Goal: Task Accomplishment & Management: Manage account settings

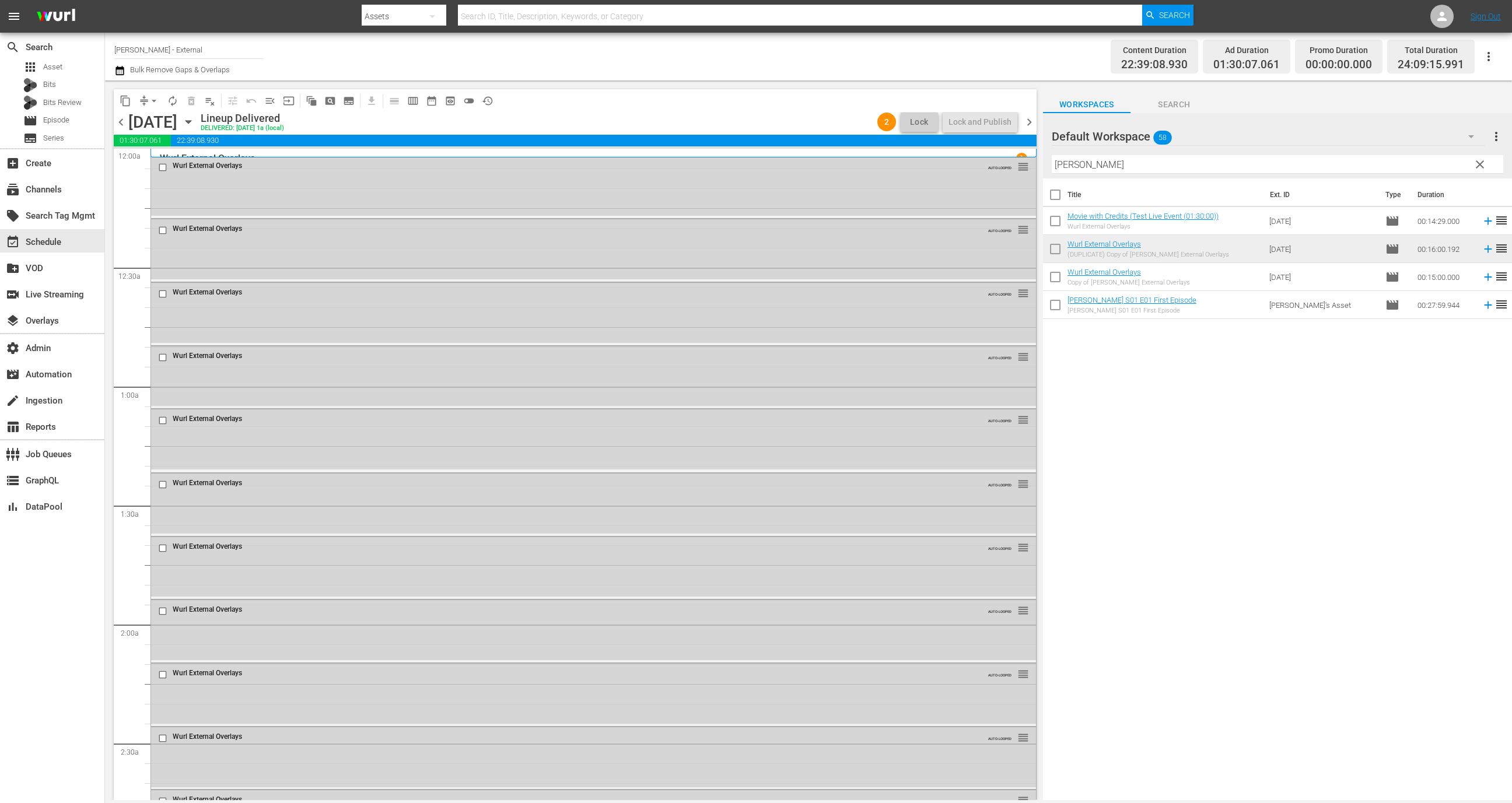
scroll to position [5082, 0]
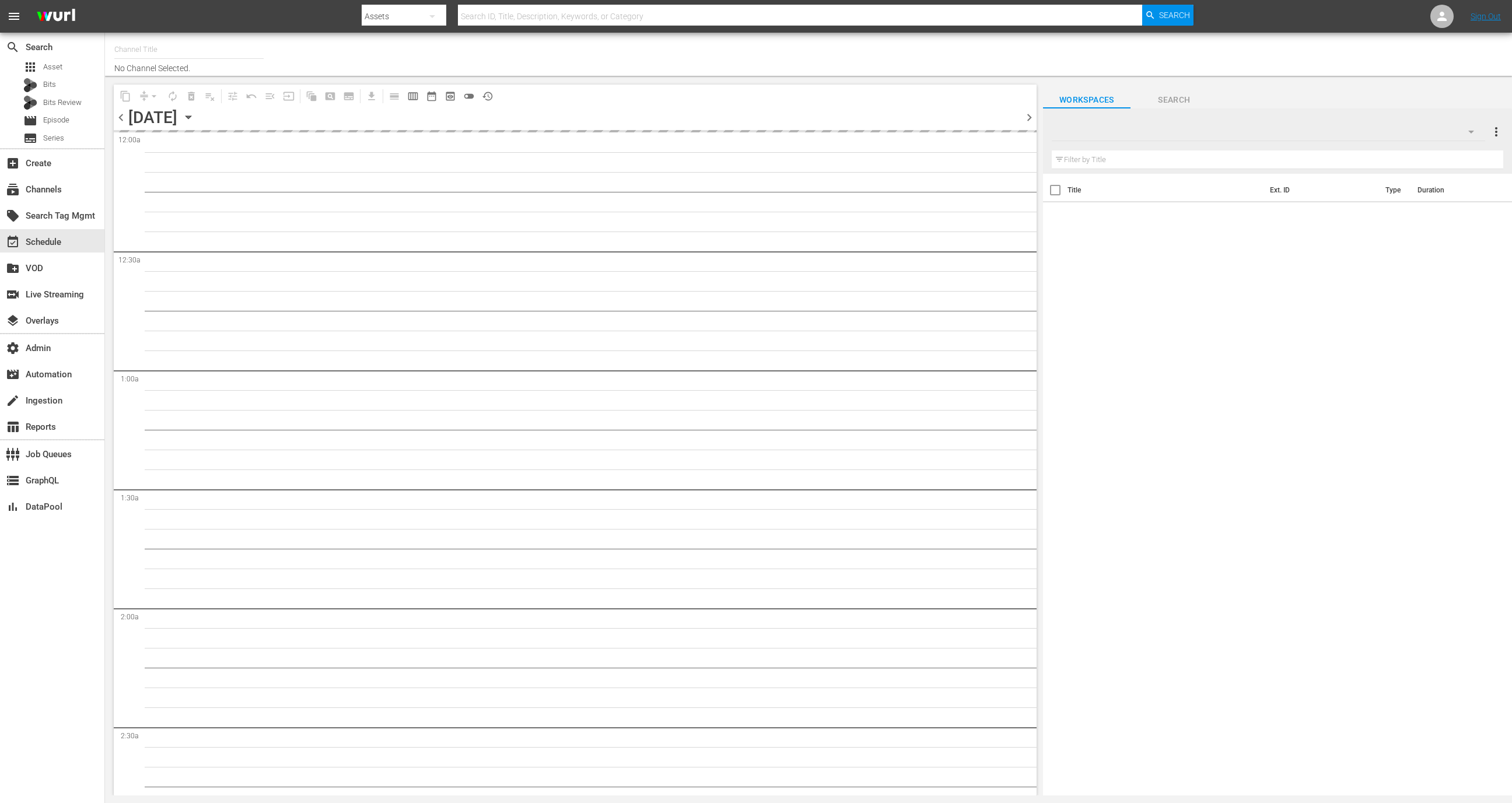
type input "Wurl - External (1417)"
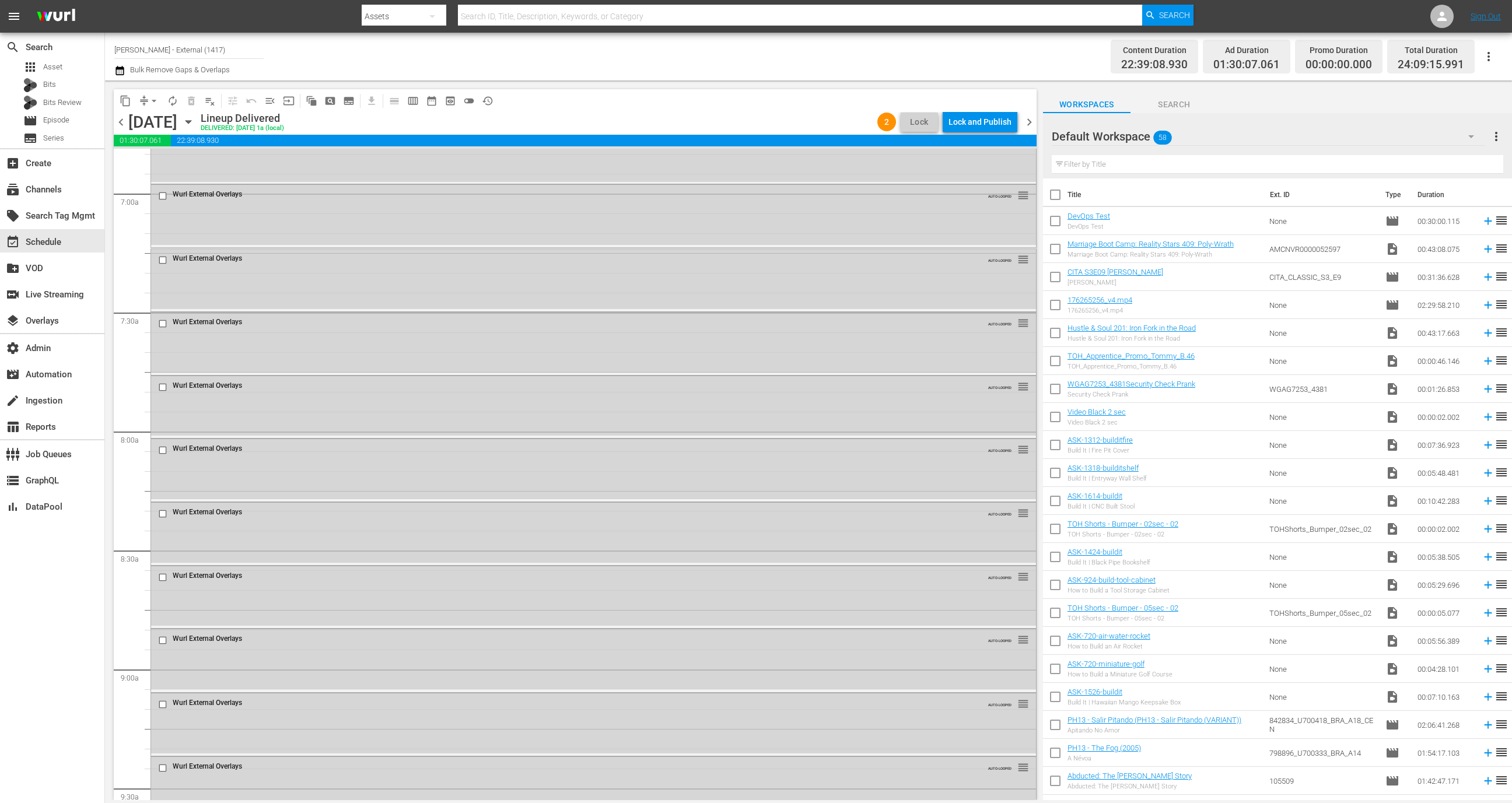
scroll to position [1248, 0]
click at [982, 104] on div "content_copy compress arrow_drop_down autorenew_outlined delete_forever_outline…" at bounding box center [575, 100] width 923 height 23
click at [982, 118] on div "Lock and Publish" at bounding box center [980, 122] width 63 height 21
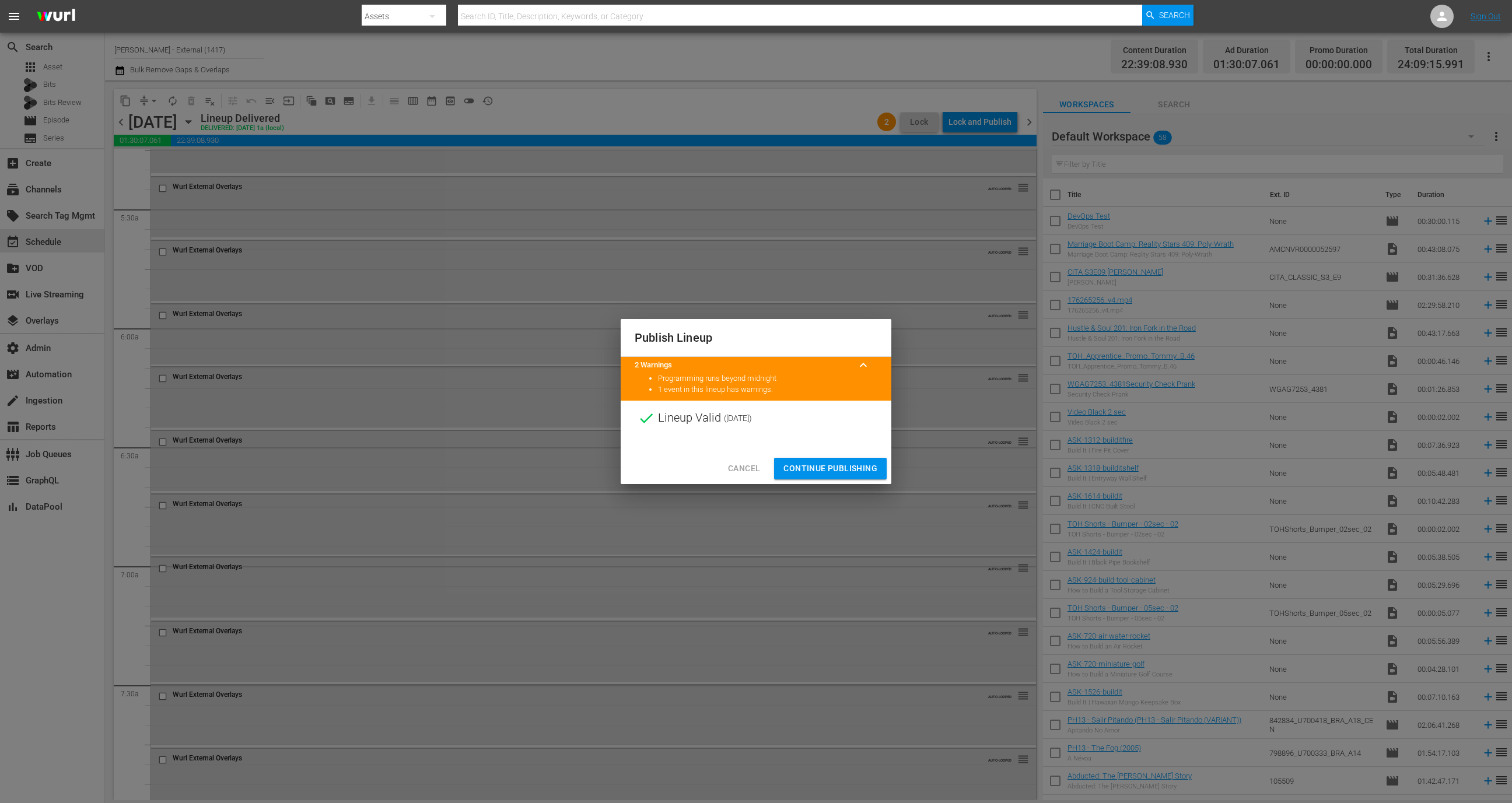
click at [844, 466] on span "Continue Publishing" at bounding box center [830, 469] width 94 height 15
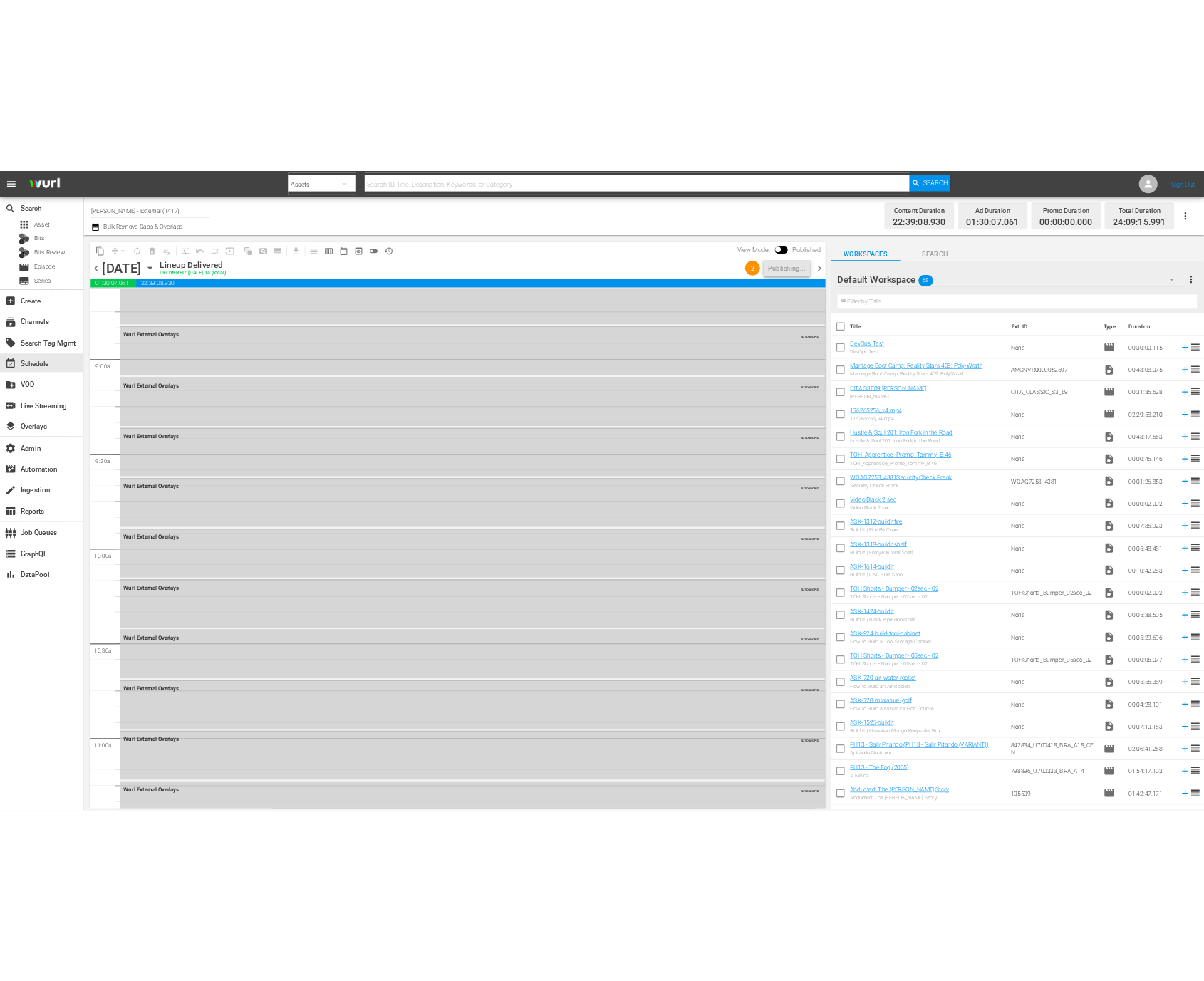
scroll to position [3122, 0]
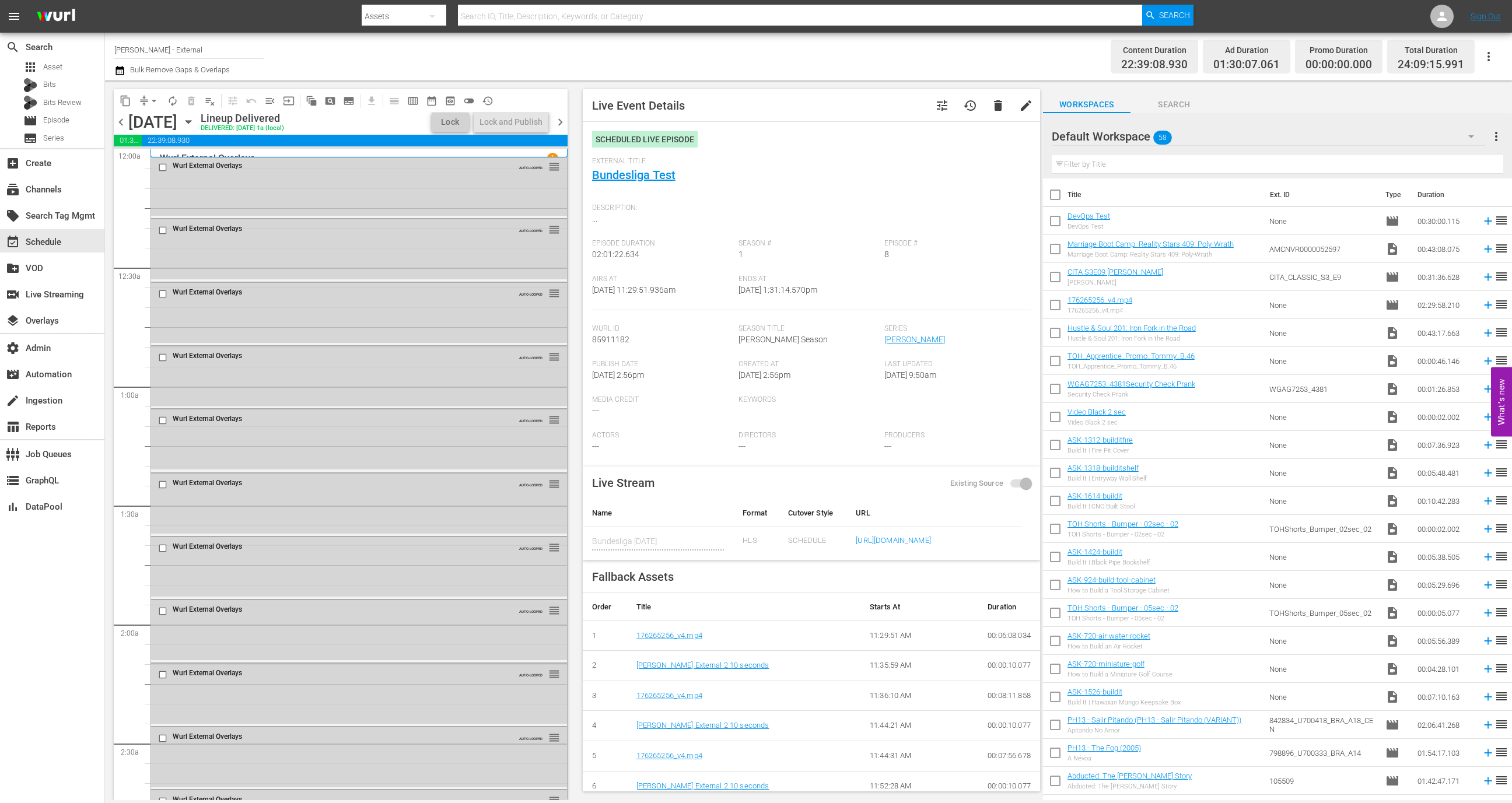
scroll to position [2630, 0]
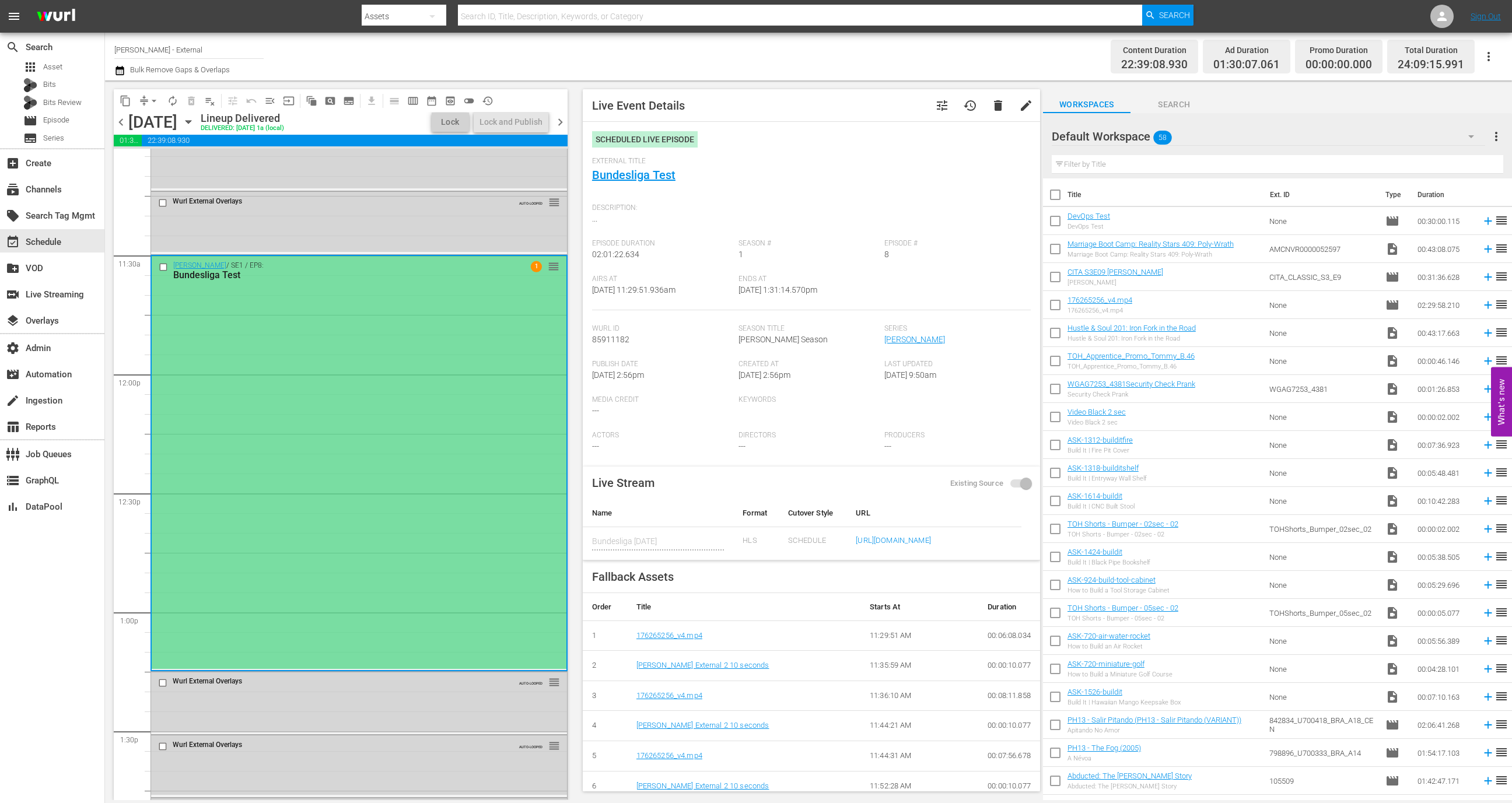
click at [636, 185] on div "External Title Bundesliga Test" at bounding box center [811, 177] width 439 height 41
click at [636, 179] on link "Bundesliga Test" at bounding box center [634, 174] width 84 height 14
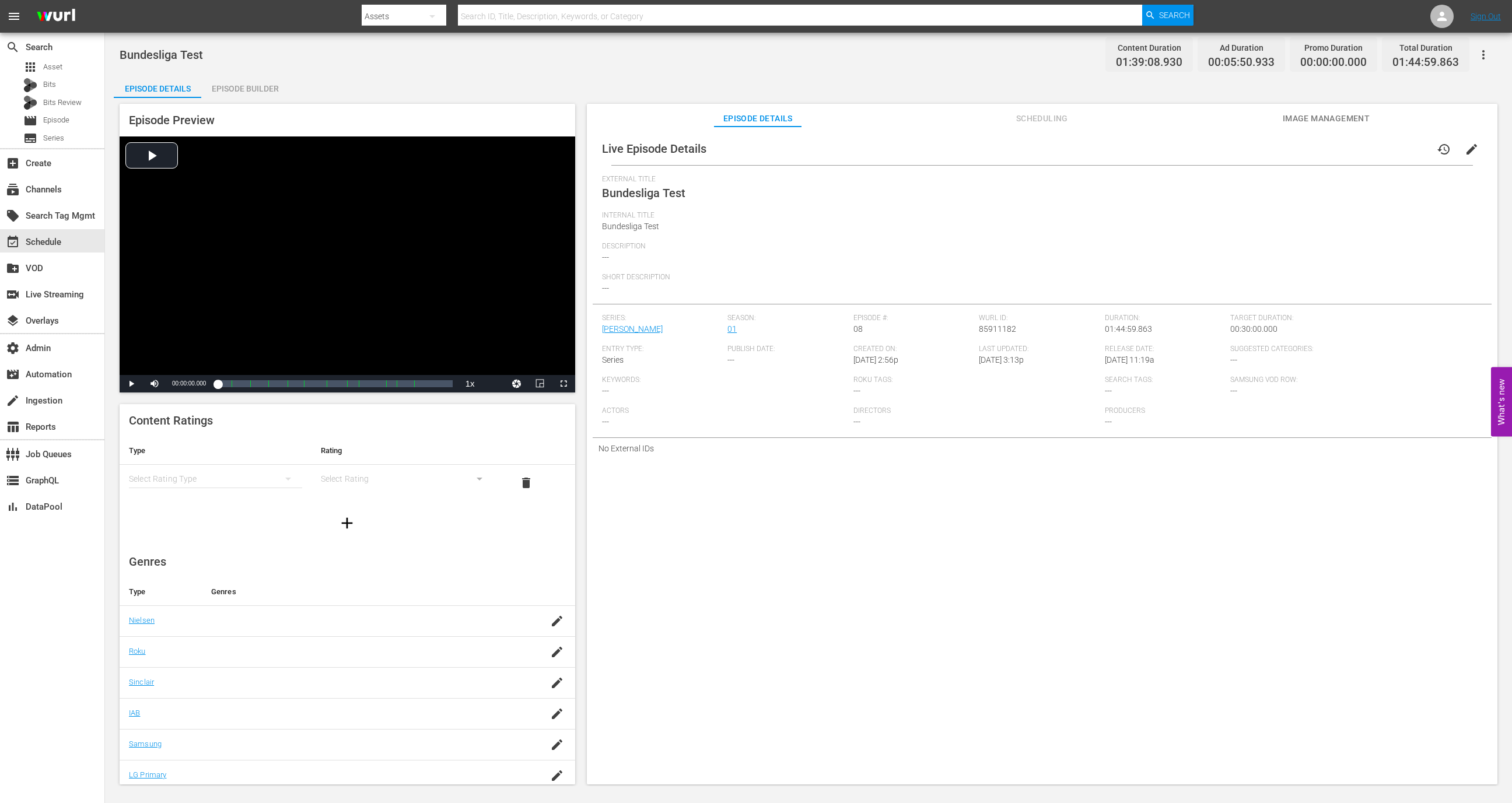
click at [1492, 44] on button "button" at bounding box center [1484, 55] width 28 height 28
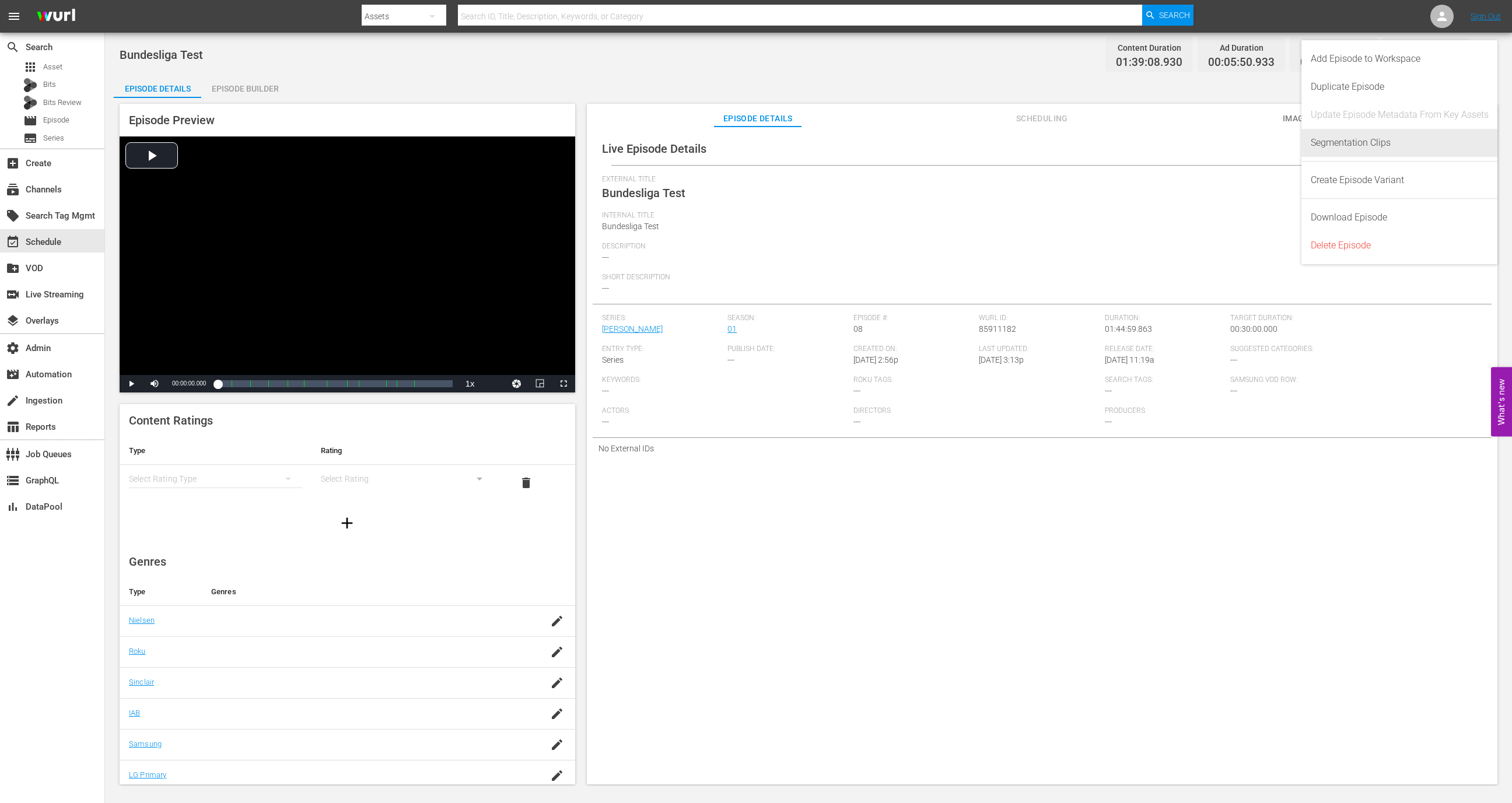
click at [1412, 144] on div "Segmentation Clips" at bounding box center [1400, 143] width 178 height 28
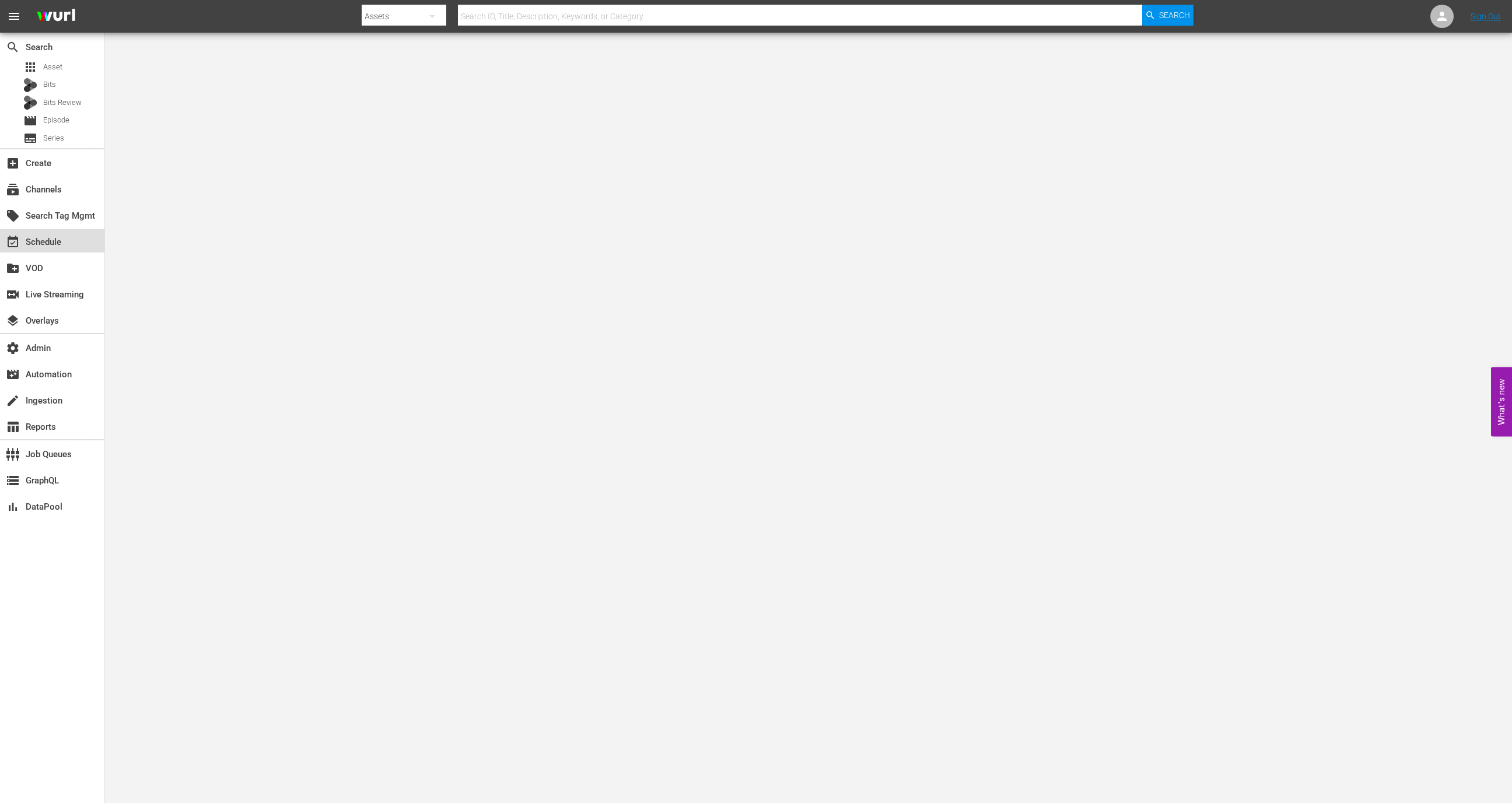
click at [61, 237] on div "event_available Schedule" at bounding box center [33, 240] width 65 height 10
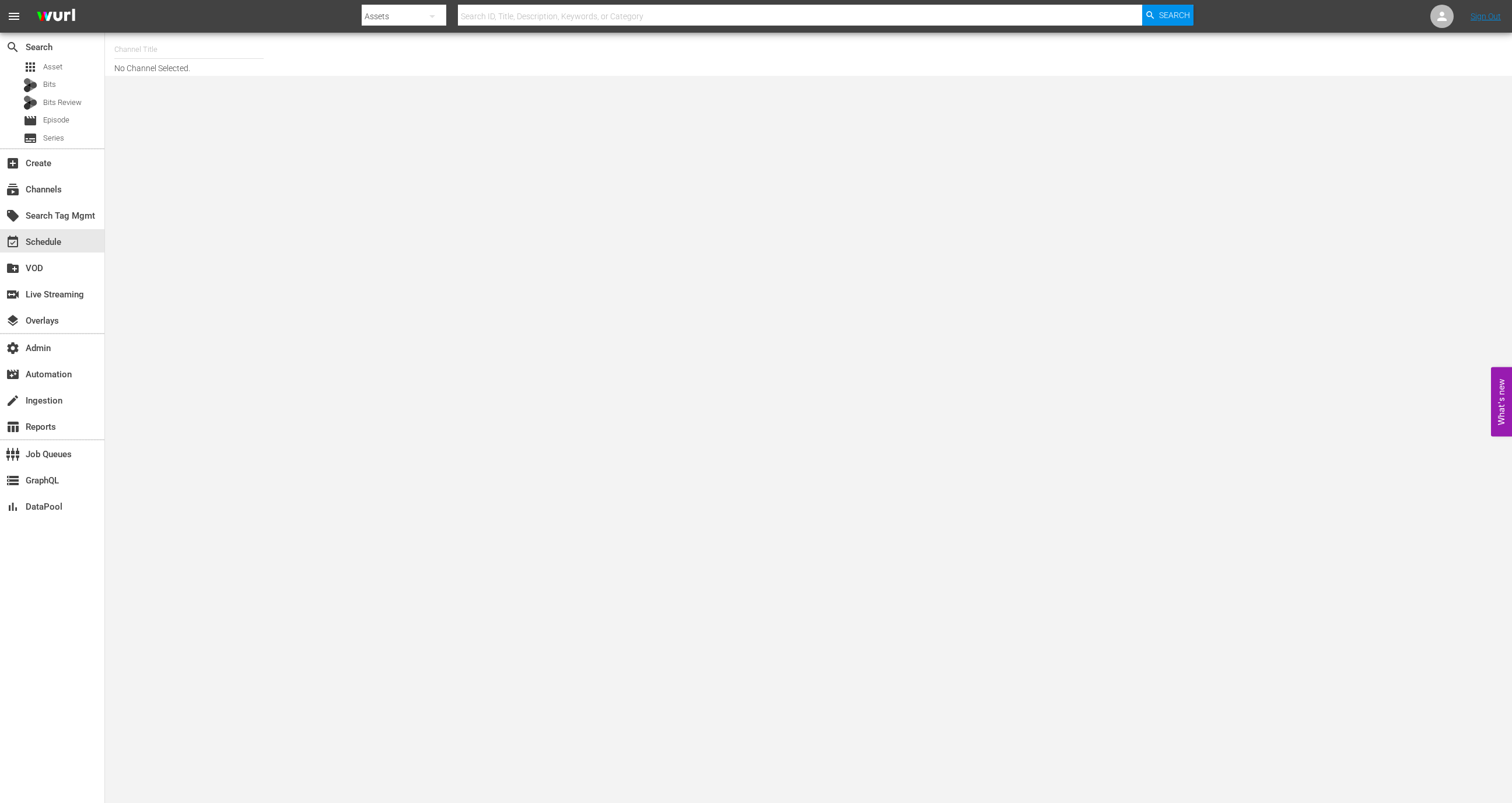
click at [224, 48] on input "text" at bounding box center [189, 50] width 149 height 28
click at [239, 86] on div "Screambox TV (1845 - cinedigm_entertainment_corp_screamboxtv_1)" at bounding box center [275, 82] width 302 height 28
type input "Screambox TV (1845 - cinedigm_entertainment_corp_screamboxtv_1)"
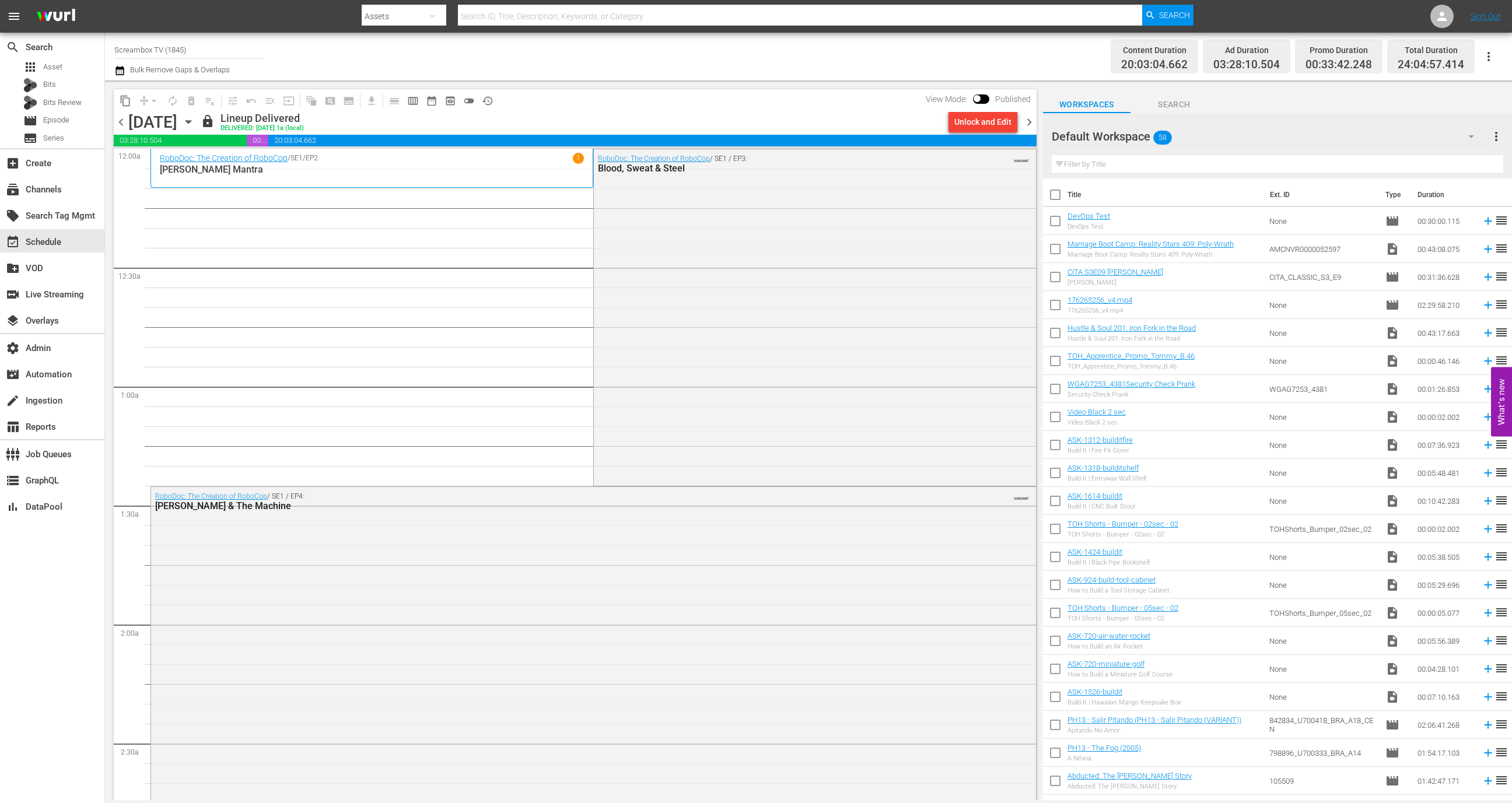
click at [1031, 120] on span "chevron_right" at bounding box center [1030, 122] width 15 height 15
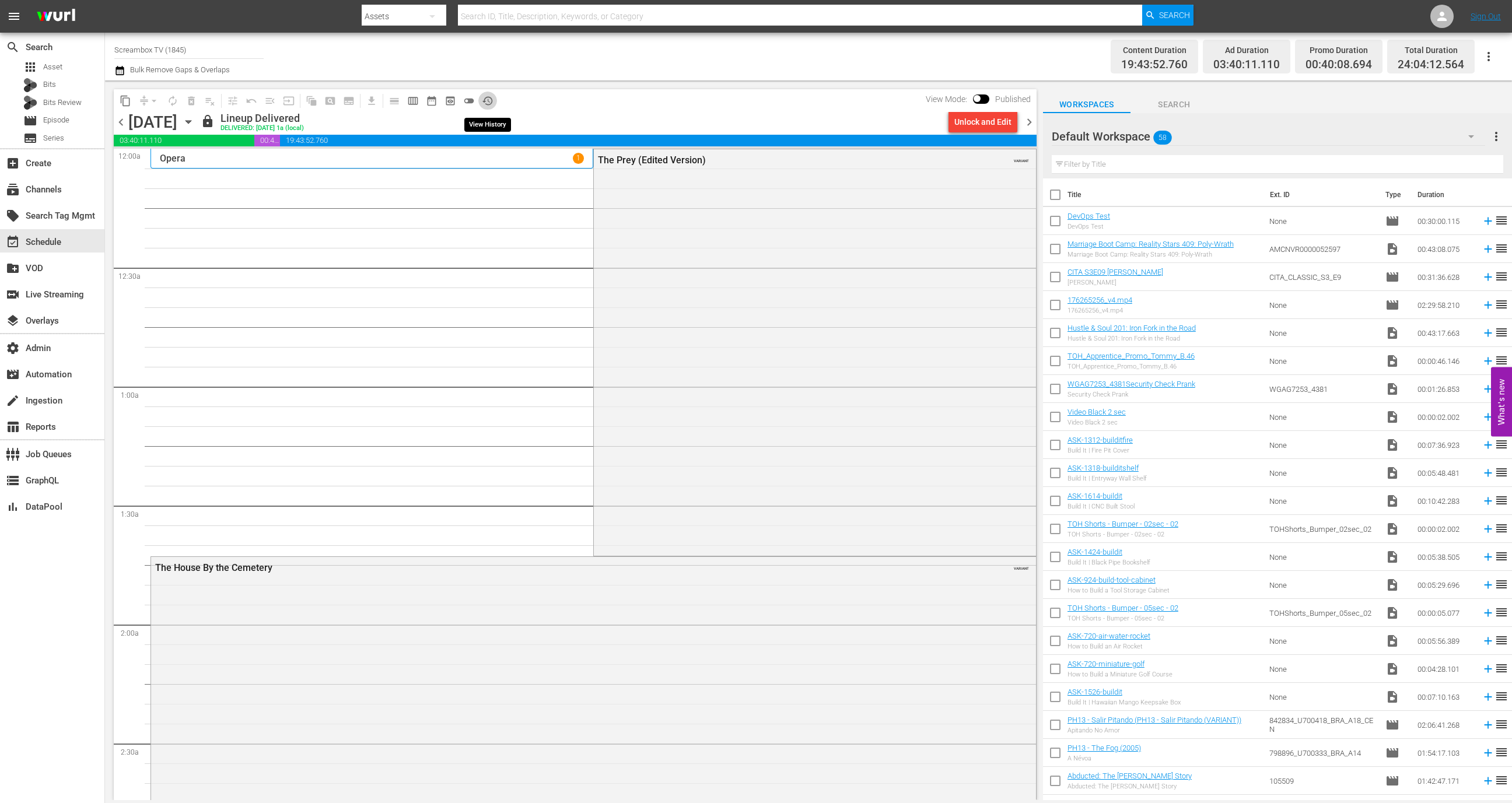
click at [492, 104] on span "history_outlined" at bounding box center [487, 101] width 12 height 12
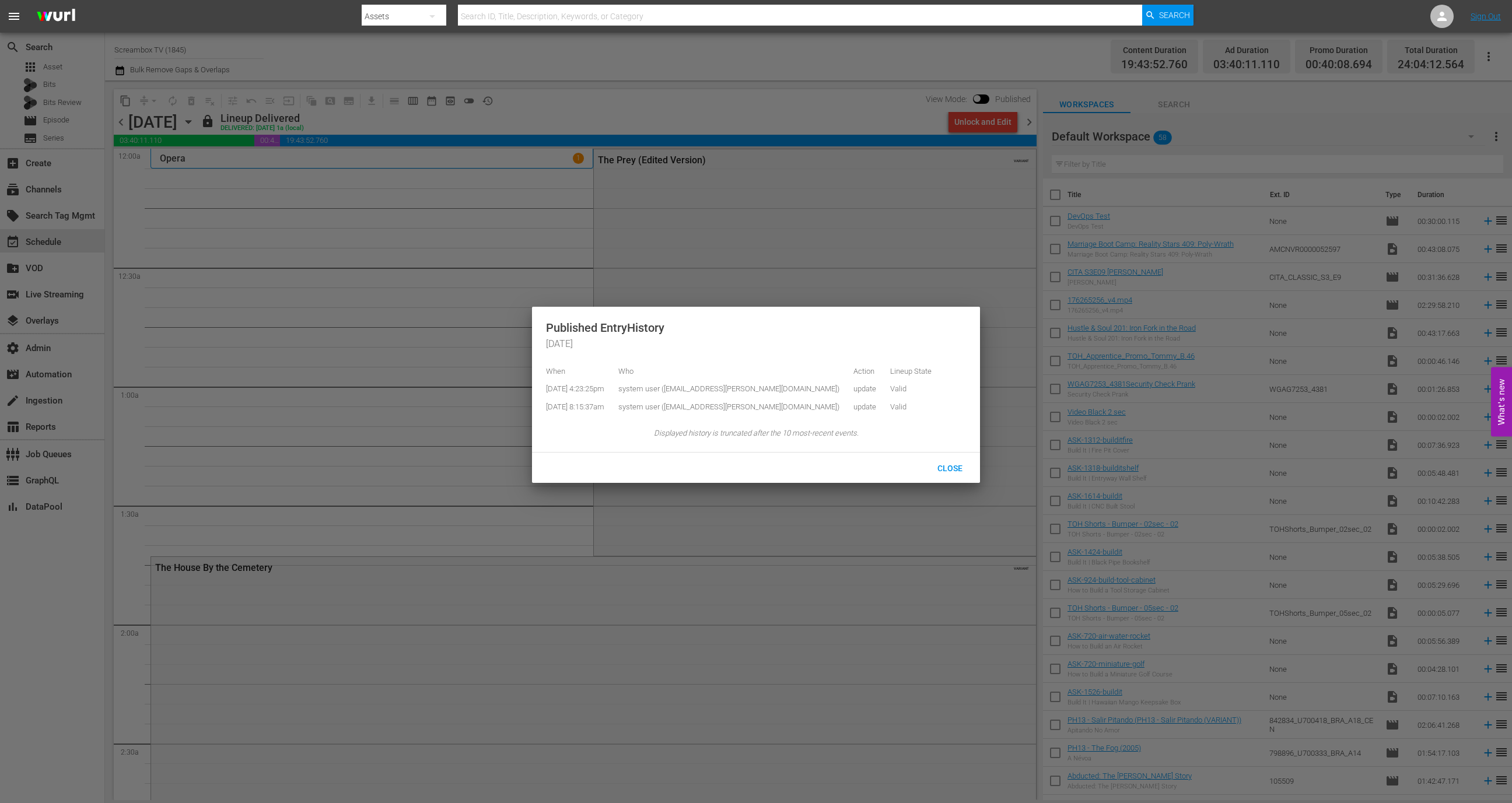
click at [435, 404] on div at bounding box center [756, 401] width 1512 height 803
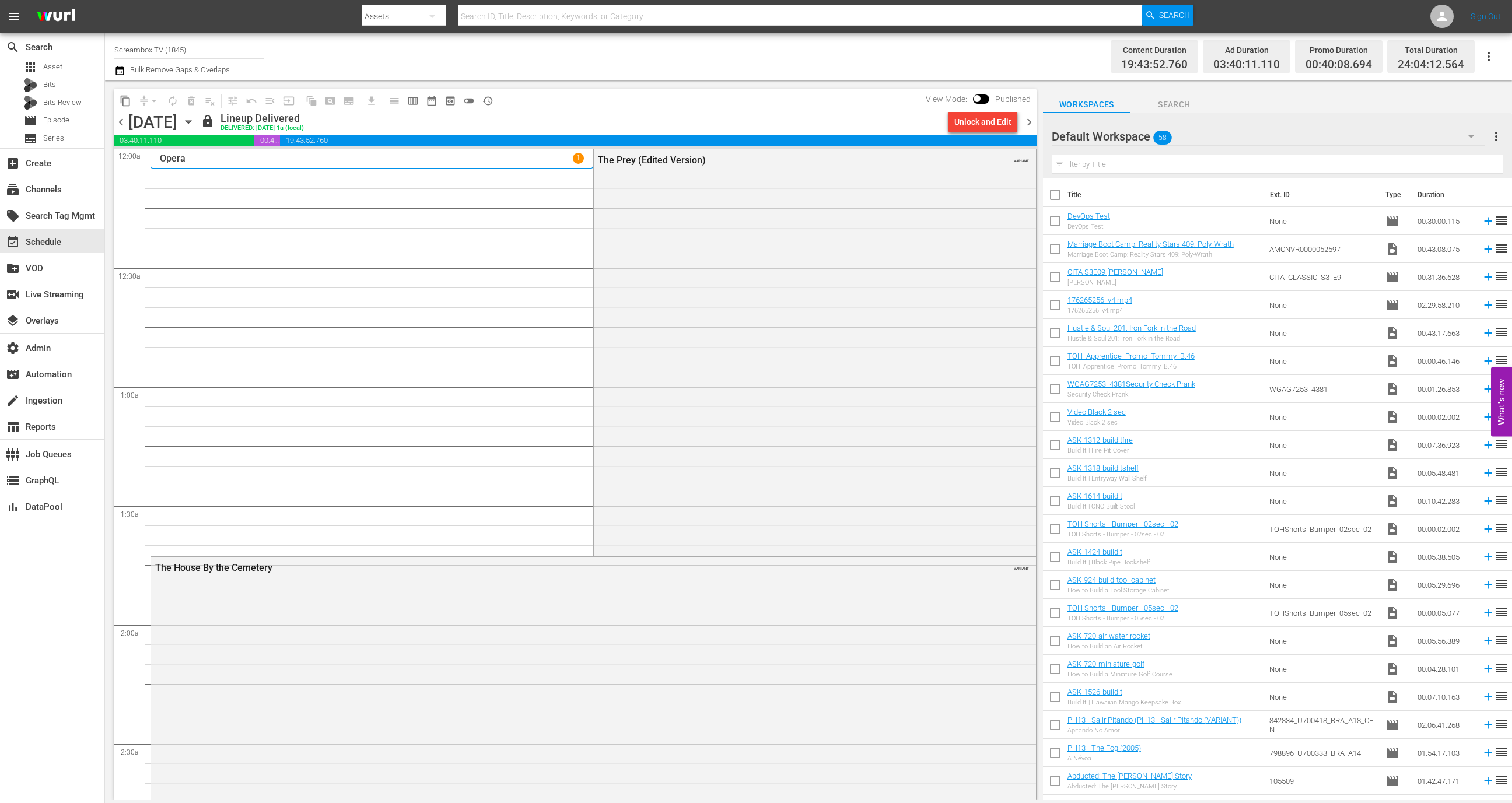
click at [121, 123] on span "chevron_left" at bounding box center [121, 122] width 15 height 15
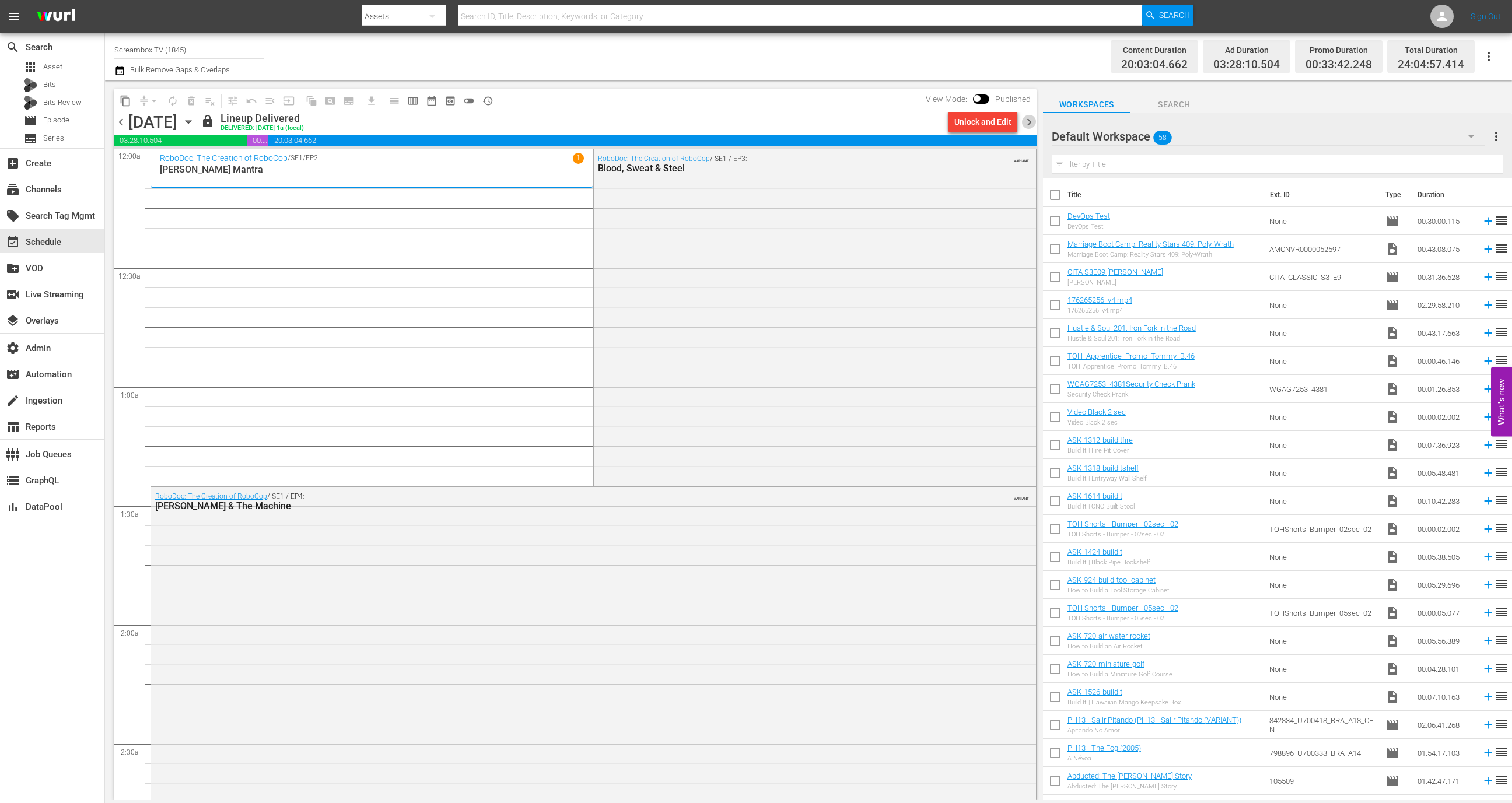
click at [1027, 122] on span "chevron_right" at bounding box center [1030, 122] width 15 height 15
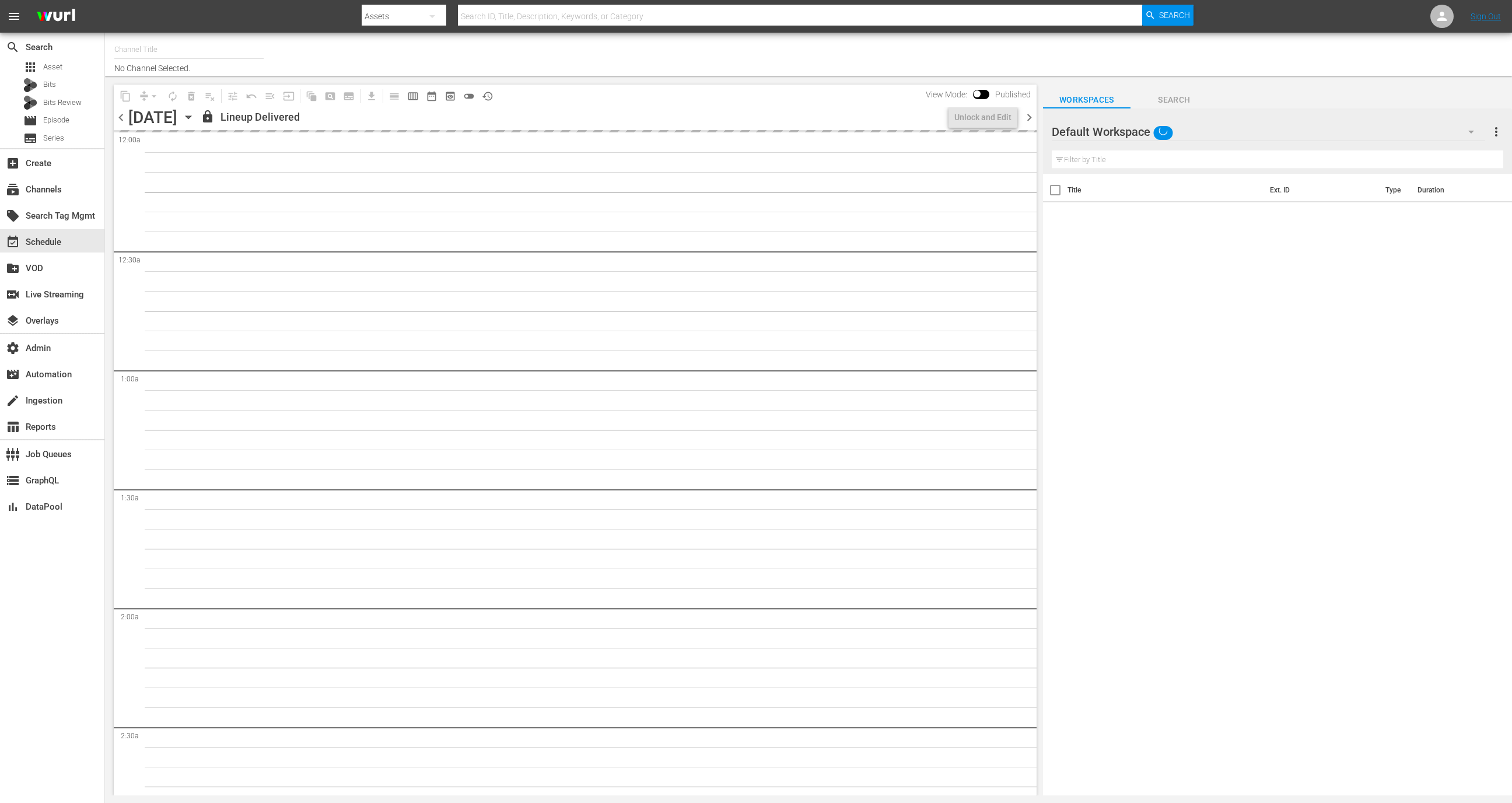
type input "Screambox TV (1845)"
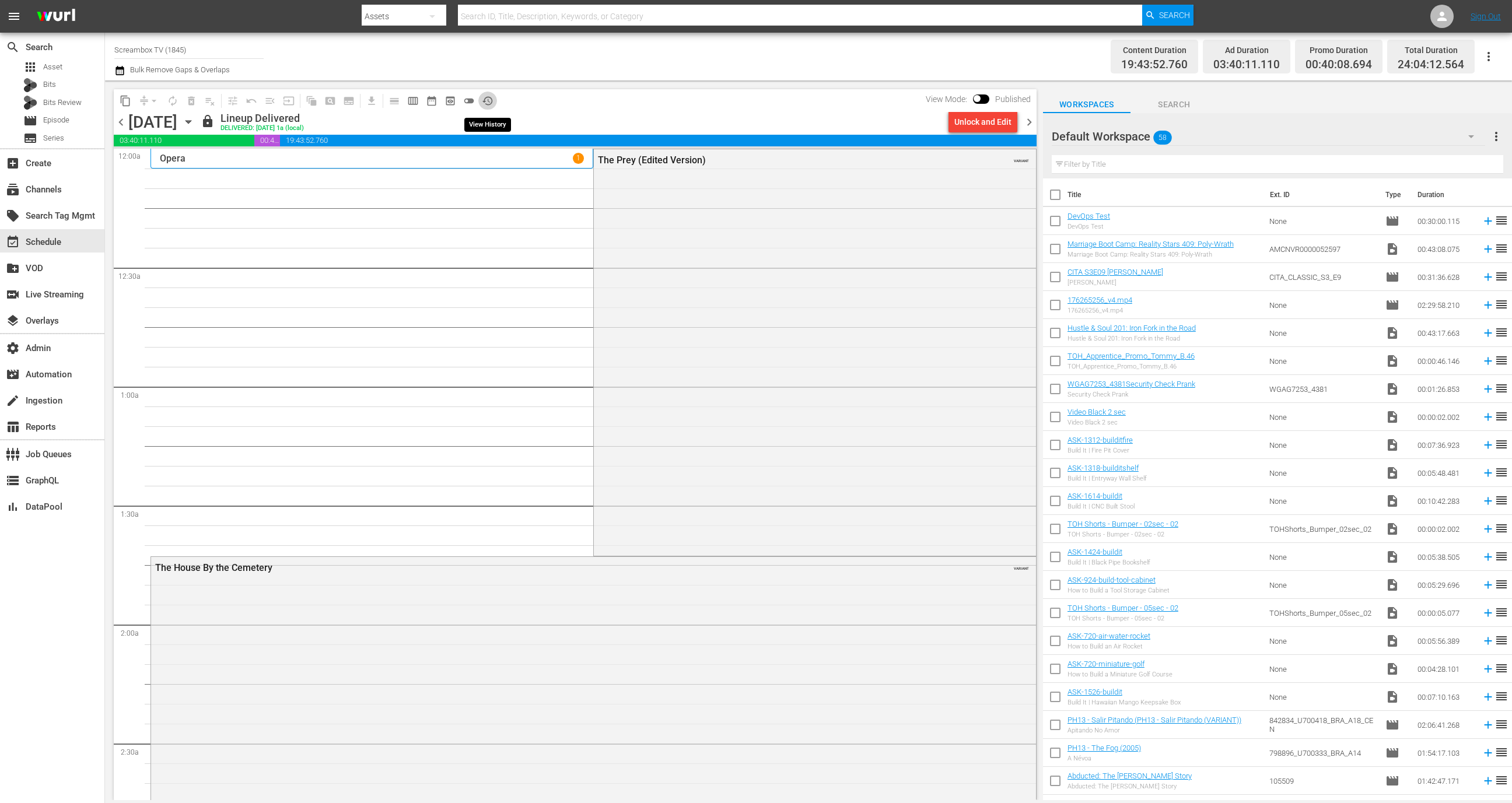
click at [489, 99] on span "history_outlined" at bounding box center [487, 101] width 12 height 12
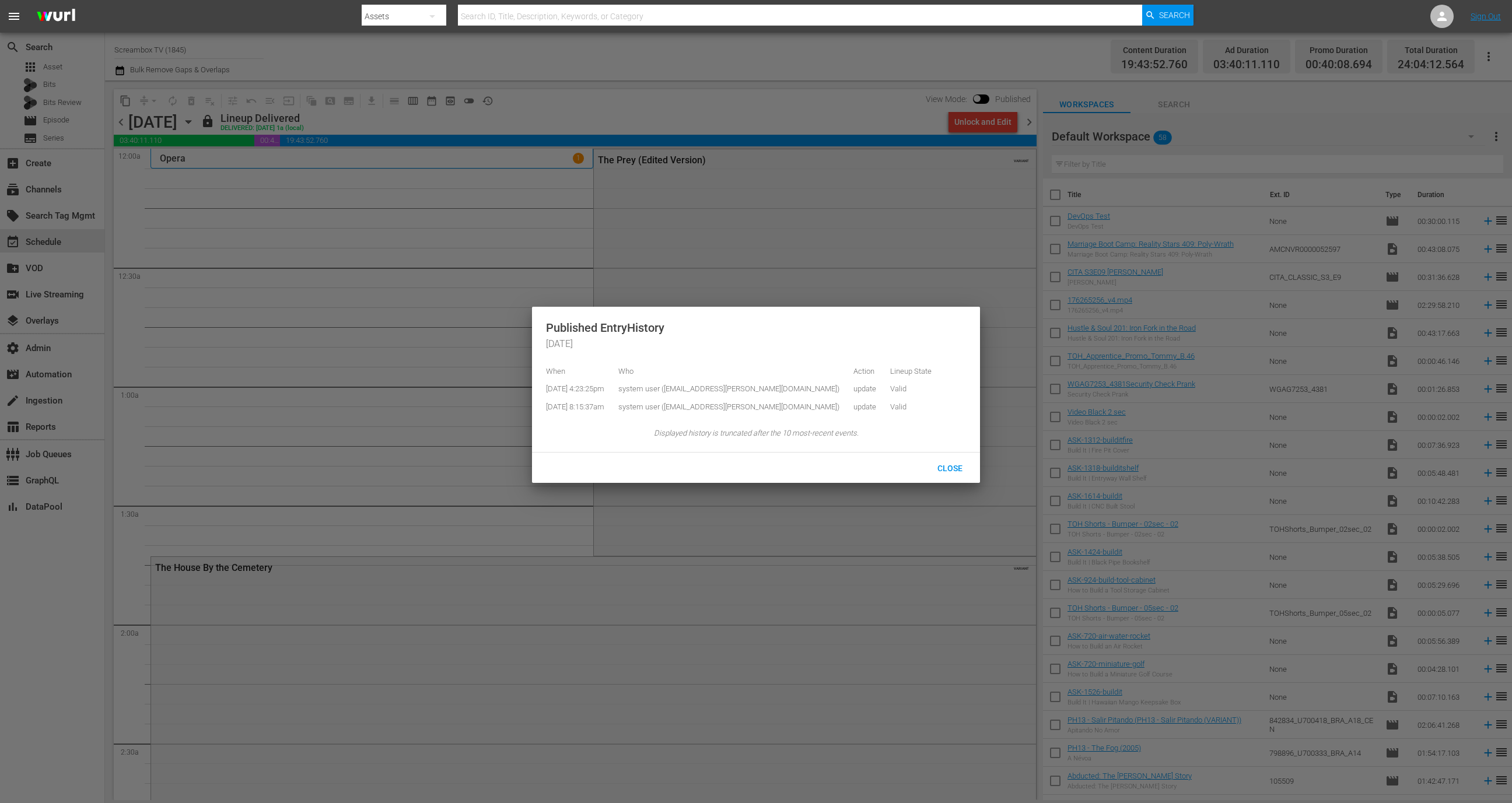
click at [446, 213] on div at bounding box center [756, 401] width 1512 height 803
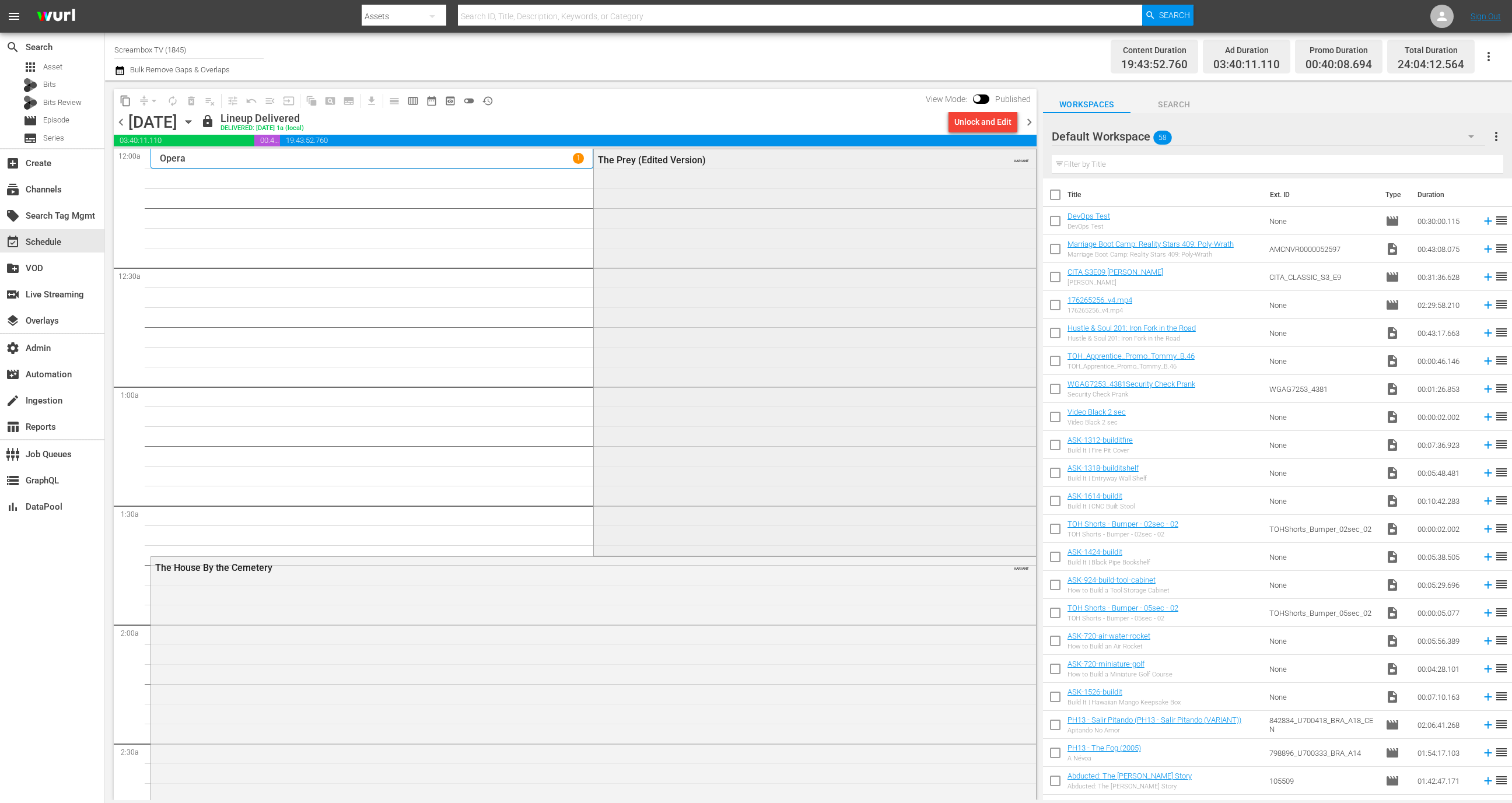
click at [844, 333] on div "The Prey (Edited Version) VARIANT" at bounding box center [814, 351] width 442 height 405
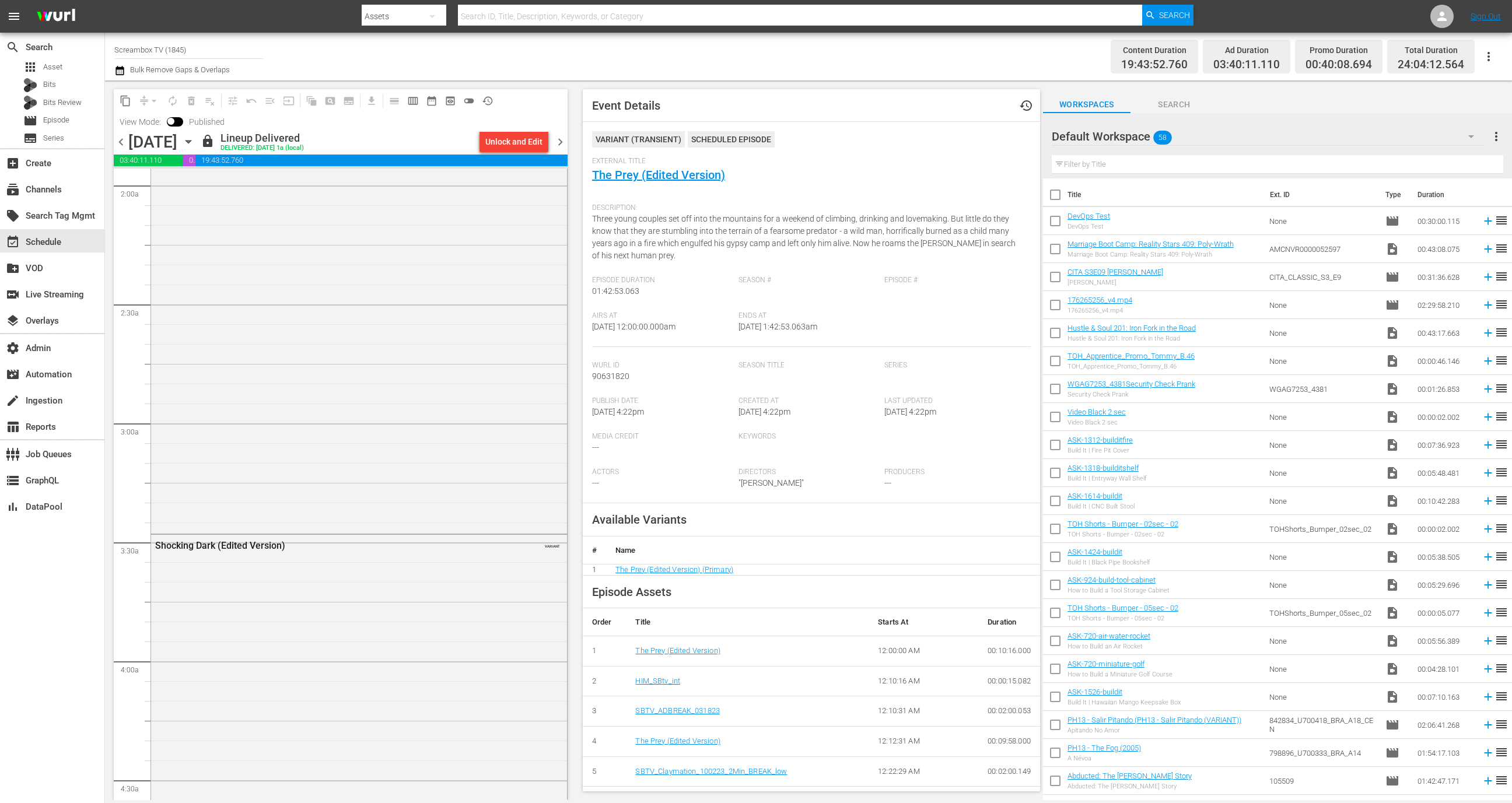
scroll to position [493, 0]
click at [438, 500] on div "Shocking Dark (Edited Version) VARIANT" at bounding box center [359, 510] width 416 height 20
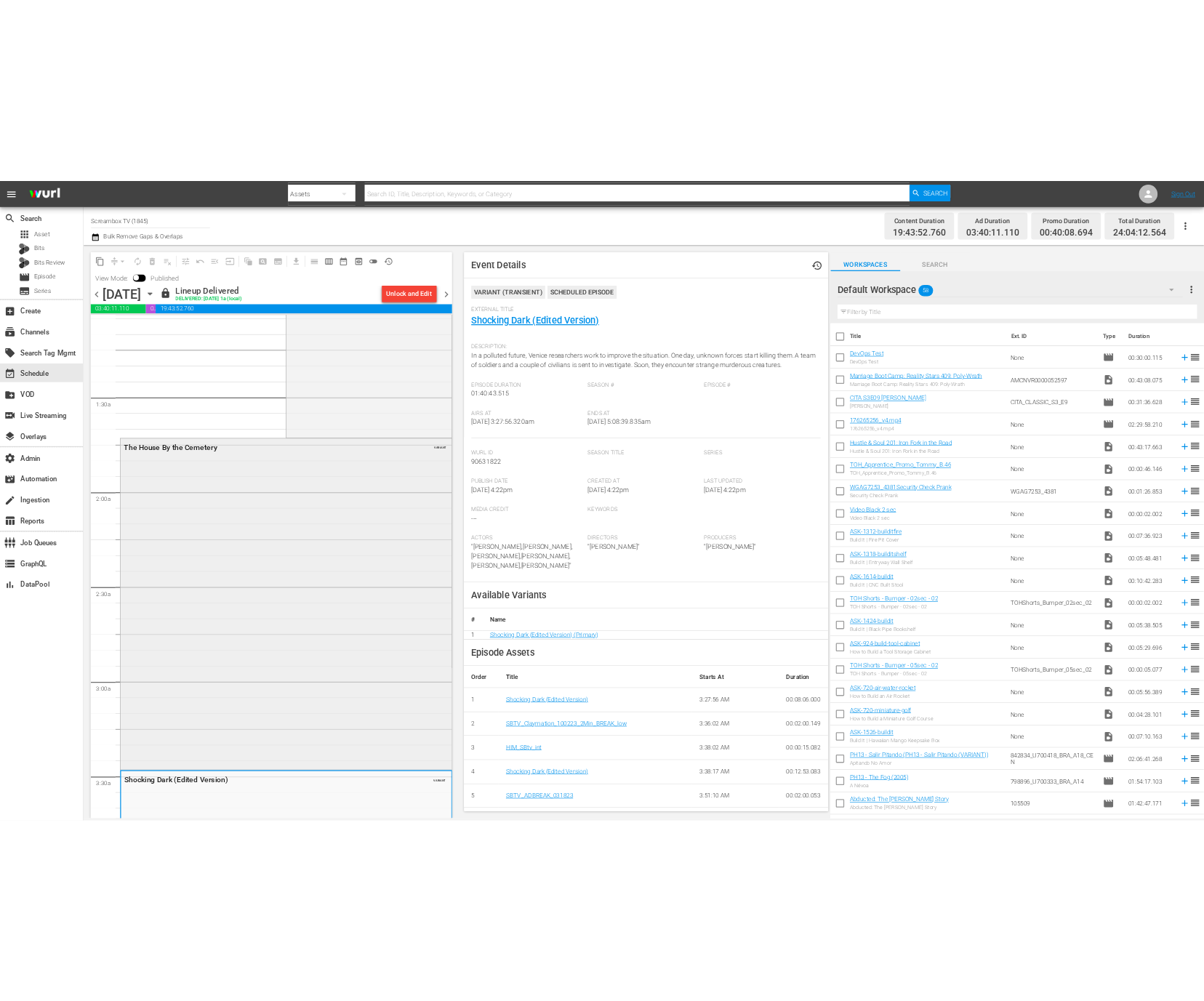
scroll to position [0, 0]
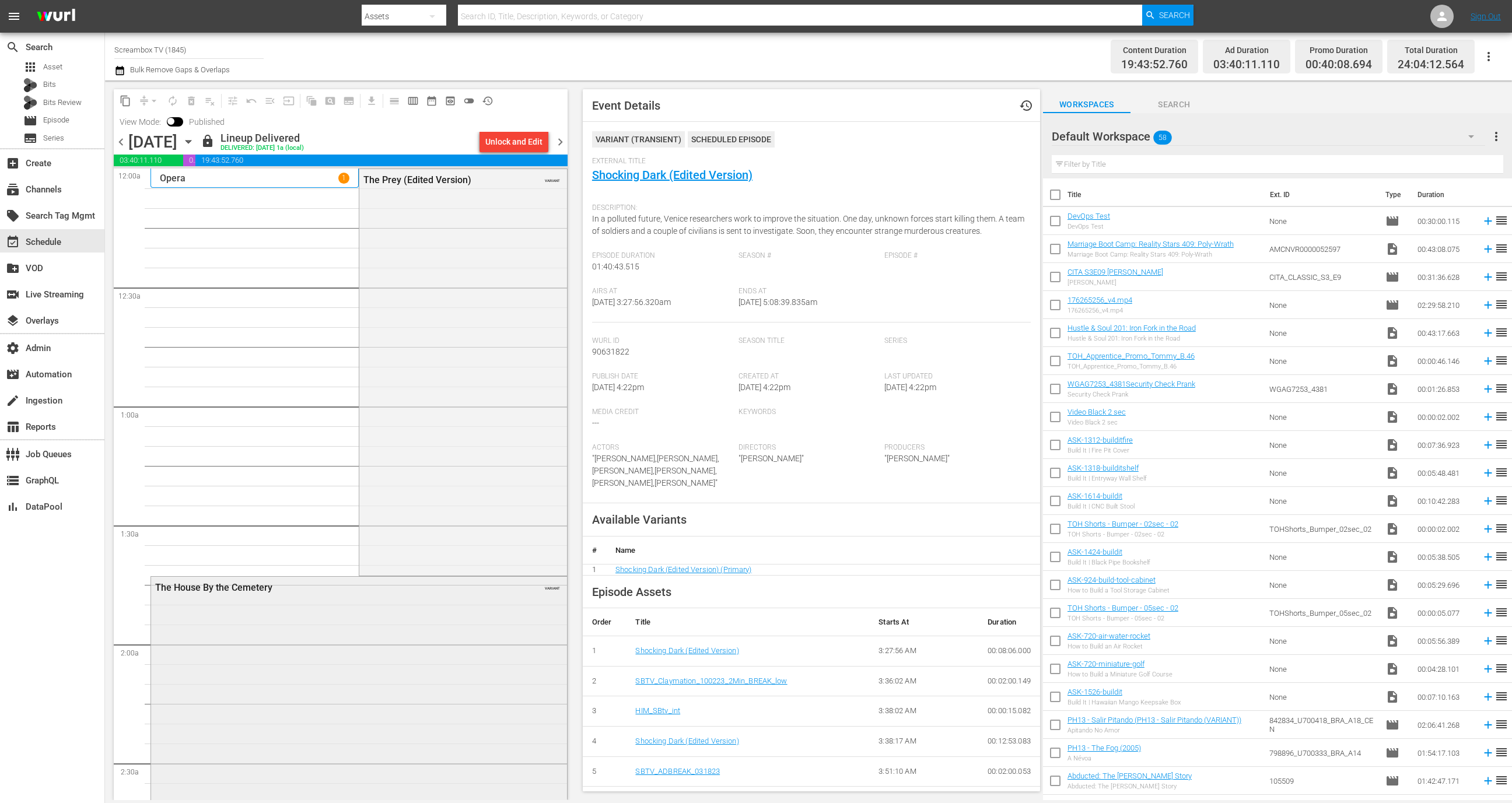
click at [395, 234] on div "The Prey (Edited Version) VARIANT" at bounding box center [463, 371] width 207 height 405
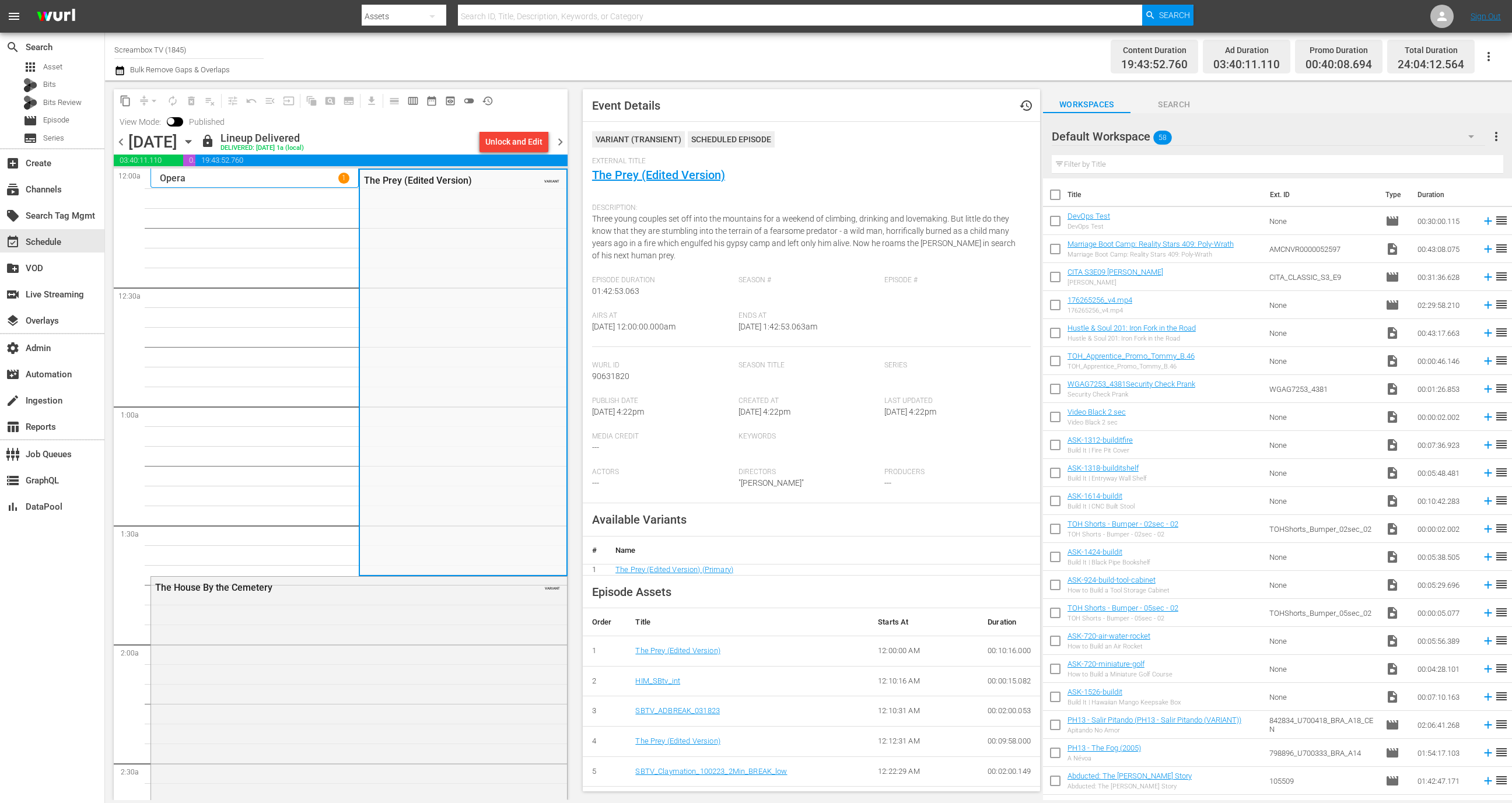
click at [176, 119] on span at bounding box center [175, 122] width 17 height 9
click at [173, 127] on div "View Mode: Published" at bounding box center [172, 122] width 117 height 20
click at [173, 121] on input "checkbox" at bounding box center [171, 123] width 25 height 8
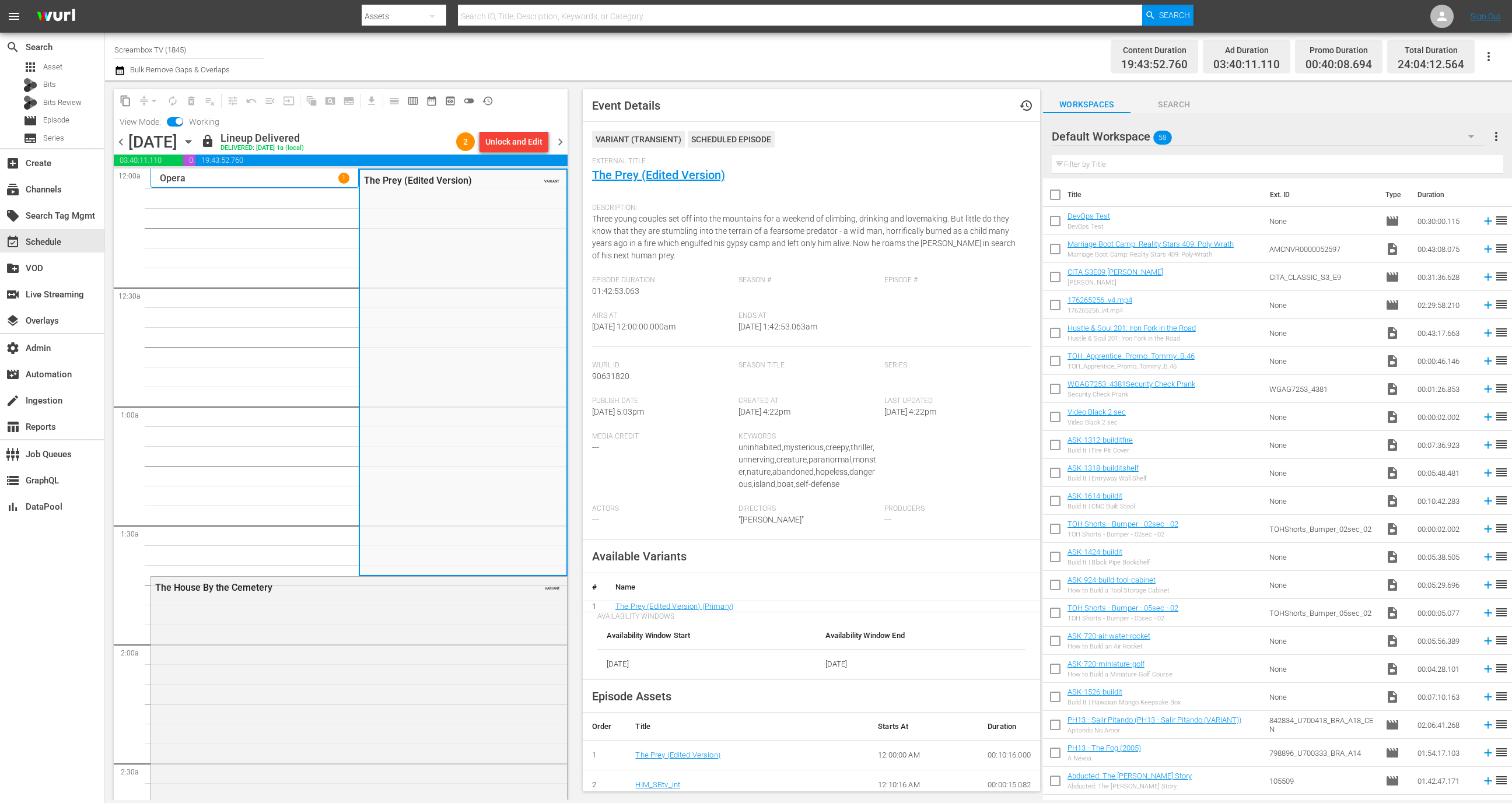
click at [181, 126] on input "checkbox" at bounding box center [179, 123] width 25 height 8
checkbox input "false"
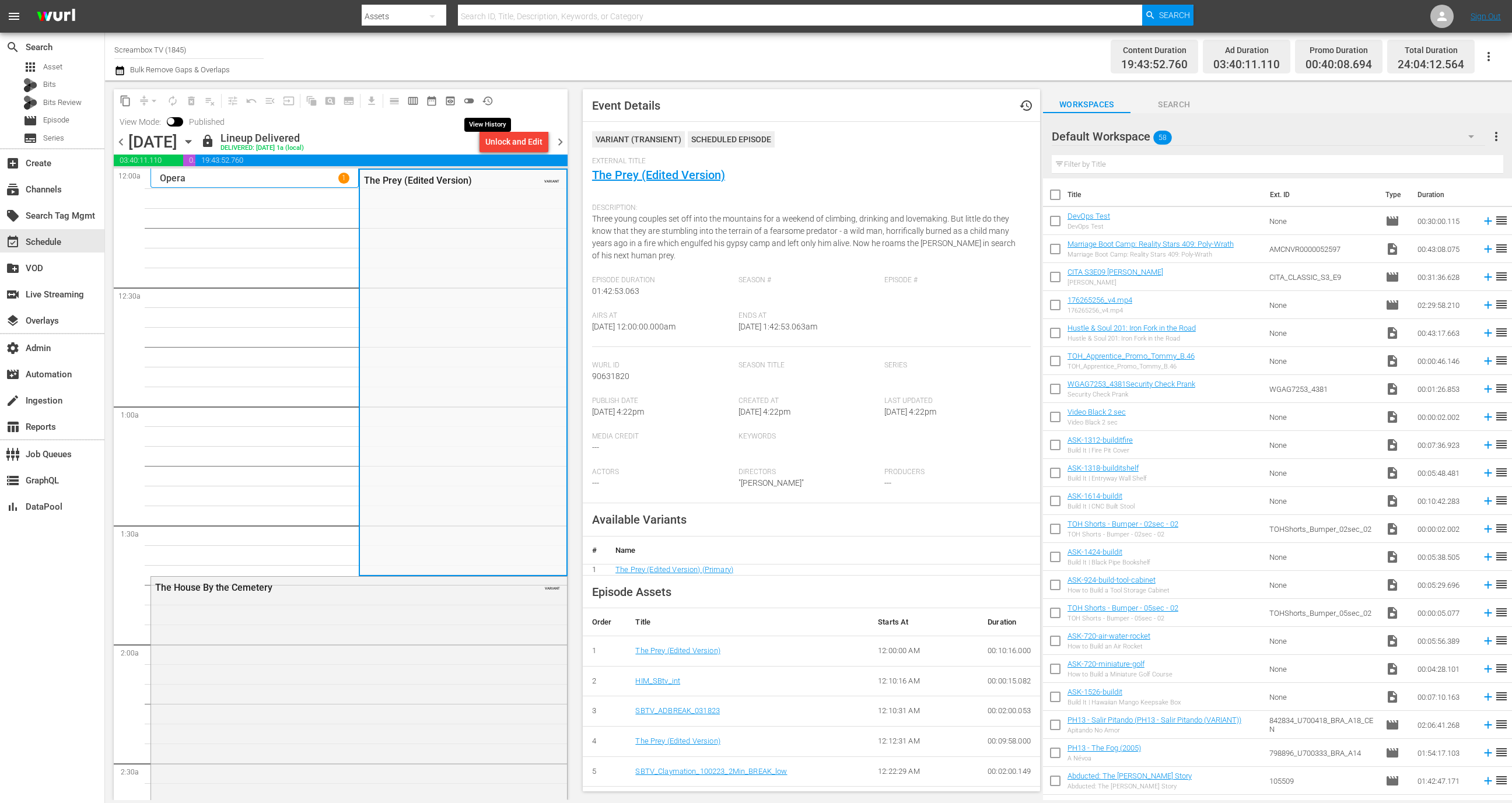
click at [486, 101] on span "history_outlined" at bounding box center [487, 101] width 12 height 12
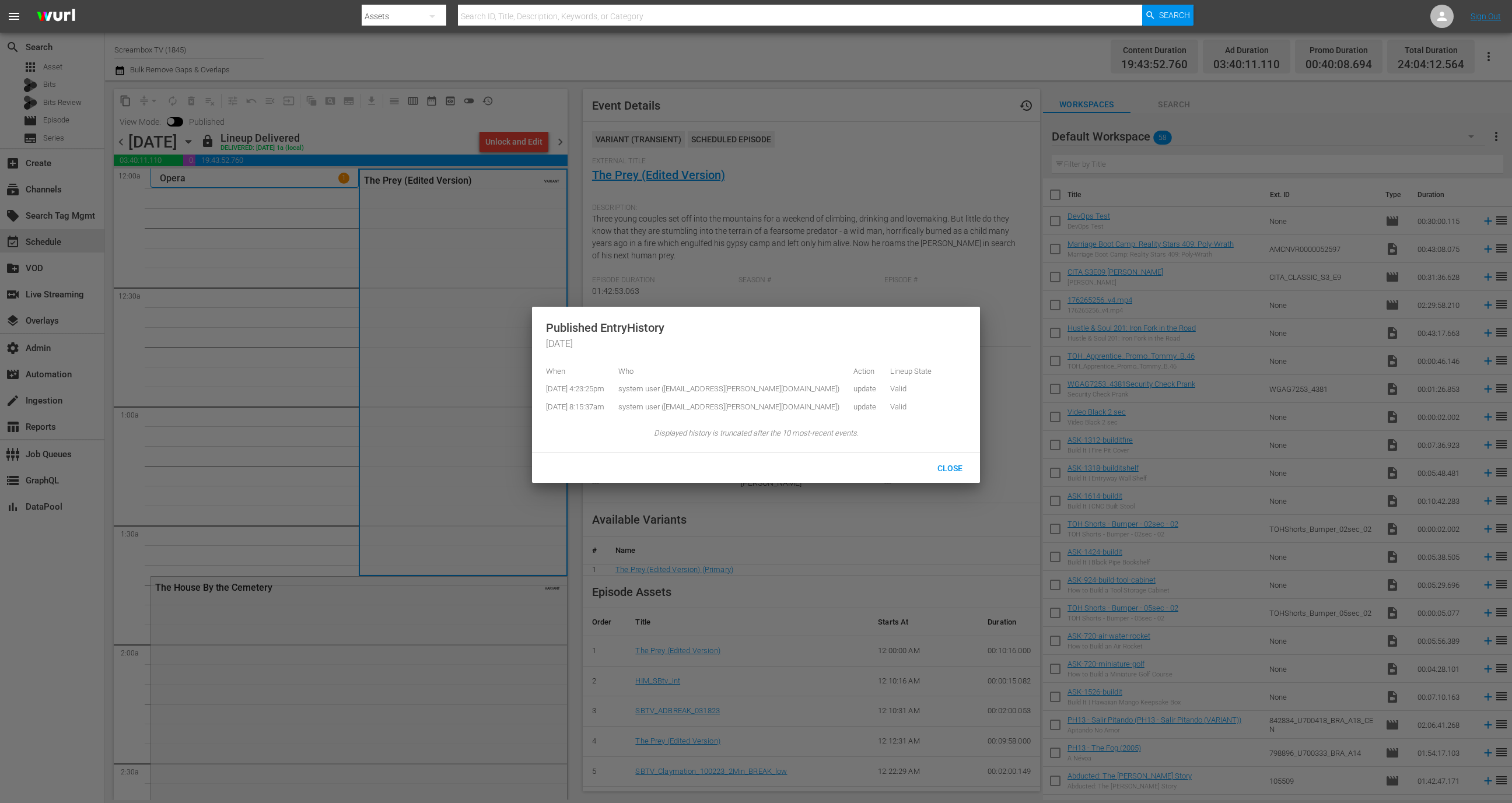
click at [609, 74] on div at bounding box center [756, 401] width 1512 height 803
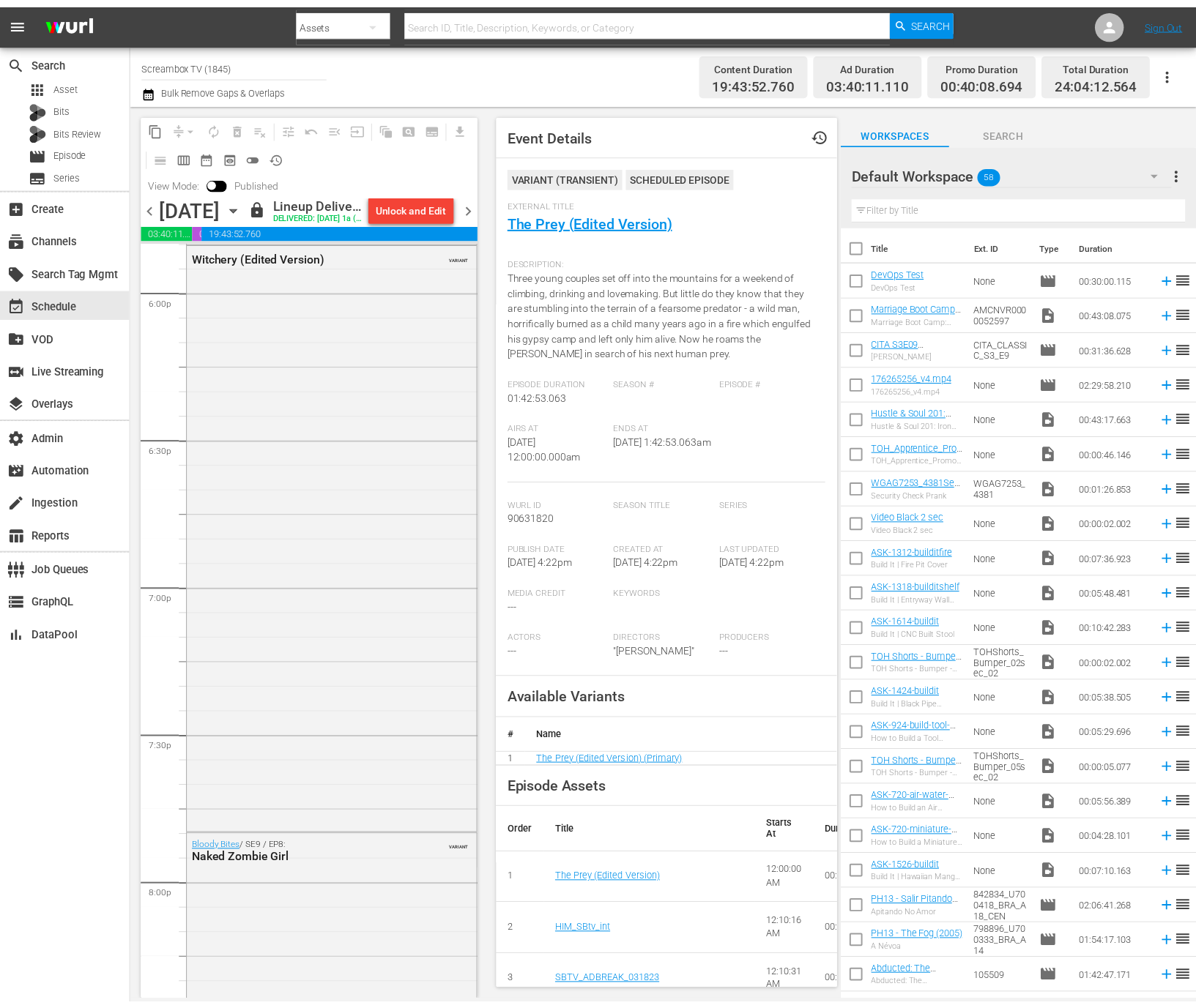
scroll to position [6448, 0]
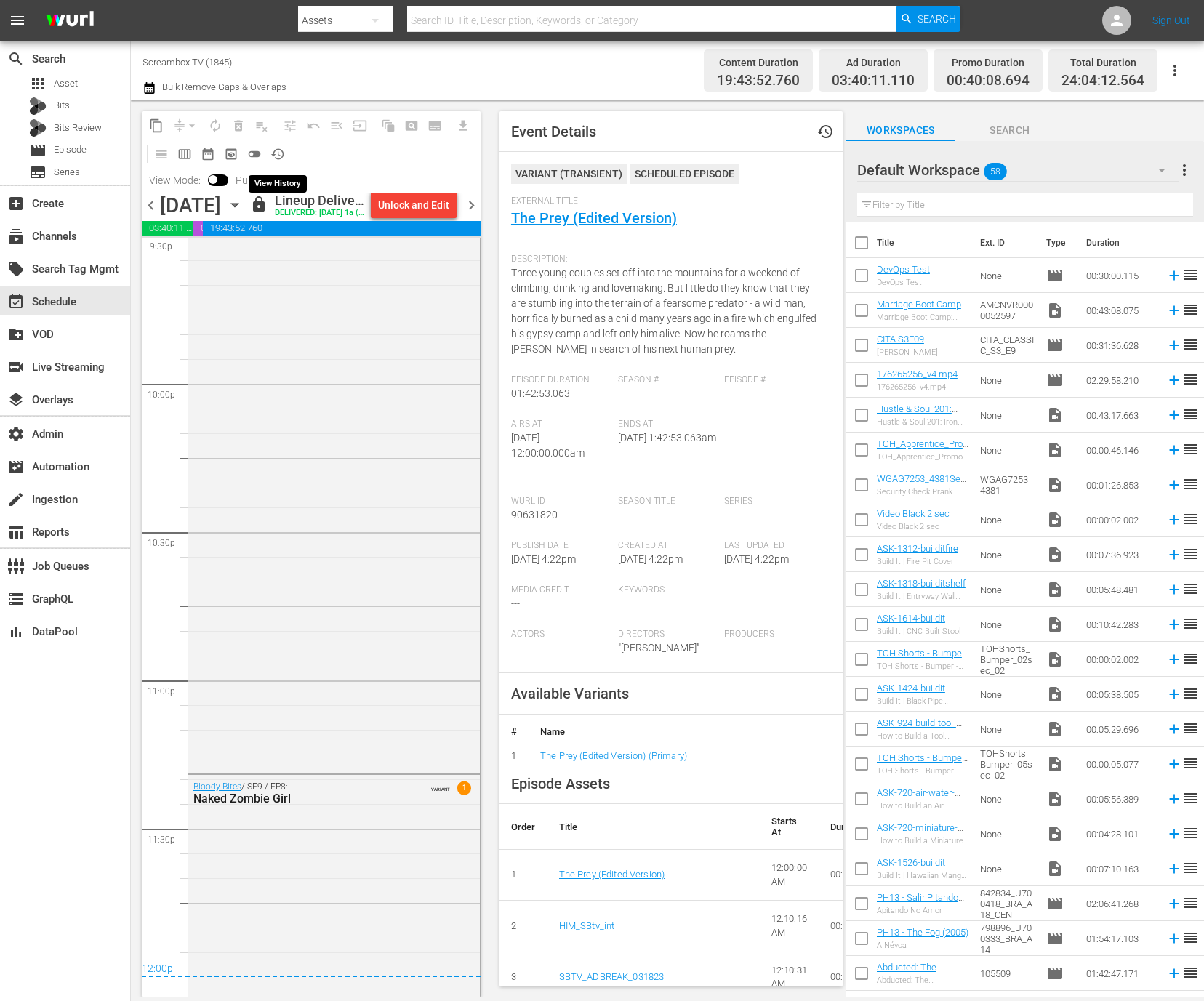
click at [275, 156] on span "history_outlined" at bounding box center [277, 154] width 15 height 15
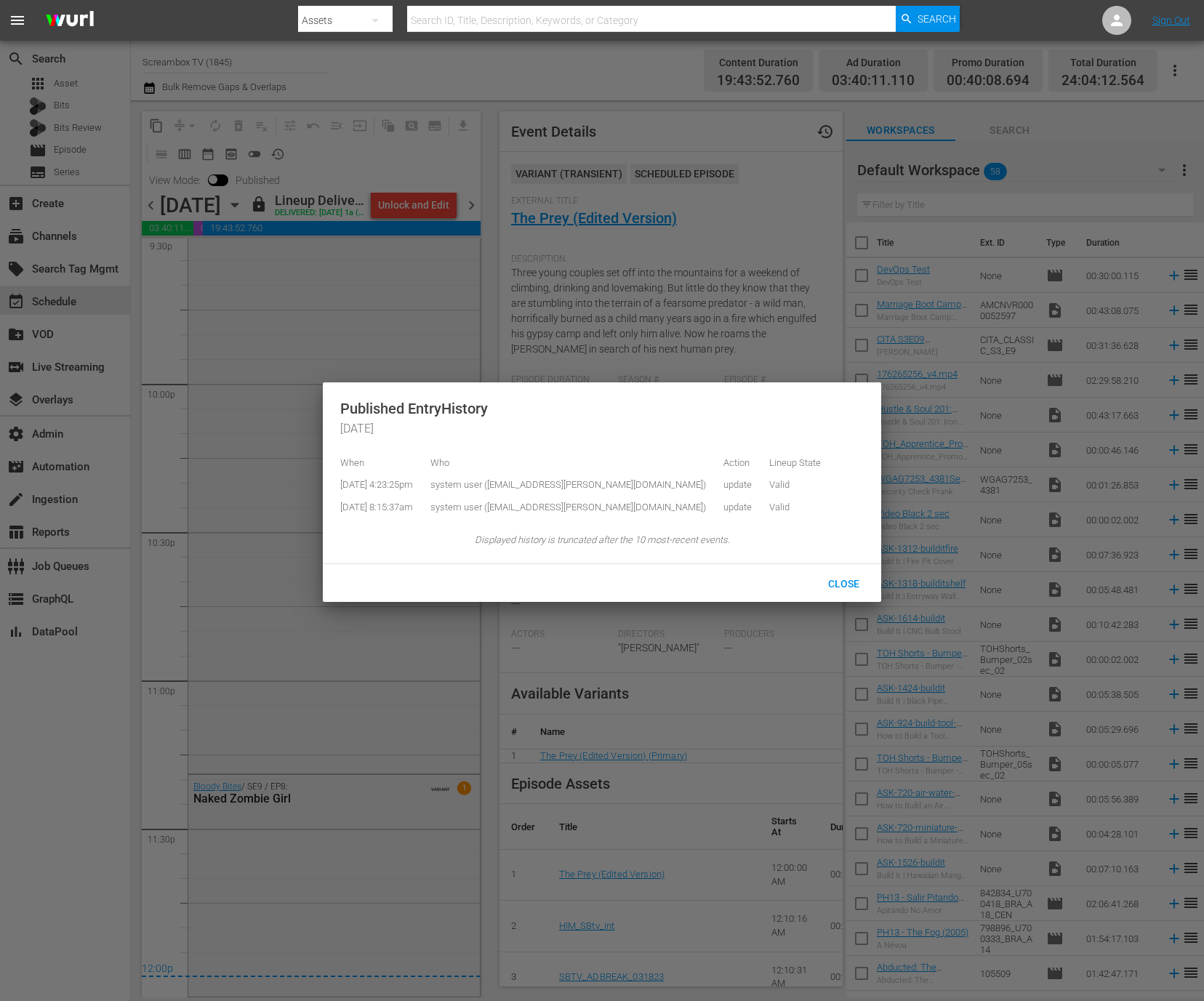
click at [150, 589] on div at bounding box center [602, 500] width 1204 height 1001
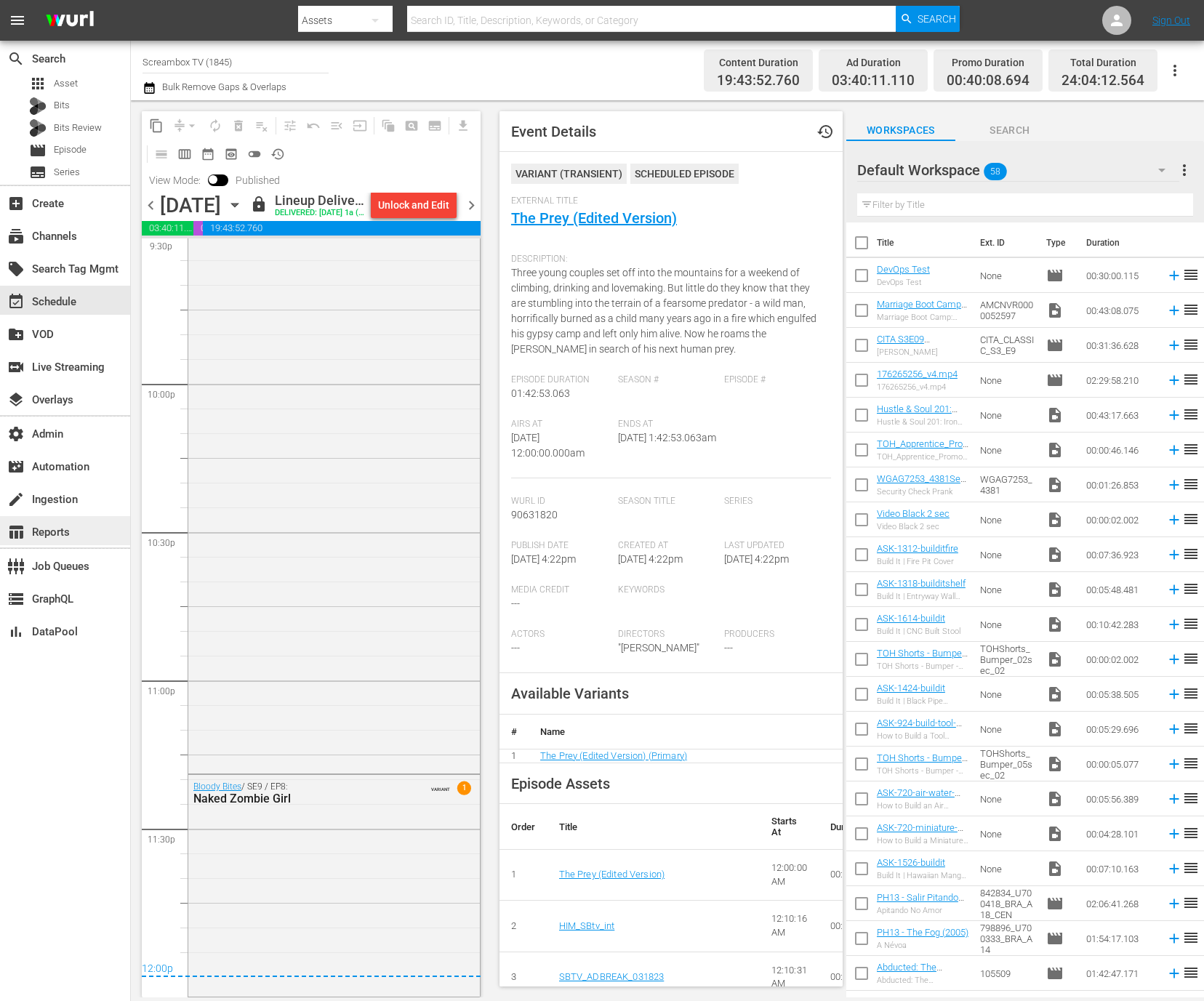
click at [61, 535] on div "table_chart Reports" at bounding box center [41, 529] width 81 height 13
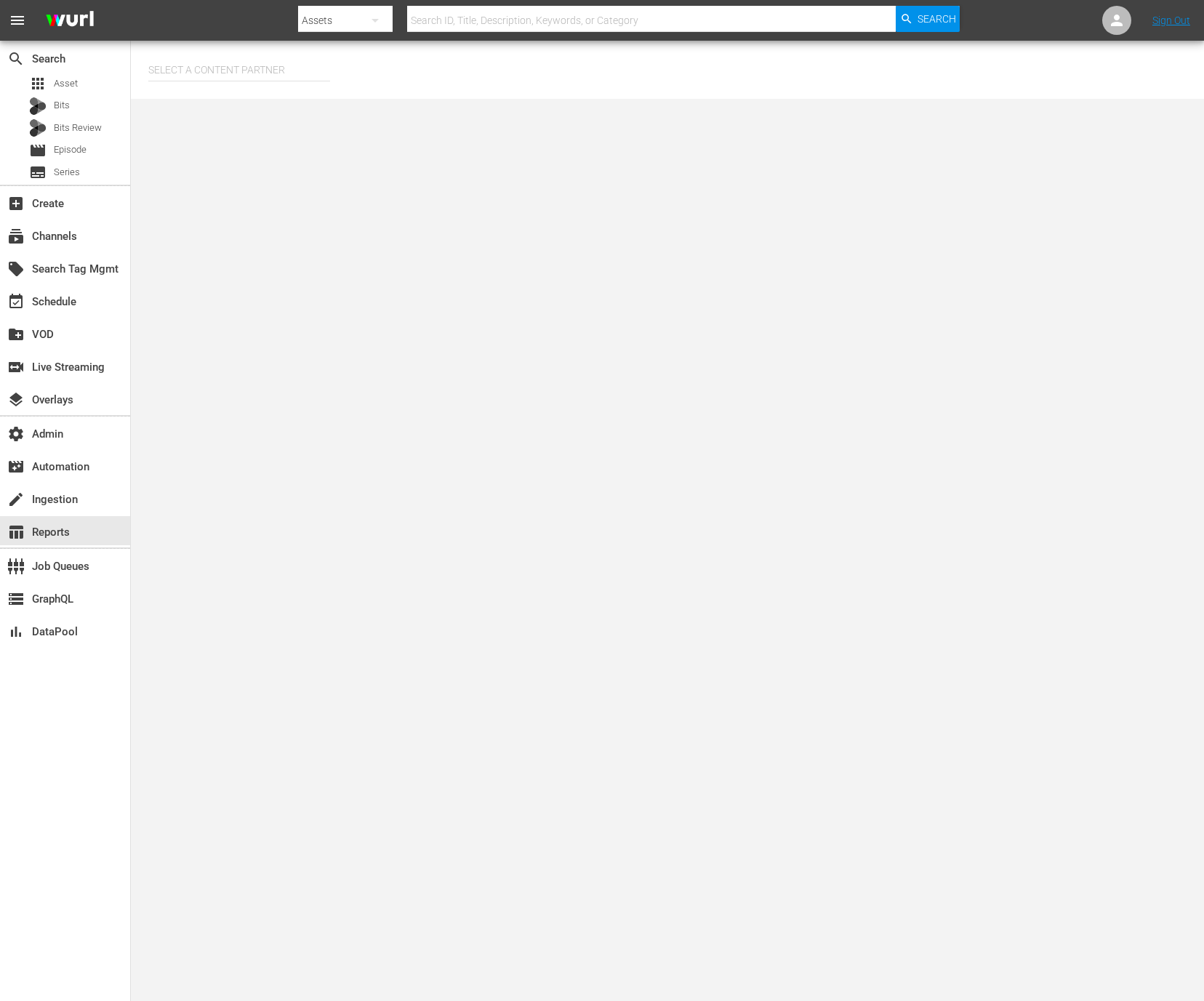
click at [275, 70] on input "text" at bounding box center [239, 70] width 182 height 35
type input "s"
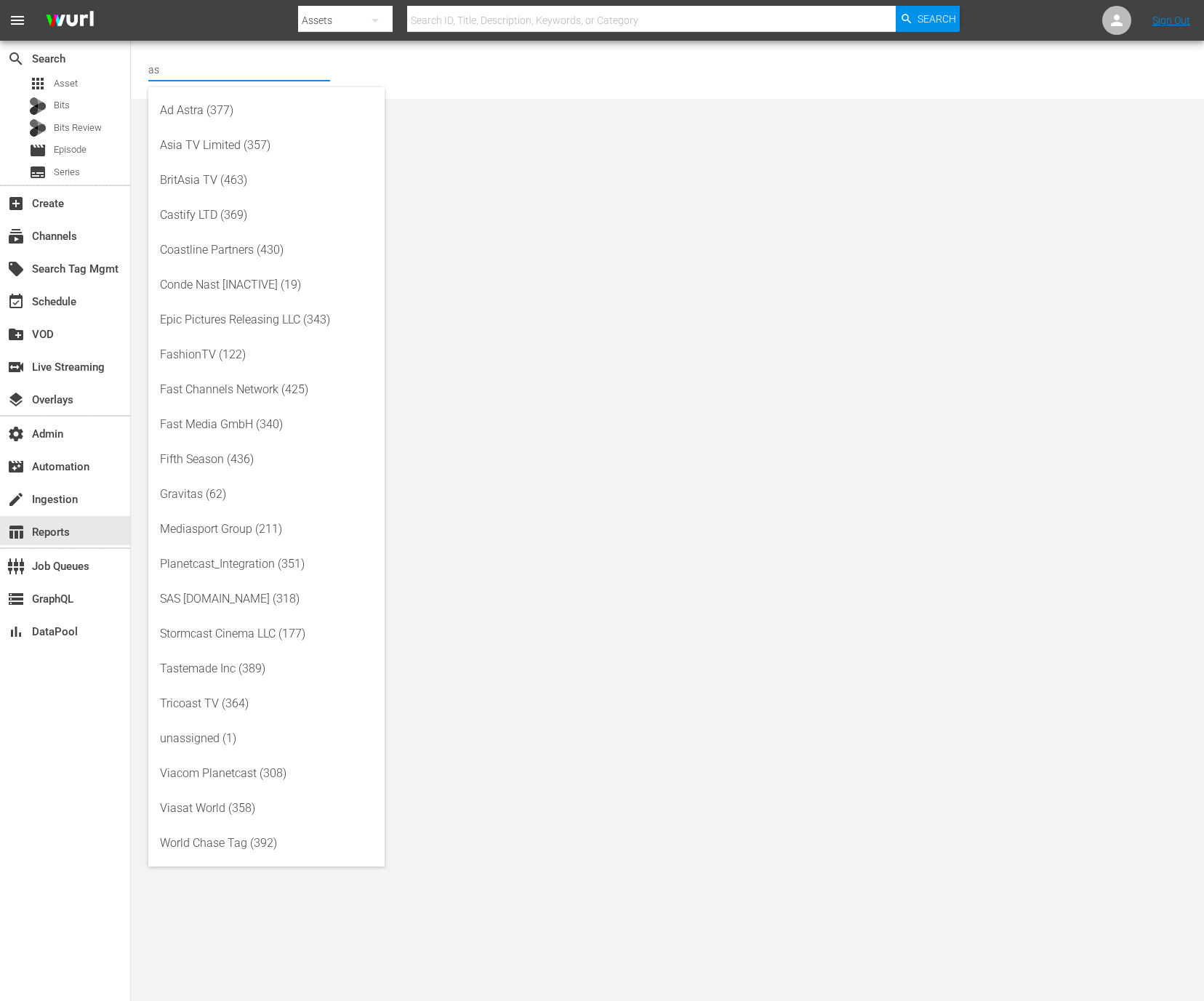
type input "a"
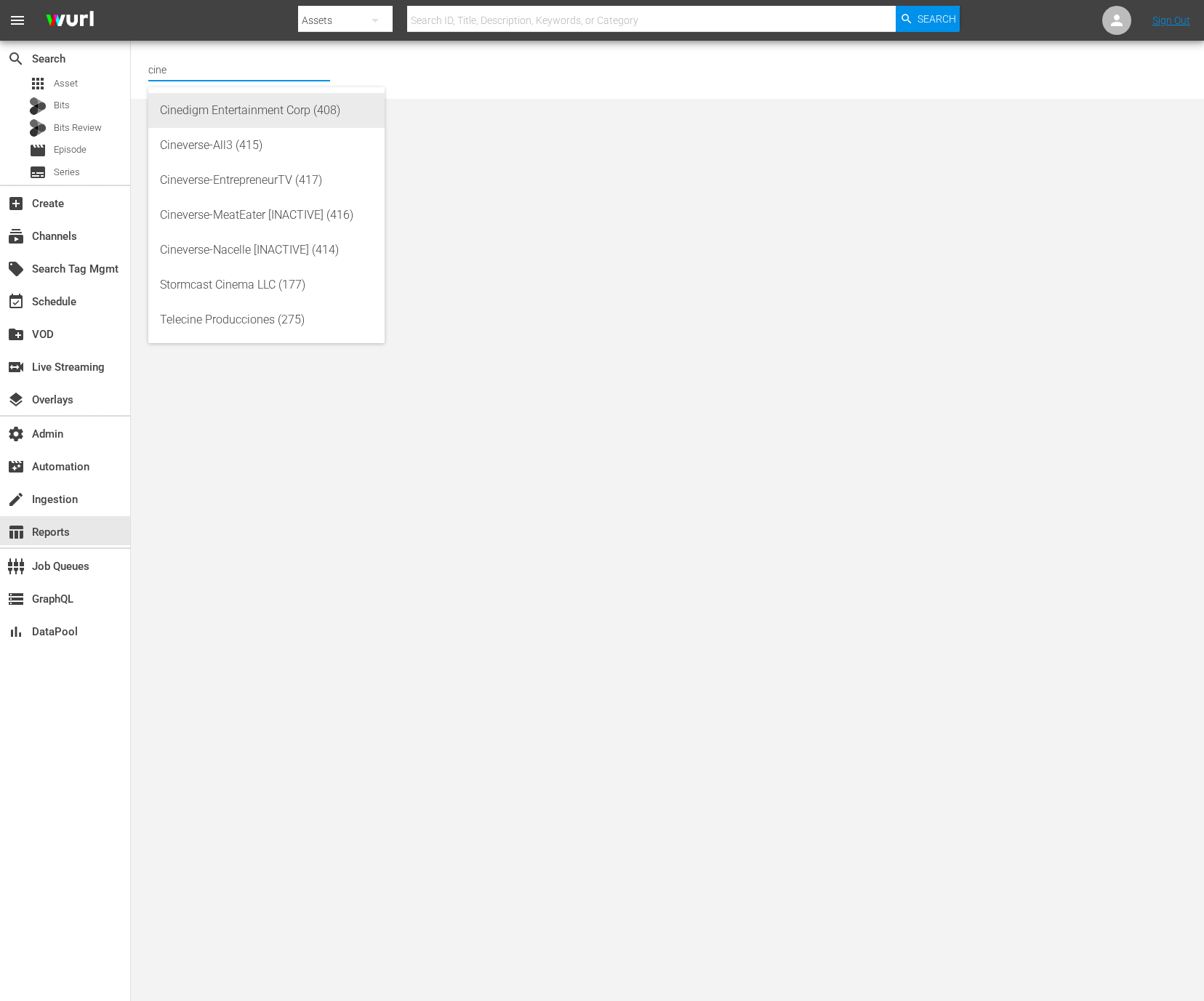
click at [284, 110] on div "Cinedigm Entertainment Corp (408)" at bounding box center [267, 110] width 213 height 35
type input "Cinedigm Entertainment Corp (408)"
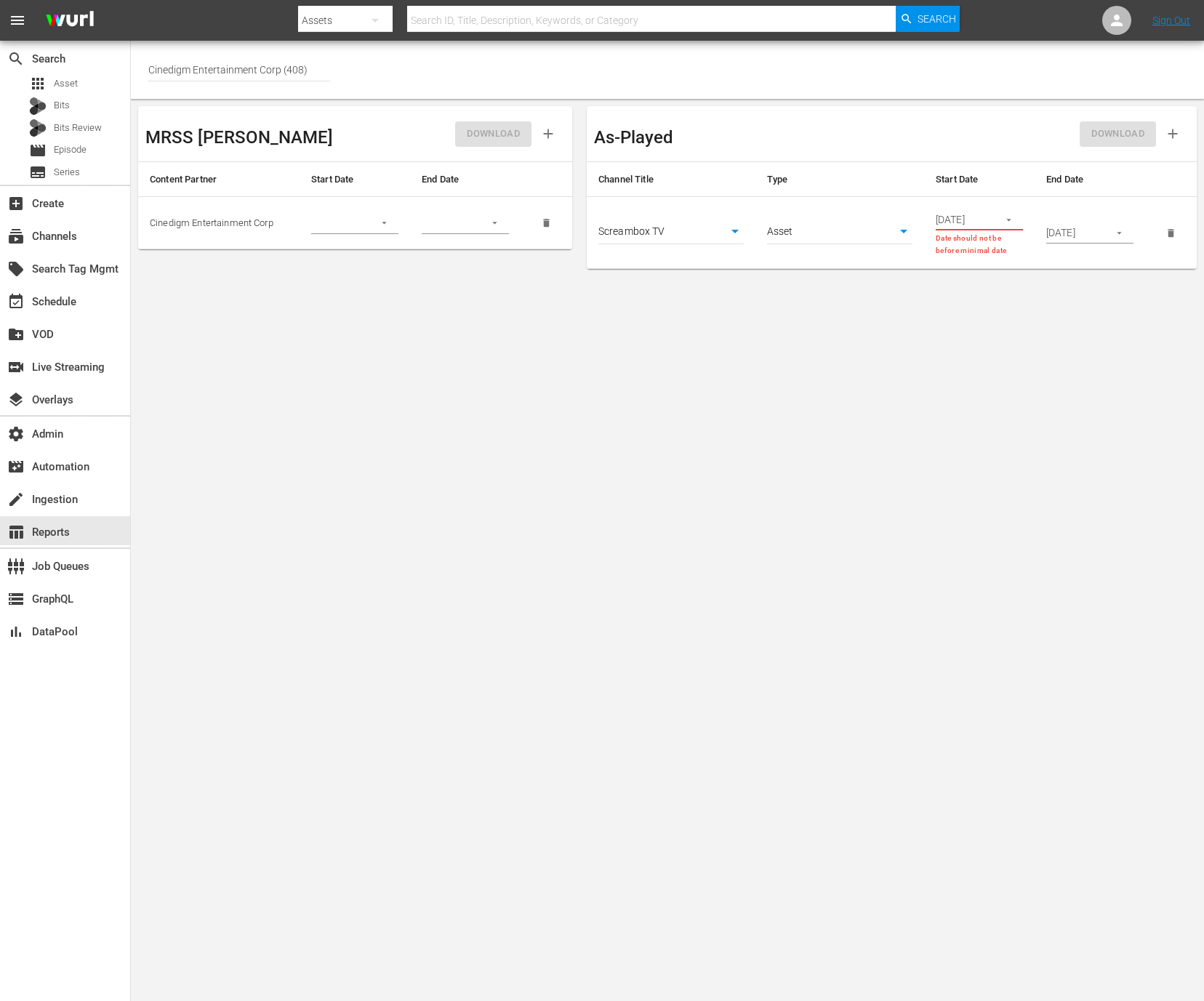
click at [1009, 216] on icon "button" at bounding box center [1009, 220] width 11 height 11
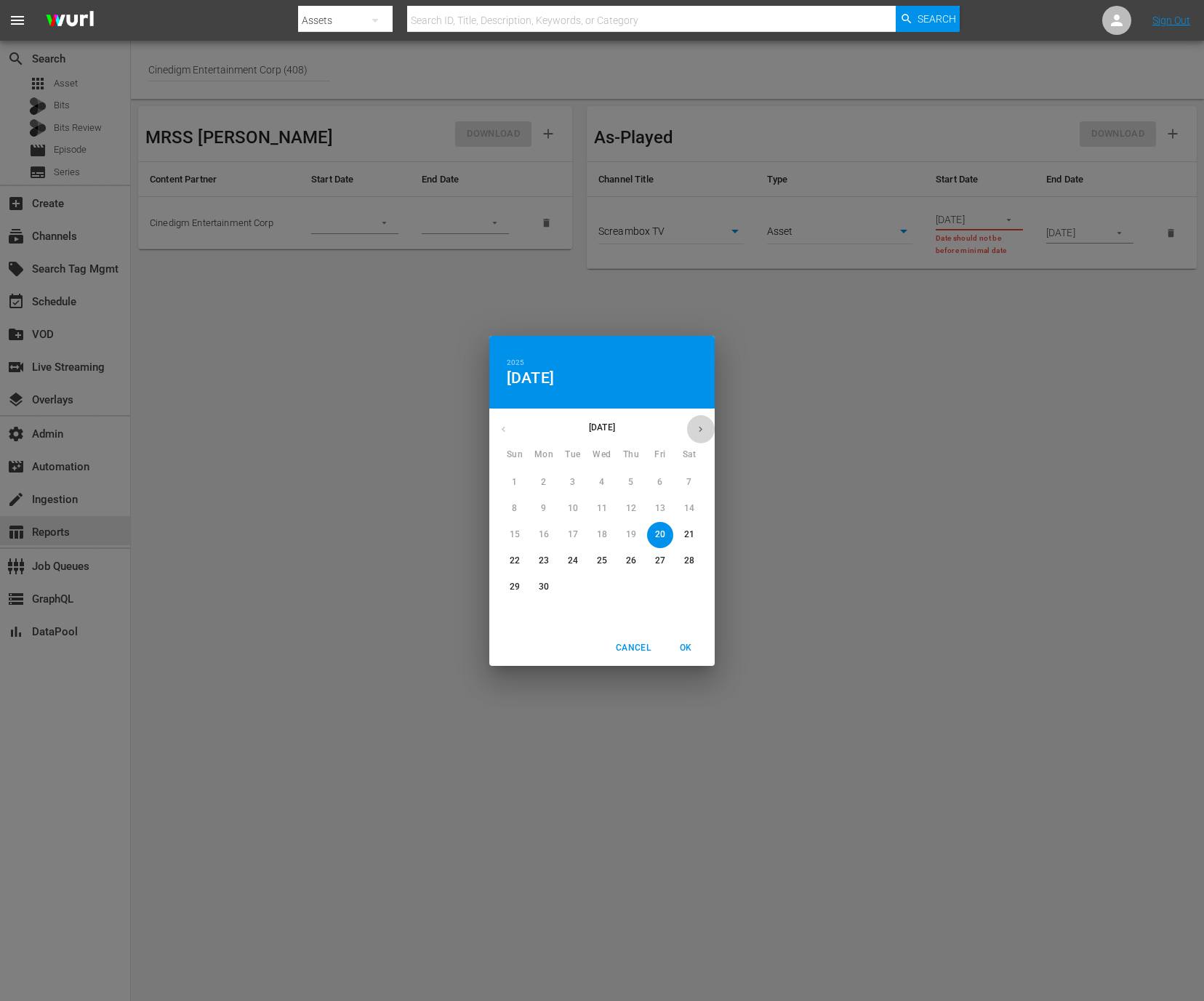
click at [702, 430] on icon "button" at bounding box center [700, 429] width 11 height 11
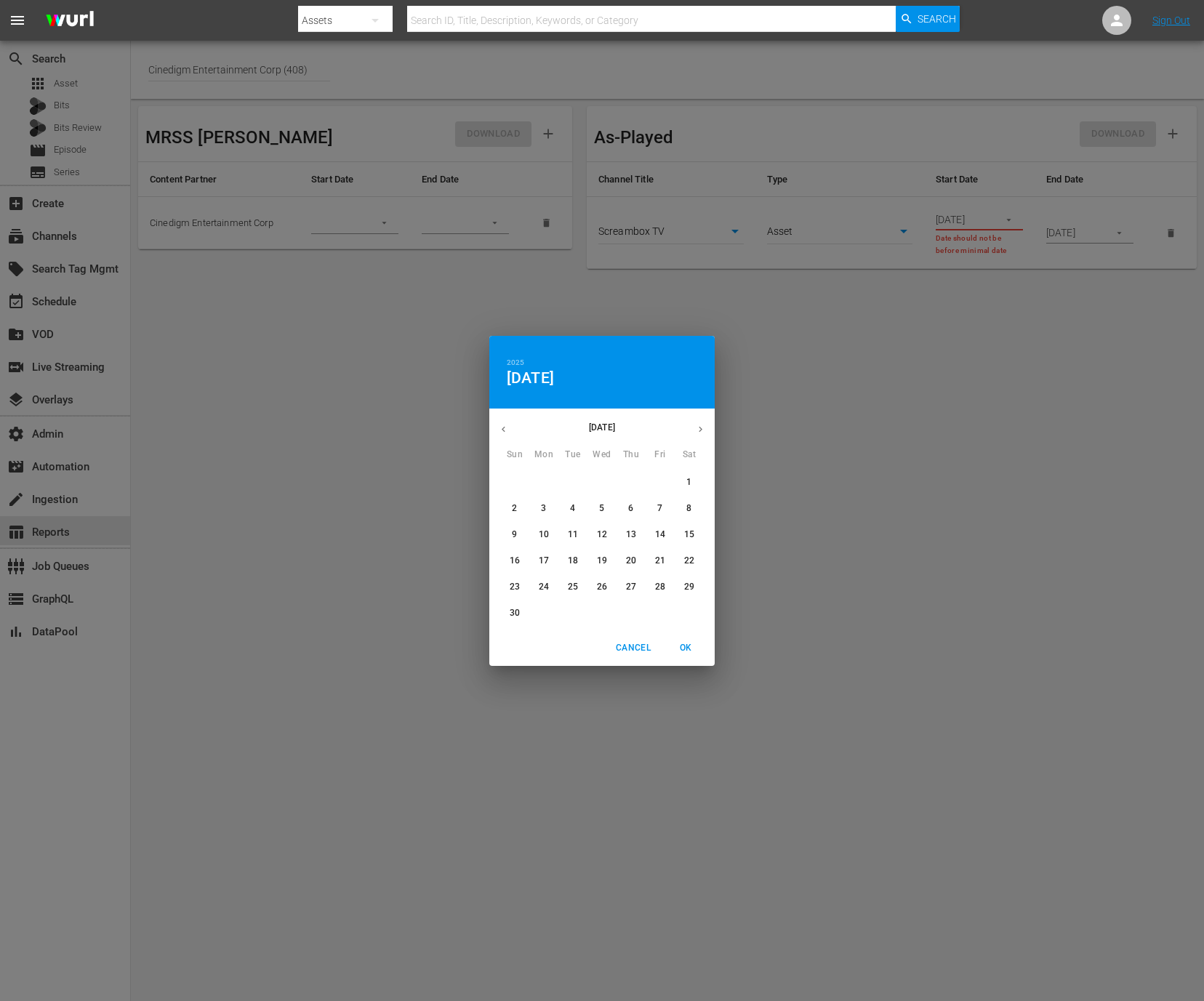
click at [702, 430] on icon "button" at bounding box center [700, 429] width 11 height 11
click at [512, 427] on button "button" at bounding box center [503, 429] width 28 height 28
click at [492, 421] on button "button" at bounding box center [503, 429] width 28 height 28
click at [660, 535] on p "19" at bounding box center [659, 535] width 10 height 12
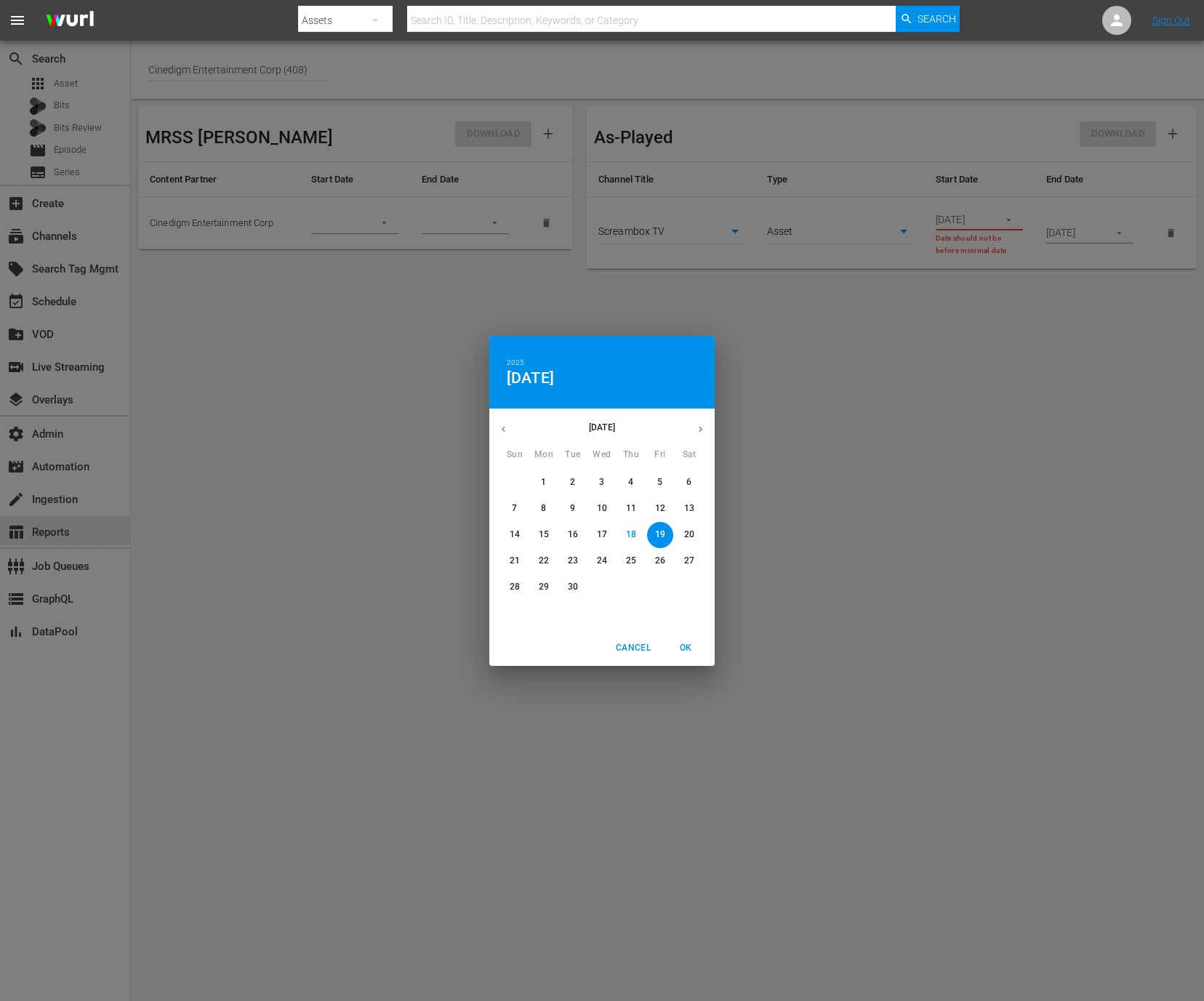
click at [682, 649] on span "OK" at bounding box center [685, 648] width 35 height 15
type input "09/19/2025"
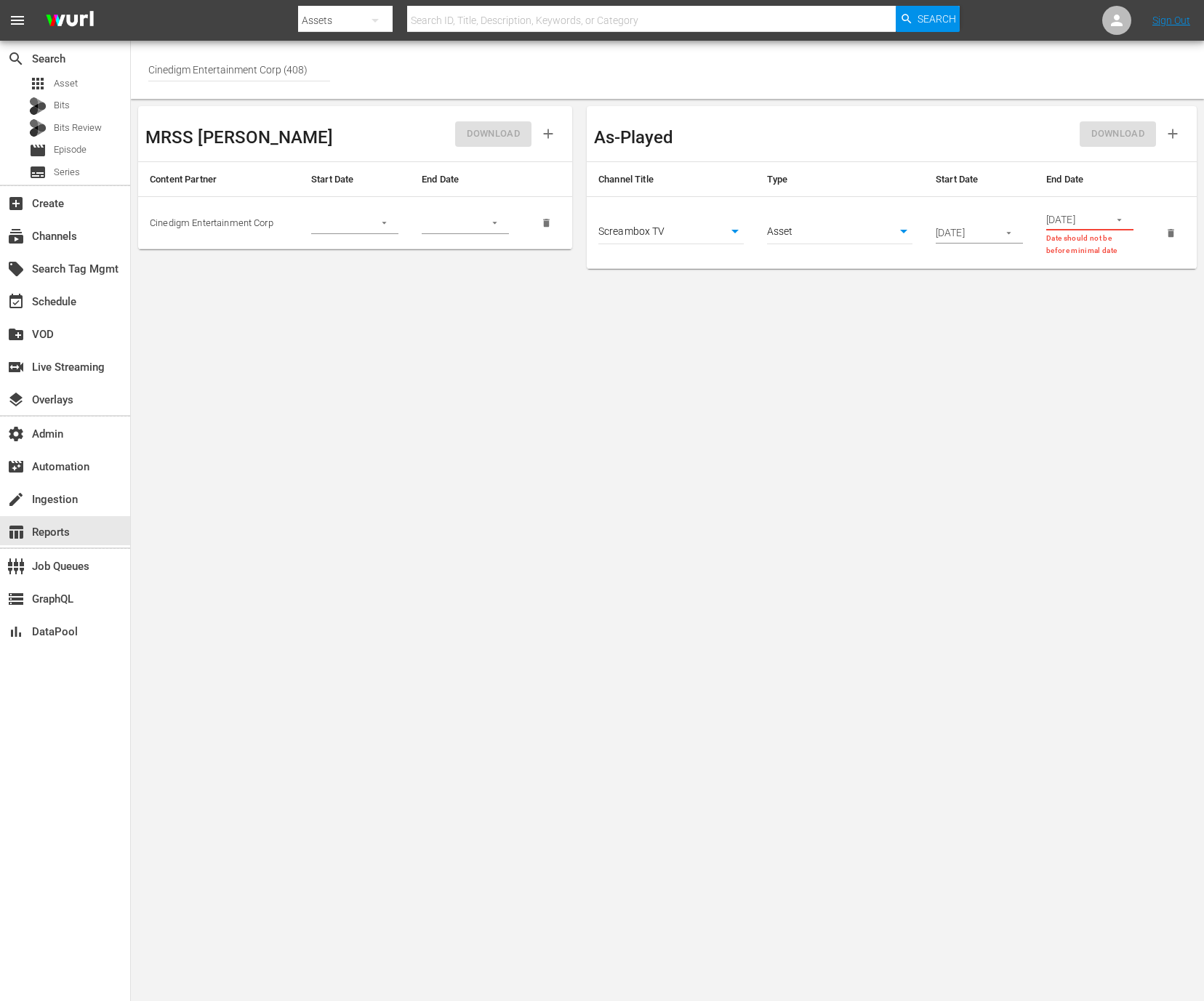
click at [1121, 220] on icon "button" at bounding box center [1119, 220] width 11 height 11
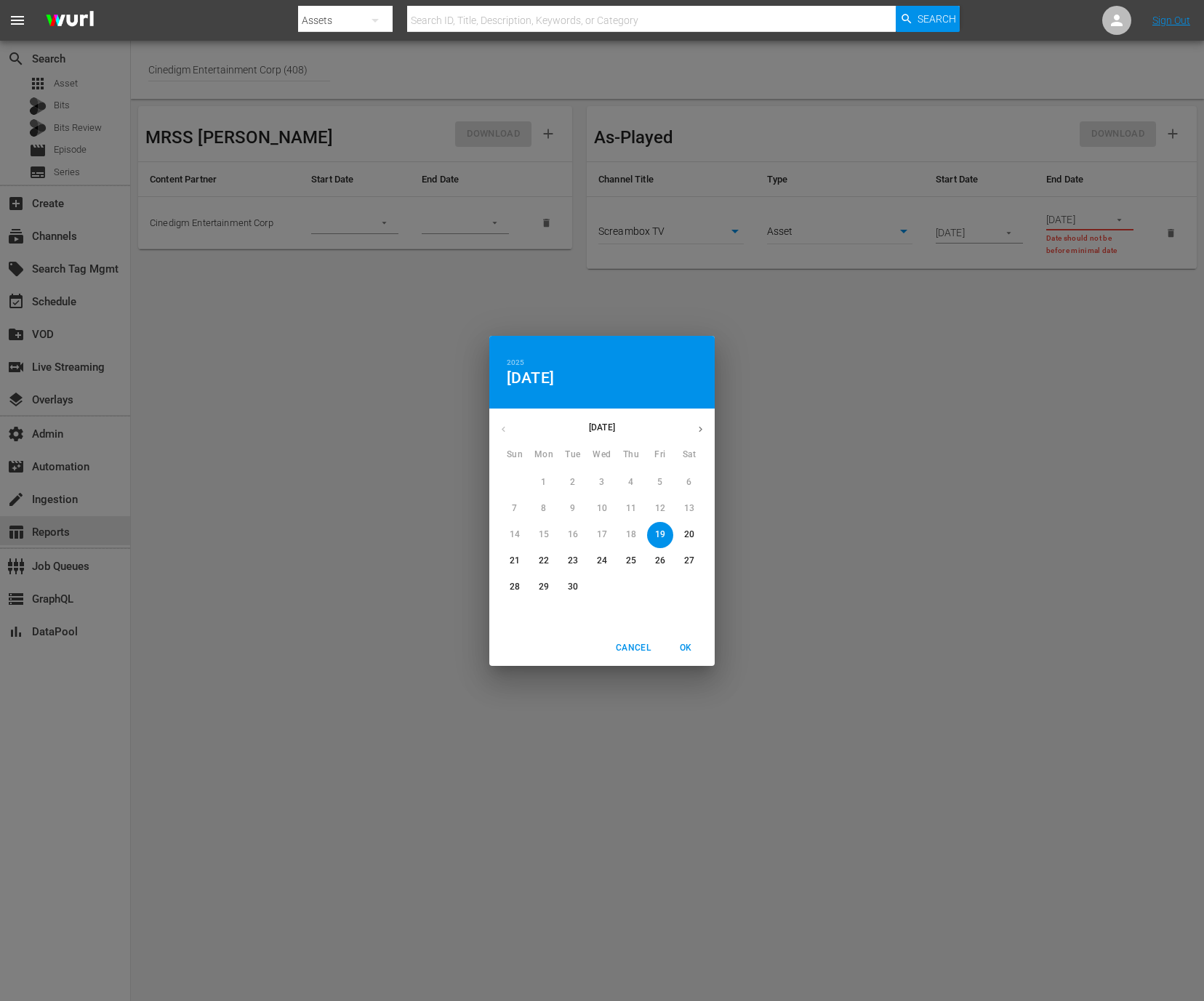
click at [695, 646] on span "OK" at bounding box center [685, 648] width 35 height 15
type input "09/19/2025"
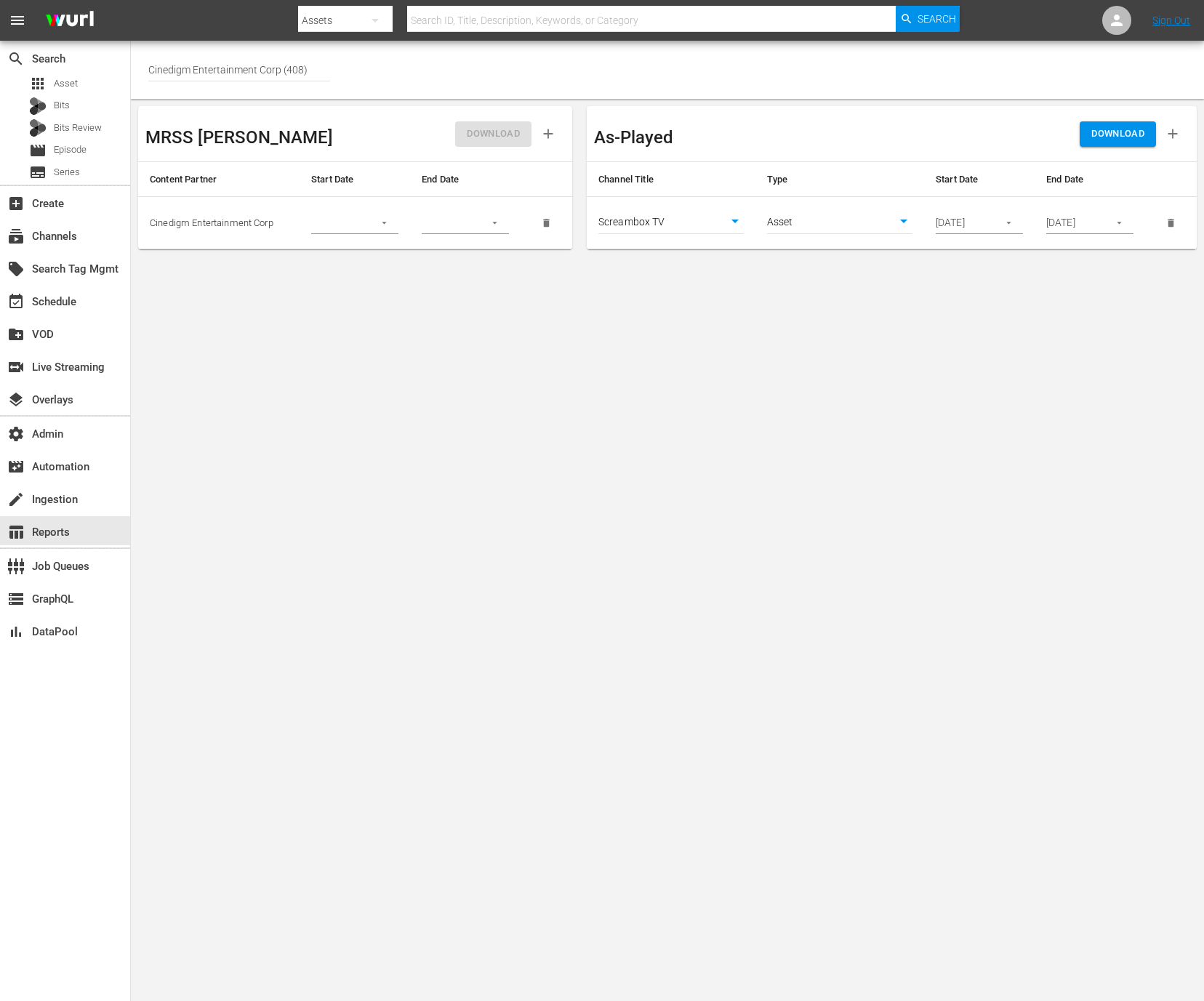
click at [1124, 131] on span "DOWNLOAD" at bounding box center [1117, 134] width 53 height 17
click at [70, 245] on div "subscriptions Channels" at bounding box center [65, 235] width 130 height 29
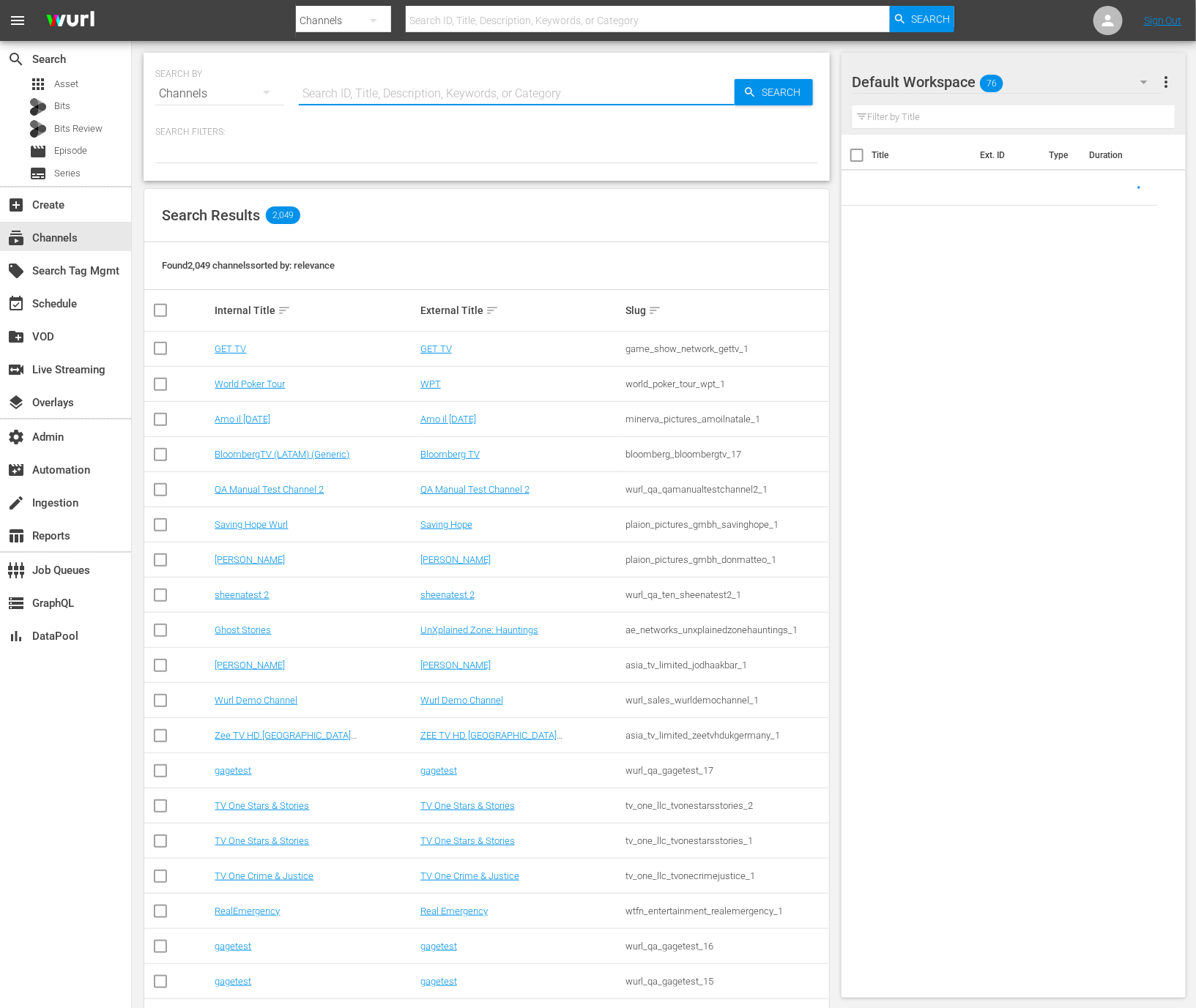
click at [375, 93] on input "text" at bounding box center [516, 94] width 436 height 35
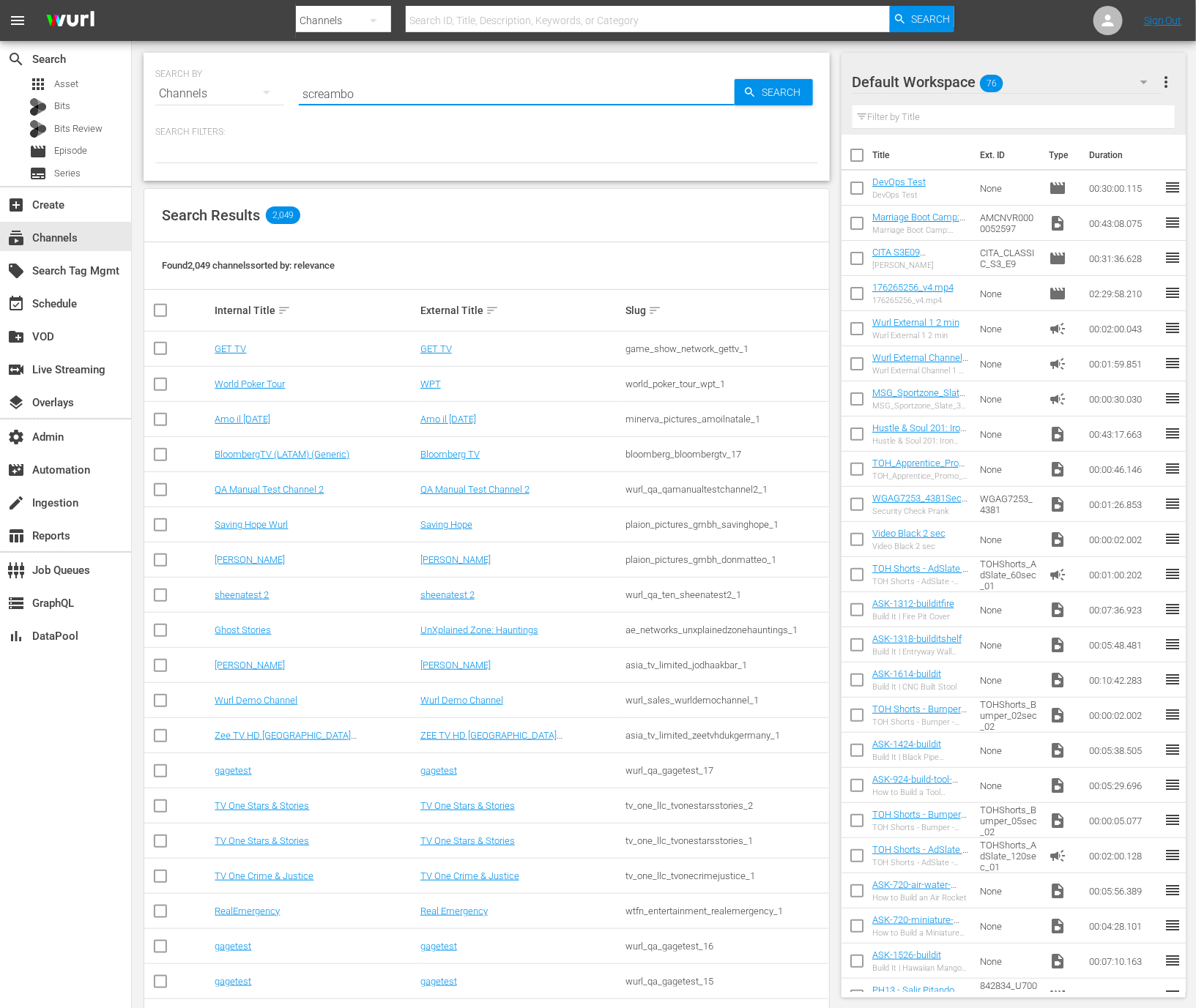
type input "screambox"
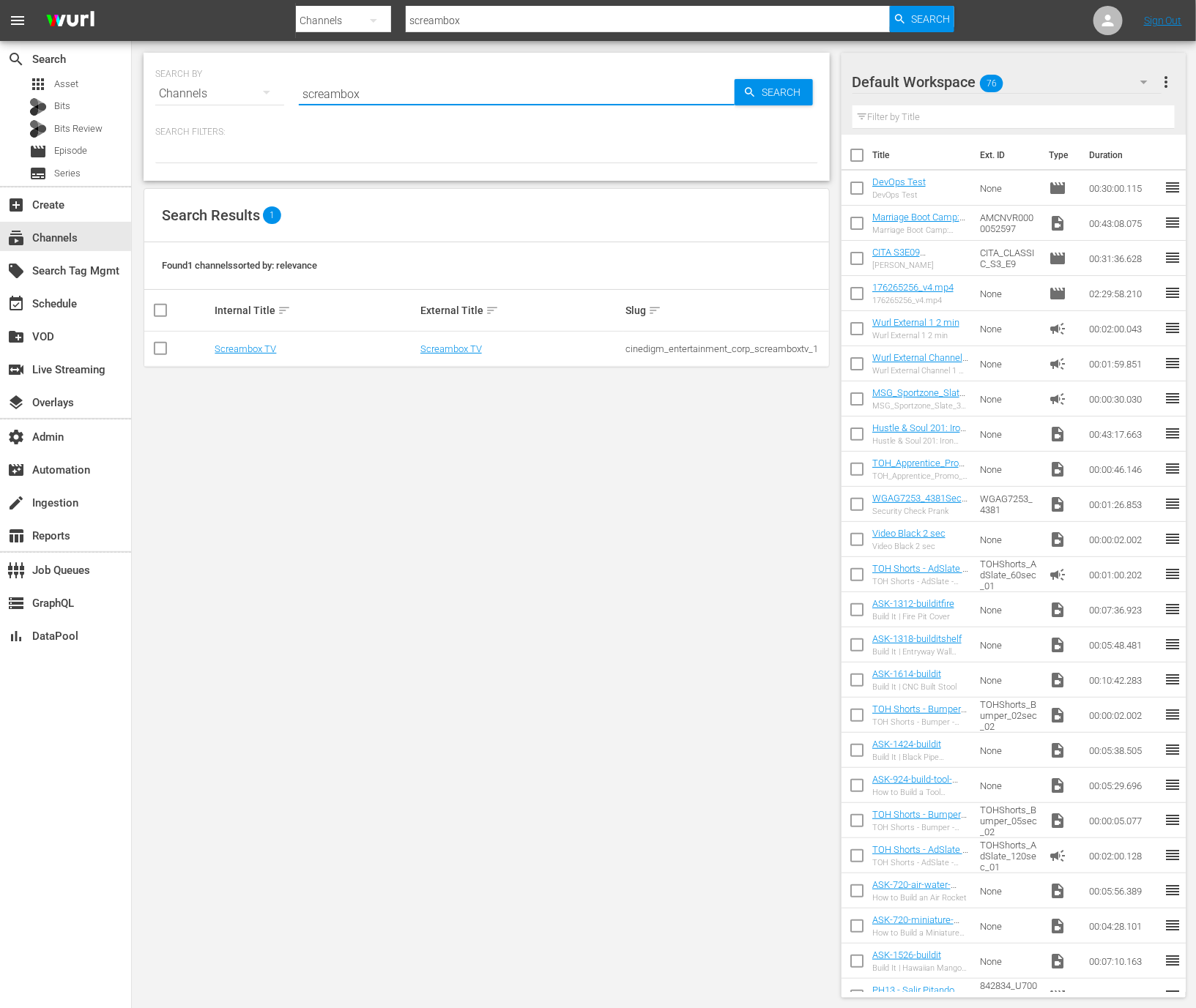
type input "screambox"
click at [707, 347] on div "cinedigm_entertainment_corp_screamboxtv_1" at bounding box center [726, 349] width 201 height 11
copy div "cinedigm_entertainment_corp_screamboxtv_1"
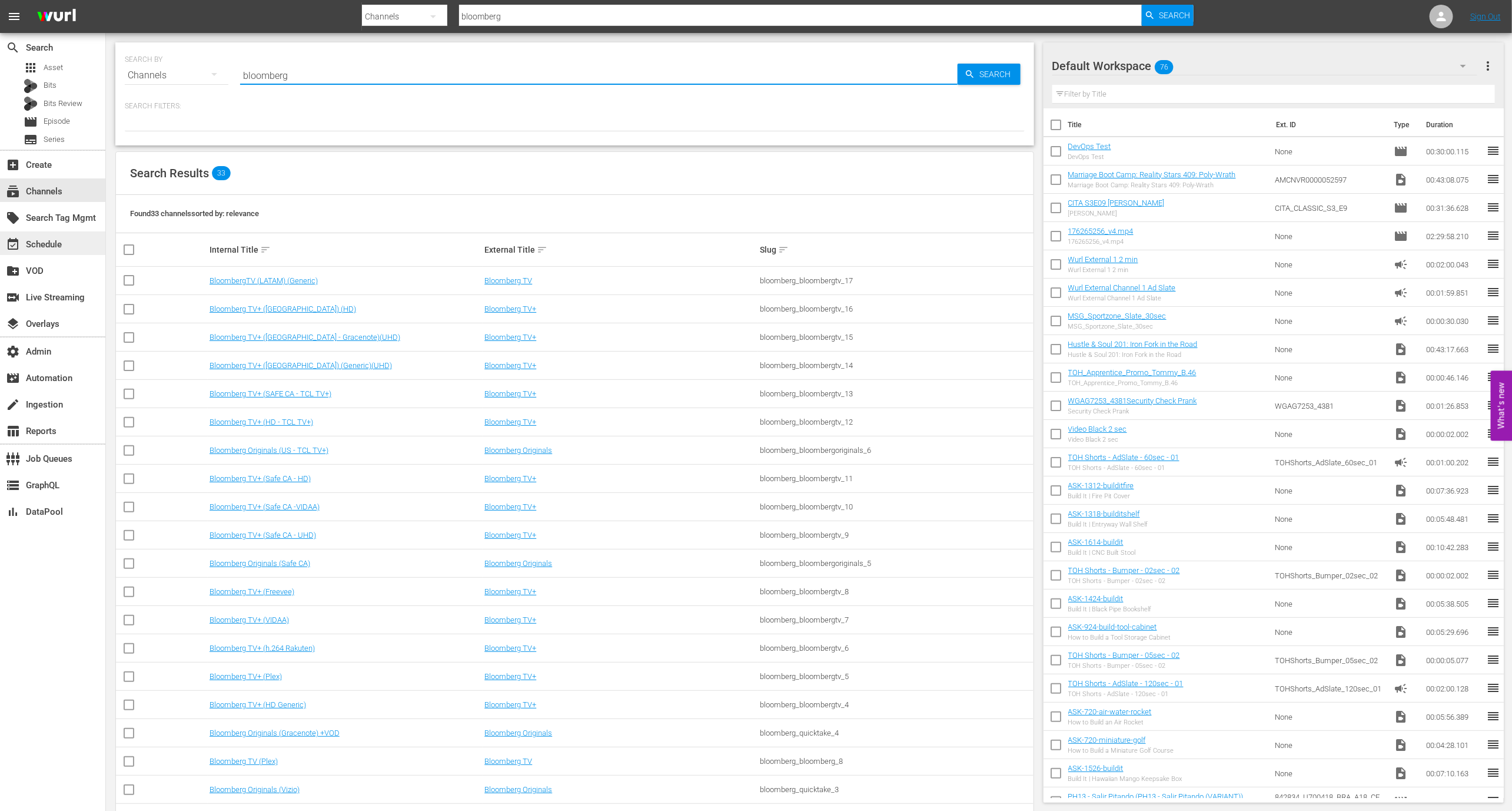
click at [50, 240] on div "event_available Schedule" at bounding box center [33, 243] width 66 height 11
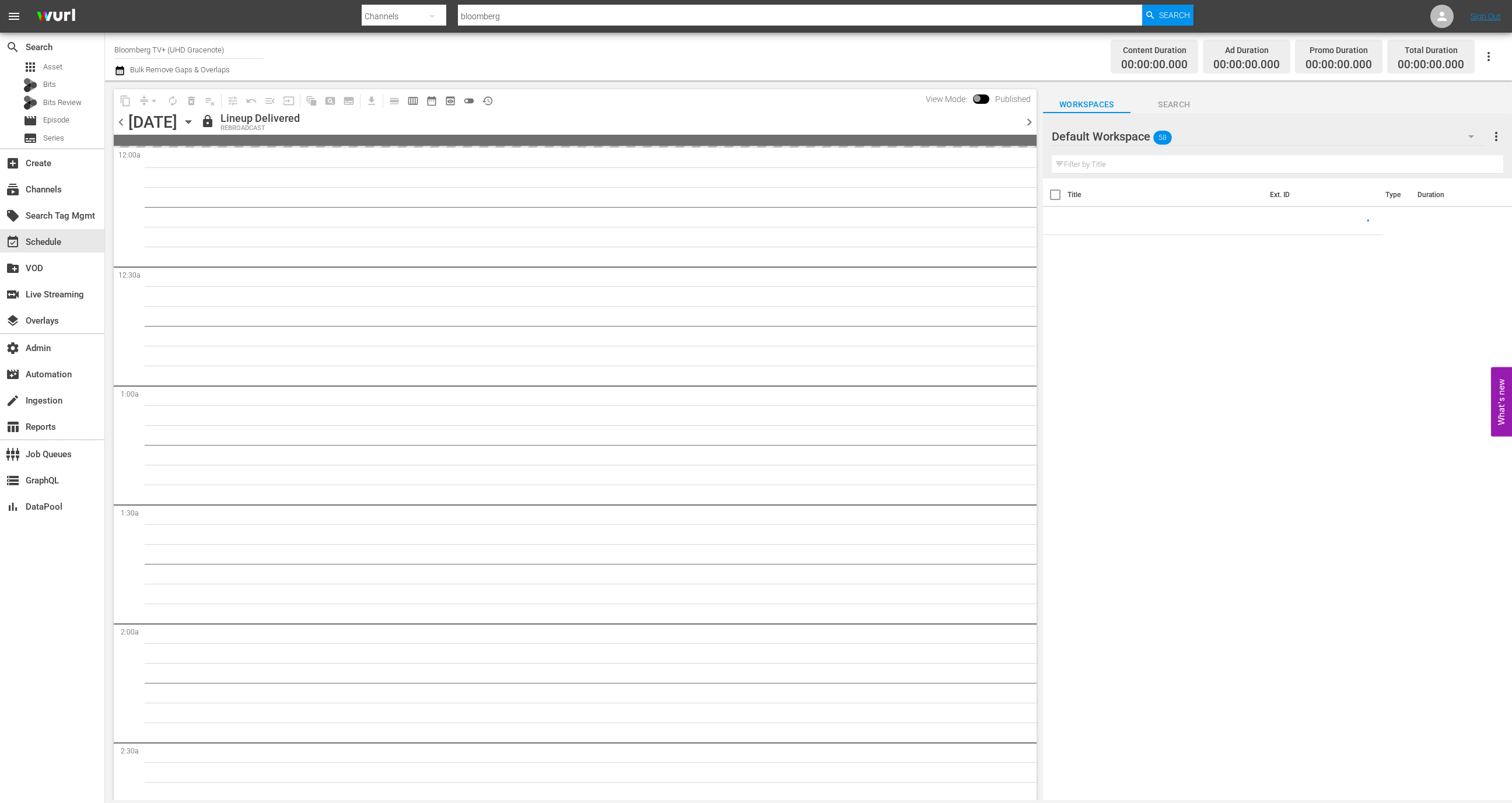
click at [233, 53] on input "Bloomberg TV+ (UHD Gracenote)" at bounding box center [189, 50] width 149 height 28
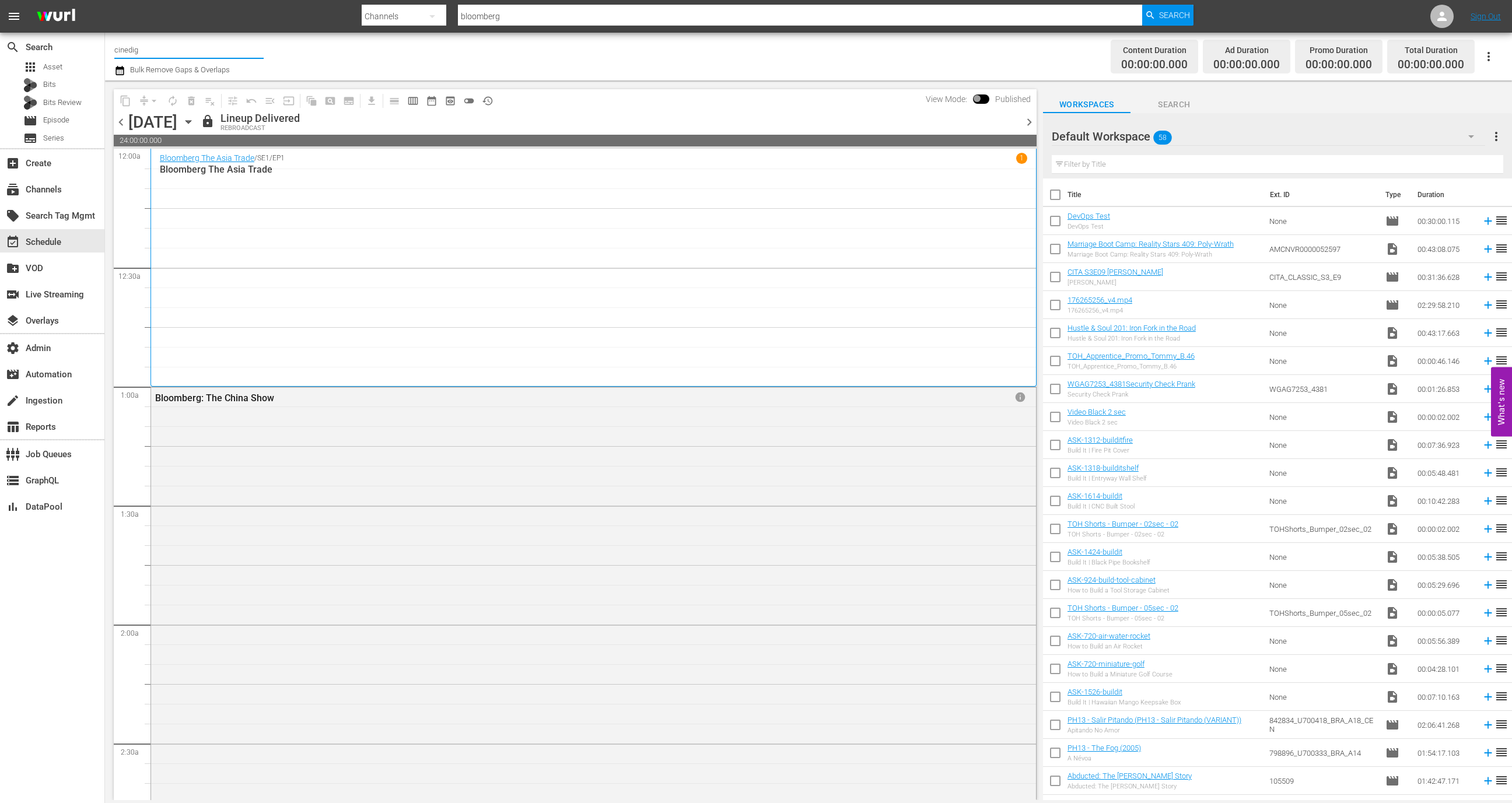
type input "cinedigm"
click at [251, 80] on div "Screambox TV (1845 - cinedigm_entertainment_corp_screamboxtv_1)" at bounding box center [275, 82] width 302 height 28
type input "Screambox TV (1845 - cinedigm_entertainment_corp_screamboxtv_1)"
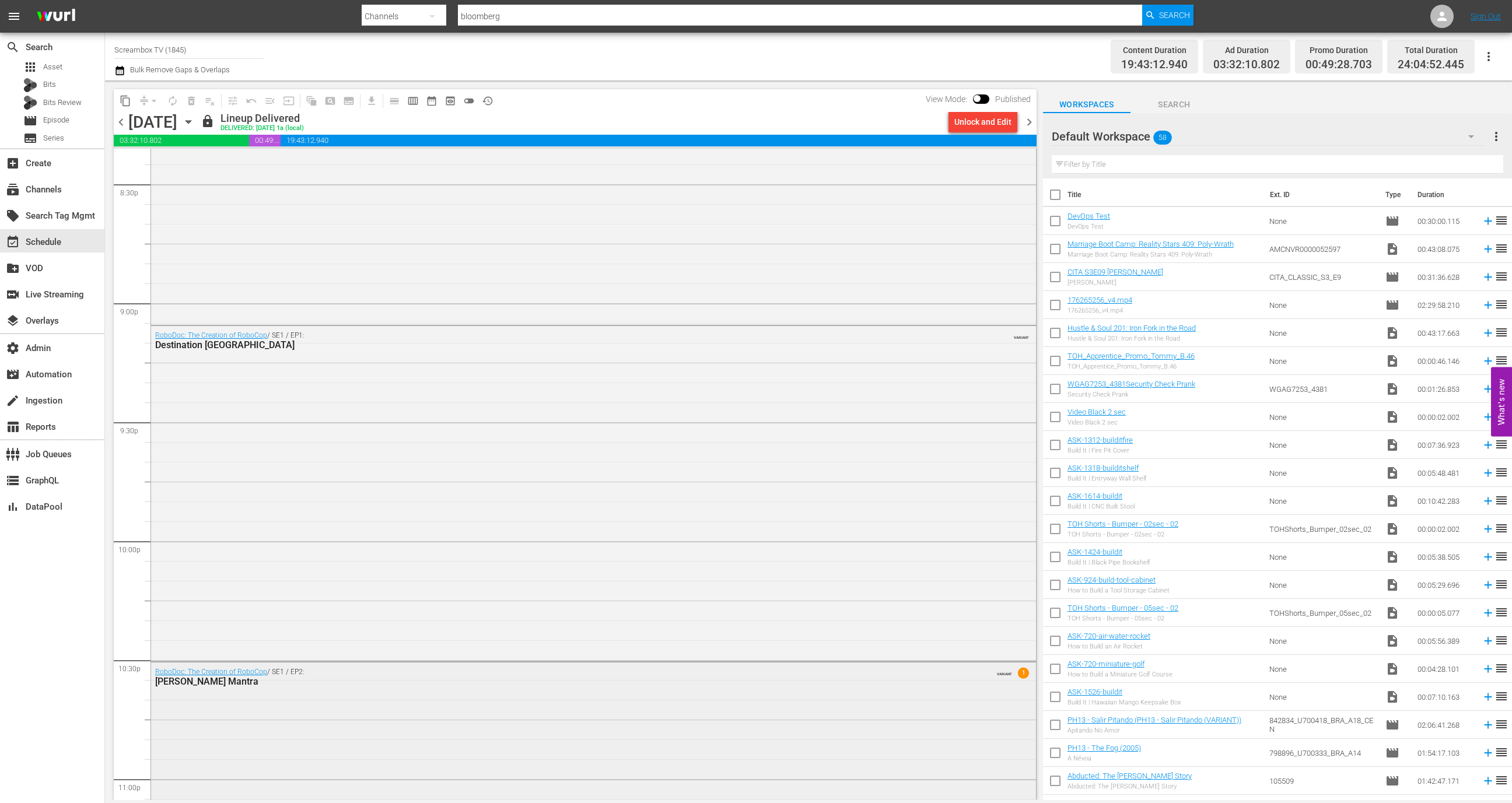
scroll to position [4835, 0]
click at [1032, 117] on span "chevron_right" at bounding box center [1030, 122] width 15 height 15
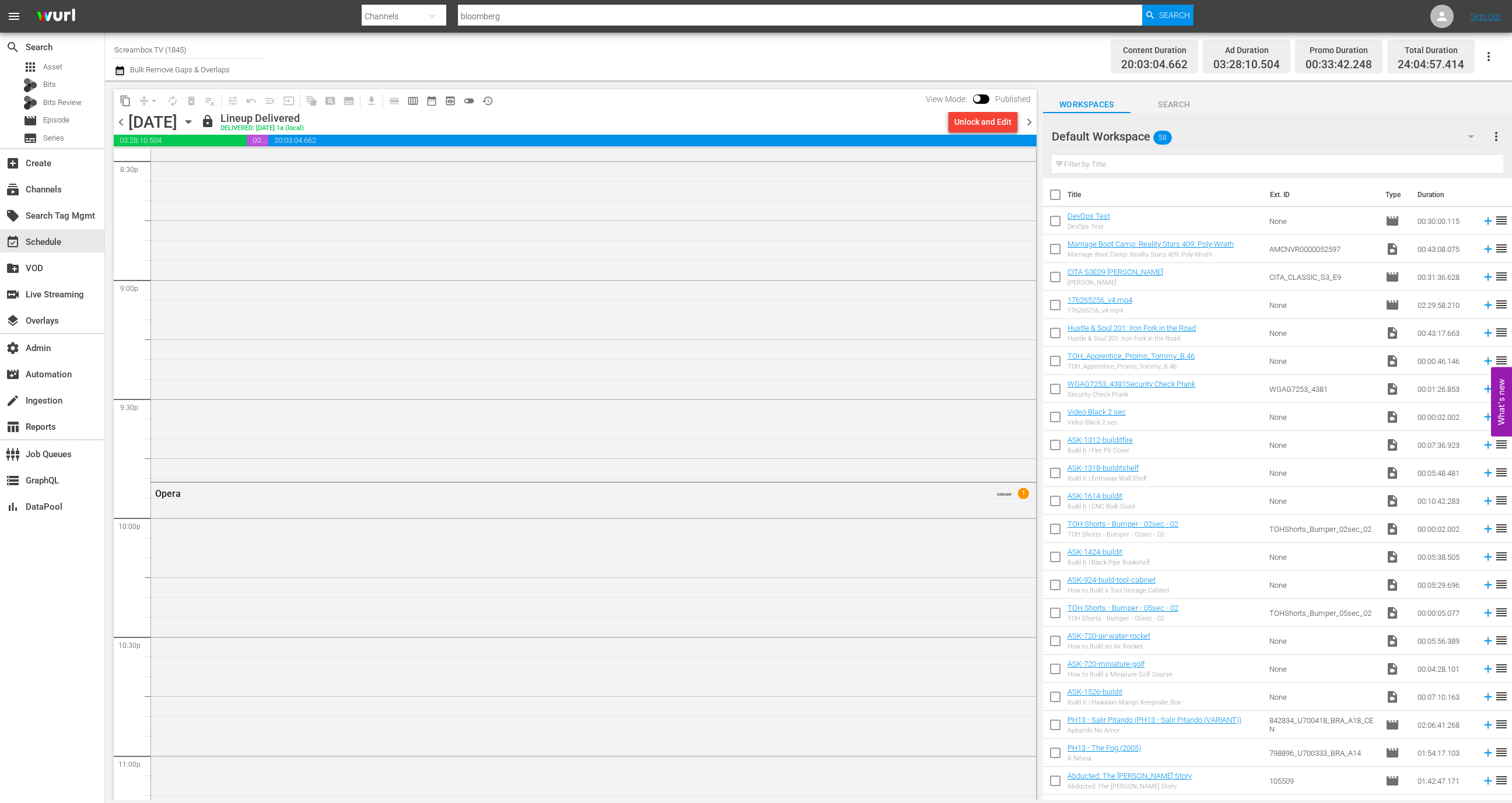
scroll to position [5078, 0]
click at [1028, 118] on span "chevron_right" at bounding box center [1030, 122] width 15 height 15
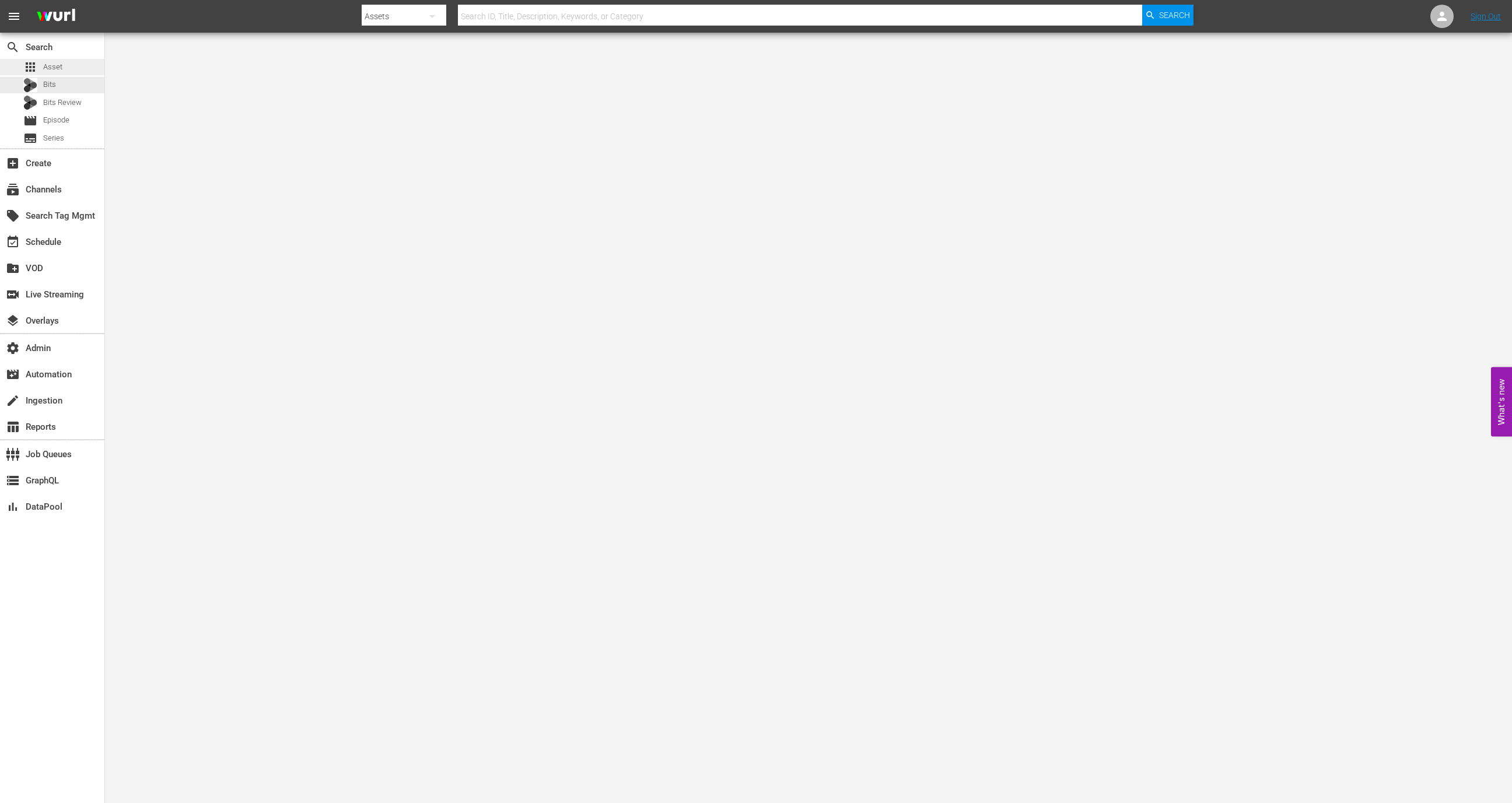
click at [67, 74] on div "apps Asset" at bounding box center [52, 67] width 104 height 17
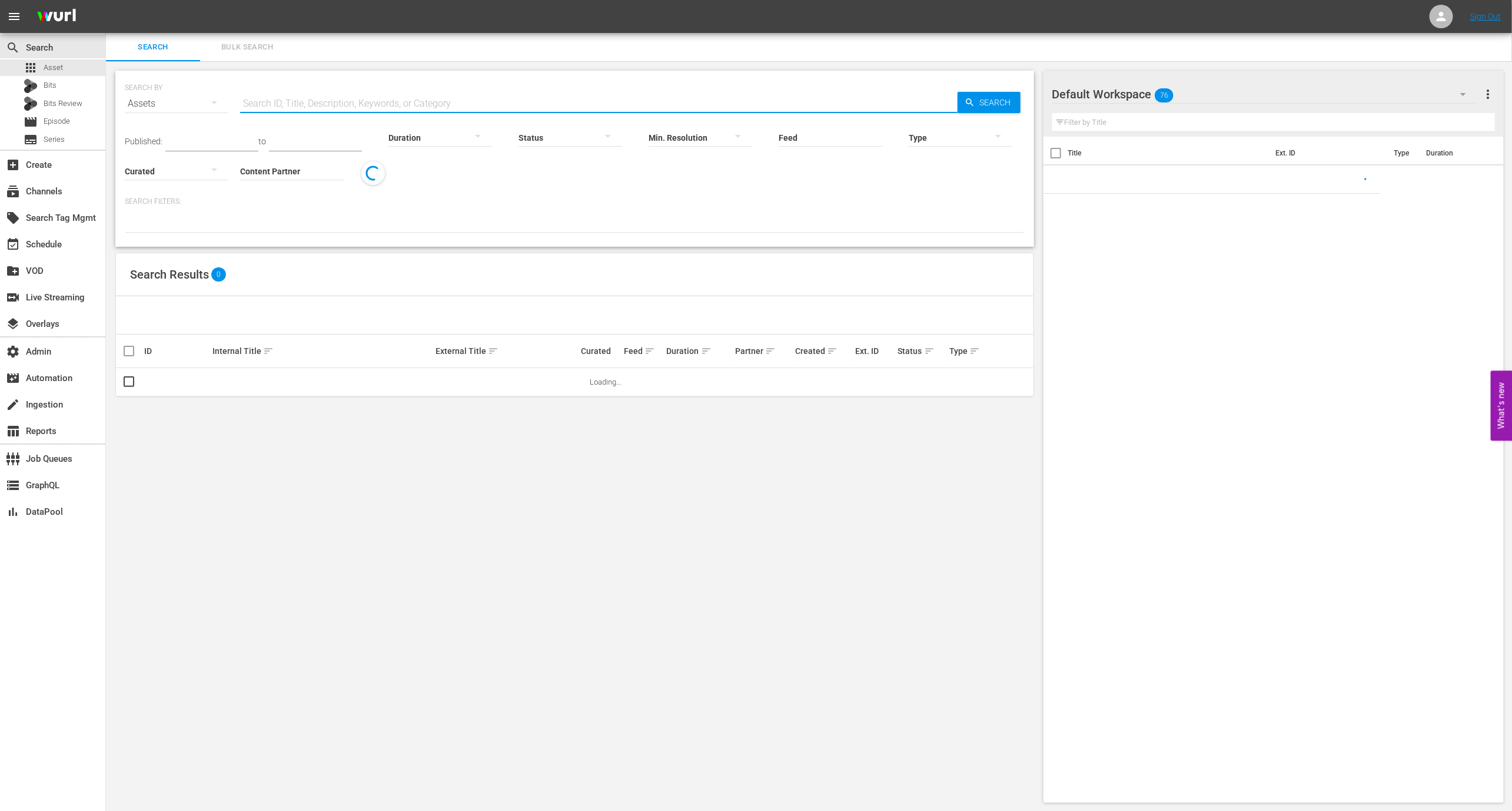
click at [342, 108] on input "text" at bounding box center [598, 104] width 718 height 29
paste input "193156372"
type input "193156372"
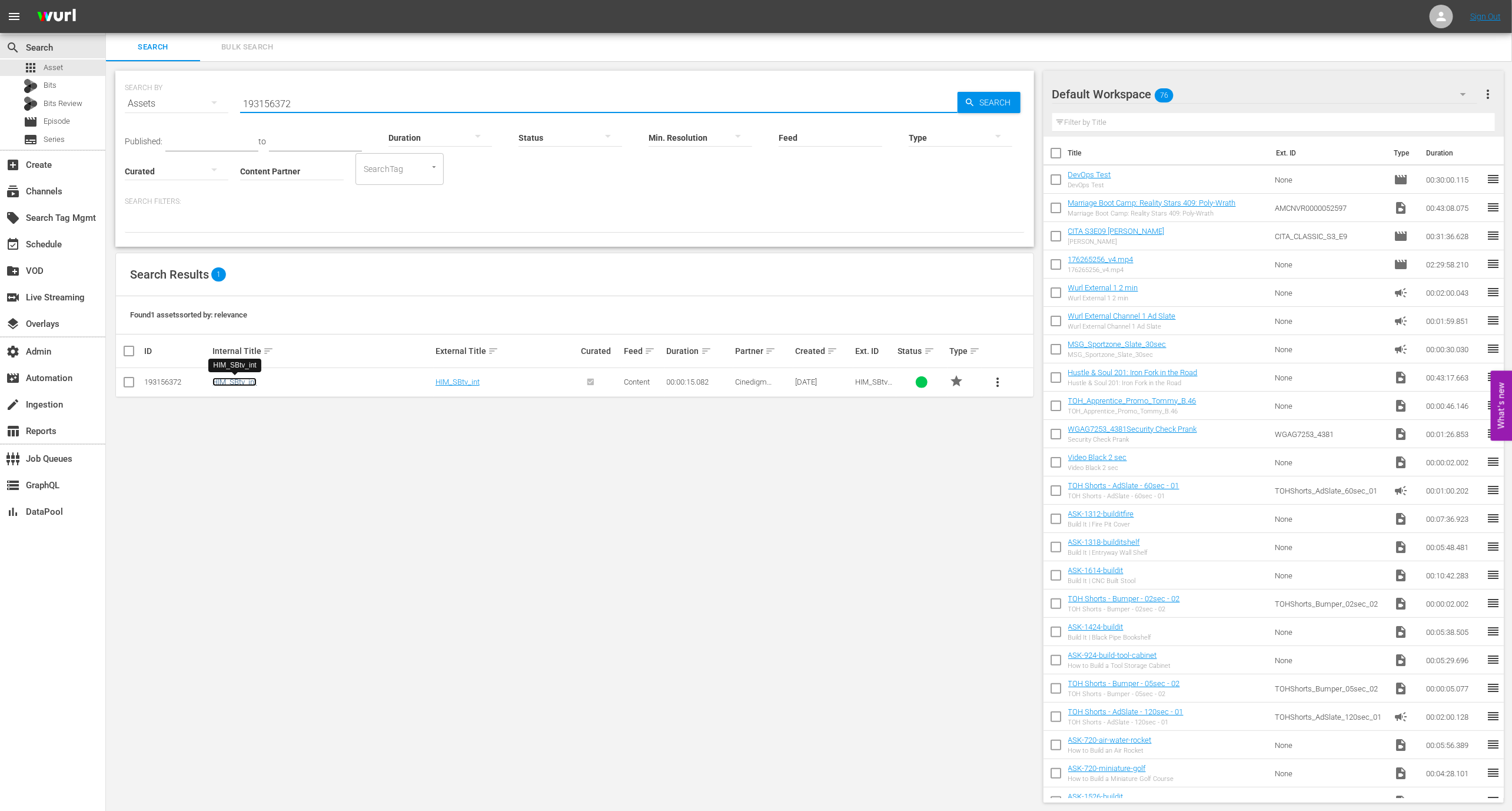
click at [239, 380] on link "HIM_SBtv_int" at bounding box center [234, 382] width 44 height 9
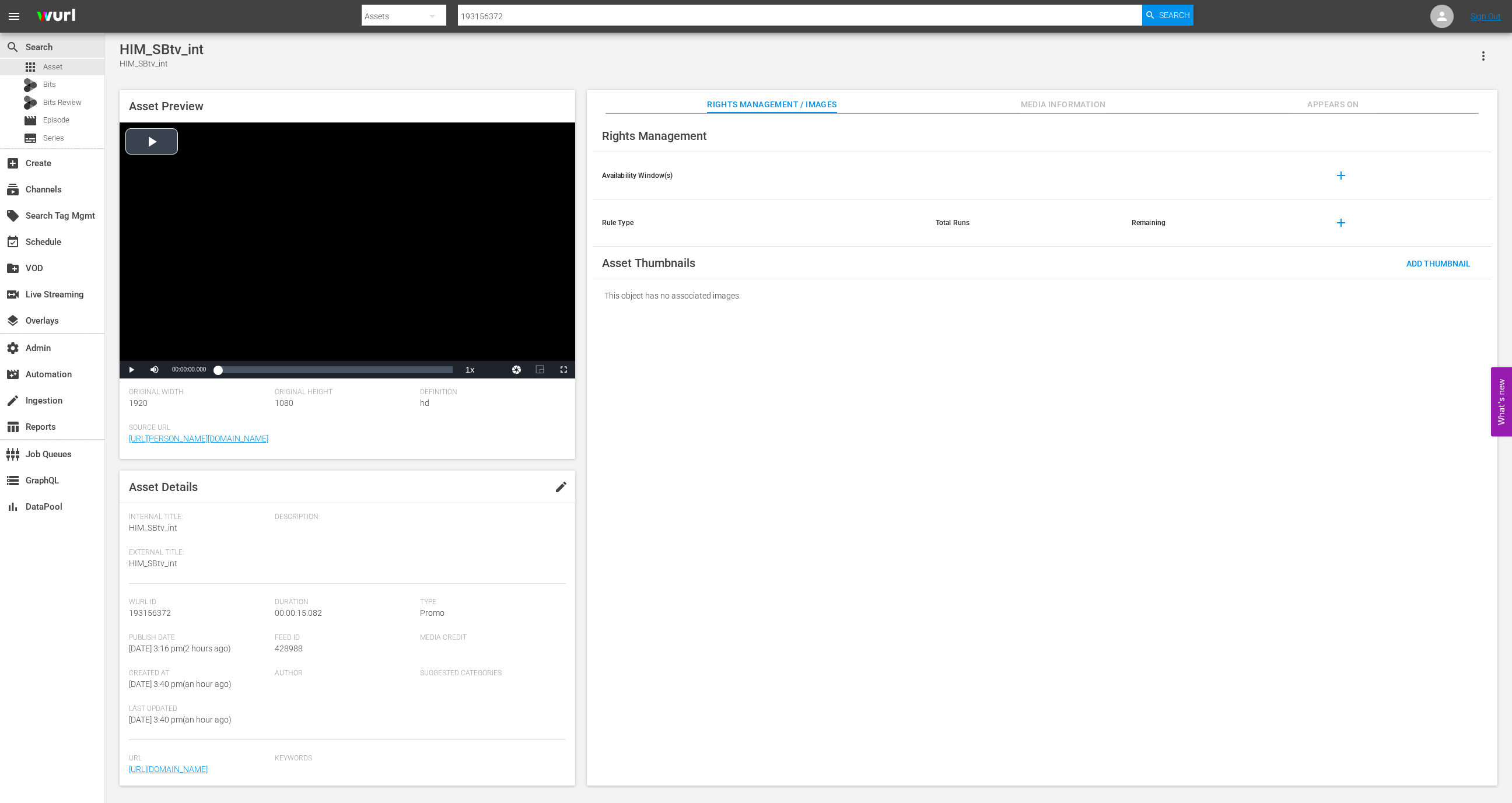
click at [321, 250] on div "Video Player" at bounding box center [347, 241] width 455 height 238
click at [132, 370] on span "Video Player" at bounding box center [132, 370] width 0 height 0
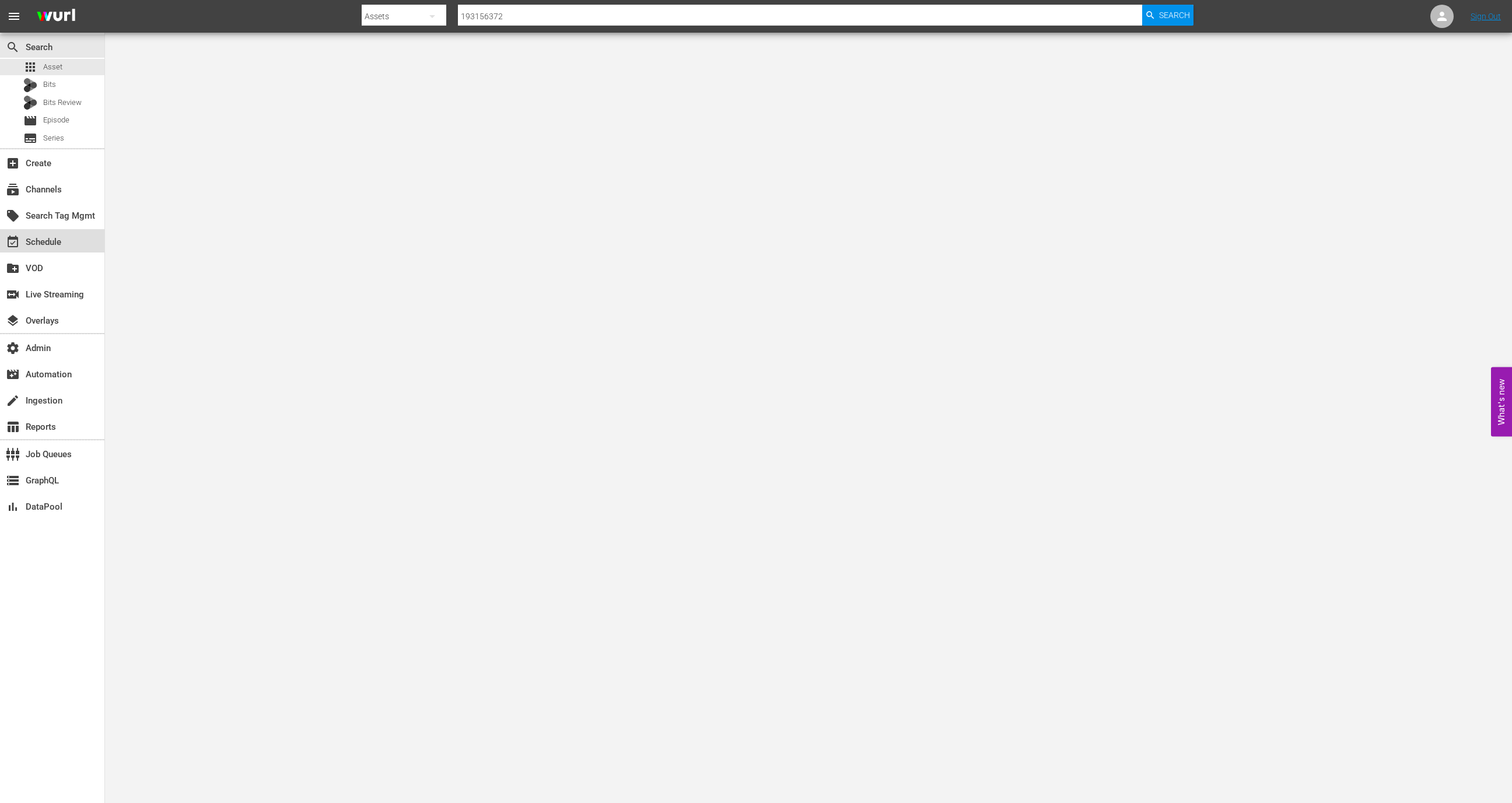
click at [60, 243] on div "event_available Schedule" at bounding box center [33, 240] width 65 height 10
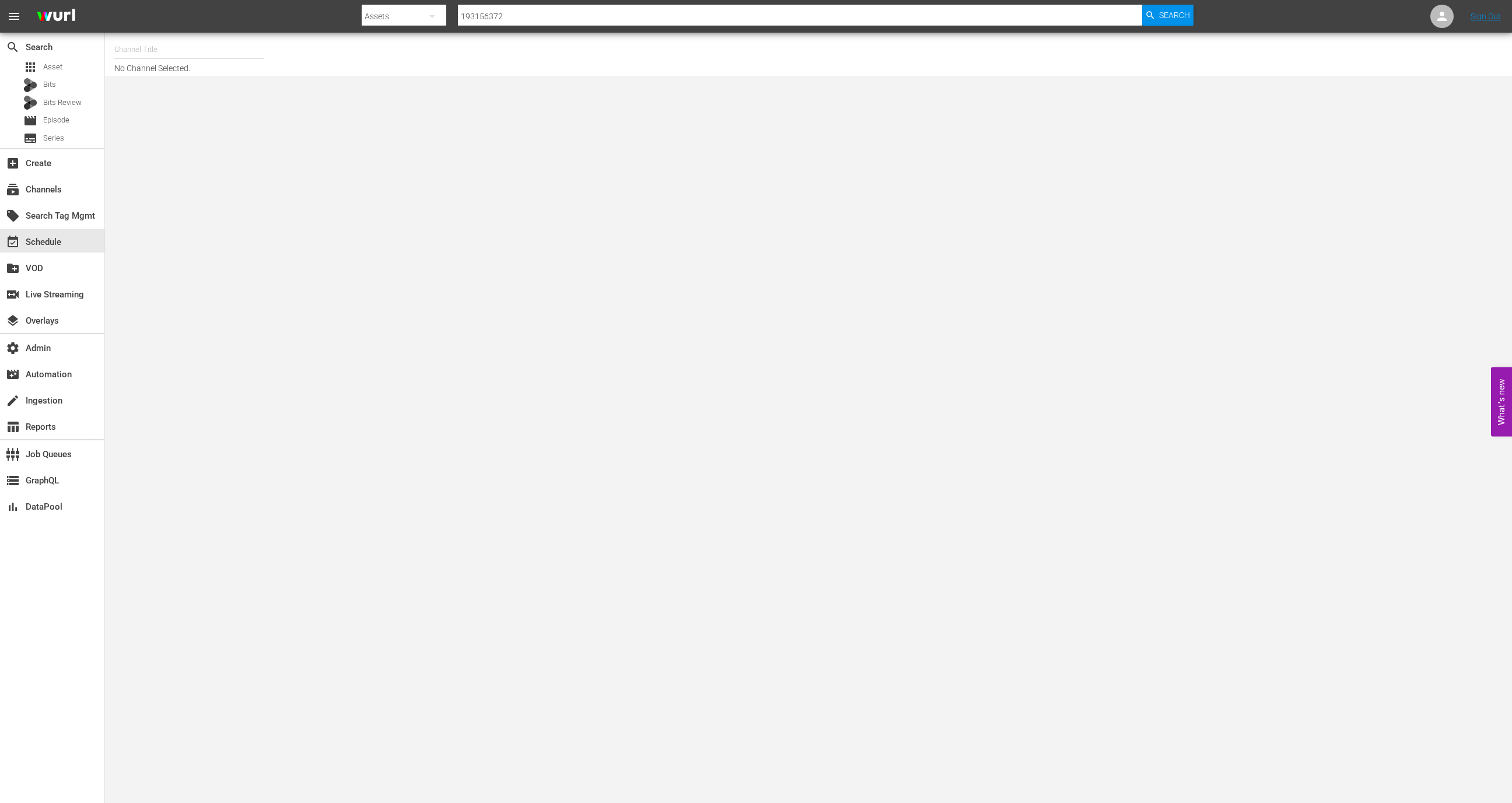
click at [205, 49] on input "text" at bounding box center [189, 50] width 149 height 28
type input "cinedig"
click at [292, 112] on div "Screambox TV (1845 - cinedigm_entertainment_corp_screamboxtv_1)" at bounding box center [275, 111] width 302 height 28
type input "Screambox TV (1845 - cinedigm_entertainment_corp_screamboxtv_1)"
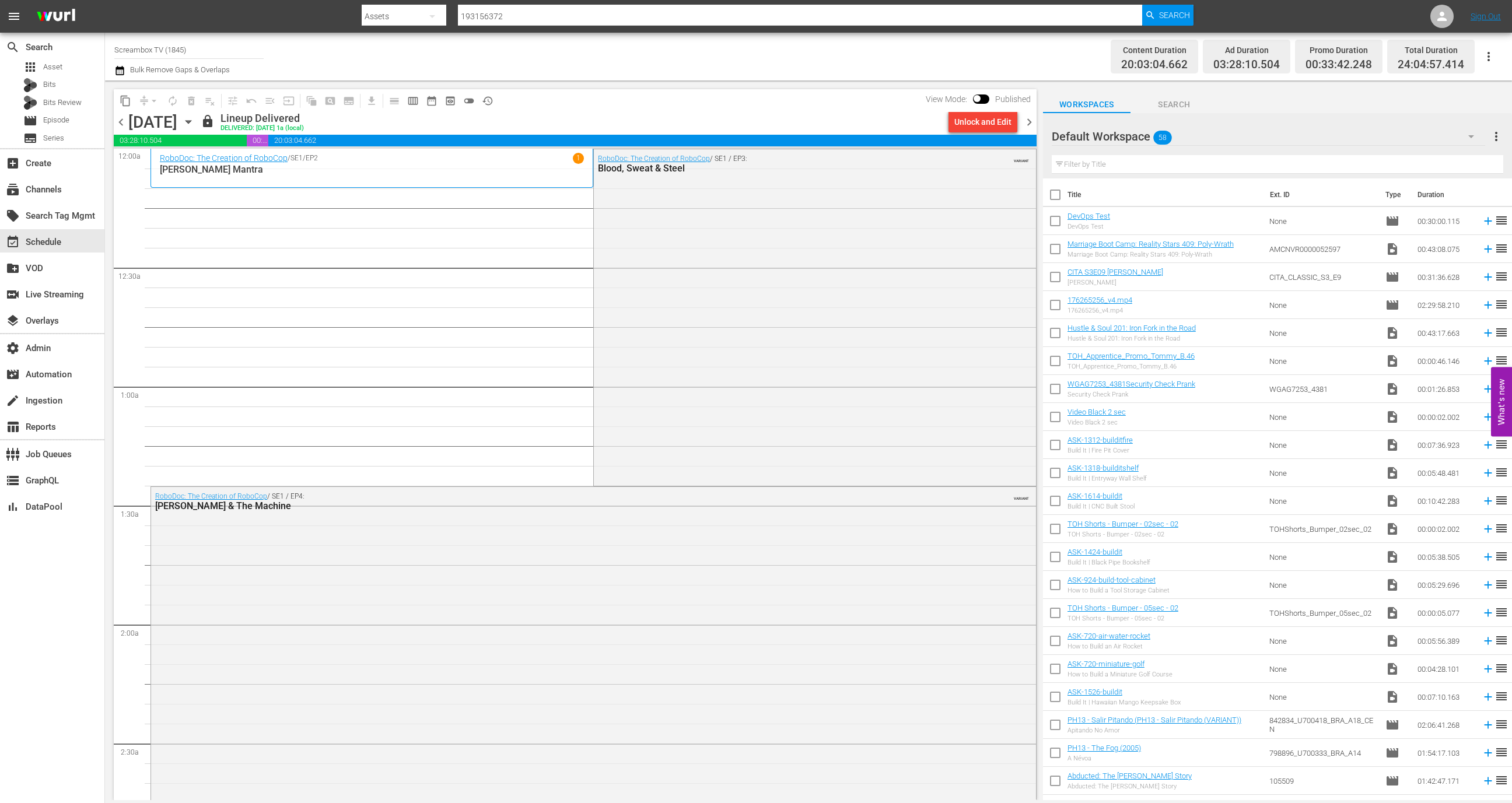
click at [1033, 121] on span "chevron_right" at bounding box center [1030, 122] width 15 height 15
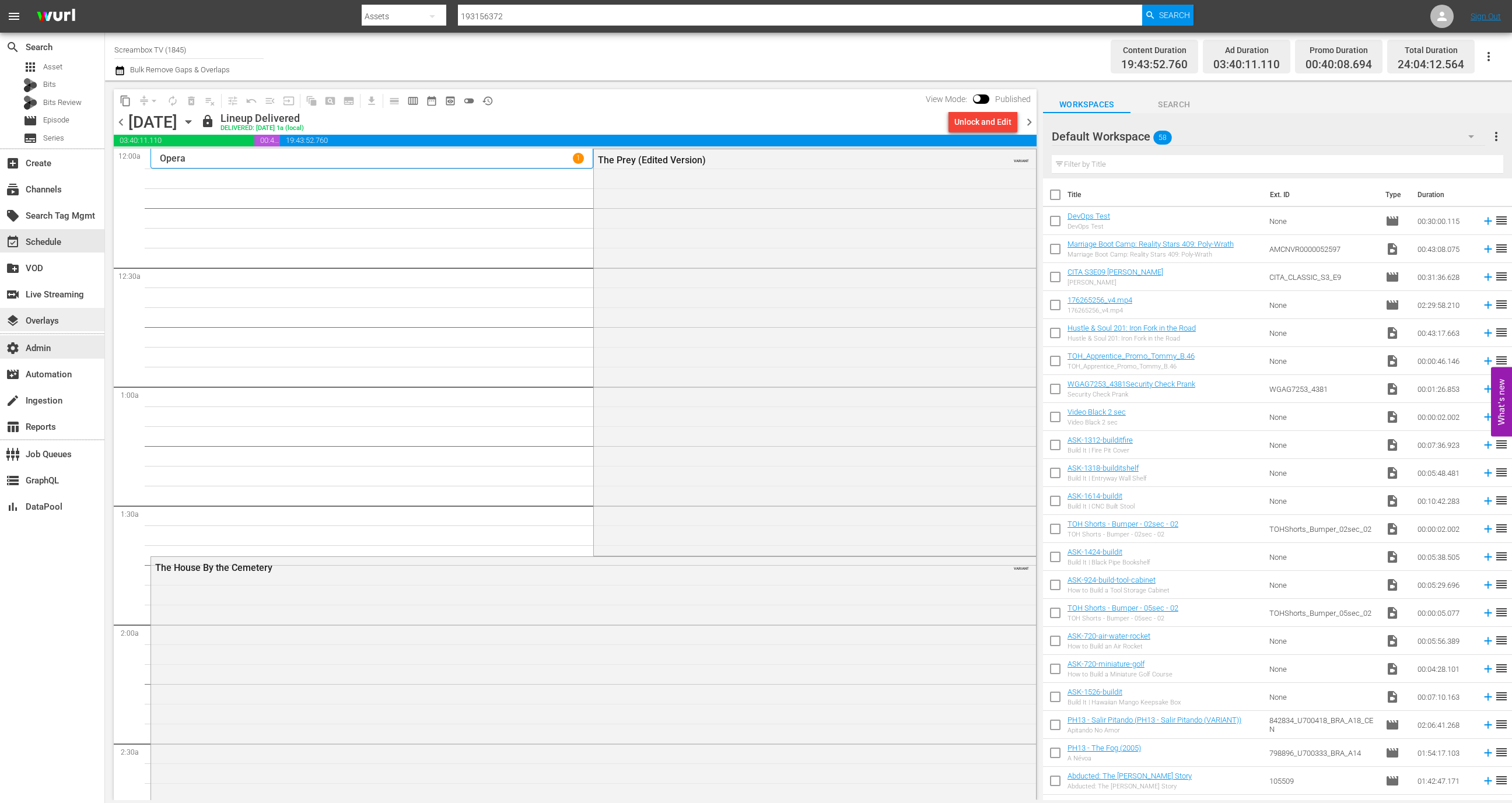
click at [55, 324] on div "layers Overlays" at bounding box center [33, 319] width 65 height 10
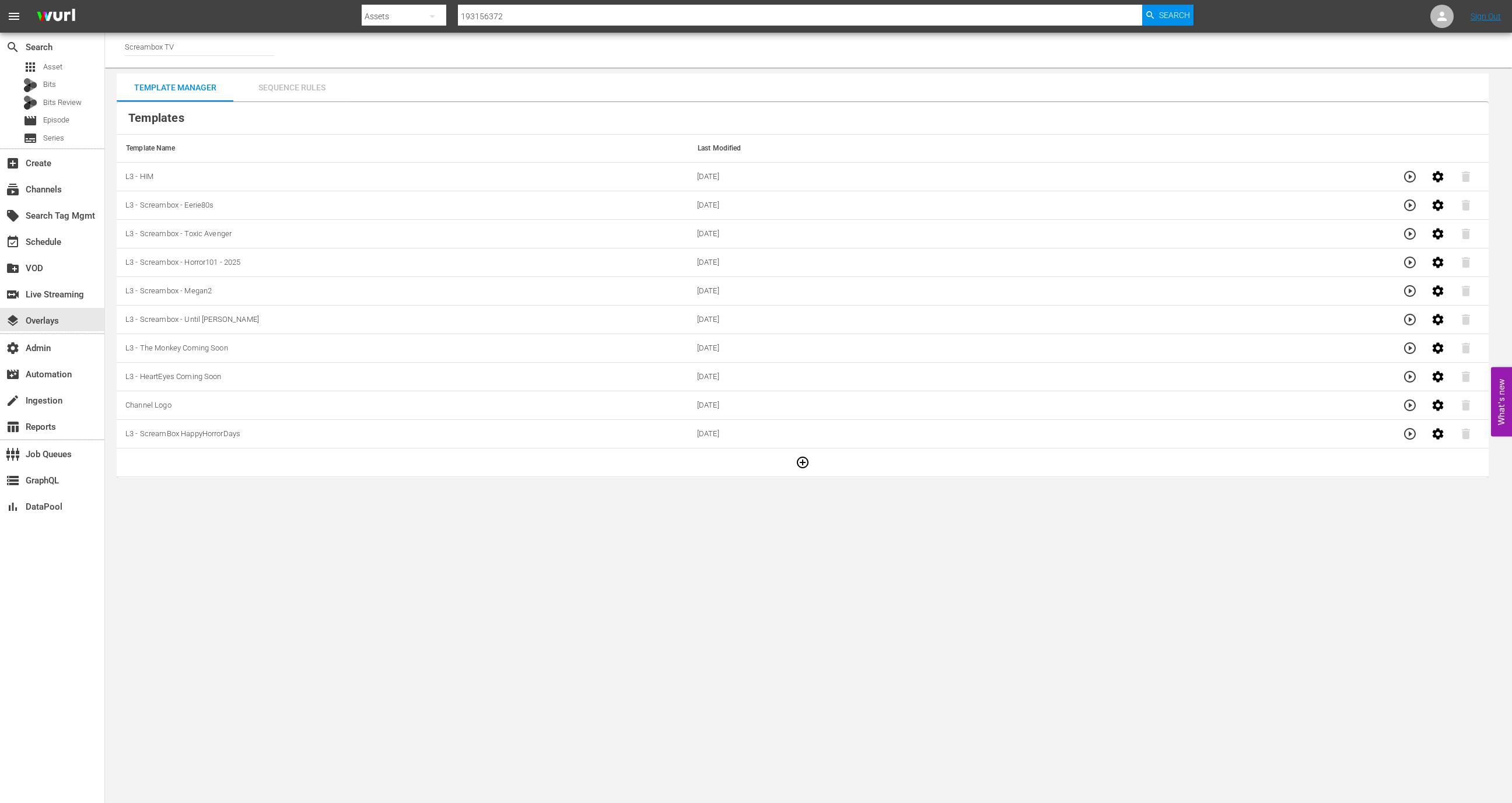
click at [318, 87] on div "Sequence Rules" at bounding box center [292, 88] width 117 height 28
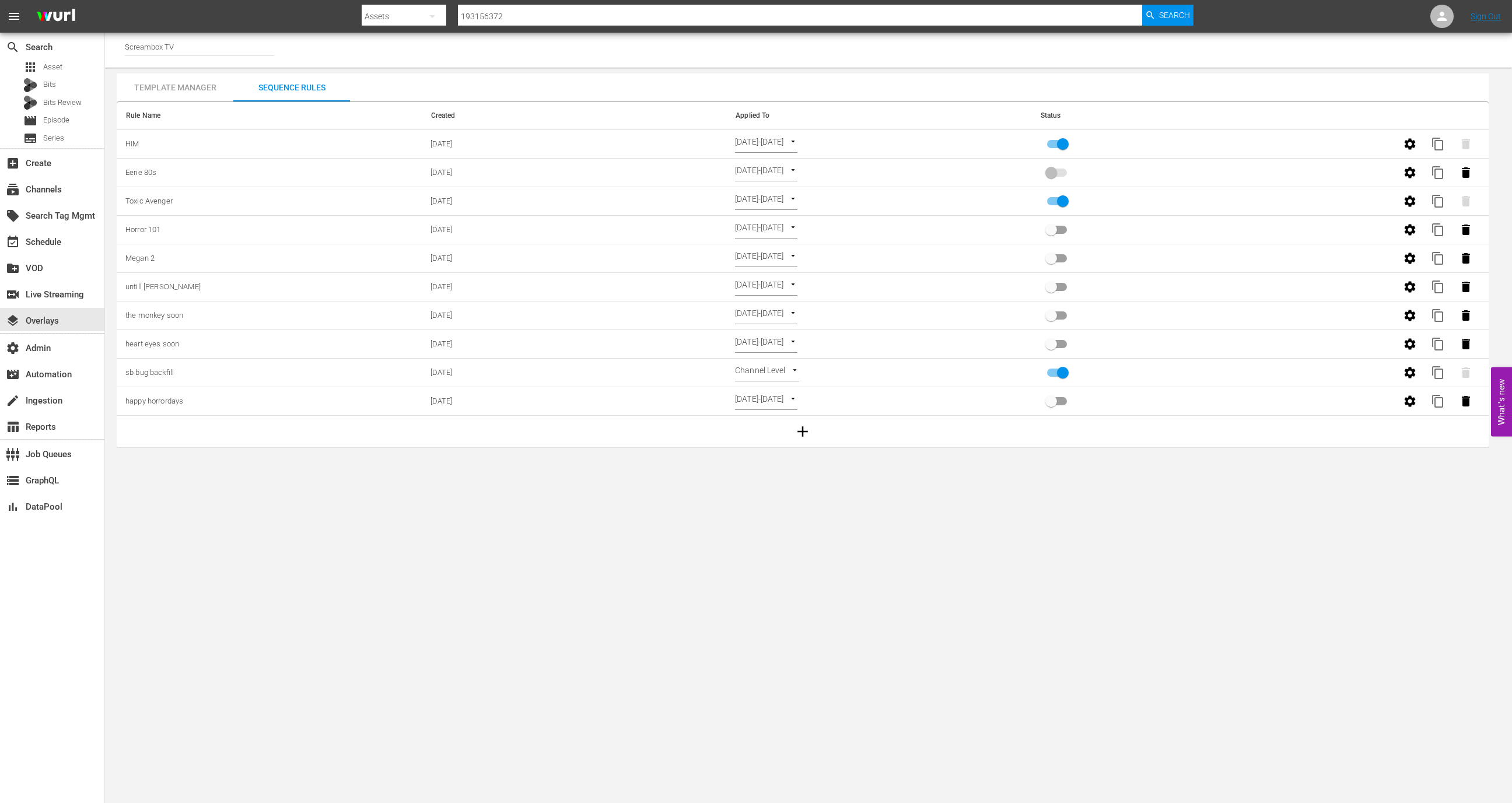
click at [1408, 143] on icon "button" at bounding box center [1410, 144] width 14 height 14
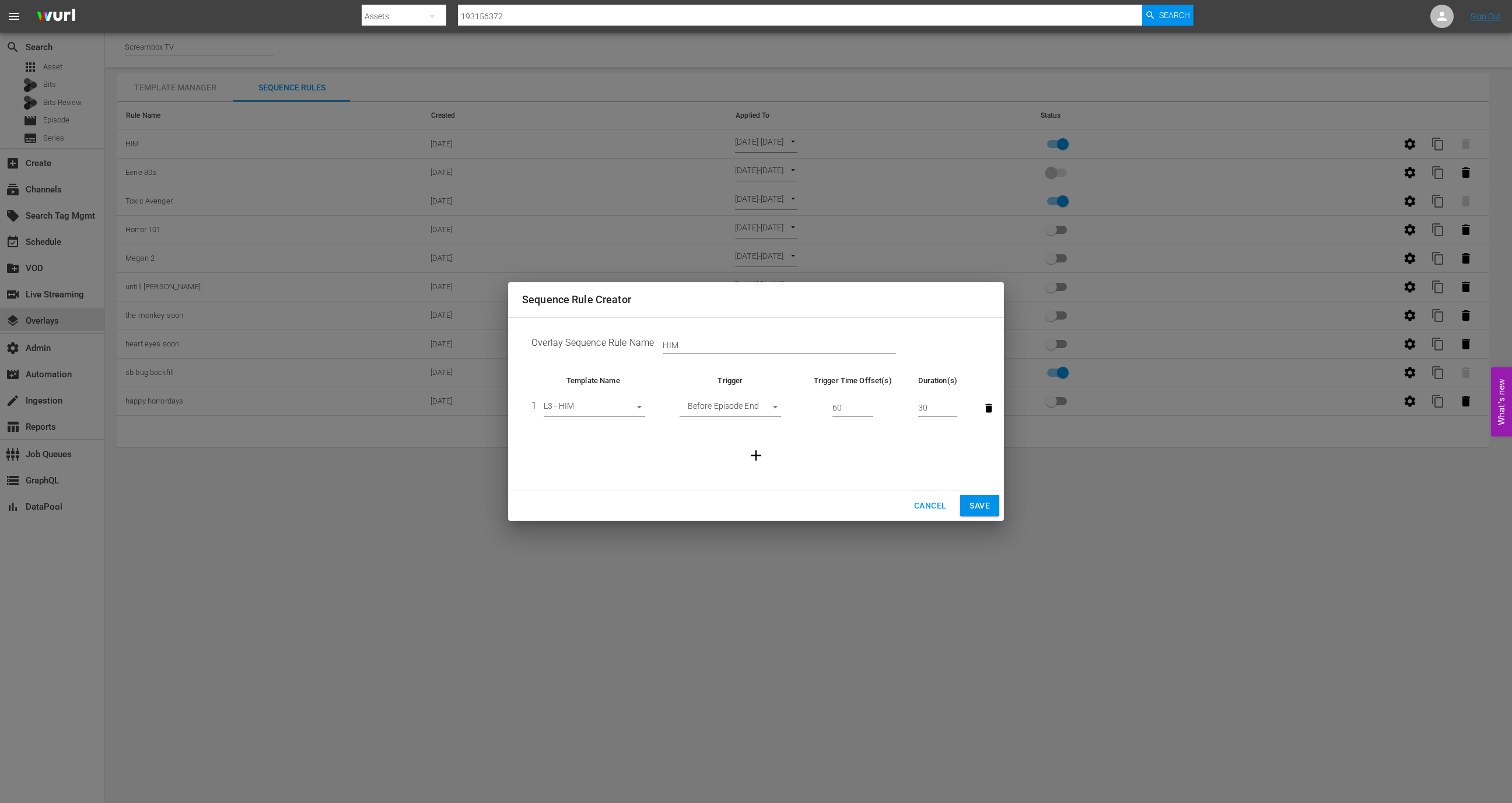
click at [924, 509] on span "Cancel" at bounding box center [930, 506] width 32 height 15
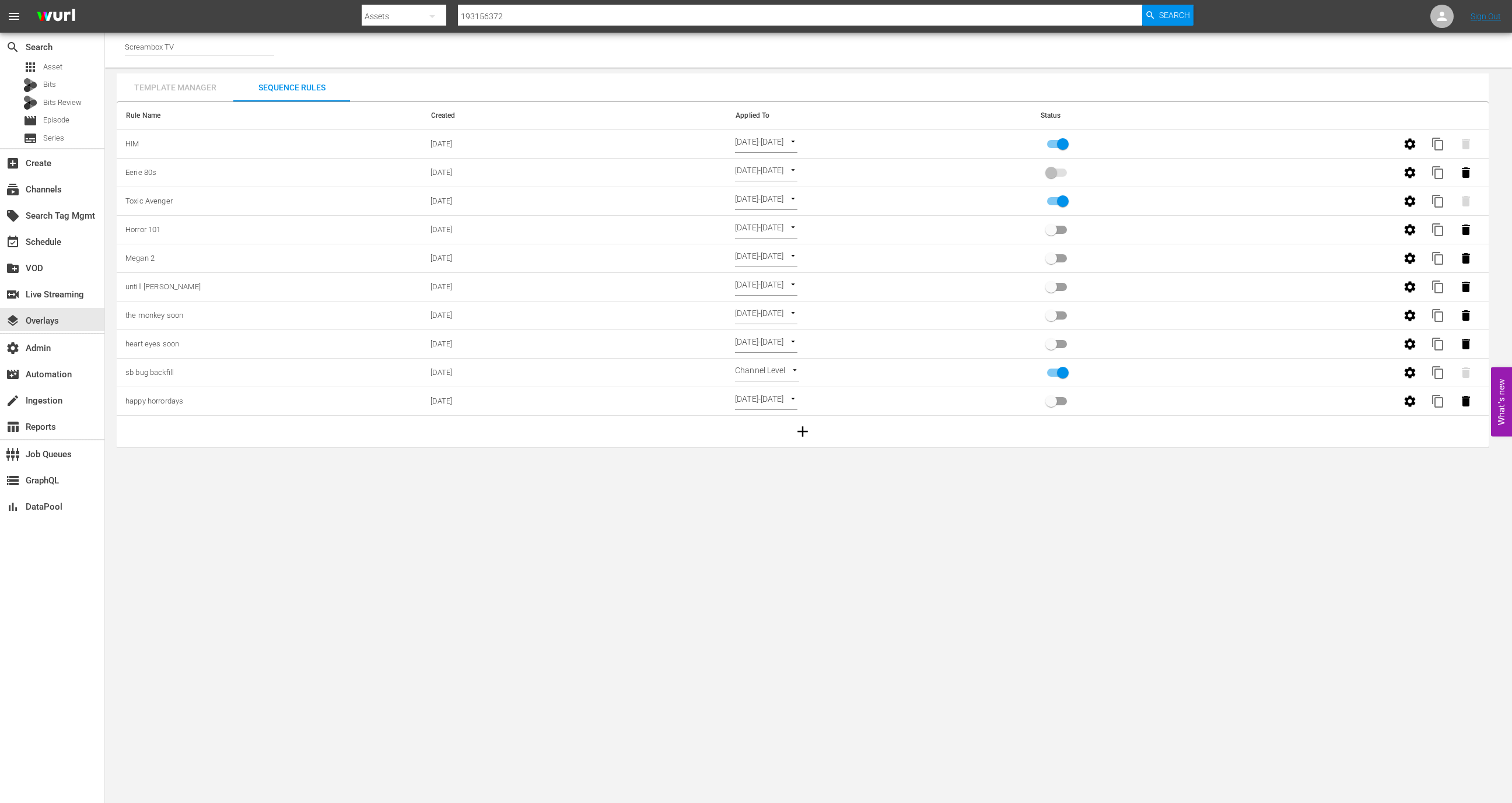
click at [200, 99] on div "Template Manager" at bounding box center [175, 88] width 117 height 28
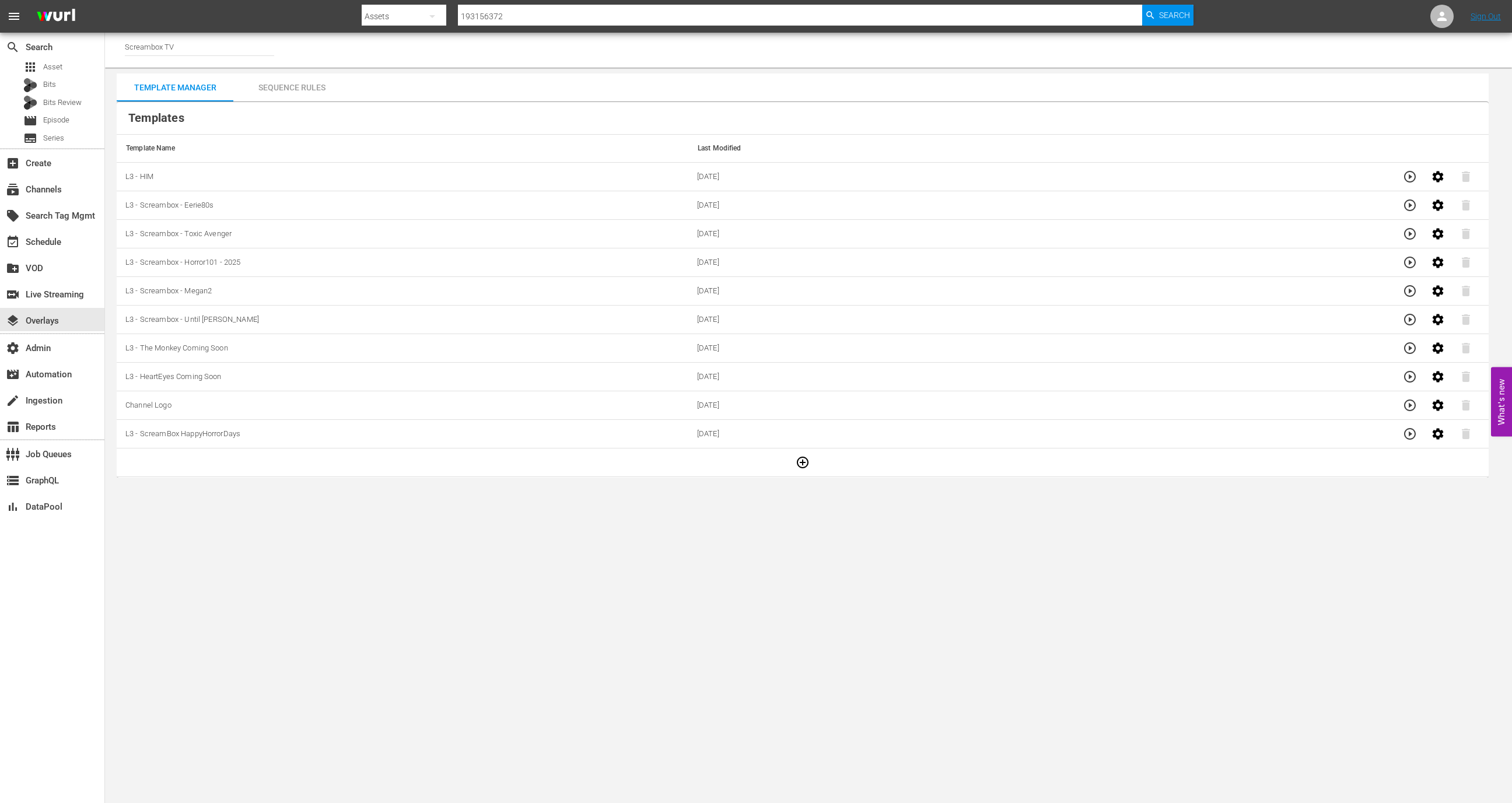
click at [1404, 176] on icon "button" at bounding box center [1410, 176] width 12 height 12
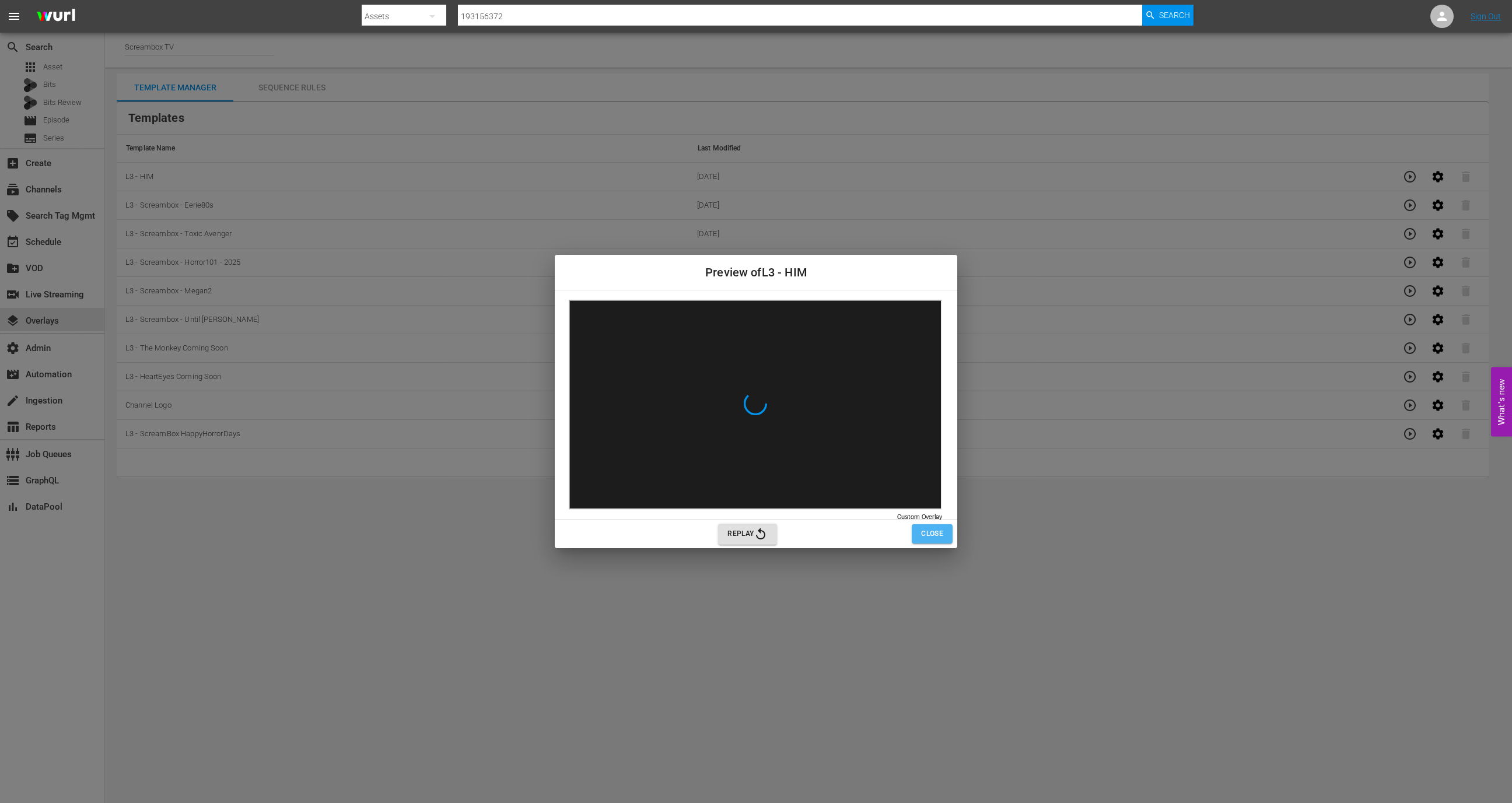
click at [925, 532] on span "Close" at bounding box center [932, 534] width 22 height 12
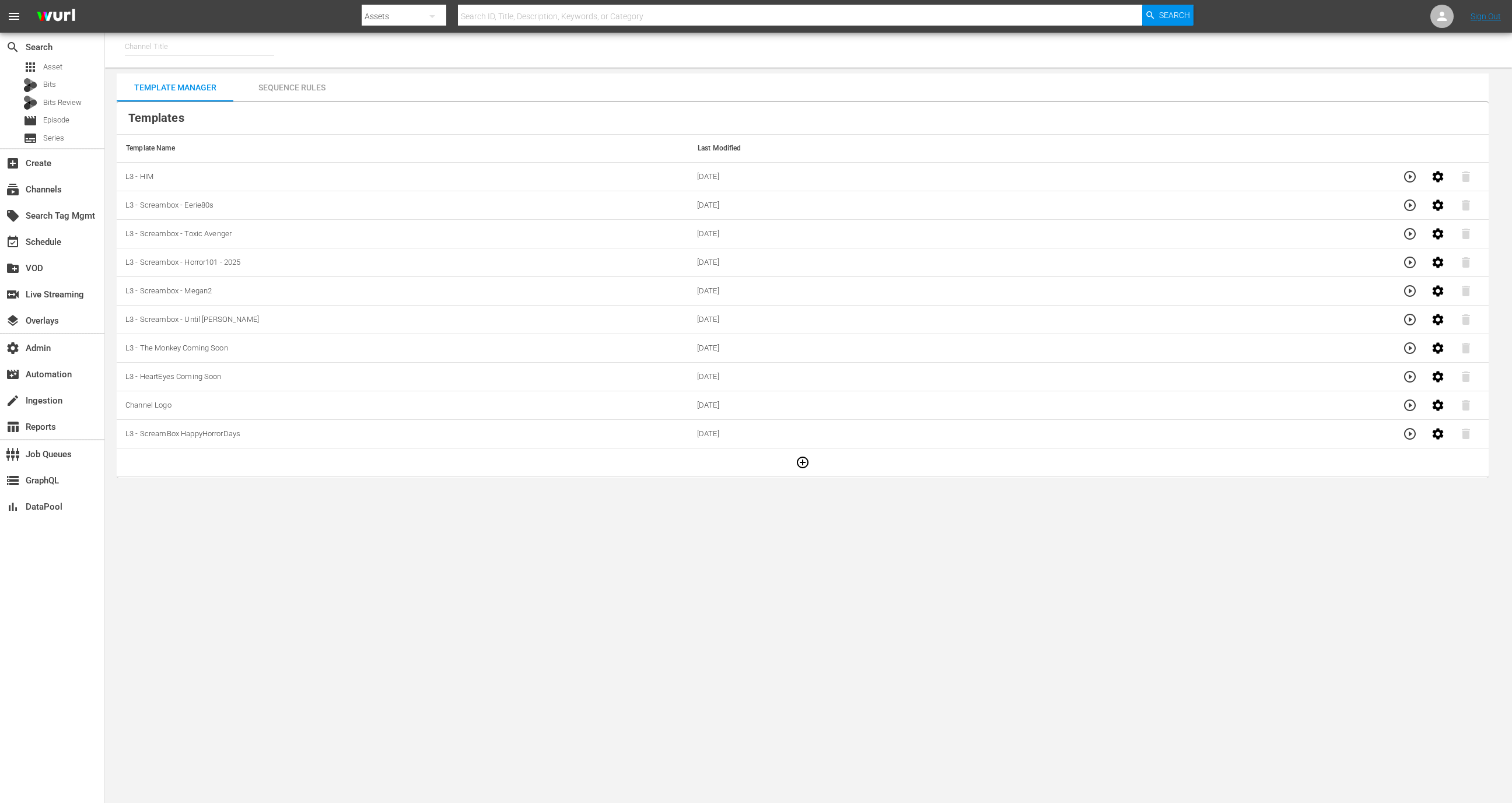
type input "Screambox TV (1845)"
click at [1403, 174] on icon "button" at bounding box center [1410, 176] width 14 height 14
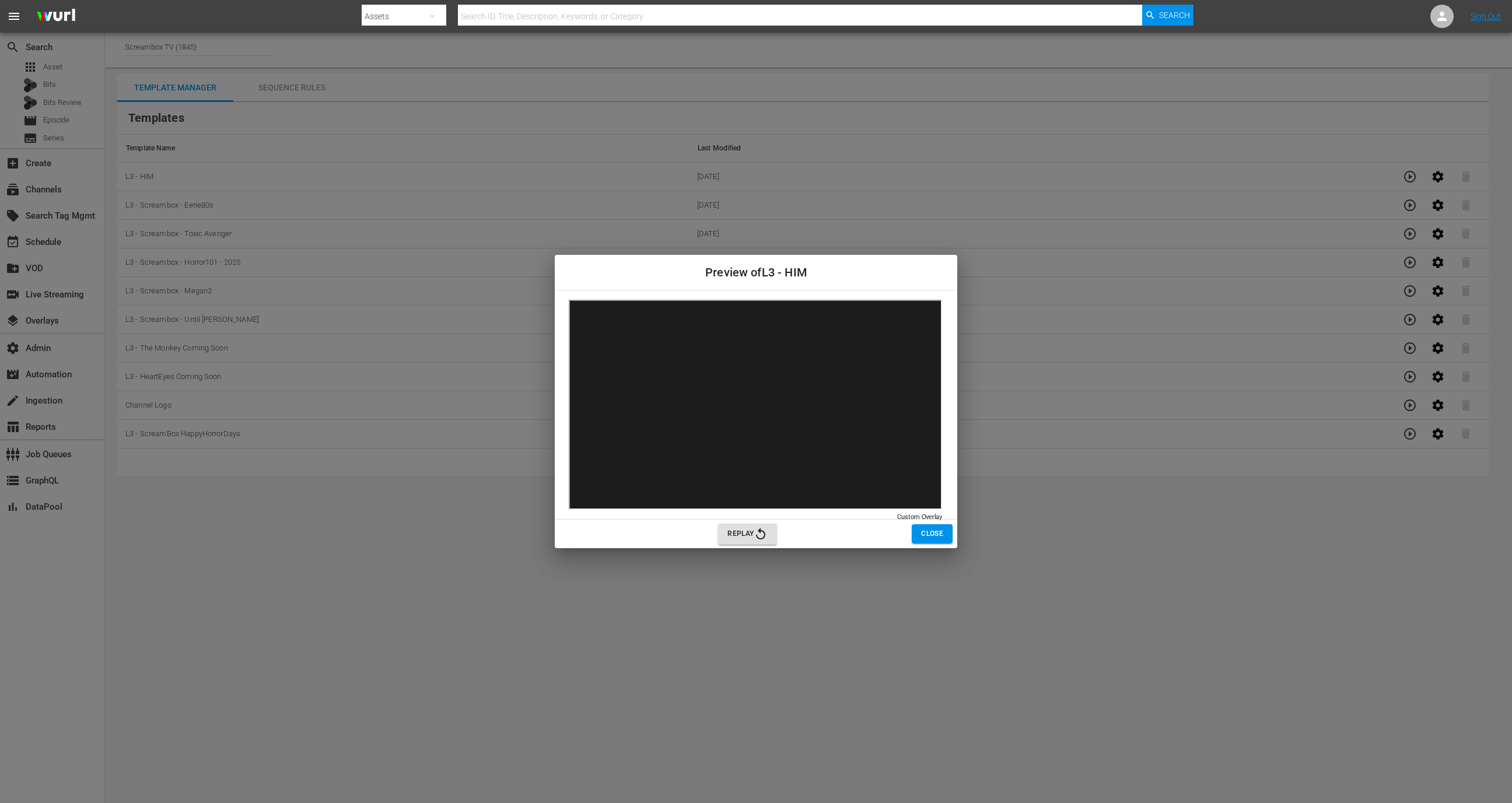
click at [762, 533] on icon "button" at bounding box center [760, 534] width 14 height 14
click at [757, 533] on icon "button" at bounding box center [760, 534] width 14 height 14
click at [938, 532] on span "Close" at bounding box center [932, 534] width 22 height 12
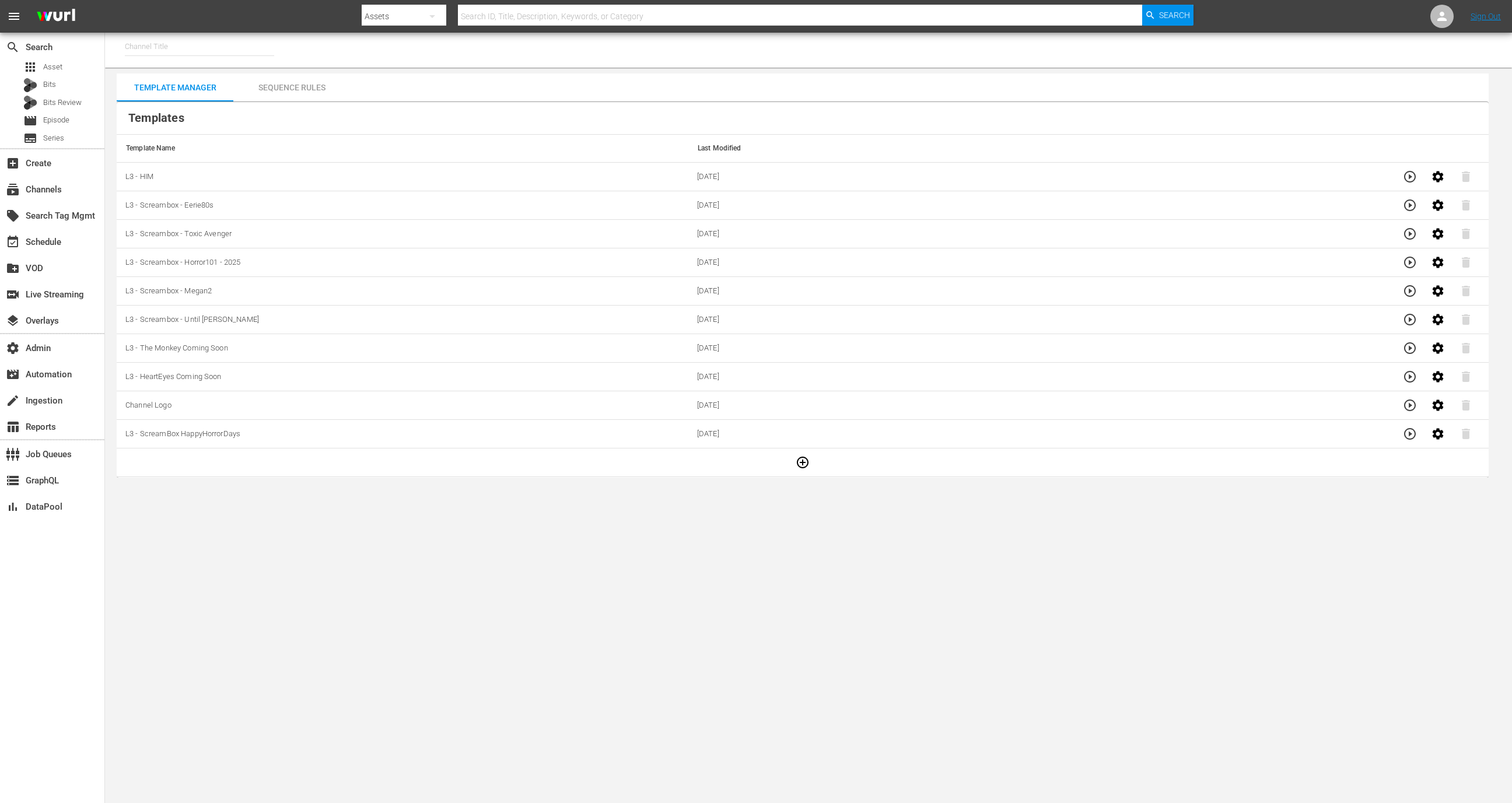
type input "Screambox TV (1845)"
click at [1404, 173] on icon "button" at bounding box center [1410, 176] width 12 height 12
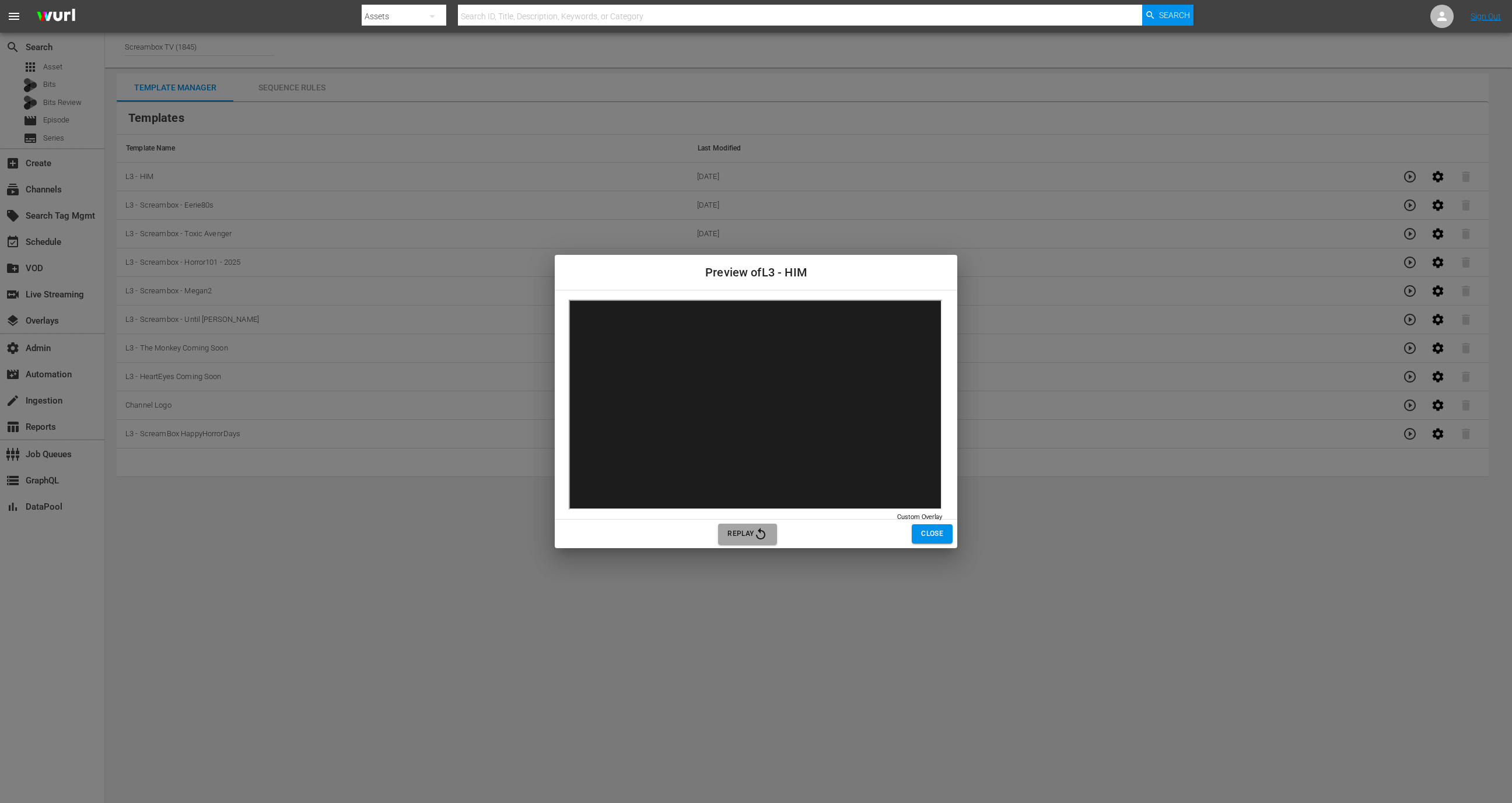
click at [766, 531] on icon "button" at bounding box center [760, 534] width 14 height 14
click at [768, 535] on button "Replay" at bounding box center [747, 534] width 59 height 21
click at [943, 534] on span "Close" at bounding box center [932, 534] width 22 height 12
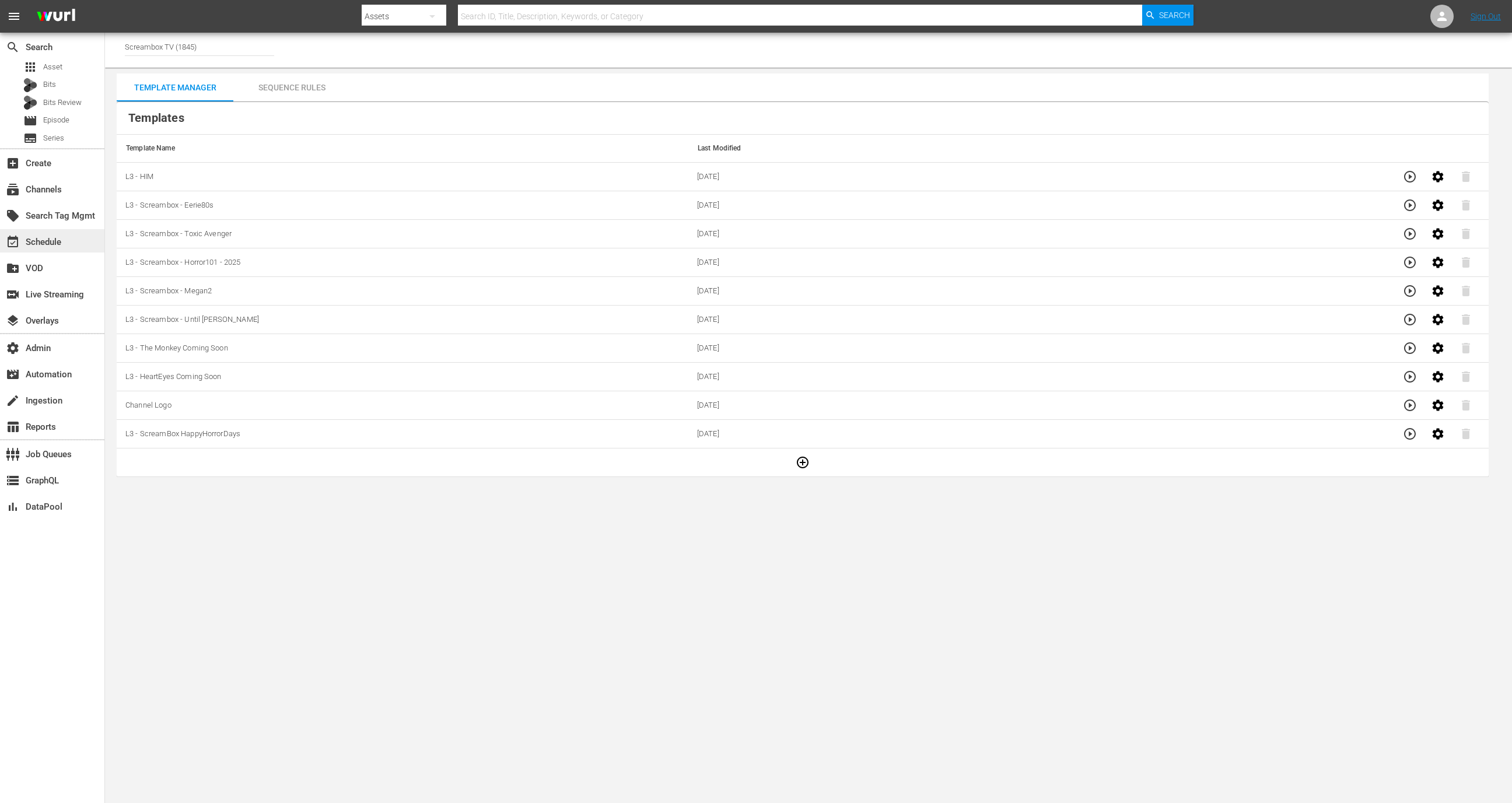
click at [66, 235] on div "event_available Schedule" at bounding box center [52, 241] width 104 height 23
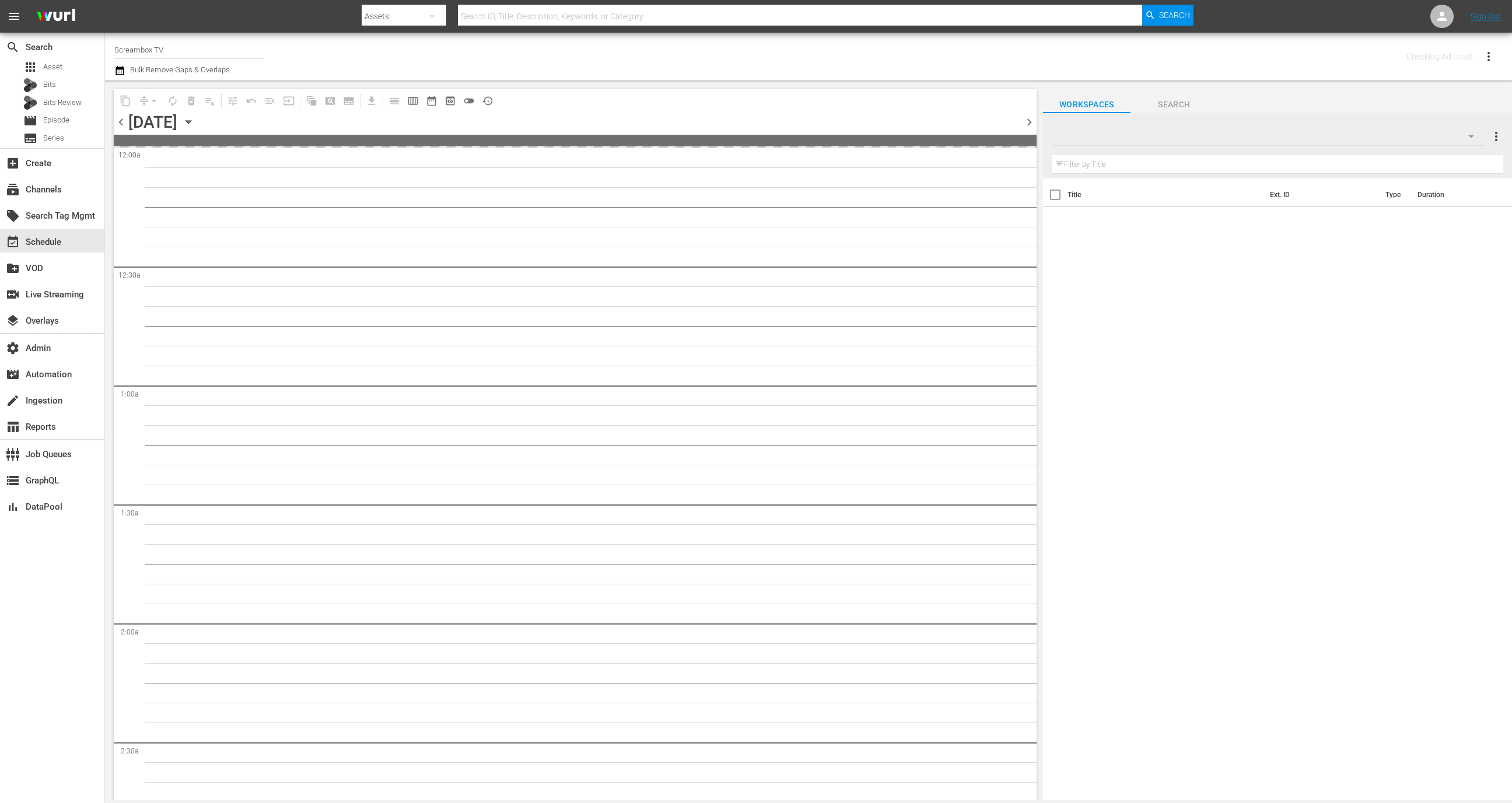
click at [226, 56] on input "Screambox TV" at bounding box center [189, 50] width 149 height 28
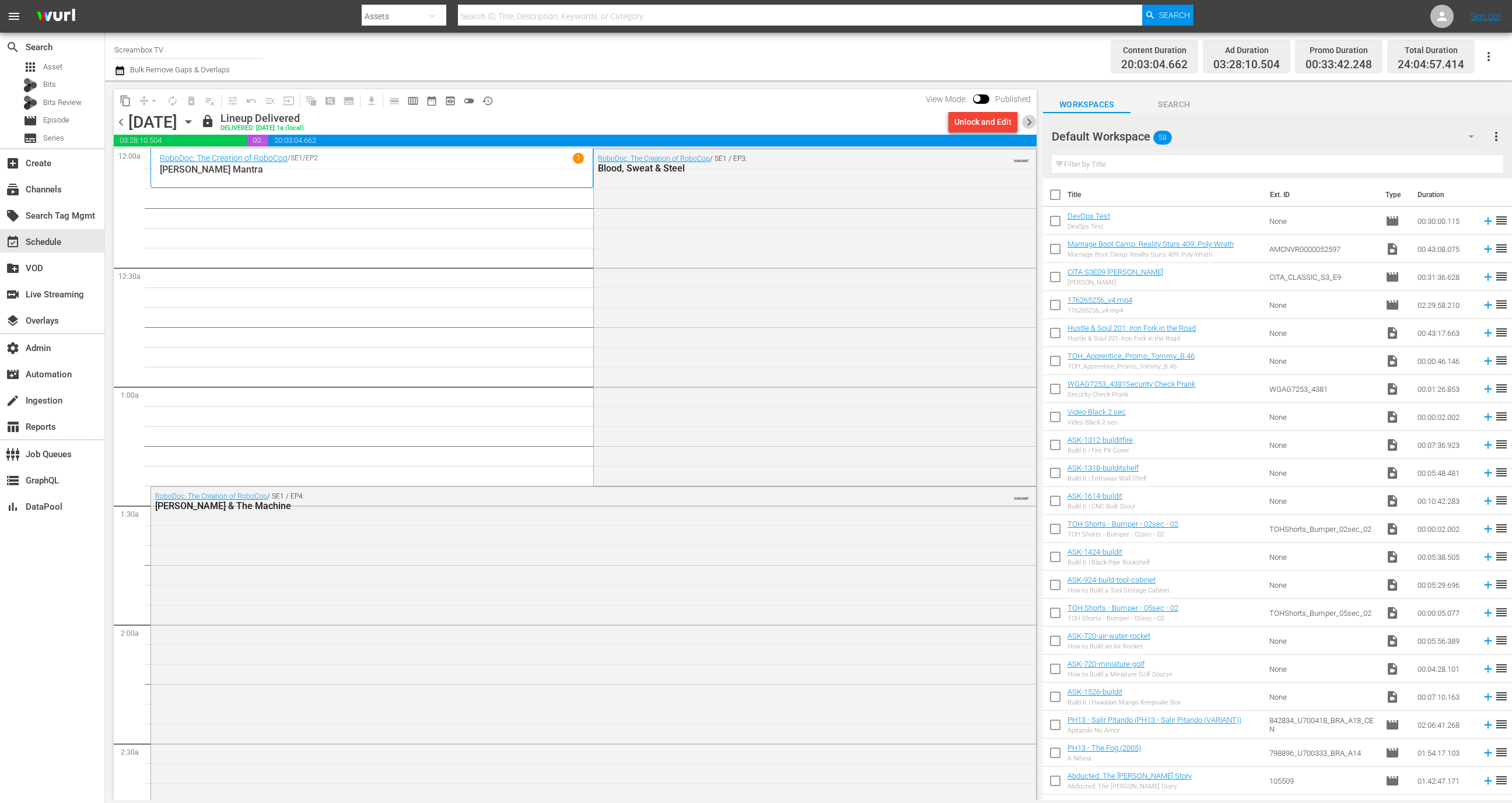
click at [1025, 122] on span "chevron_right" at bounding box center [1030, 122] width 15 height 15
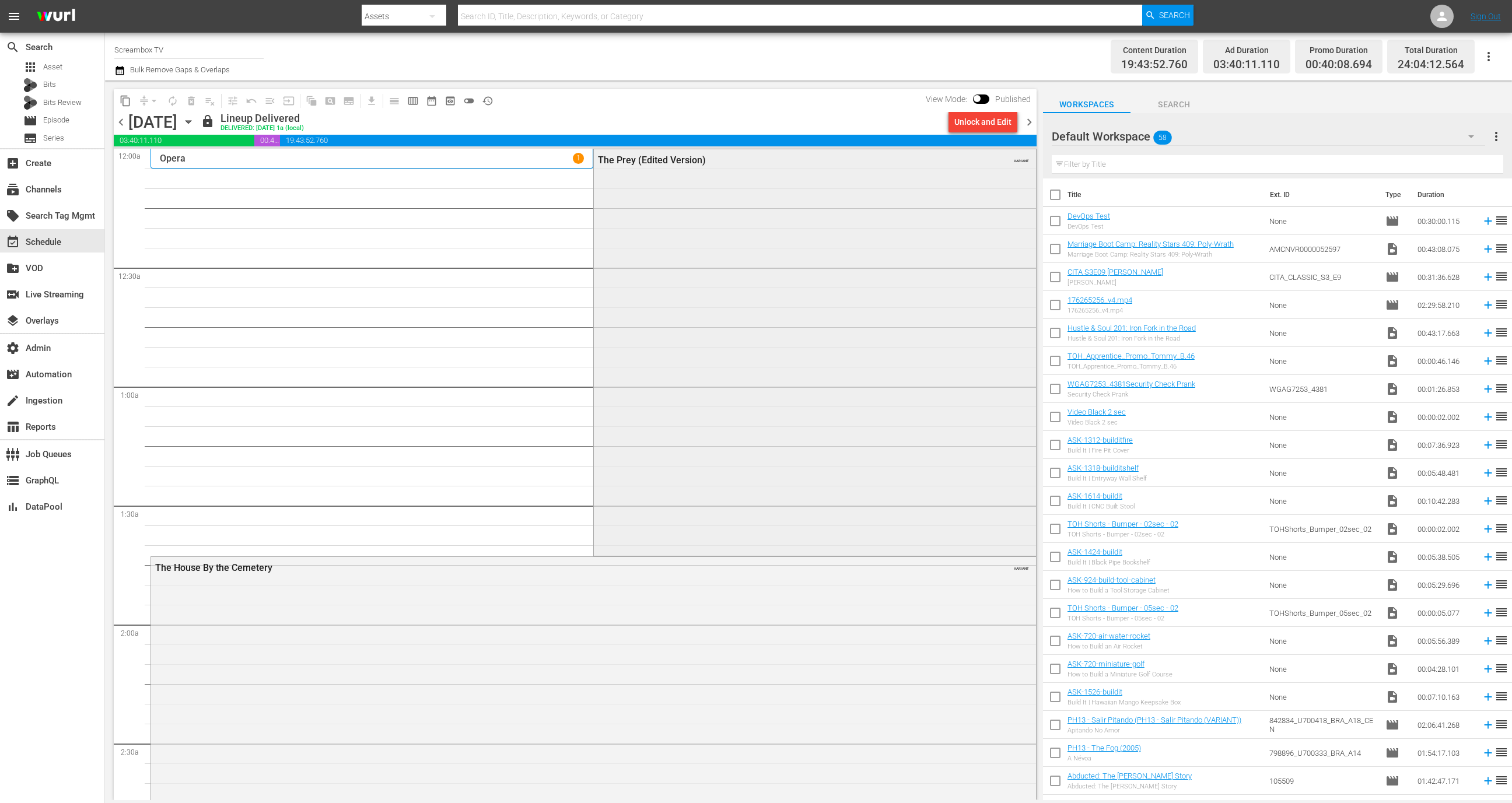
click at [701, 408] on div "The Prey (Edited Version) VARIANT" at bounding box center [814, 351] width 442 height 405
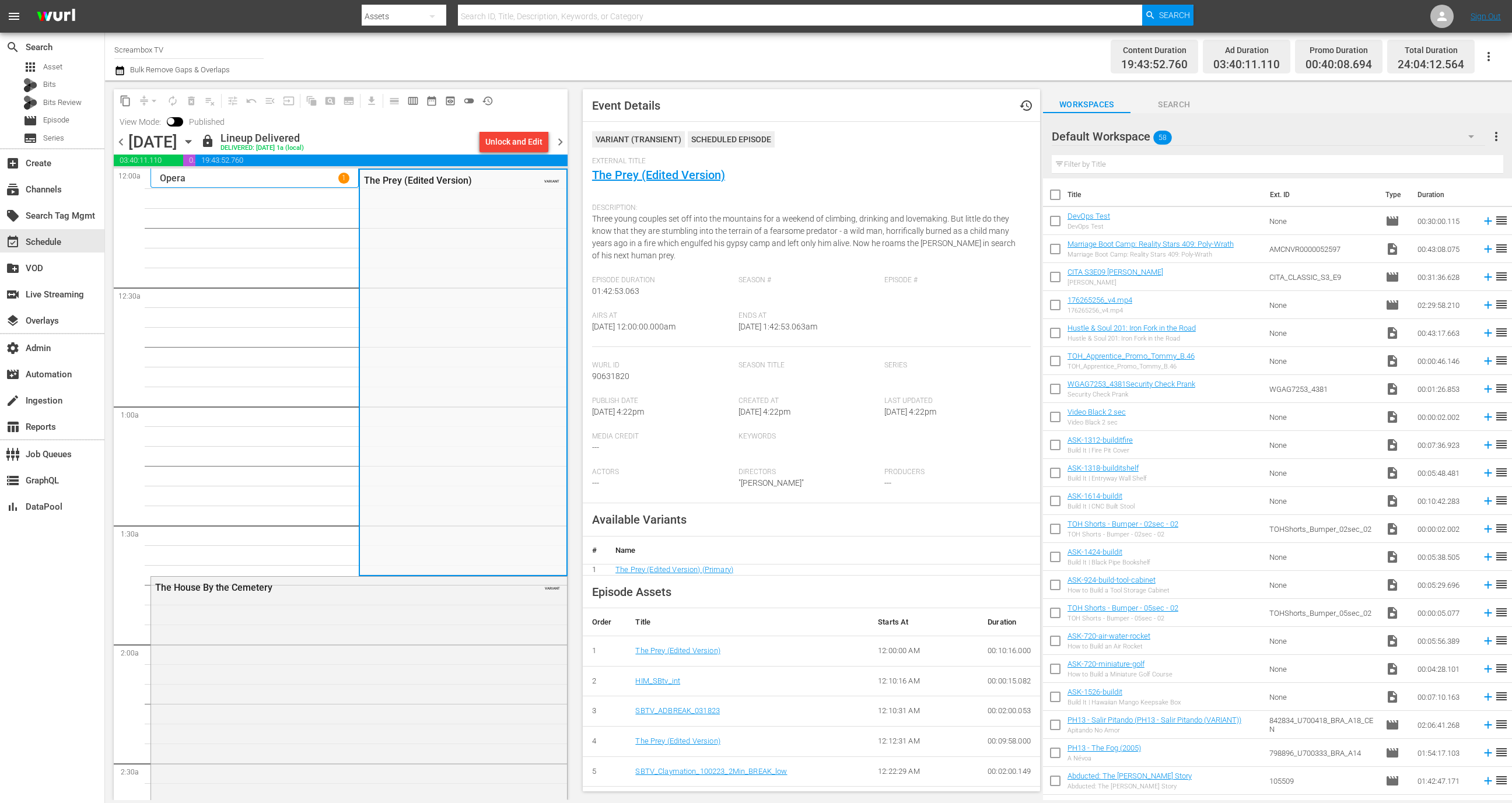
scroll to position [413, 0]
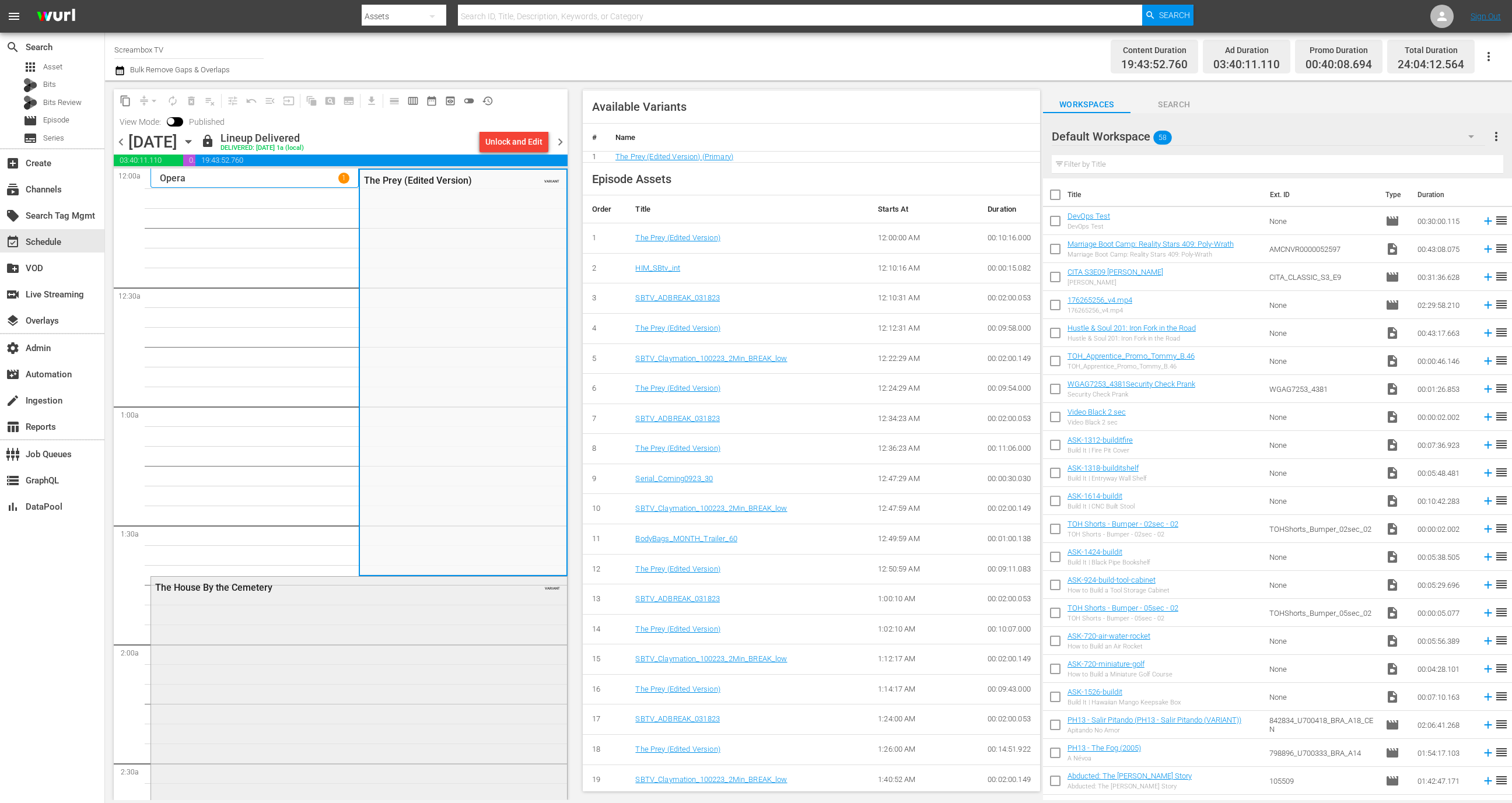
click at [449, 718] on div "The House By the Cemetery VARIANT" at bounding box center [359, 783] width 416 height 413
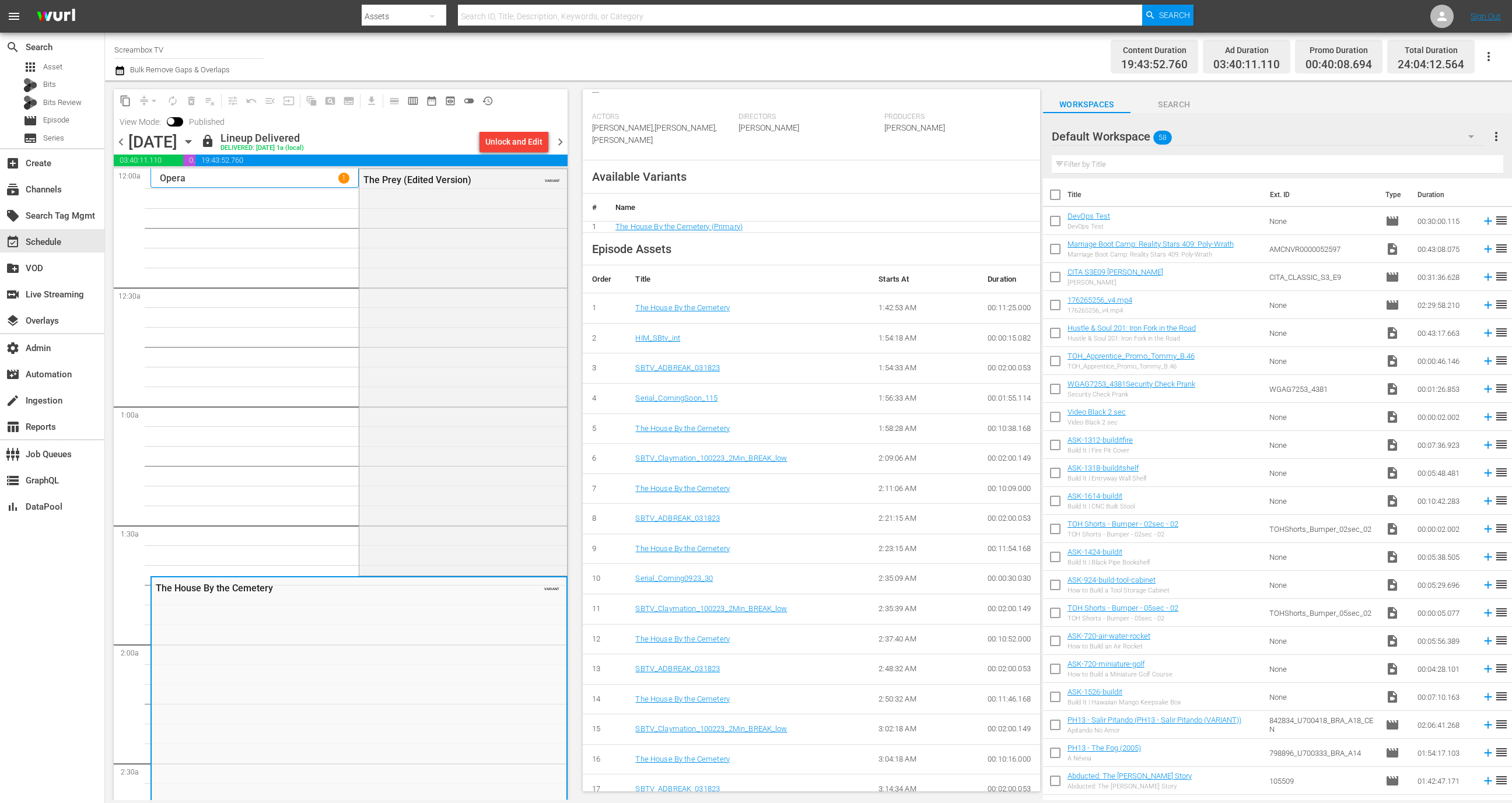
scroll to position [425, 0]
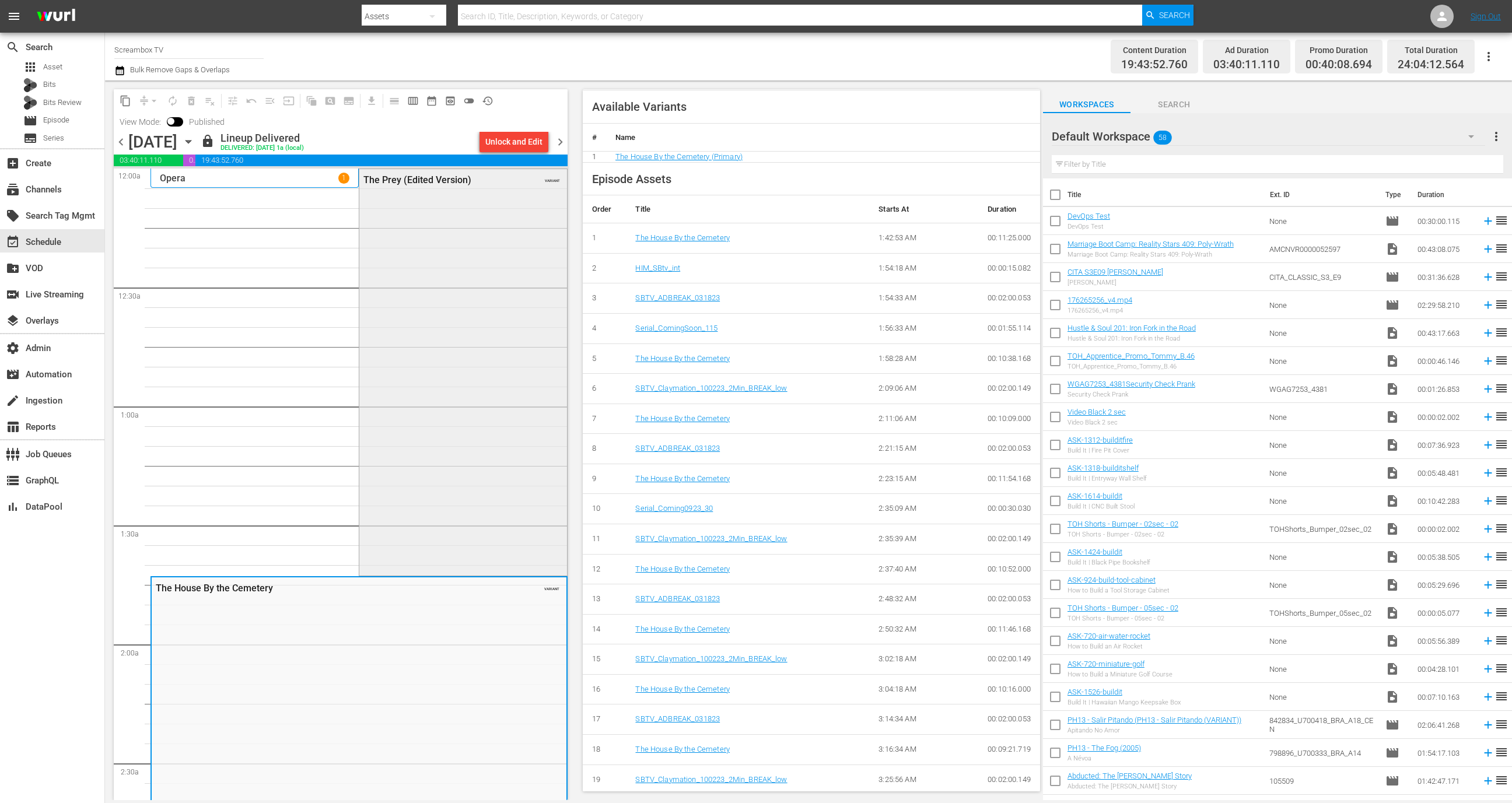
click at [422, 262] on div "The Prey (Edited Version) VARIANT" at bounding box center [463, 371] width 207 height 405
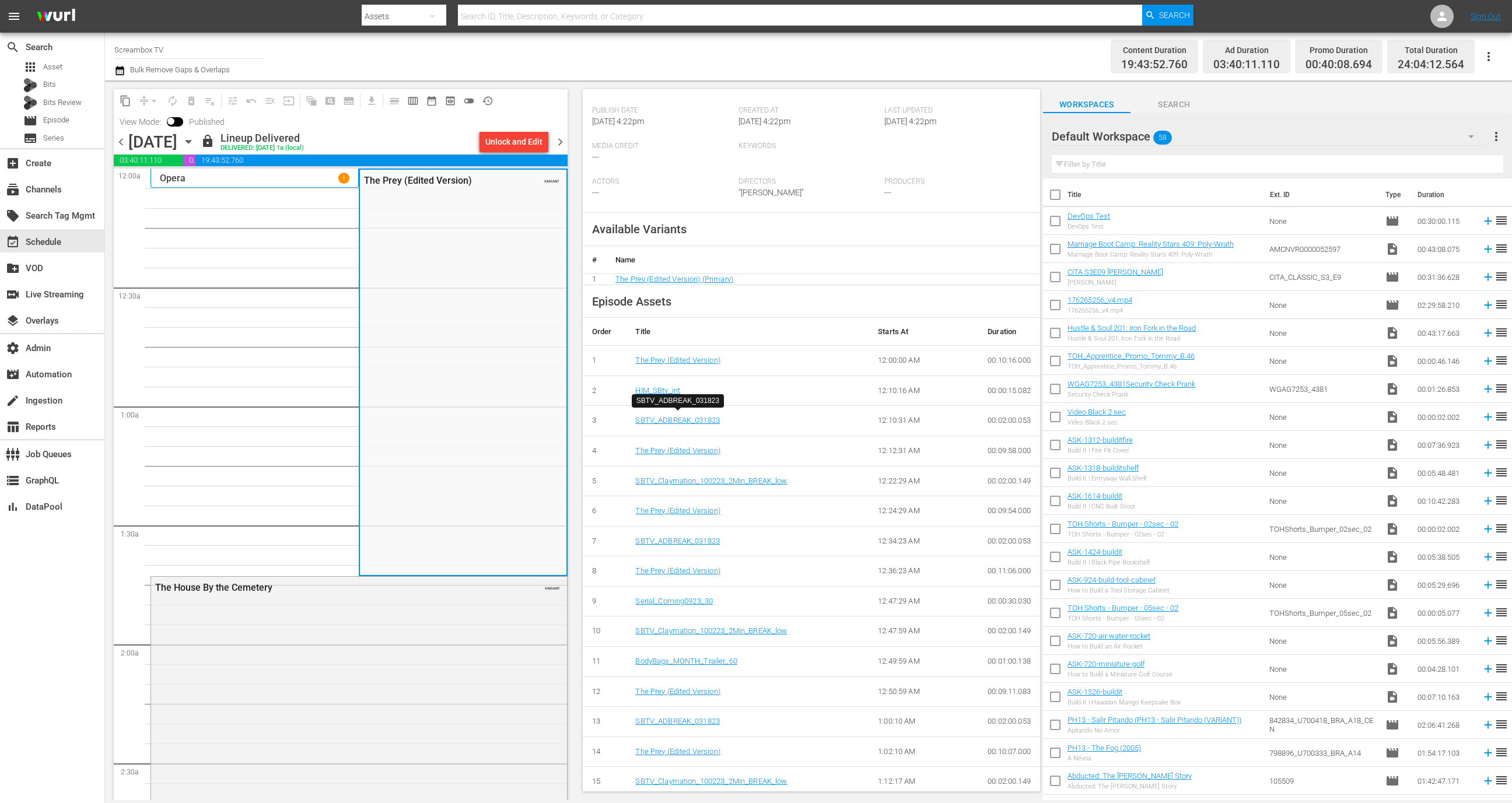
scroll to position [261, 0]
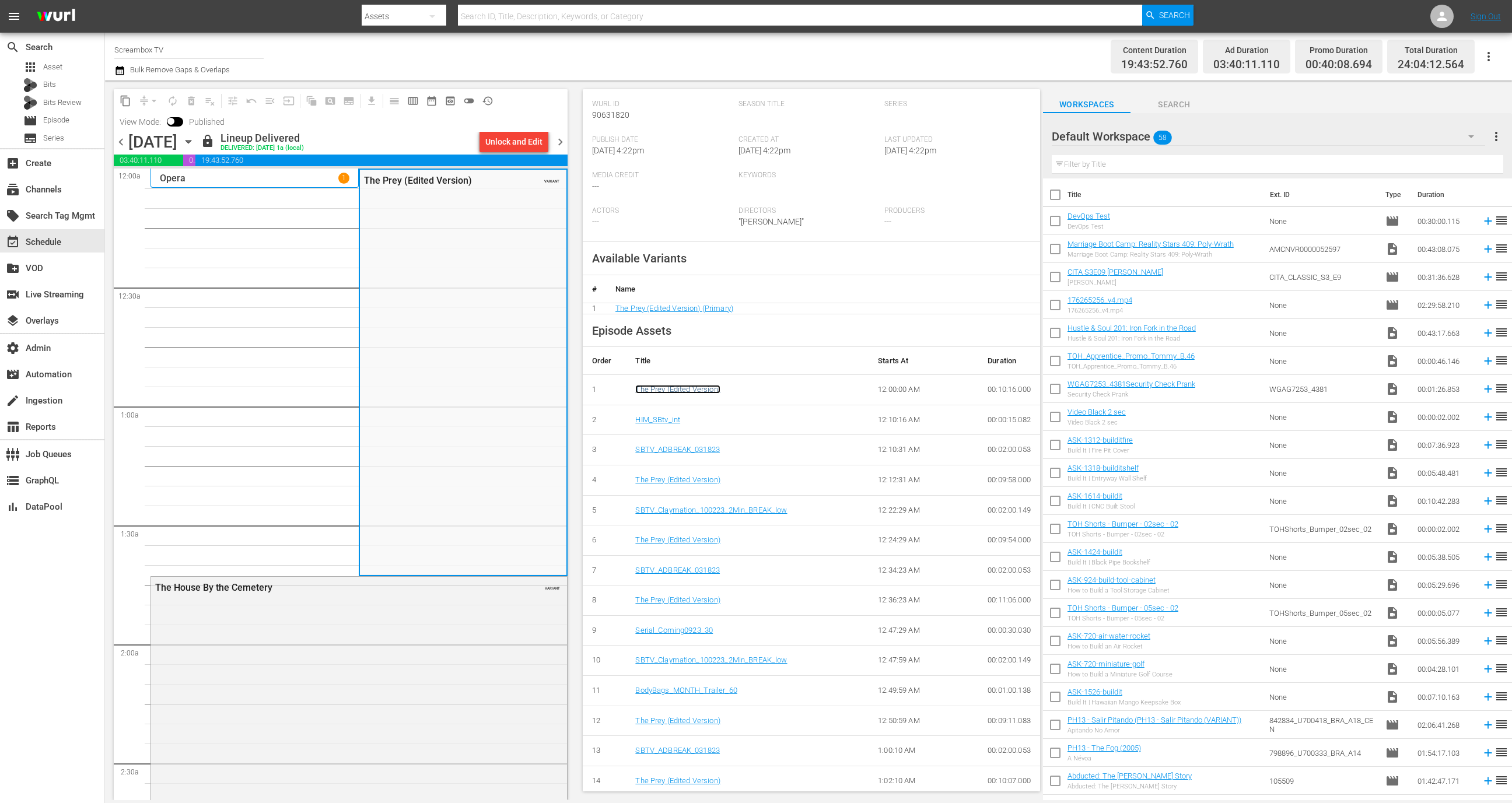
click at [674, 388] on link "The Prey (Edited Version)" at bounding box center [678, 389] width 85 height 9
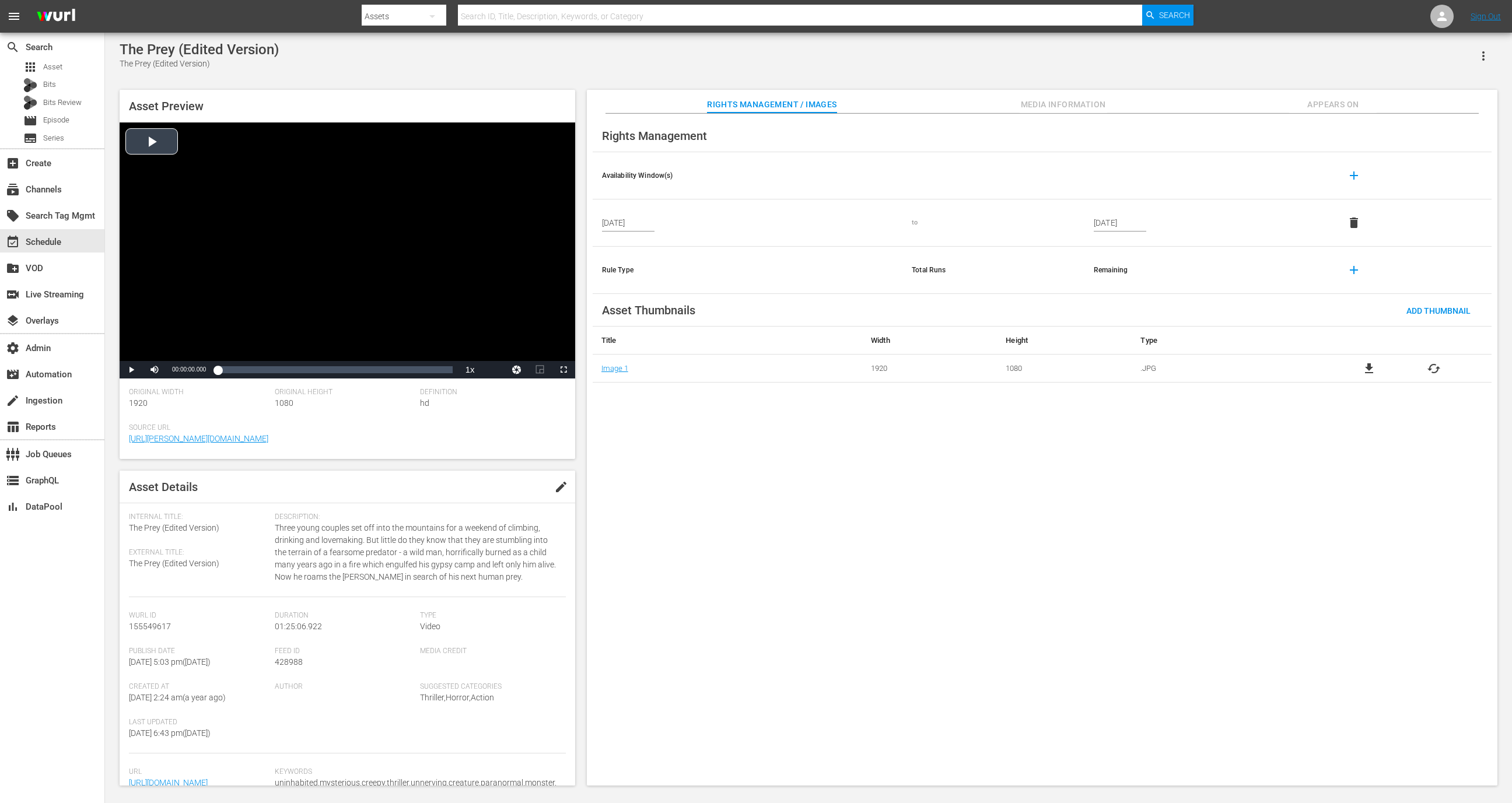
click at [368, 219] on div "Video Player" at bounding box center [347, 241] width 455 height 238
click at [341, 369] on div "Loaded : 0.23% 00:44:40.498 00:00:00.859" at bounding box center [335, 369] width 235 height 12
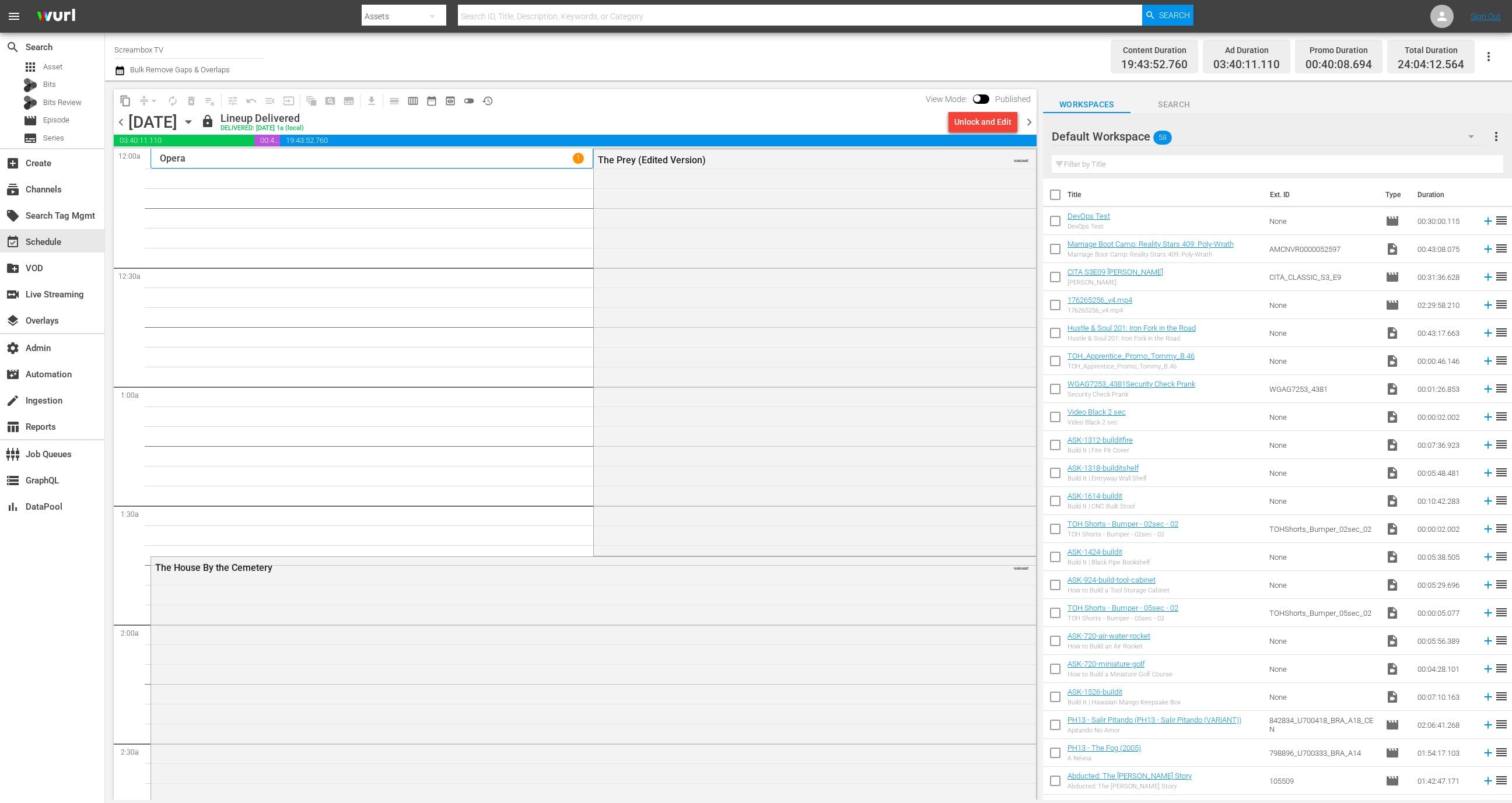
click at [431, 155] on div "Opera 1" at bounding box center [372, 159] width 424 height 11
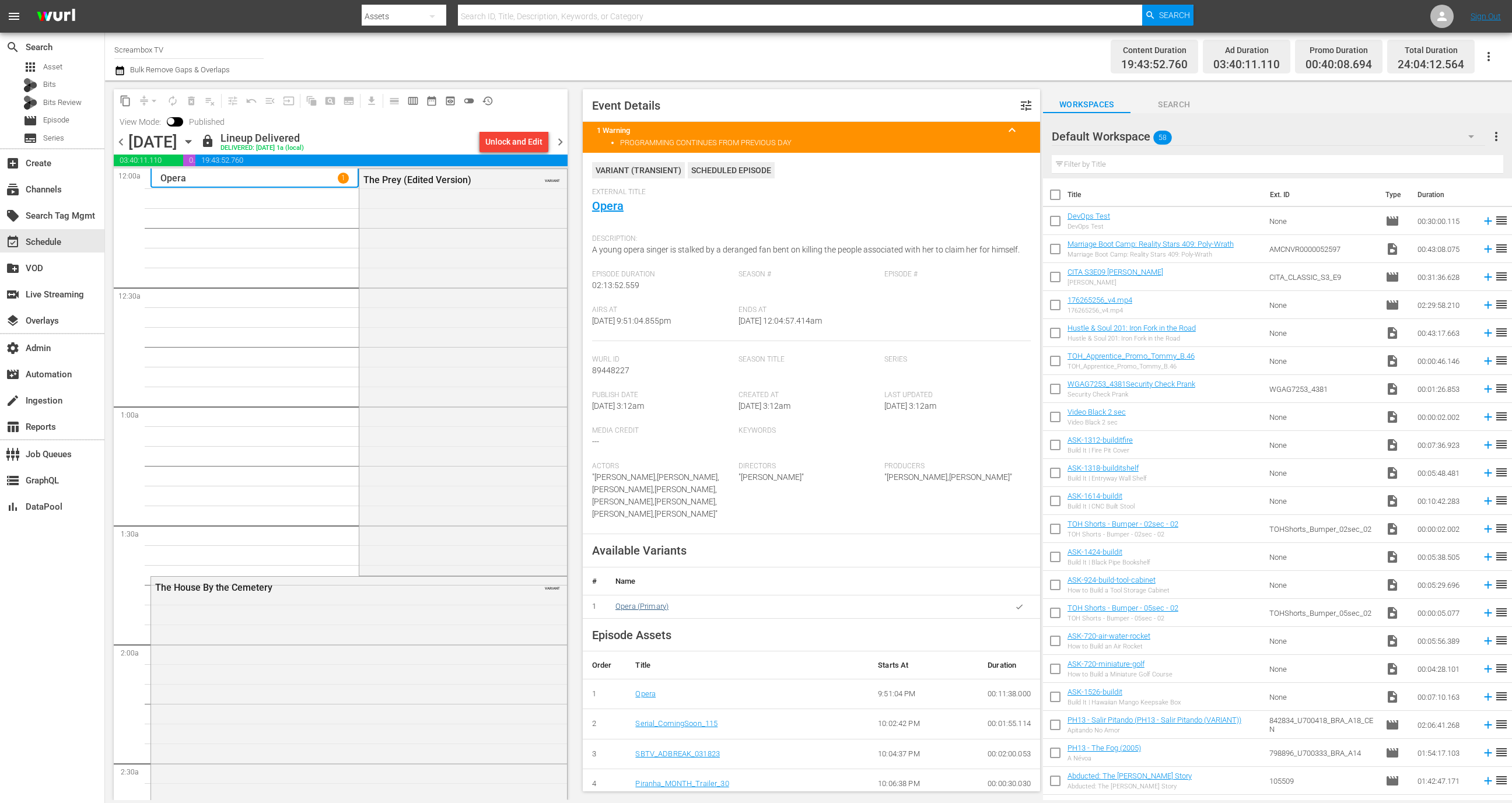
scroll to position [630, 0]
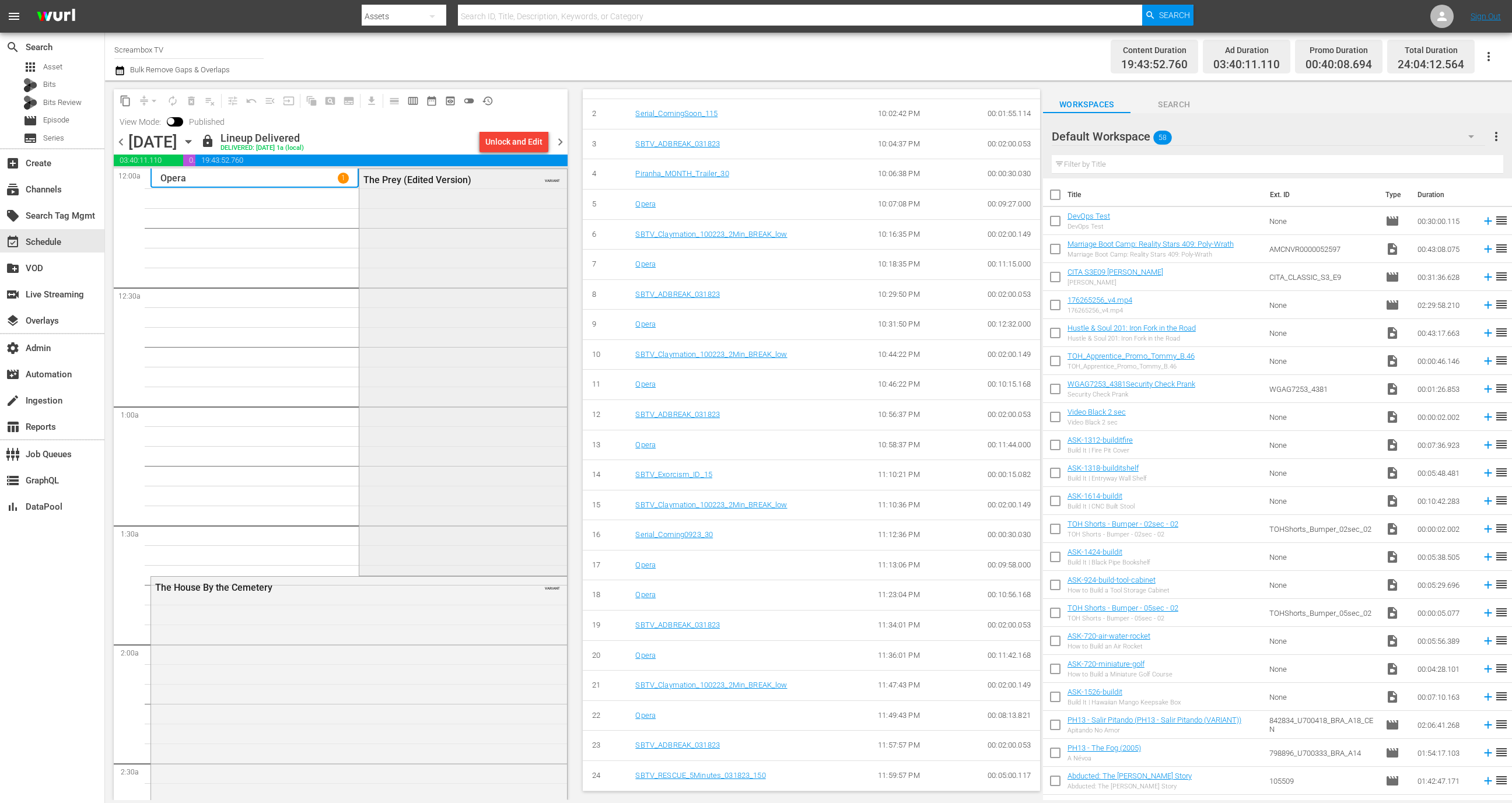
click at [454, 453] on div "The Prey (Edited Version) VARIANT" at bounding box center [463, 371] width 207 height 405
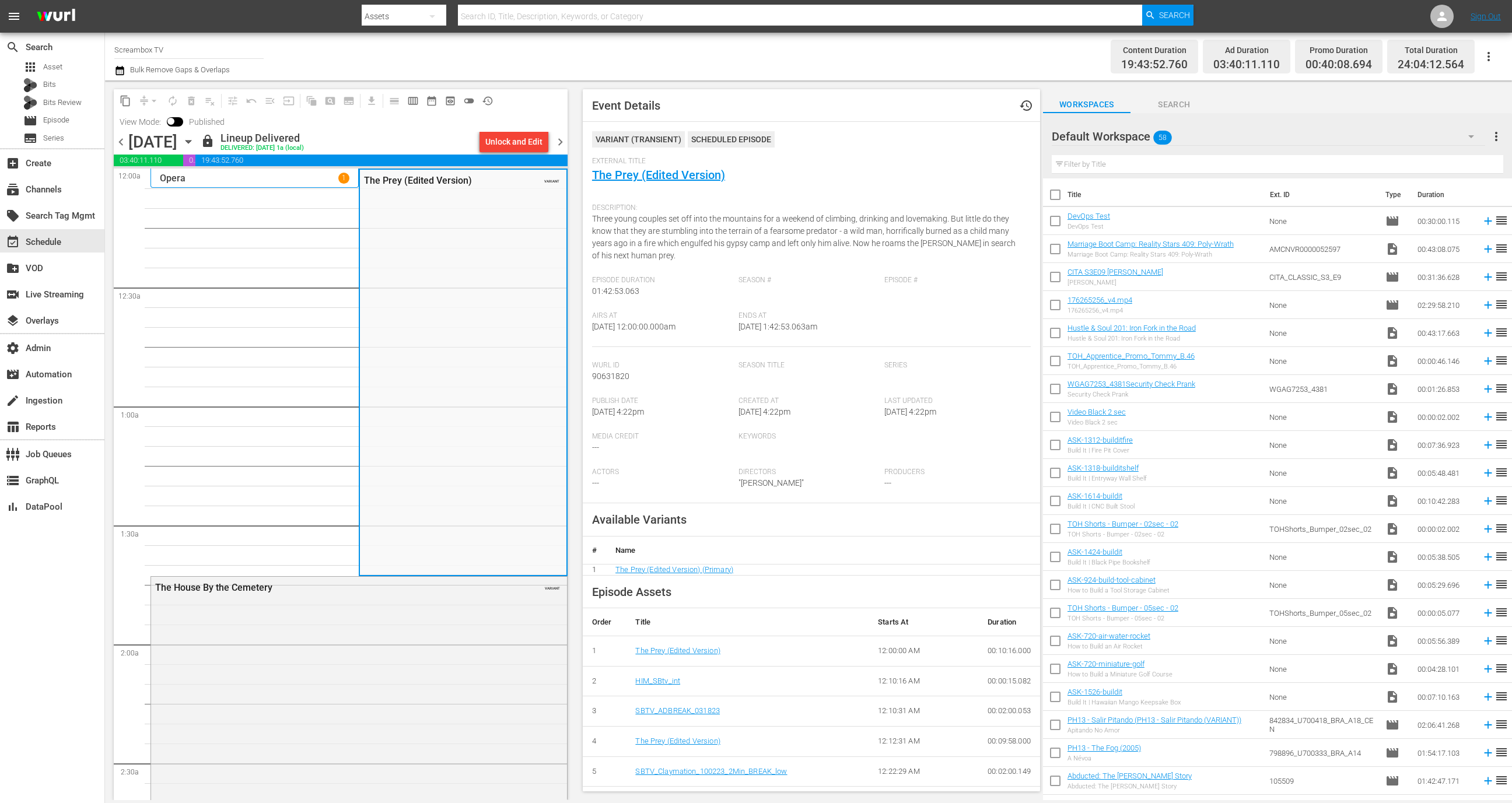
click at [292, 173] on div "Opera 1" at bounding box center [254, 178] width 189 height 11
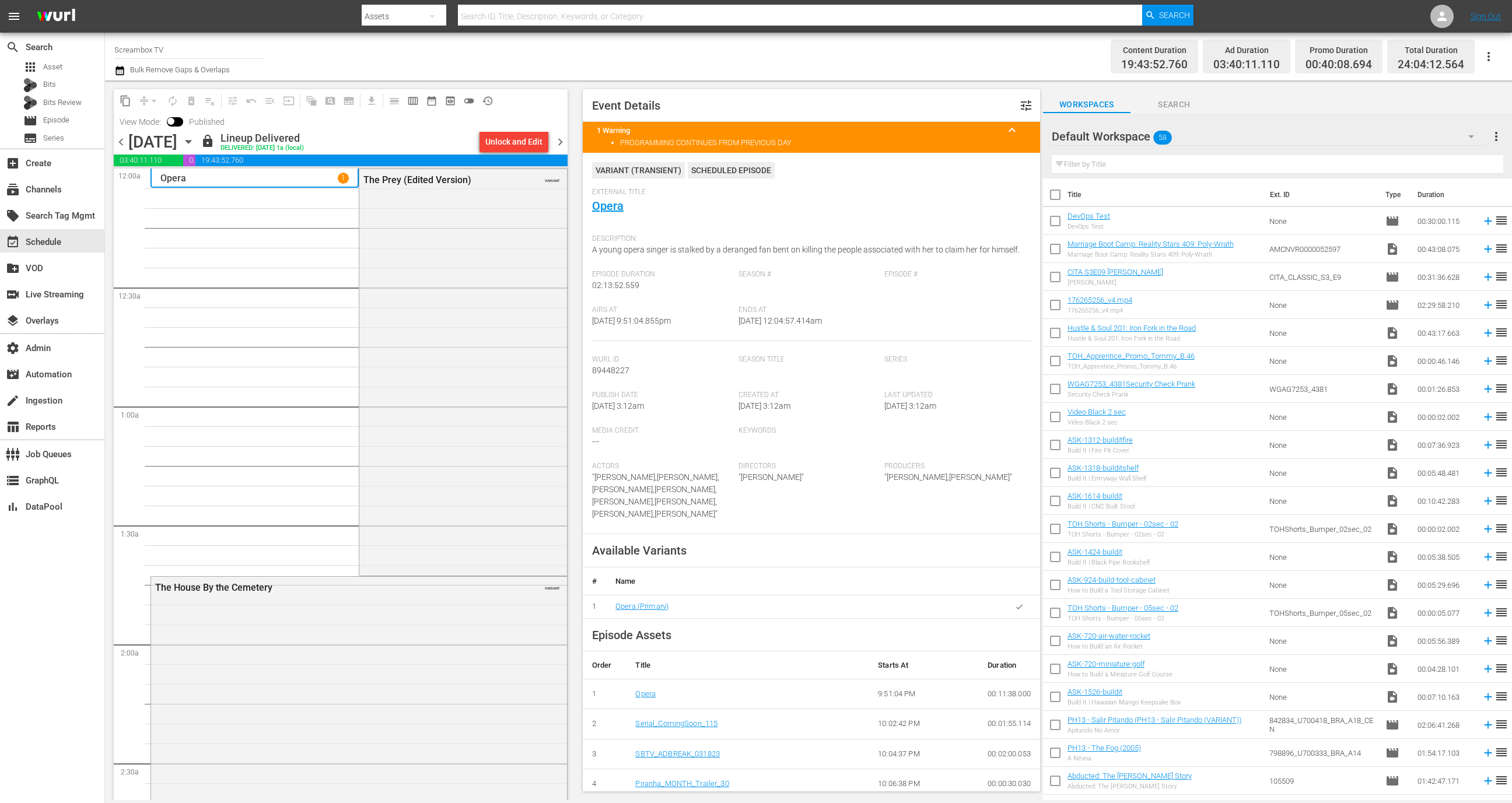
scroll to position [609, 0]
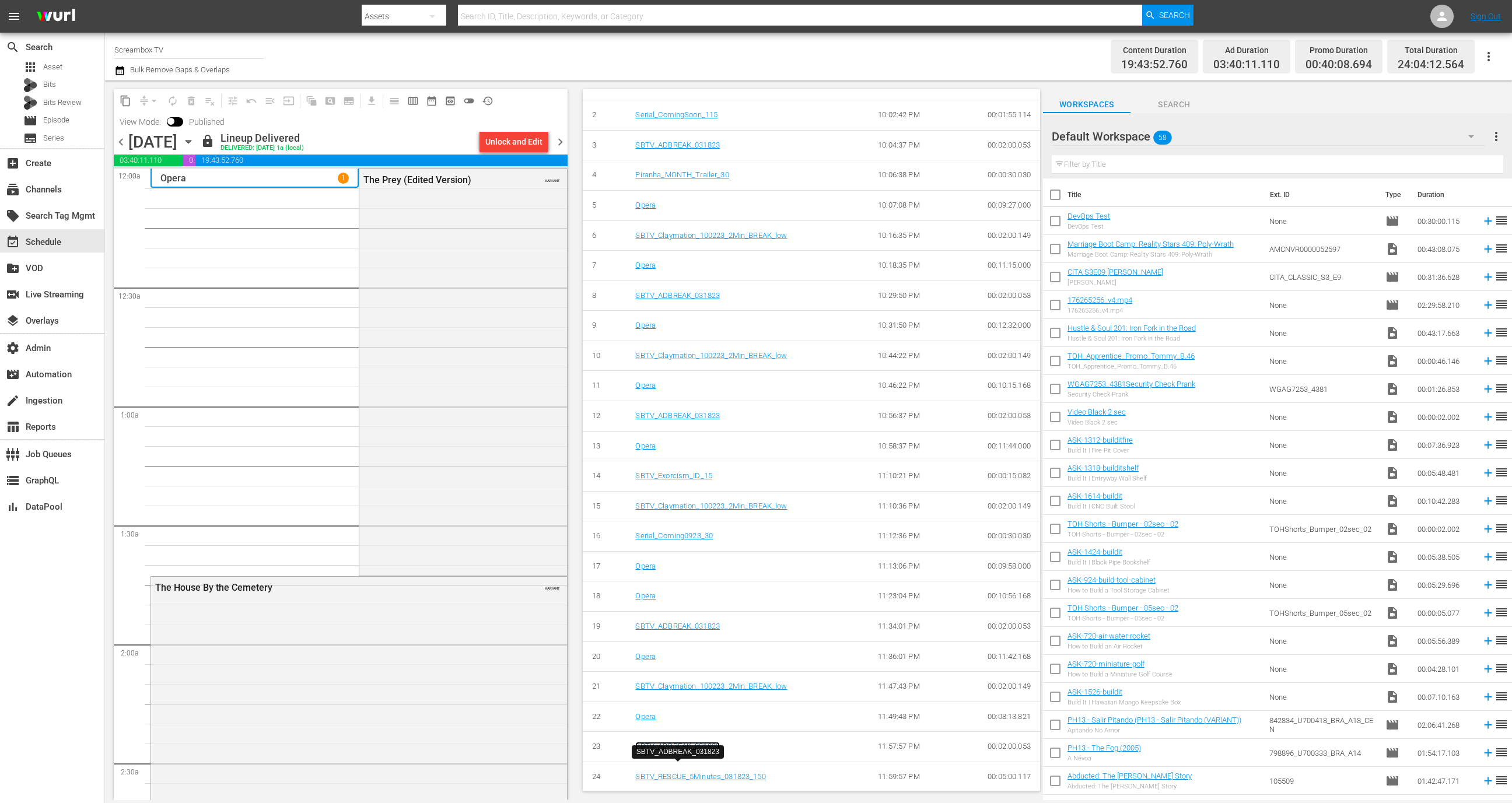
click at [701, 751] on link "SBTV_ADBREAK_031823" at bounding box center [678, 746] width 85 height 9
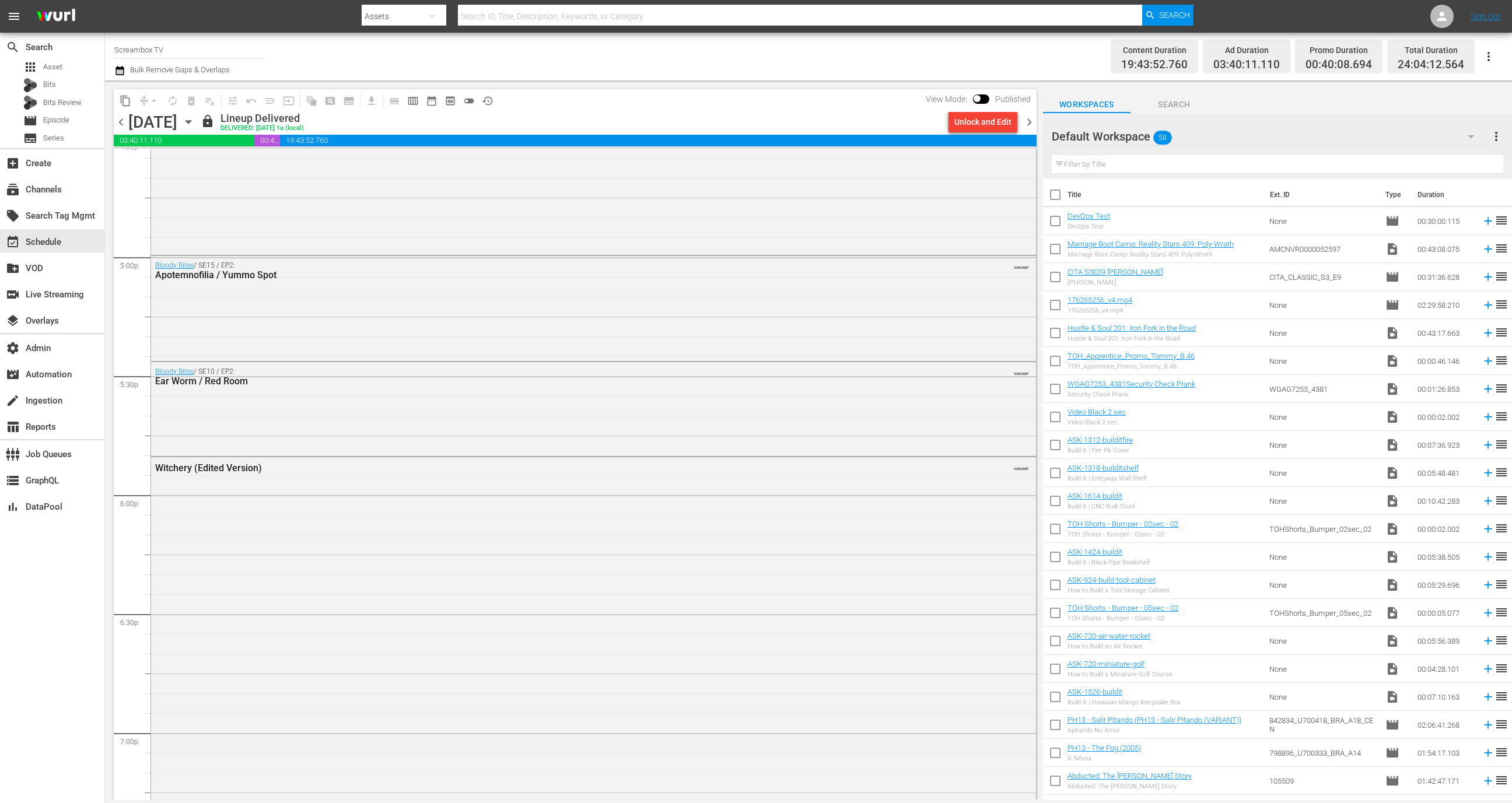
scroll to position [5075, 0]
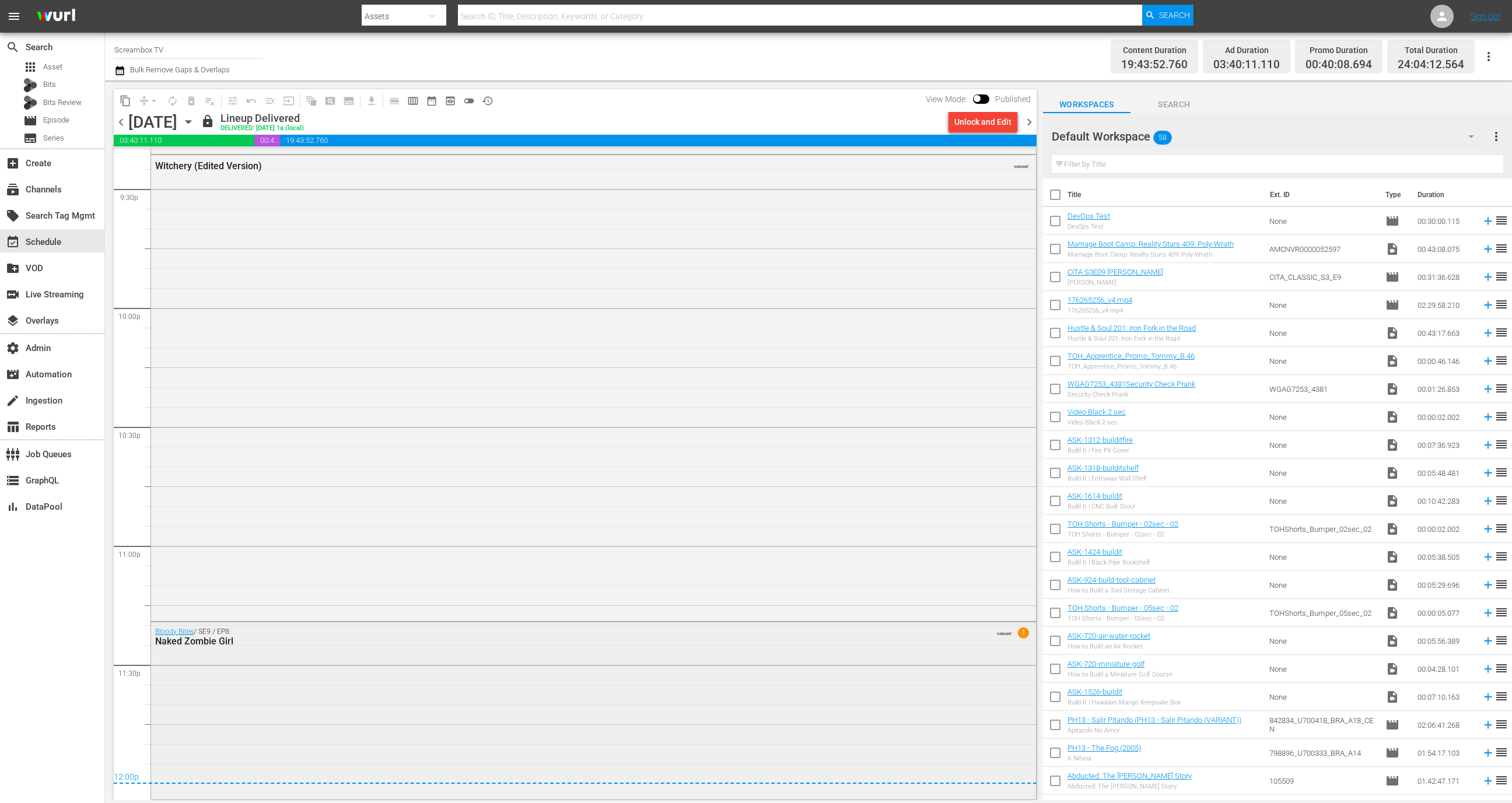
click at [623, 704] on div "Bloody Bites / SE9 / EP8: Naked Zombie Girl VARIANT 1" at bounding box center [594, 710] width 885 height 176
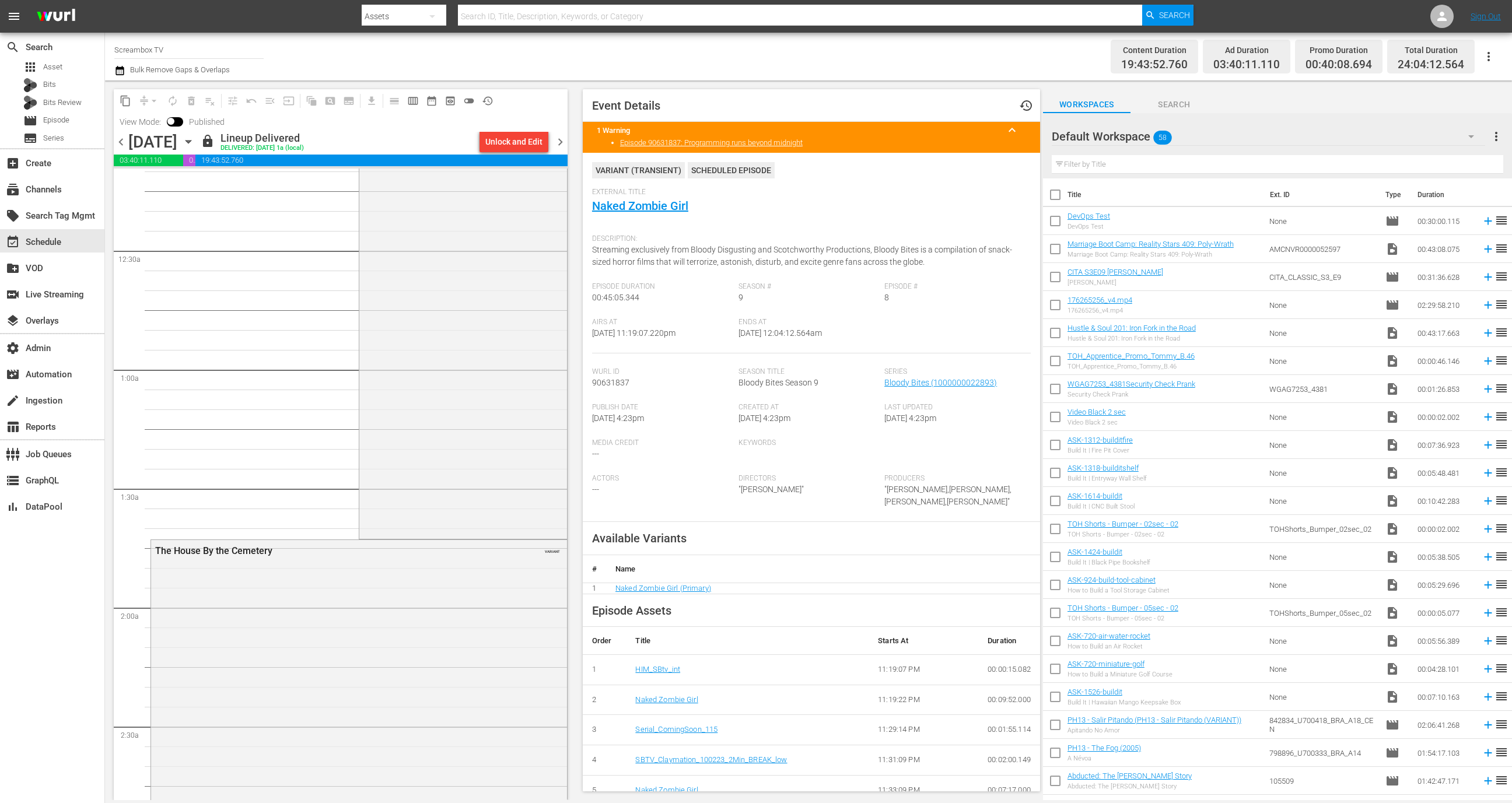
scroll to position [0, 0]
click at [307, 174] on div "Opera 1" at bounding box center [254, 178] width 189 height 11
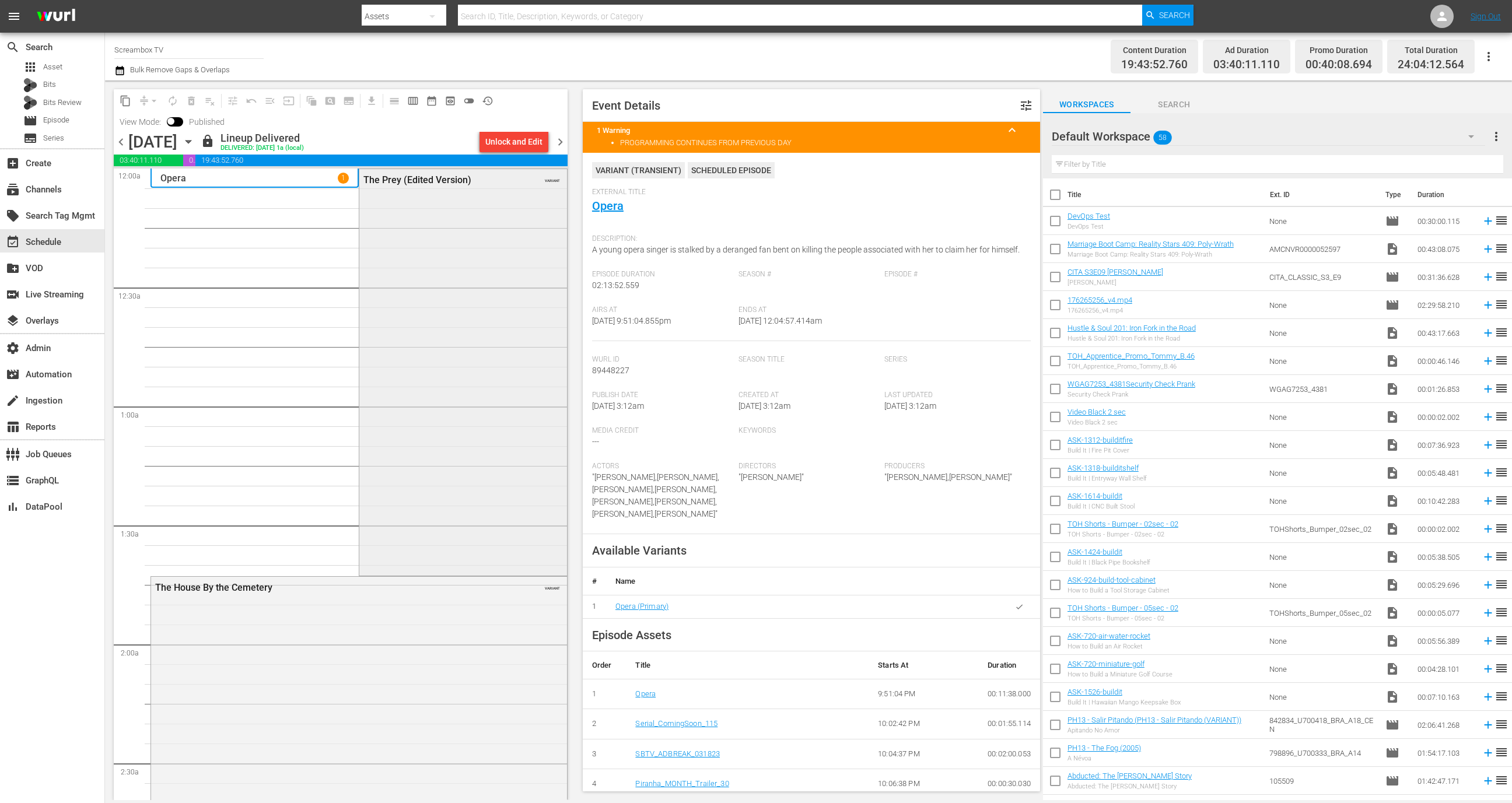
click at [425, 350] on div "The Prey (Edited Version) VARIANT" at bounding box center [463, 371] width 207 height 405
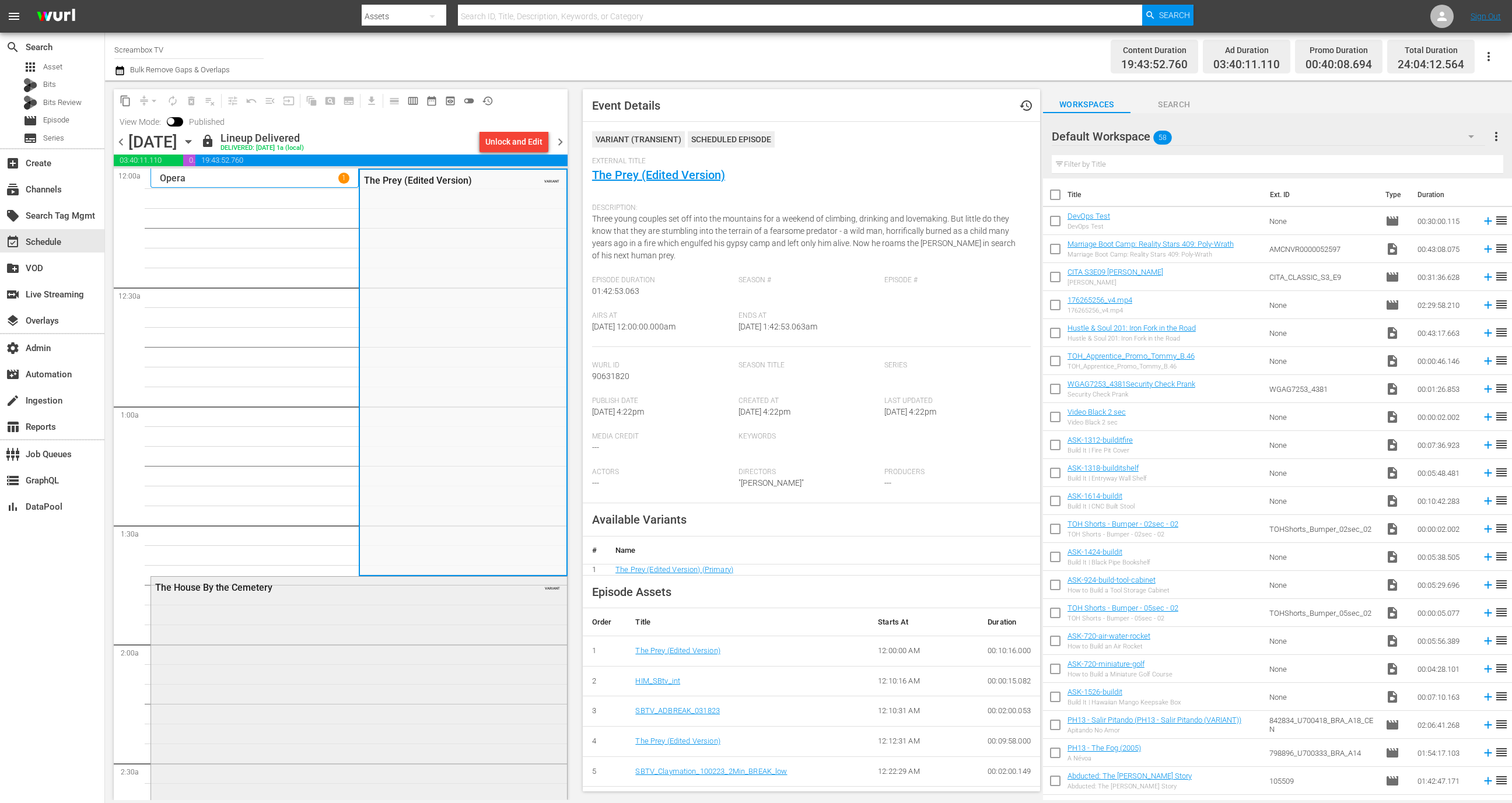
click at [404, 642] on div "The House By the Cemetery VARIANT" at bounding box center [359, 783] width 416 height 413
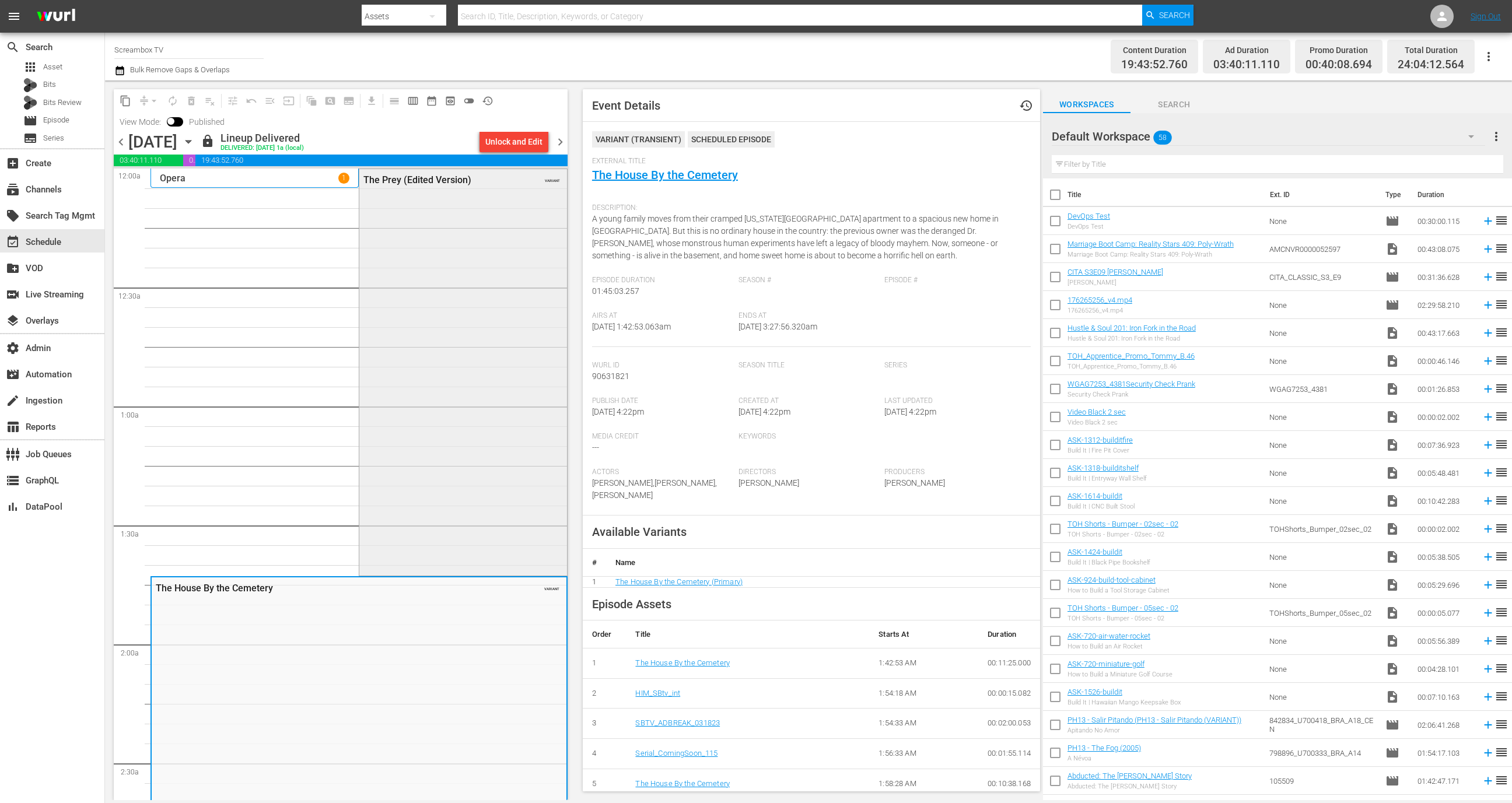
click at [462, 357] on div "The Prey (Edited Version) VARIANT" at bounding box center [463, 371] width 207 height 405
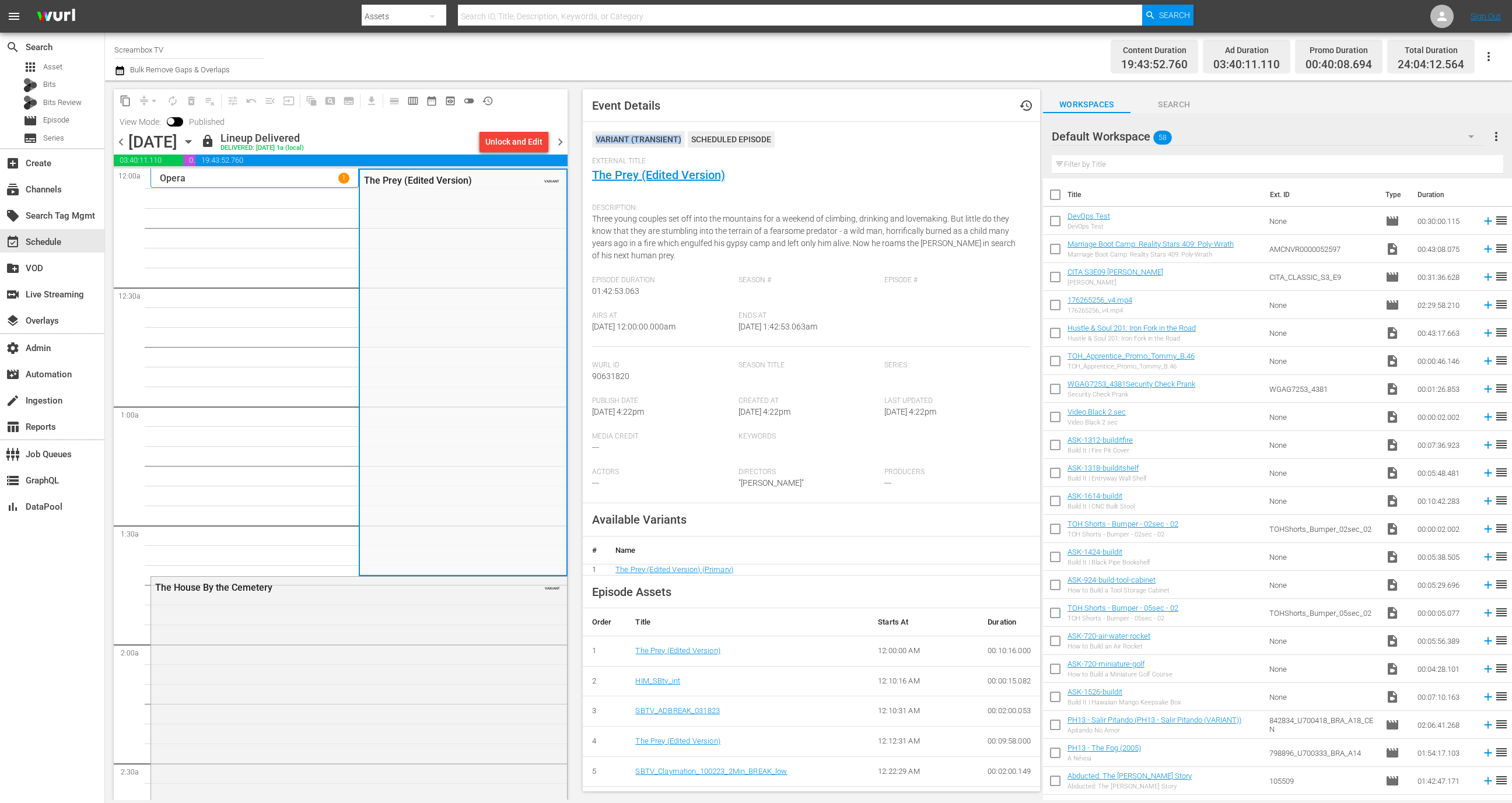
drag, startPoint x: 597, startPoint y: 135, endPoint x: 679, endPoint y: 136, distance: 82.0
click at [683, 138] on div "VARIANT ( TRANSIENT )" at bounding box center [638, 139] width 93 height 17
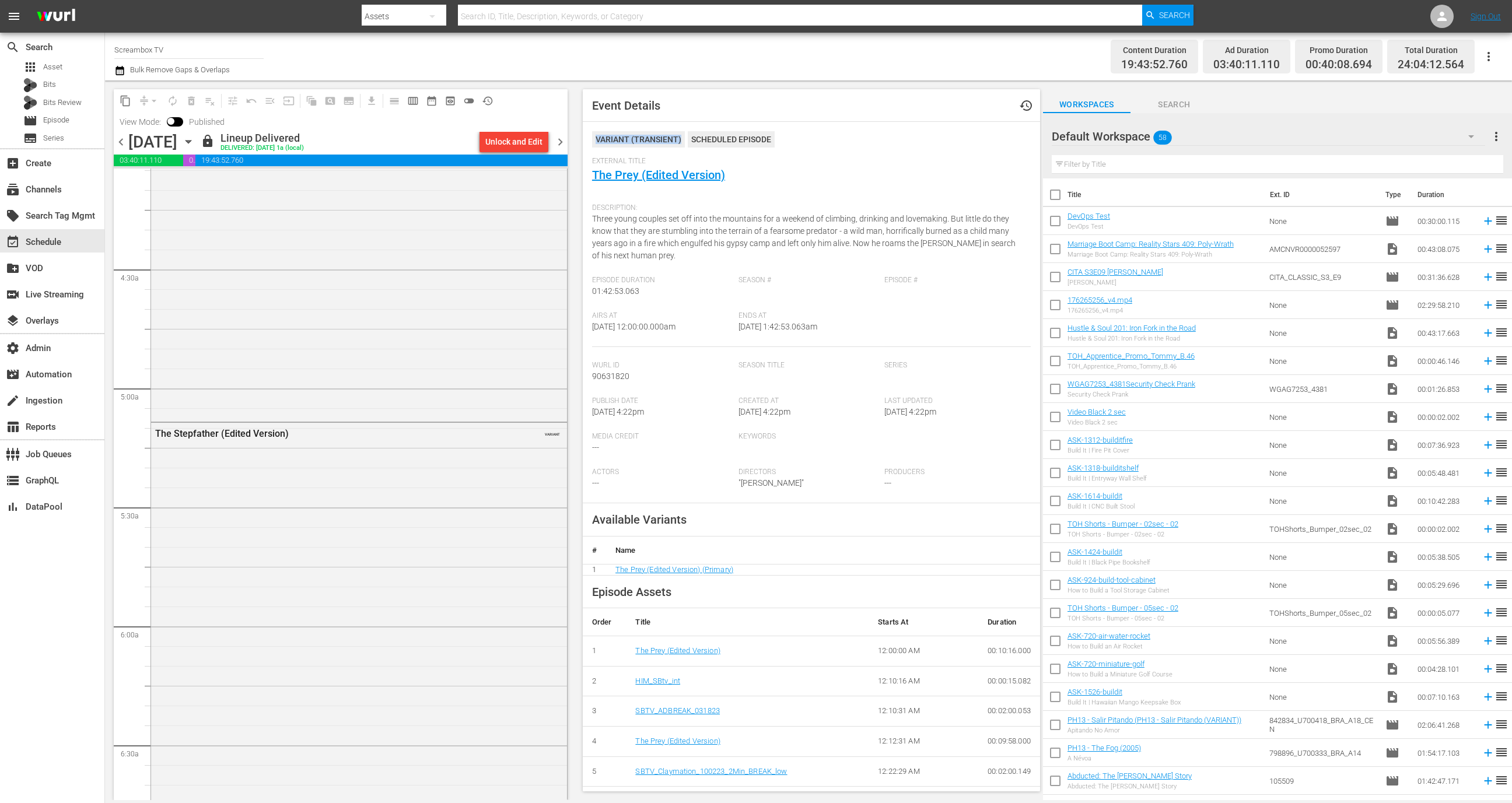
scroll to position [1129, 0]
click at [429, 480] on div "The Stepfather (Edited Version) VARIANT" at bounding box center [359, 479] width 416 height 432
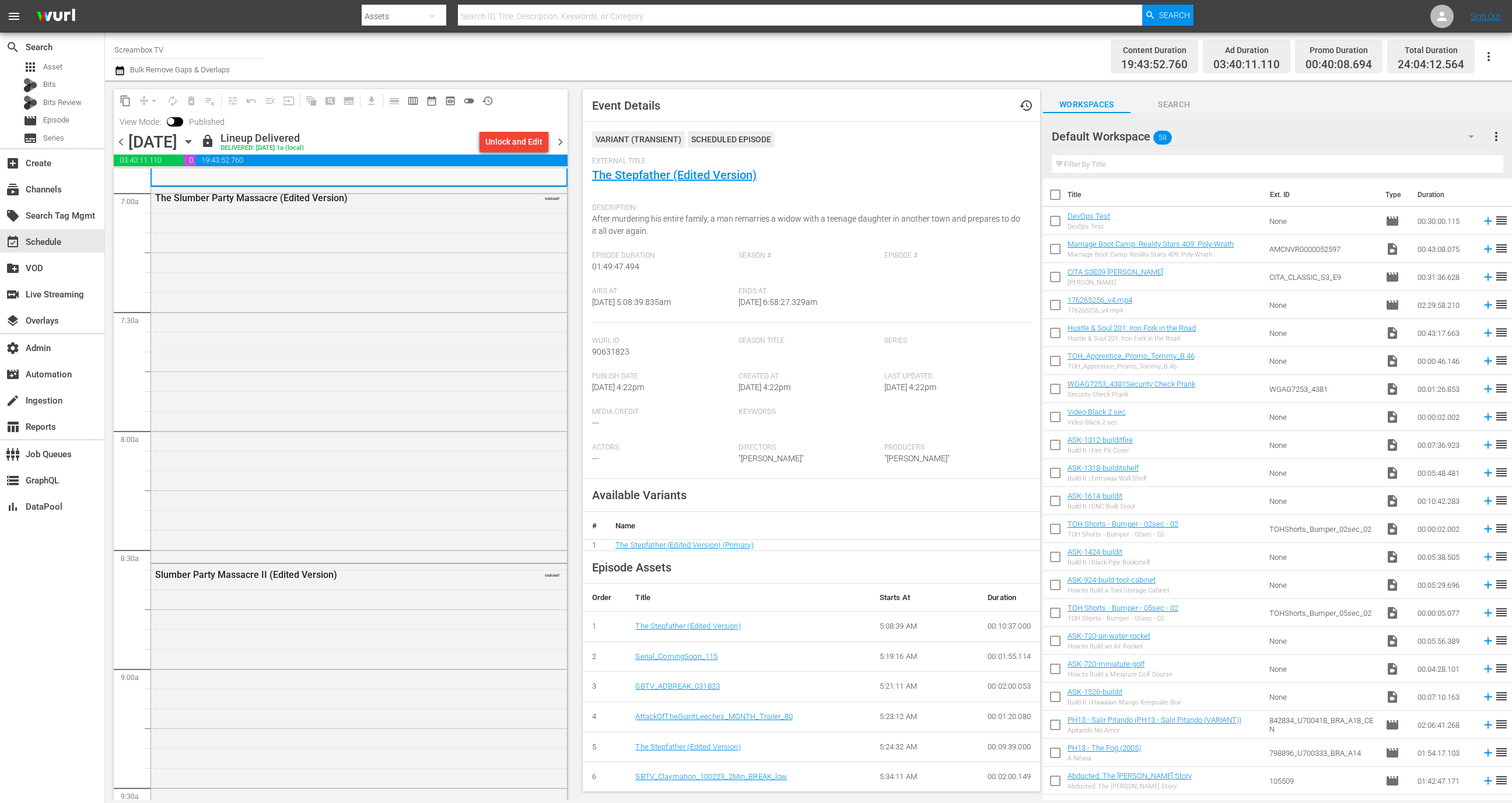
scroll to position [1640, 0]
click at [71, 319] on div "layers Overlays" at bounding box center [52, 319] width 104 height 23
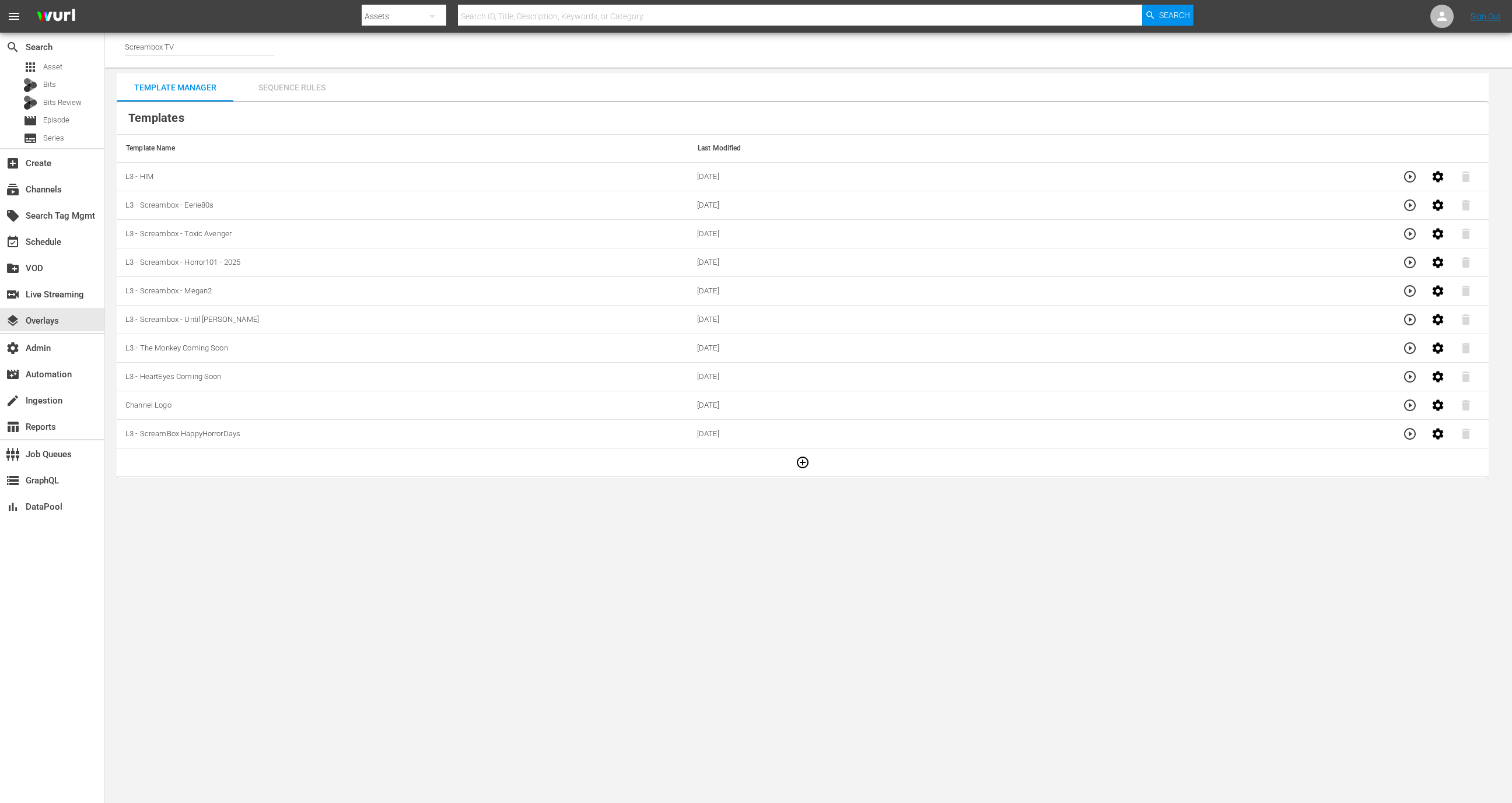
click at [309, 84] on div "Sequence Rules" at bounding box center [292, 88] width 117 height 28
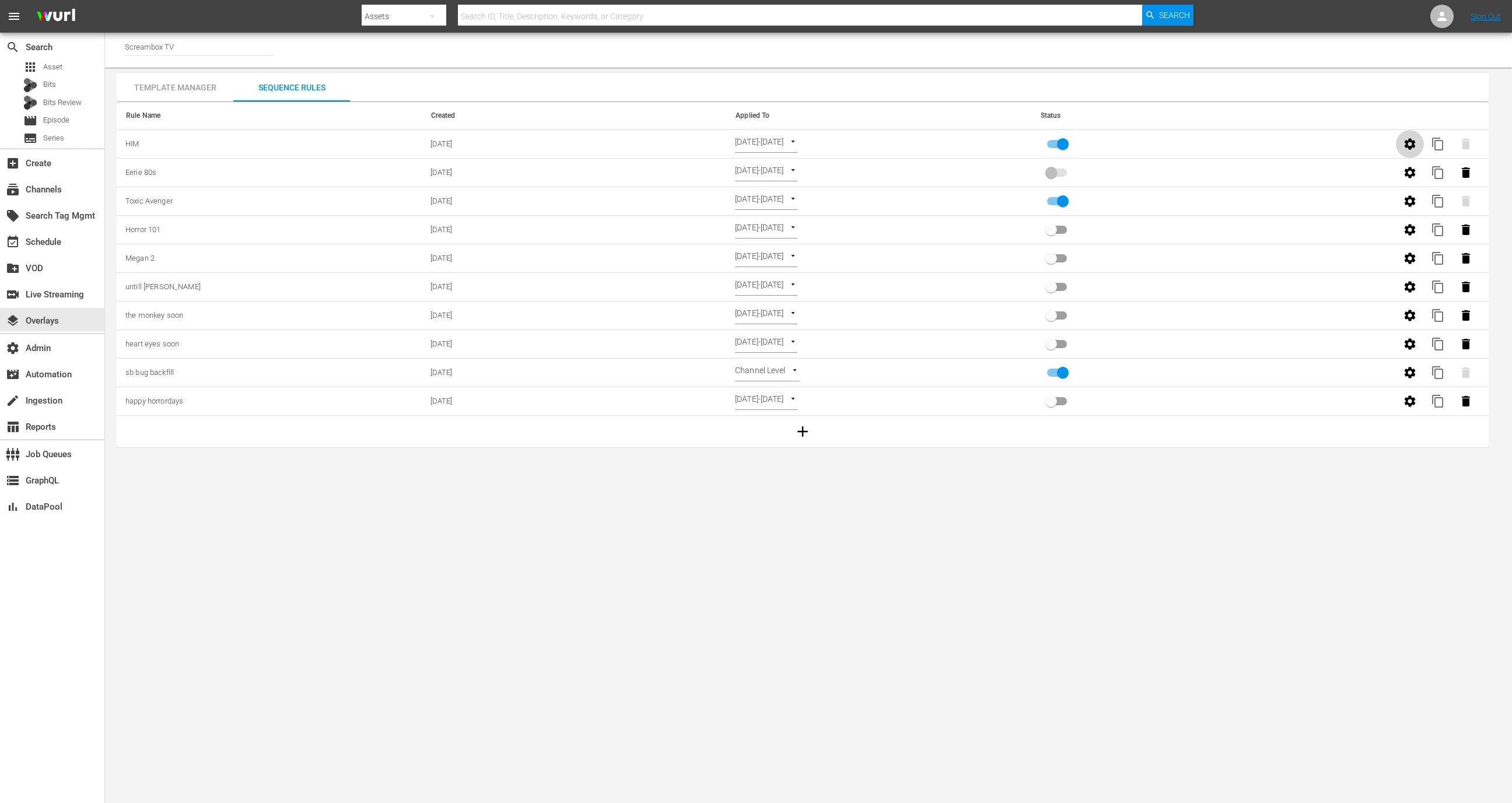
click at [1409, 139] on icon "button" at bounding box center [1410, 144] width 11 height 11
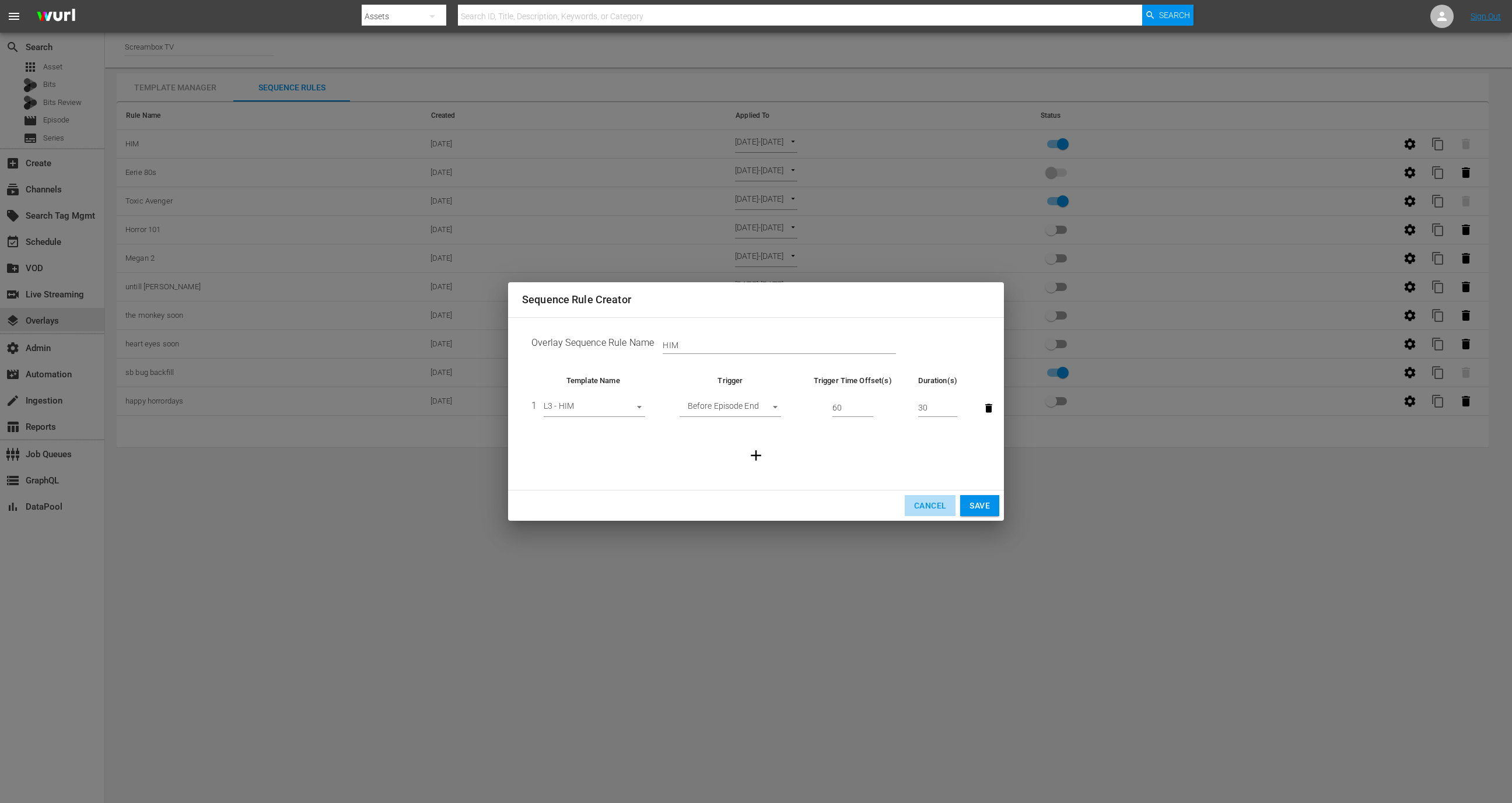
click at [926, 506] on span "Cancel" at bounding box center [930, 506] width 32 height 15
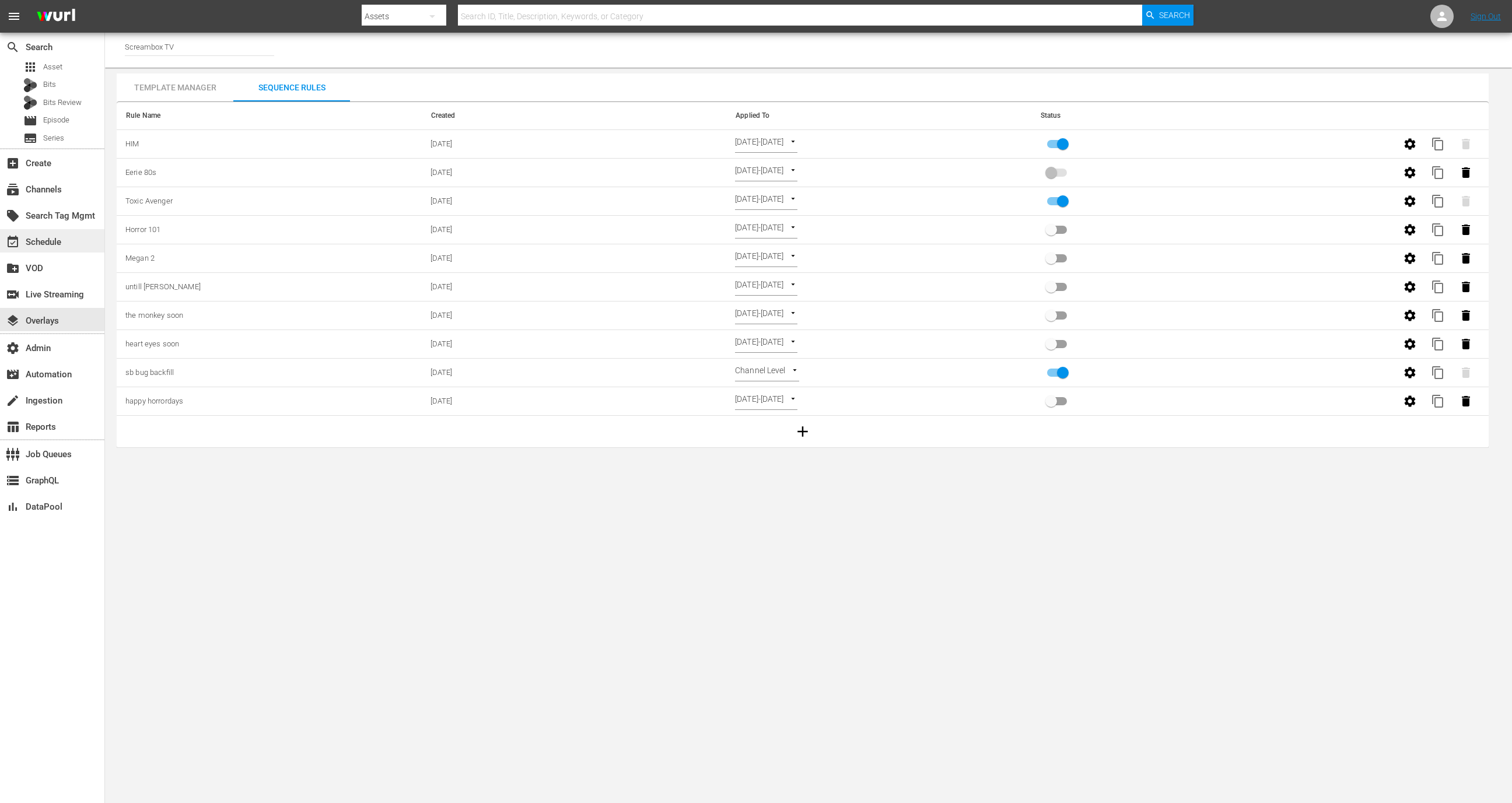
click at [55, 243] on div "event_available Schedule" at bounding box center [33, 240] width 65 height 10
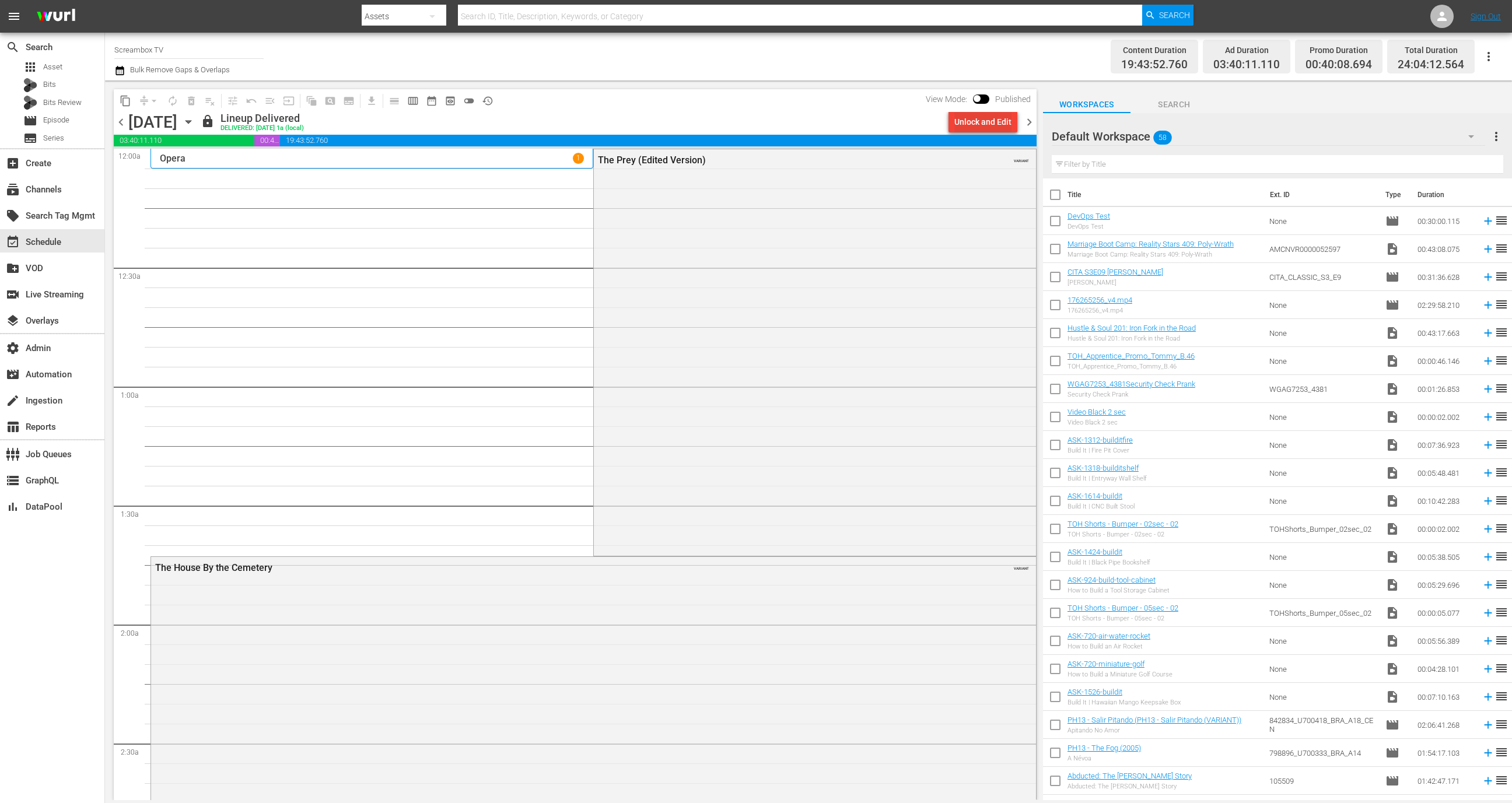
click at [983, 125] on div "Unlock and Edit" at bounding box center [983, 122] width 57 height 21
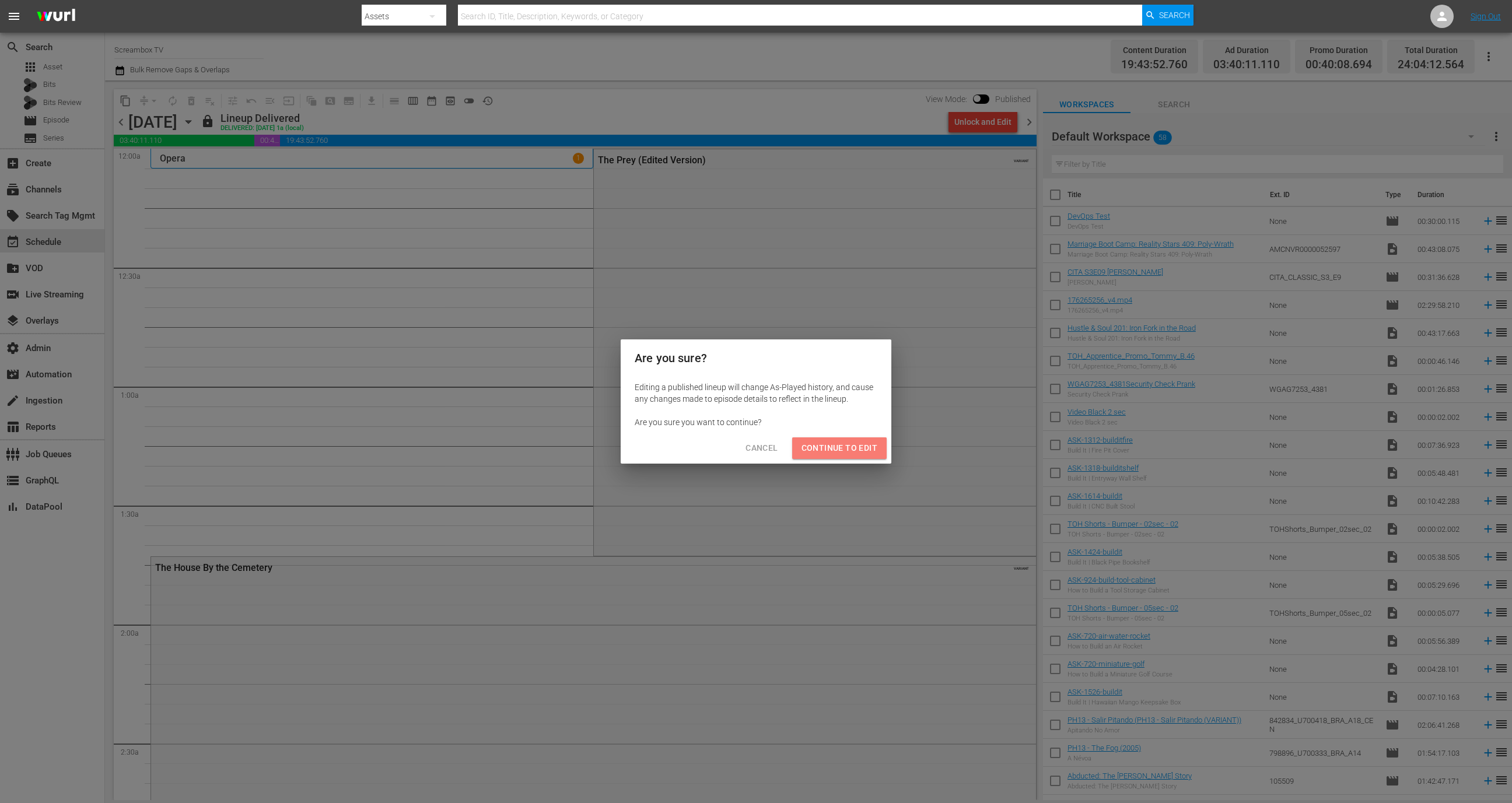
click at [841, 448] on span "Continue to Edit" at bounding box center [839, 449] width 76 height 15
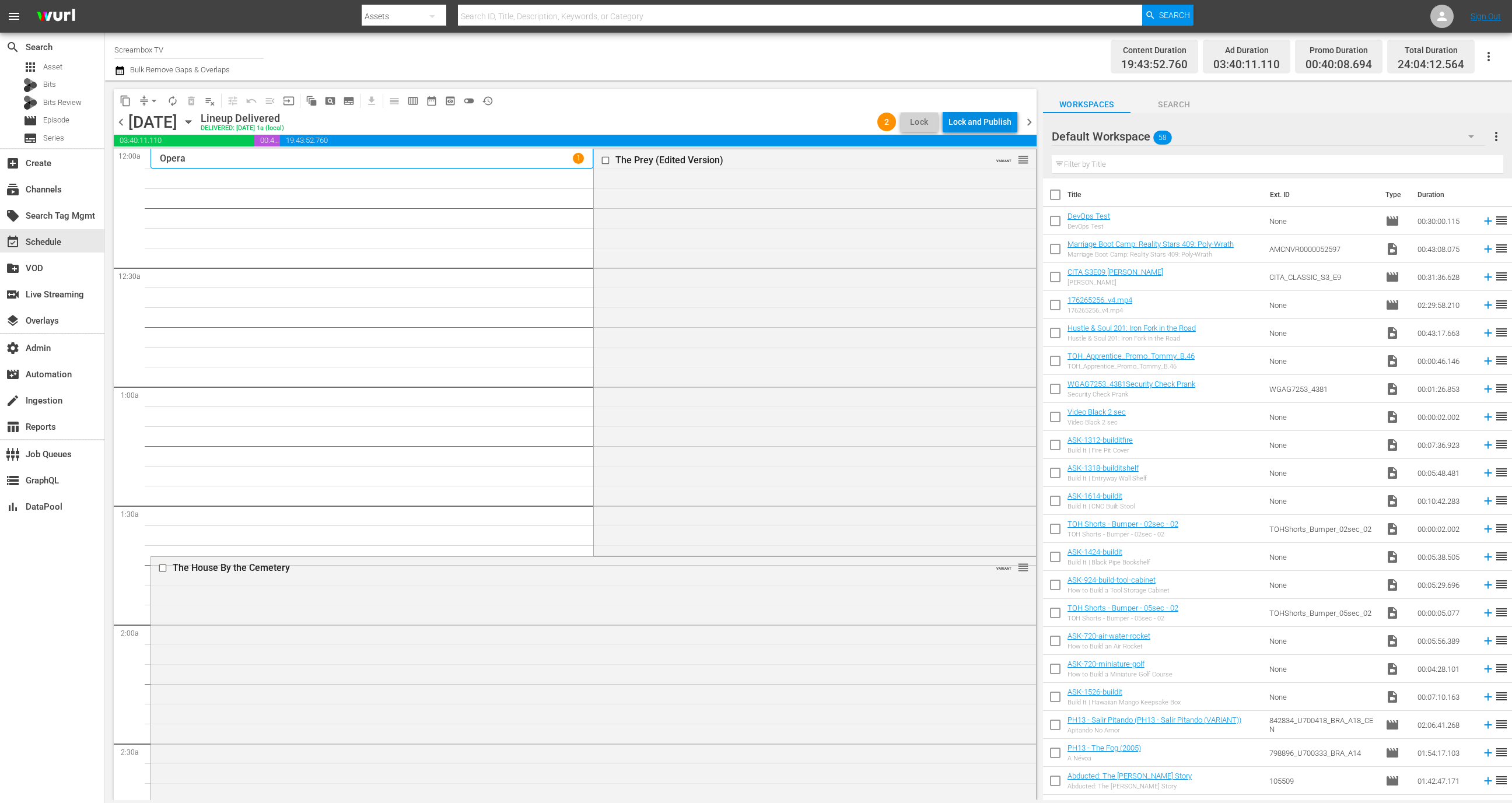
click at [980, 122] on div "Lock and Publish" at bounding box center [980, 122] width 63 height 21
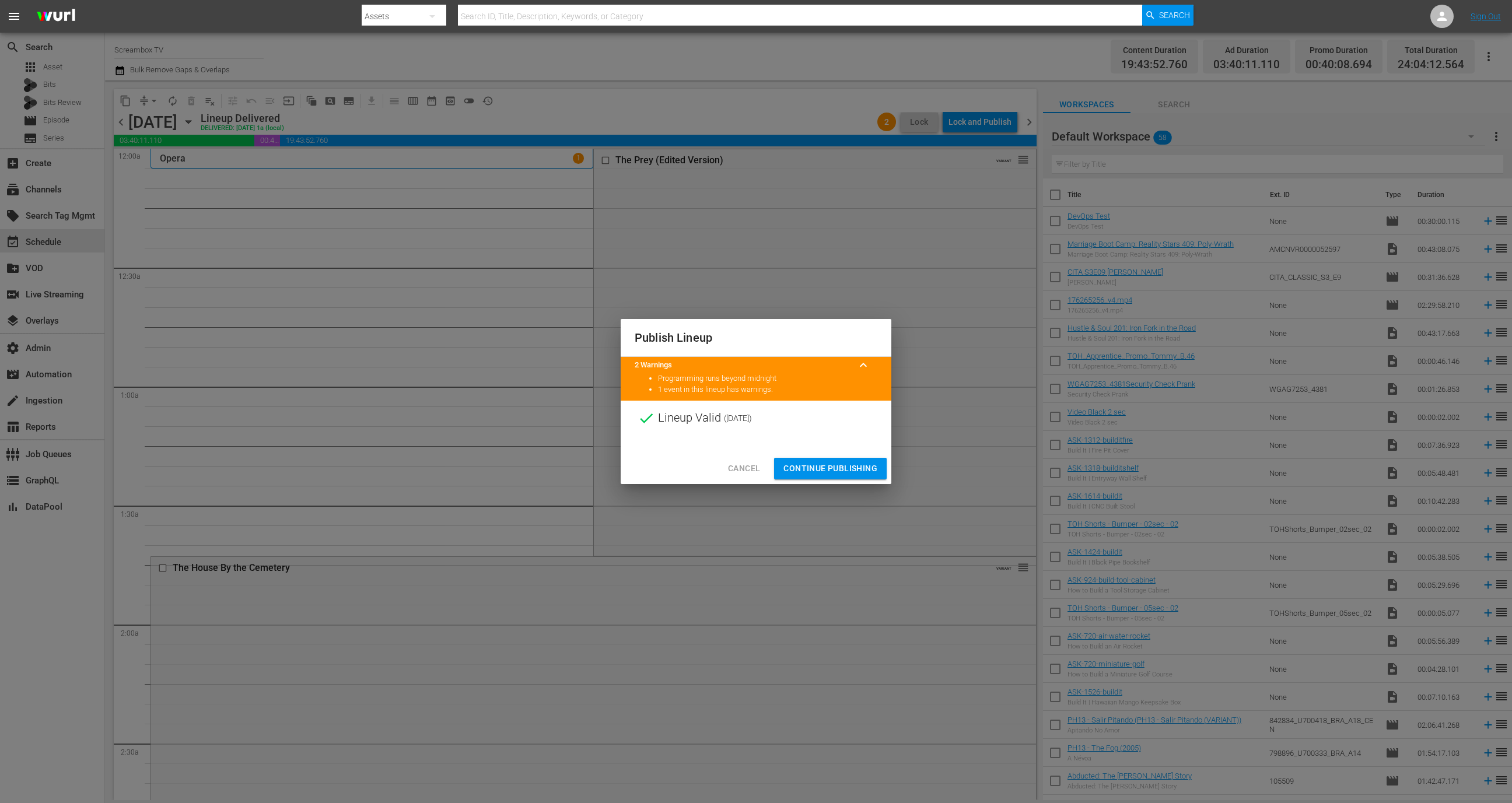
click at [845, 464] on span "Continue Publishing" at bounding box center [830, 469] width 94 height 15
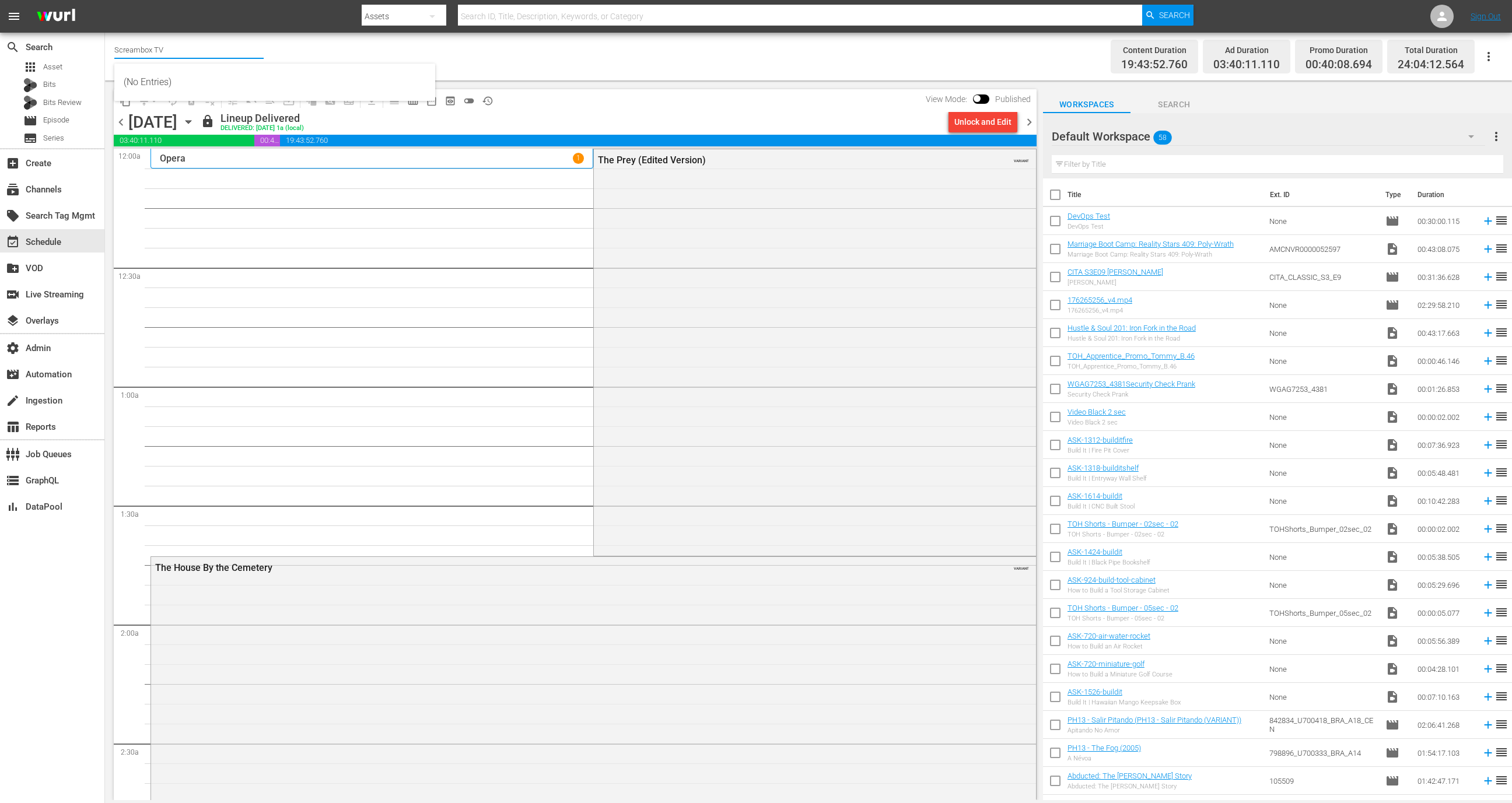
click at [246, 49] on input "Screambox TV" at bounding box center [189, 50] width 149 height 28
click at [247, 82] on div "Screambox TV (1845 - cinedigm_entertainment_corp_screamboxtv_1)" at bounding box center [275, 82] width 302 height 28
type input "Screambox TV (1845 - cinedigm_entertainment_corp_screamboxtv_1)"
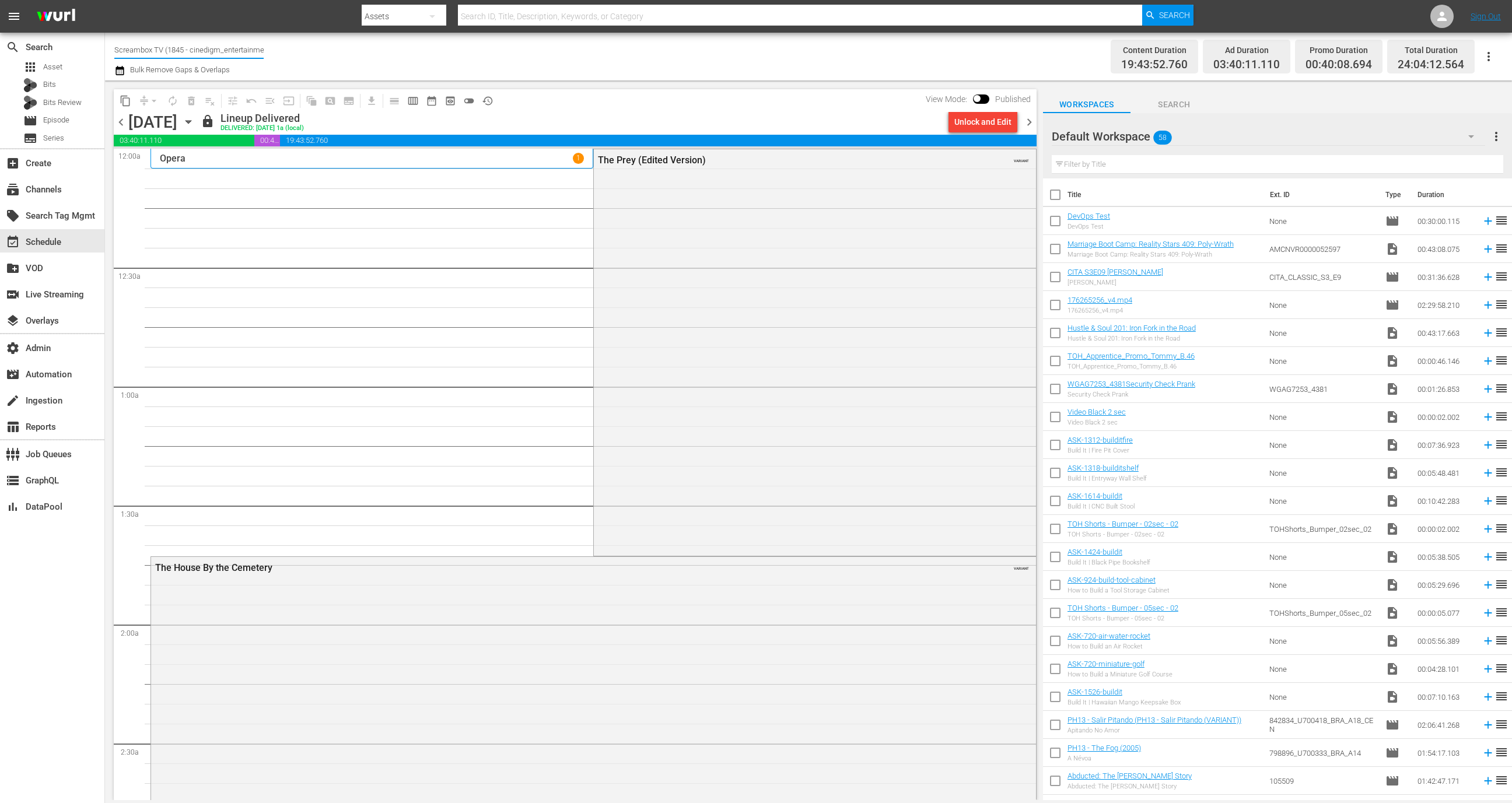
scroll to position [0, 81]
drag, startPoint x: 189, startPoint y: 50, endPoint x: 318, endPoint y: 52, distance: 129.0
click at [318, 52] on div "Channel Title Screambox TV (1845 - cinedigm_entertainment_corp_screamboxtv_1) B…" at bounding box center [493, 57] width 757 height 42
click at [74, 322] on div "layers Overlays" at bounding box center [52, 319] width 104 height 23
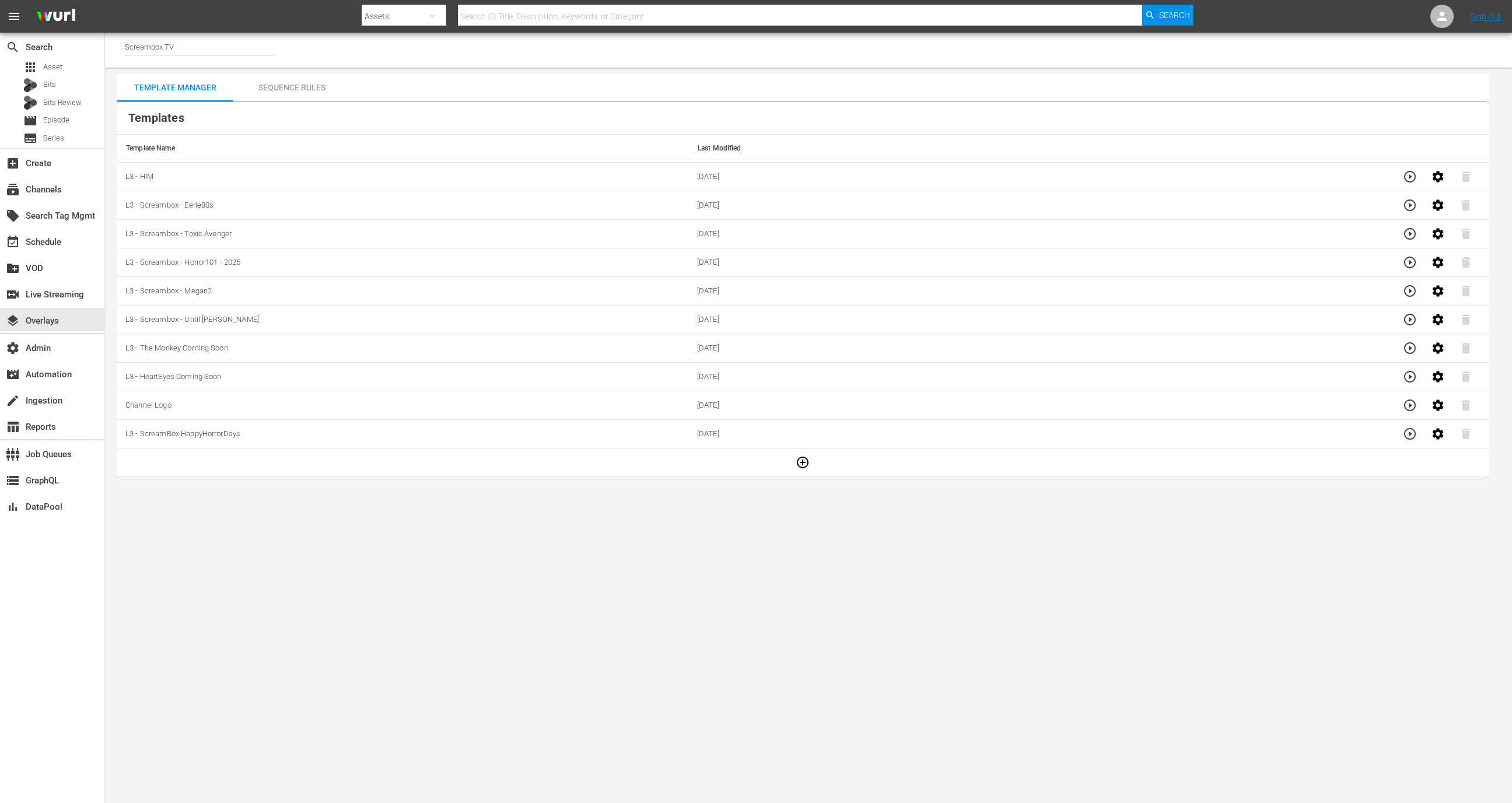
click at [280, 87] on div "Sequence Rules" at bounding box center [292, 88] width 117 height 28
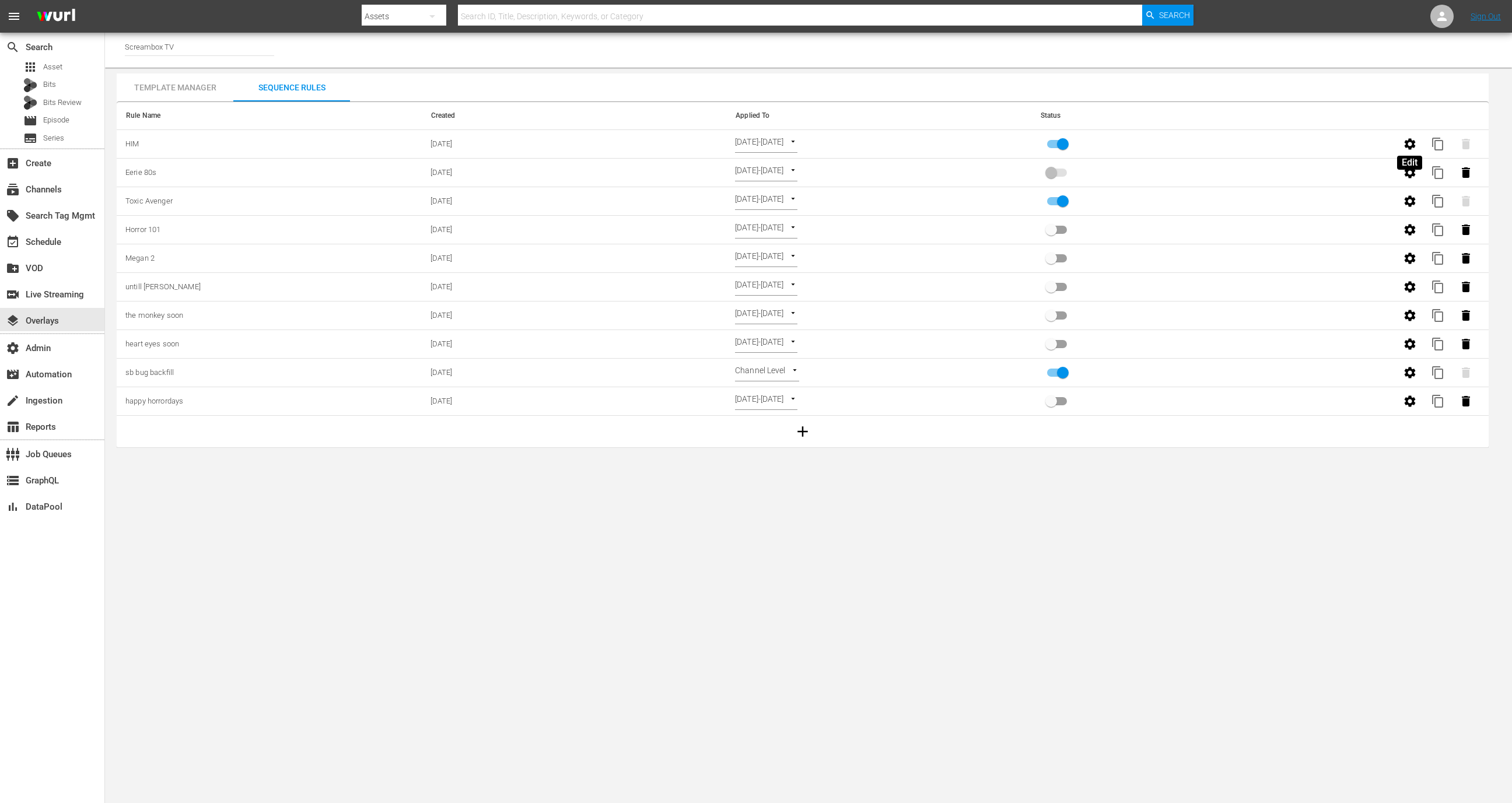
click at [1404, 148] on icon "button" at bounding box center [1410, 144] width 14 height 14
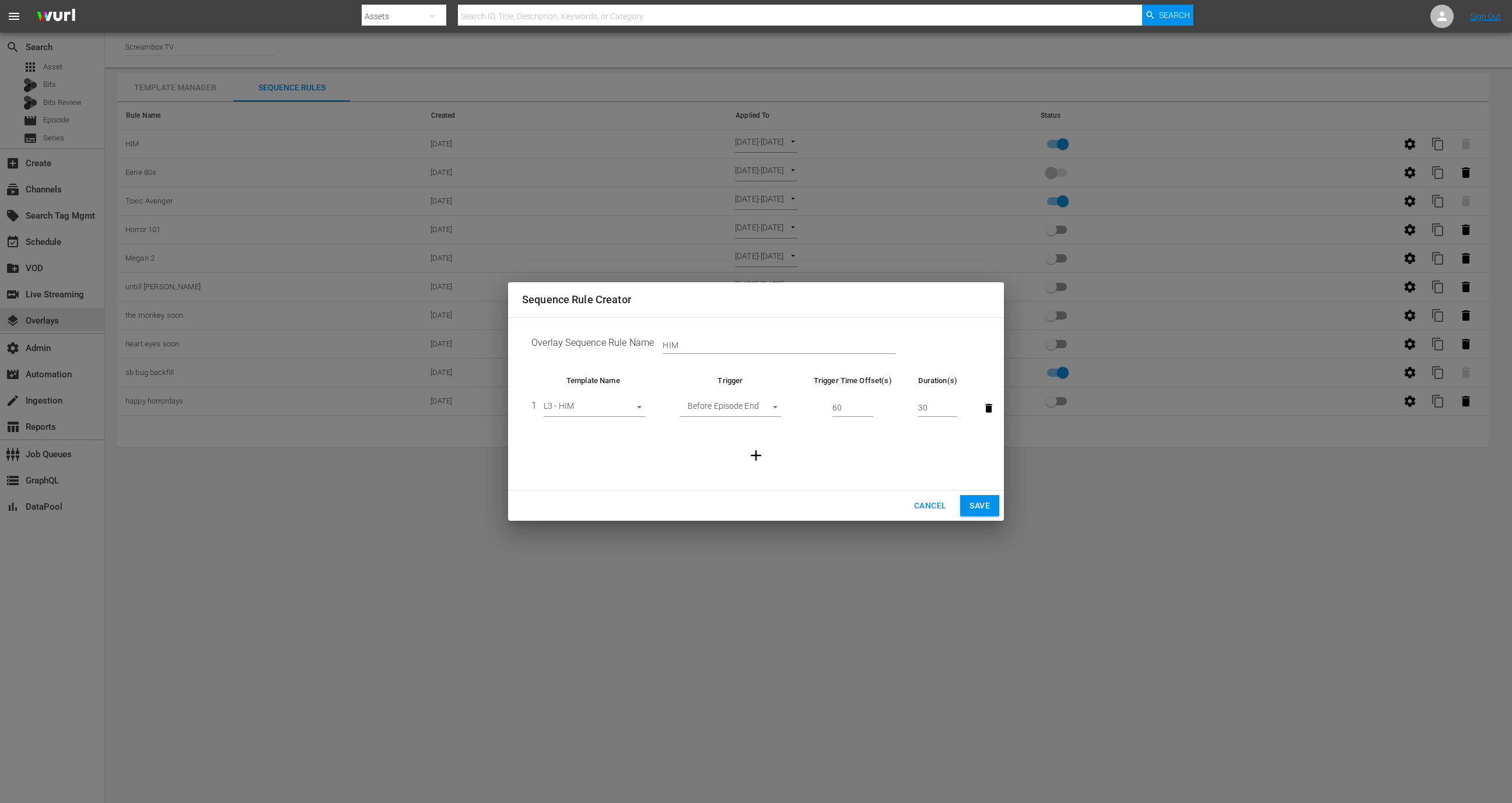
click at [922, 503] on span "Cancel" at bounding box center [930, 506] width 32 height 15
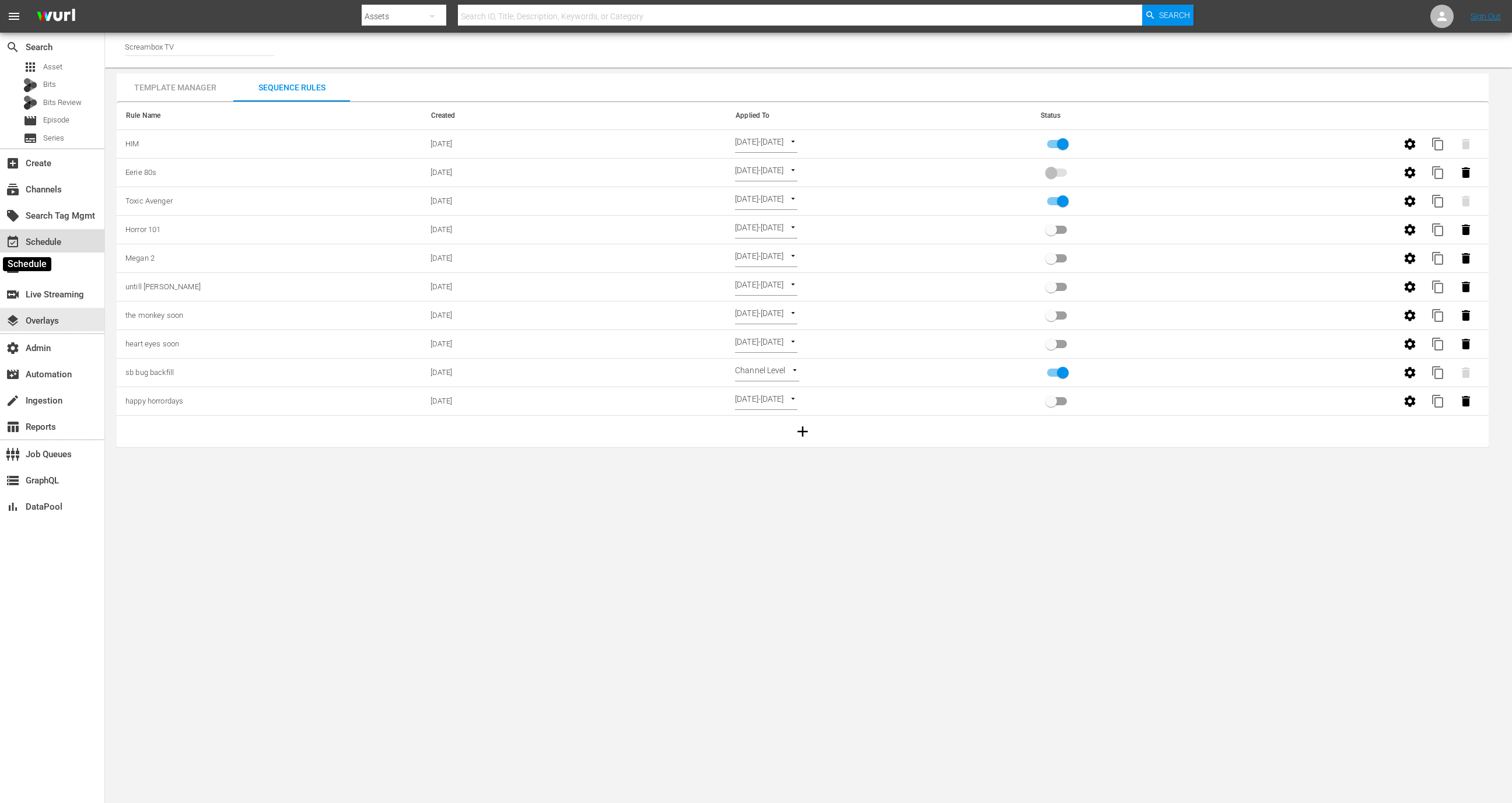
click at [14, 242] on span "event_available" at bounding box center [12, 242] width 14 height 14
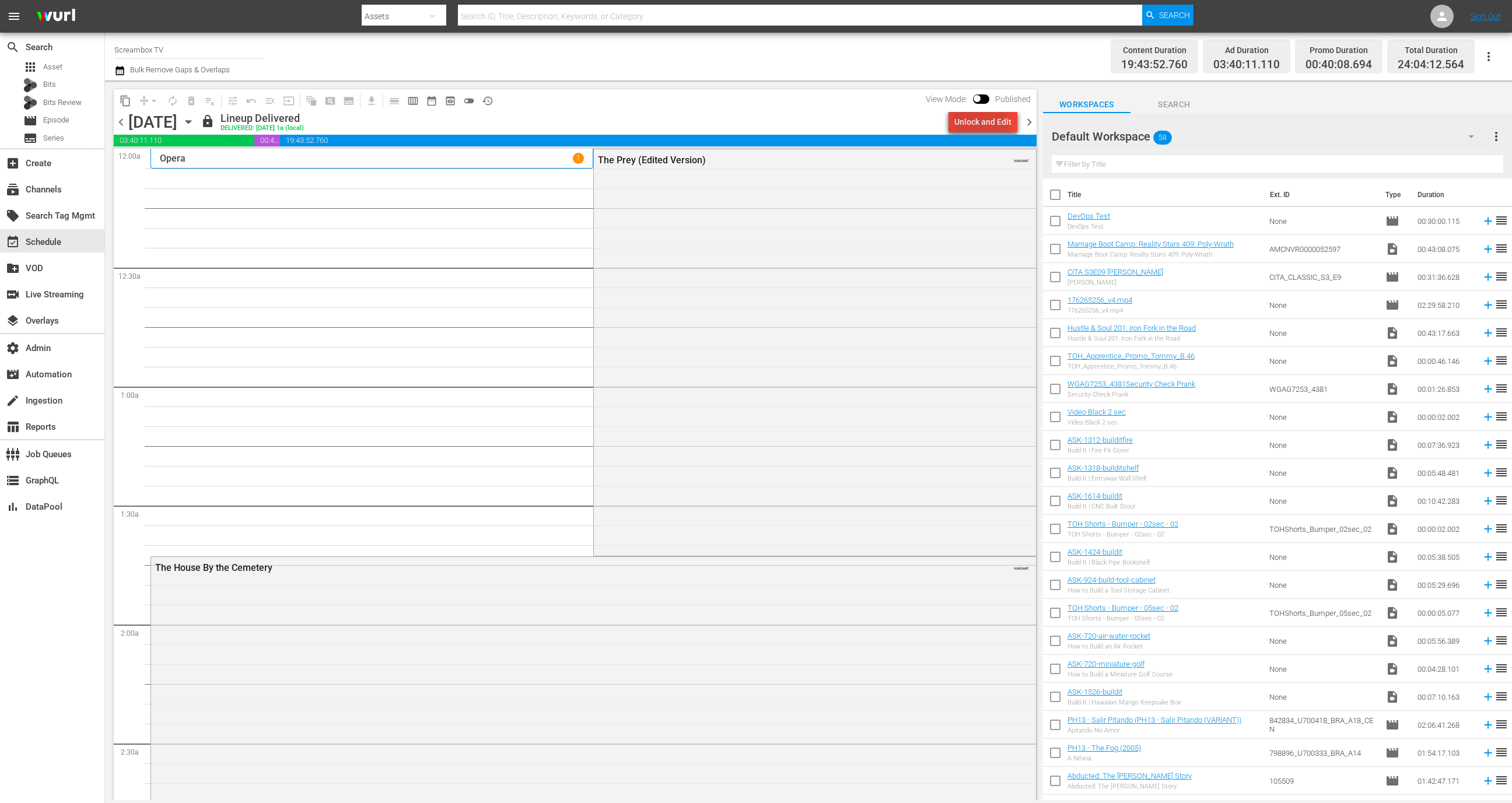
click at [971, 125] on div "Unlock and Edit" at bounding box center [983, 122] width 57 height 21
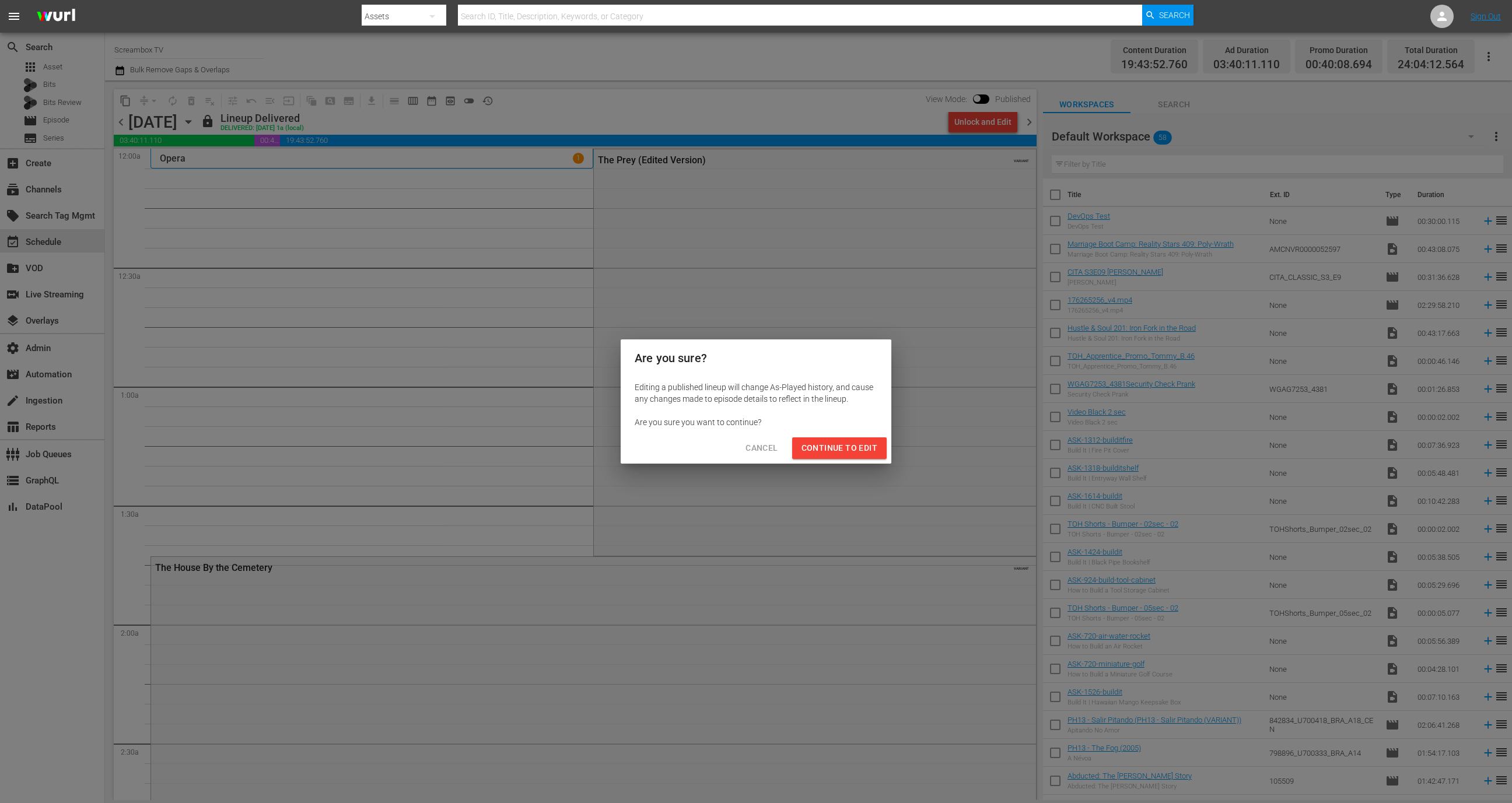
click at [857, 451] on span "Continue to Edit" at bounding box center [839, 449] width 76 height 15
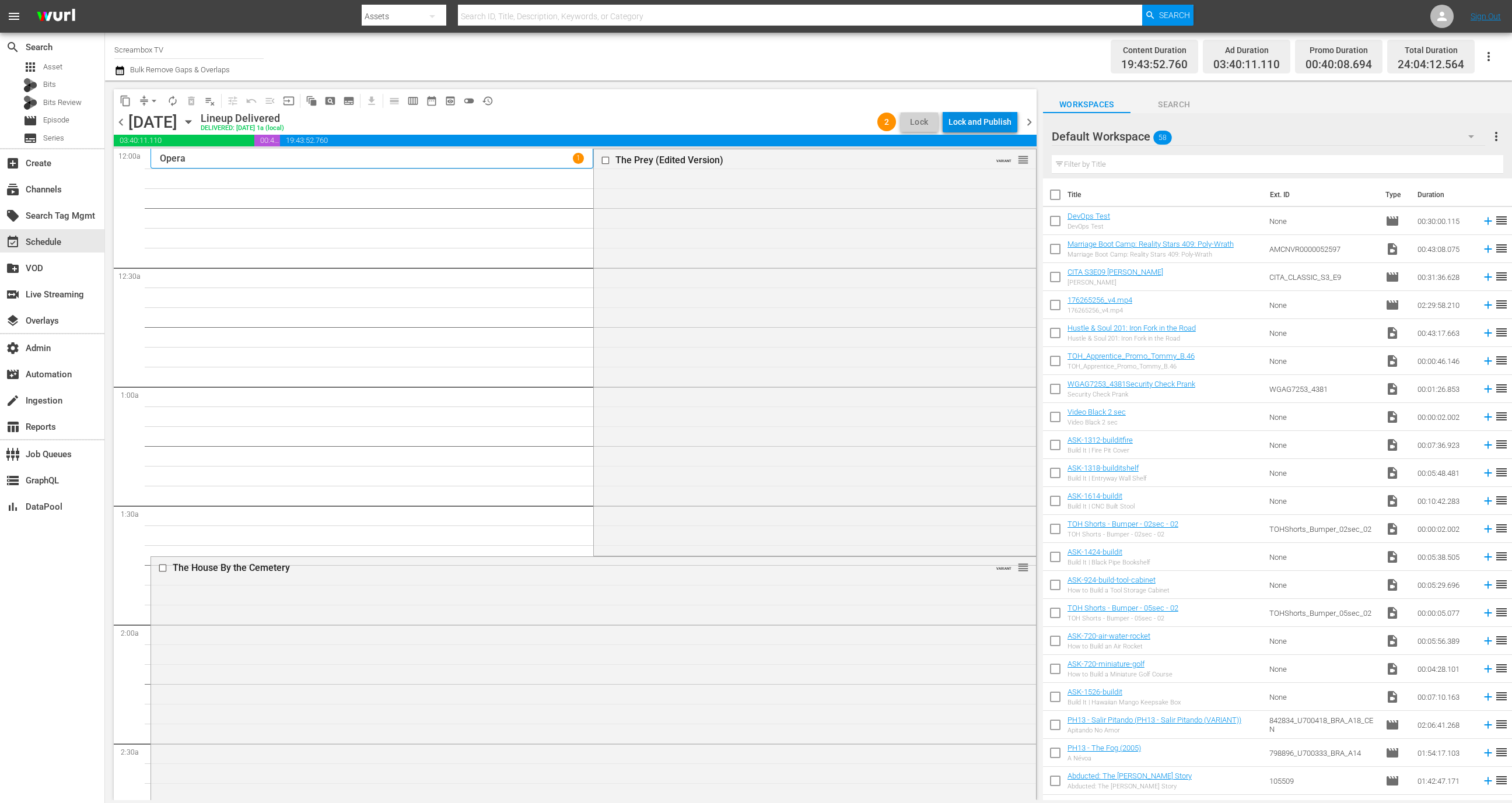
click at [996, 124] on div "Lock and Publish" at bounding box center [980, 122] width 63 height 21
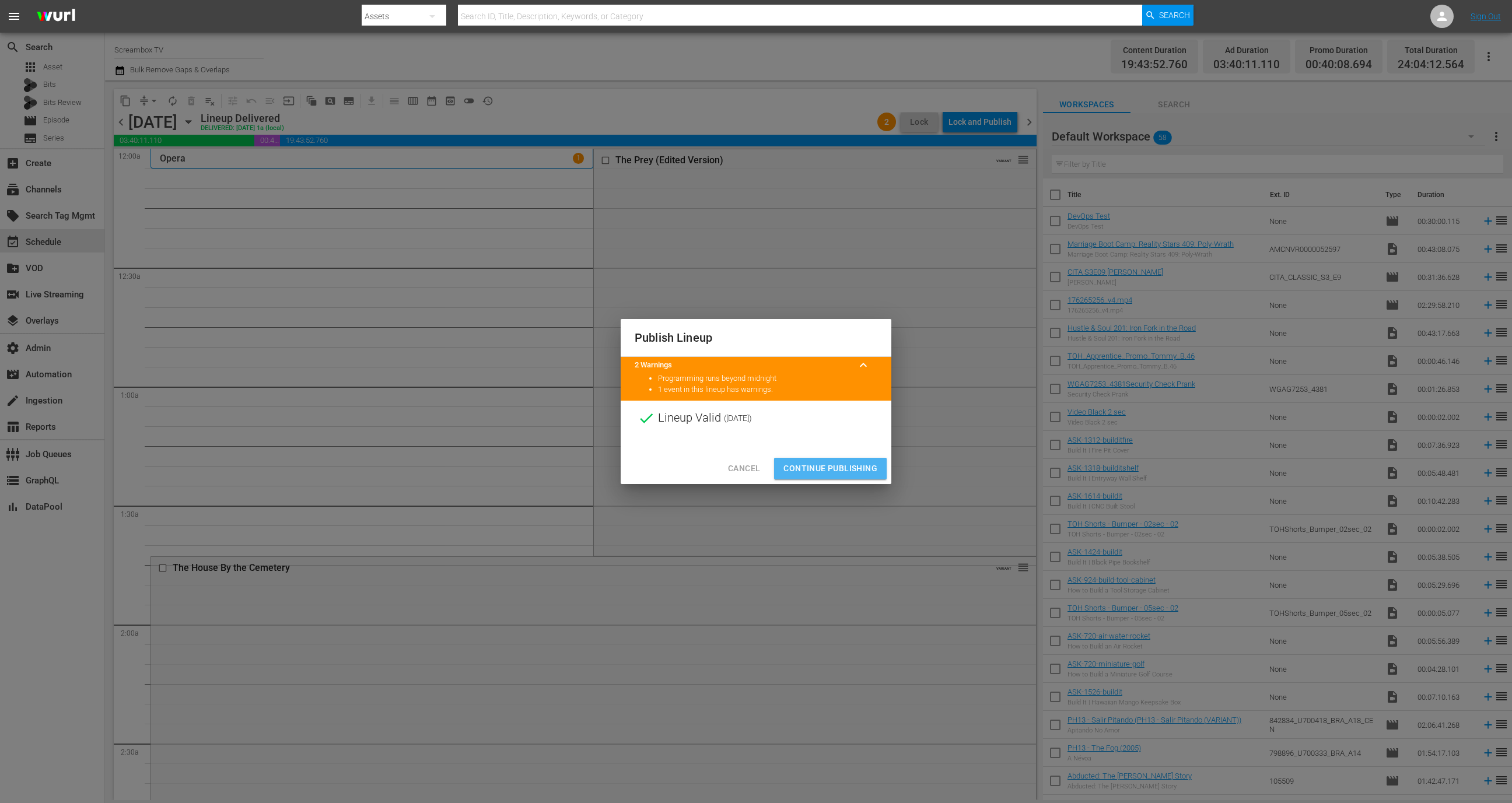
click at [857, 468] on span "Continue Publishing" at bounding box center [830, 469] width 94 height 15
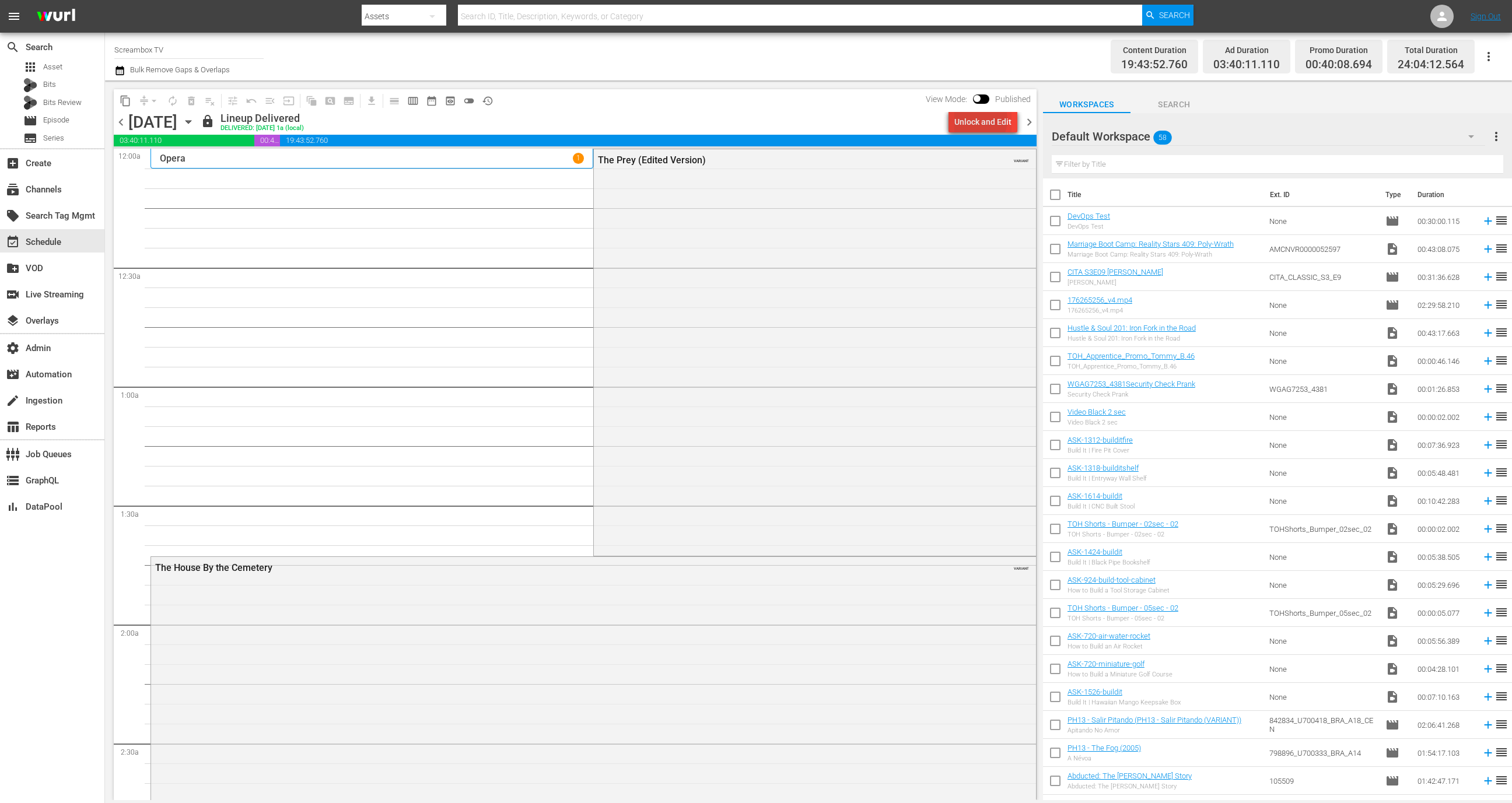
click at [977, 120] on div "Unlock and Edit" at bounding box center [983, 122] width 57 height 21
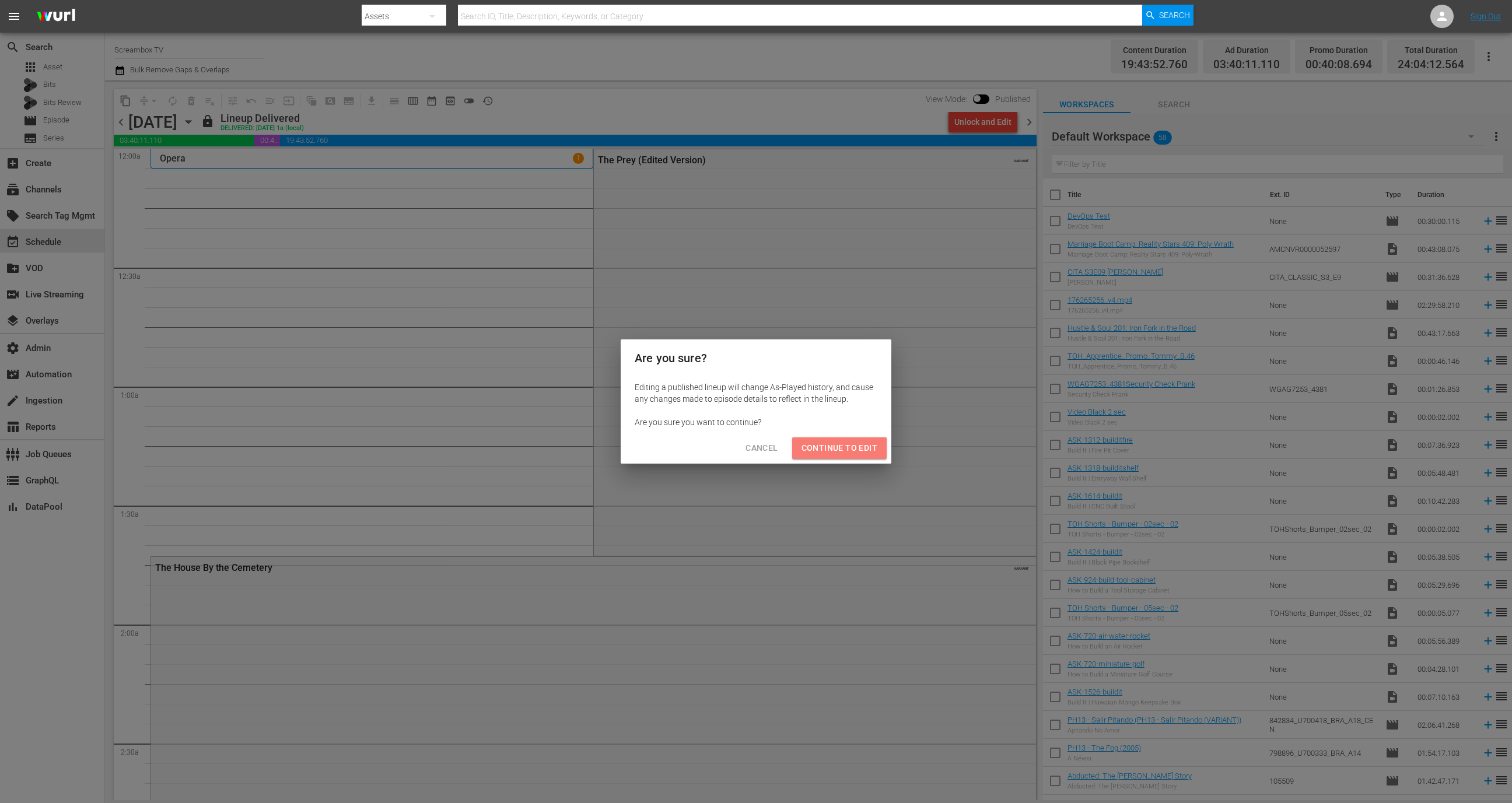
click at [851, 449] on span "Continue to Edit" at bounding box center [839, 449] width 76 height 15
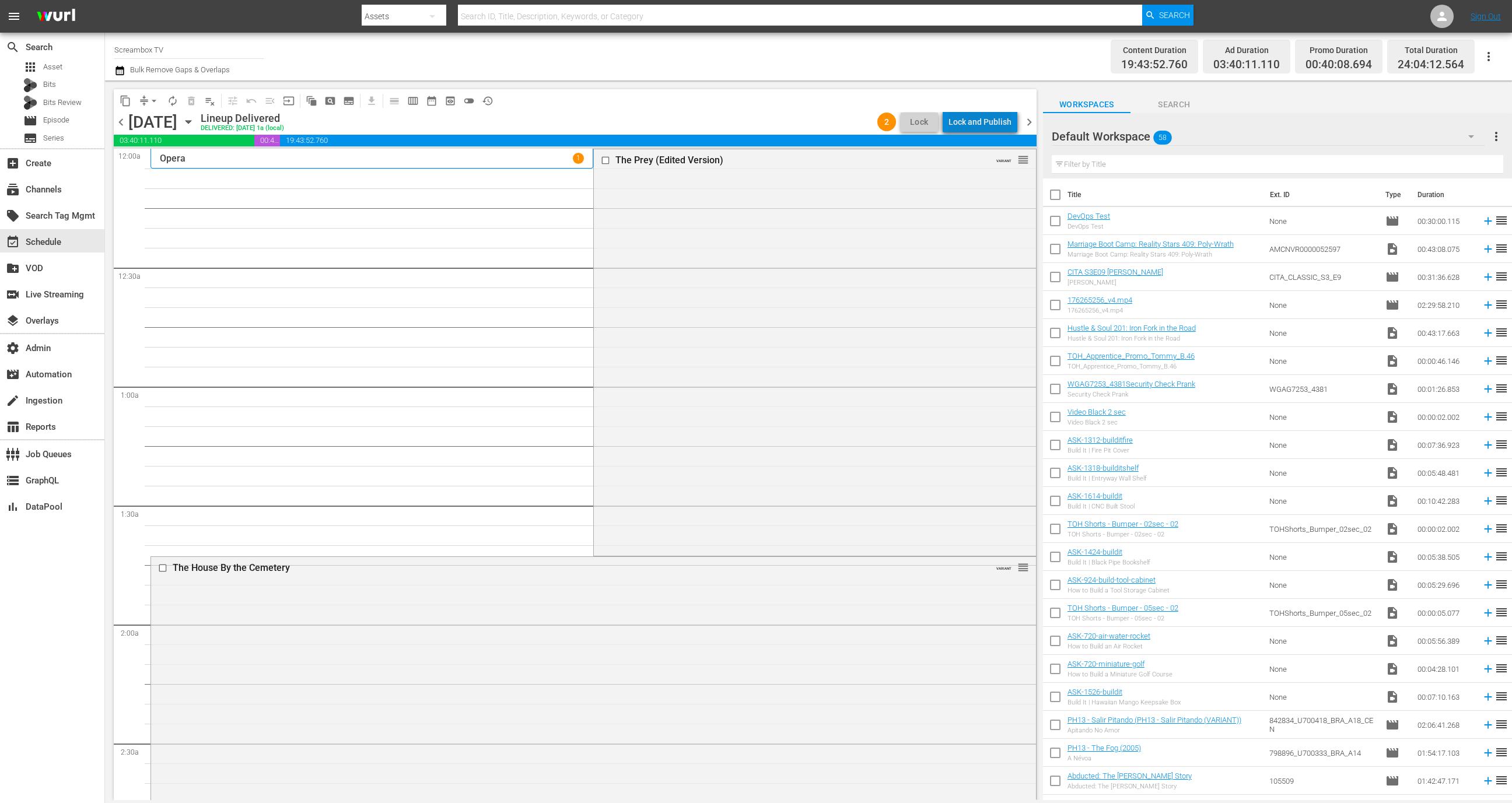
click at [993, 117] on div "Lock and Publish" at bounding box center [980, 122] width 63 height 21
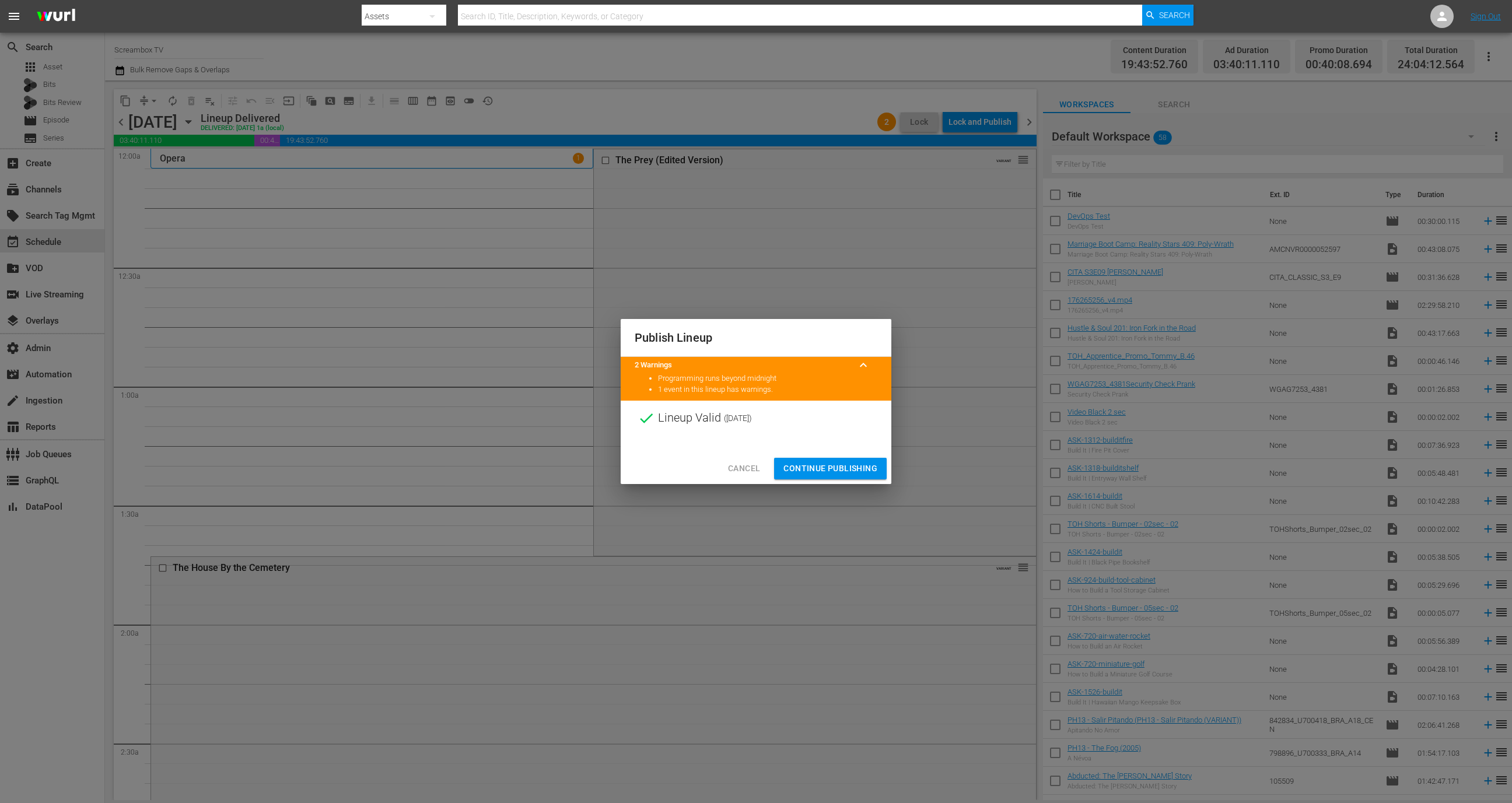
click at [860, 463] on span "Continue Publishing" at bounding box center [830, 469] width 94 height 15
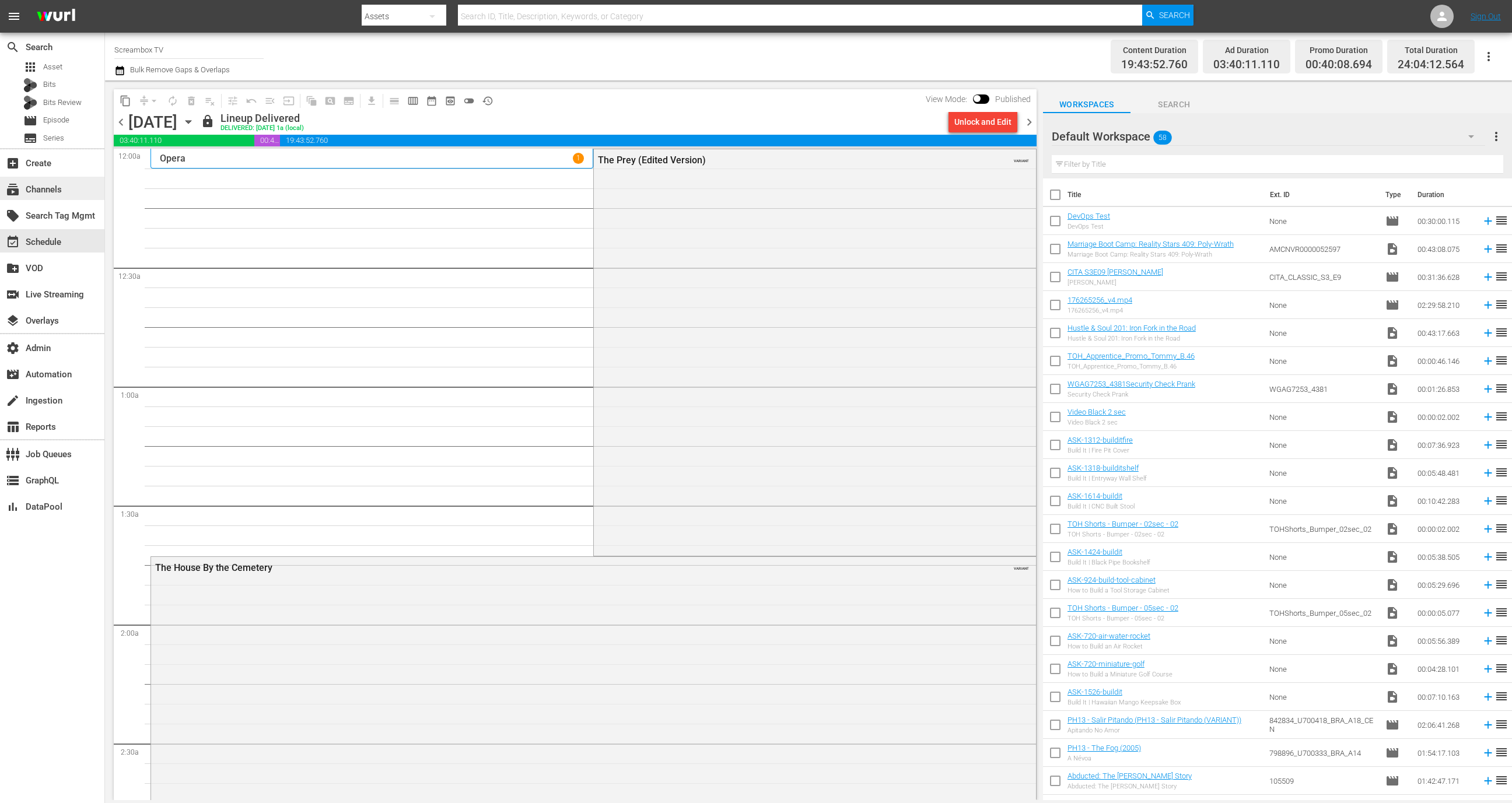
click at [67, 189] on div "subscriptions Channels" at bounding box center [52, 189] width 104 height 23
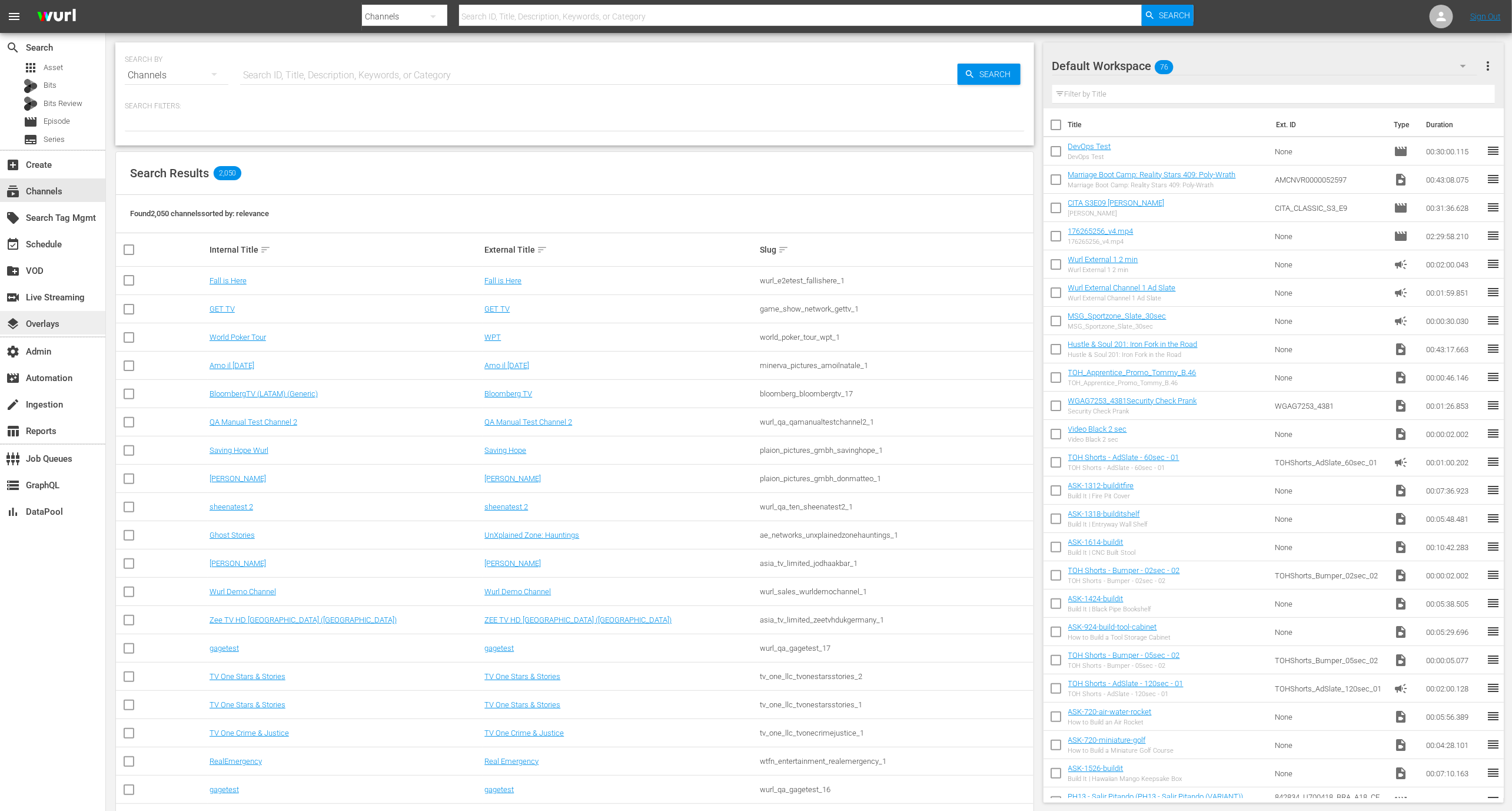
click at [69, 326] on div "layers Overlays" at bounding box center [53, 323] width 105 height 24
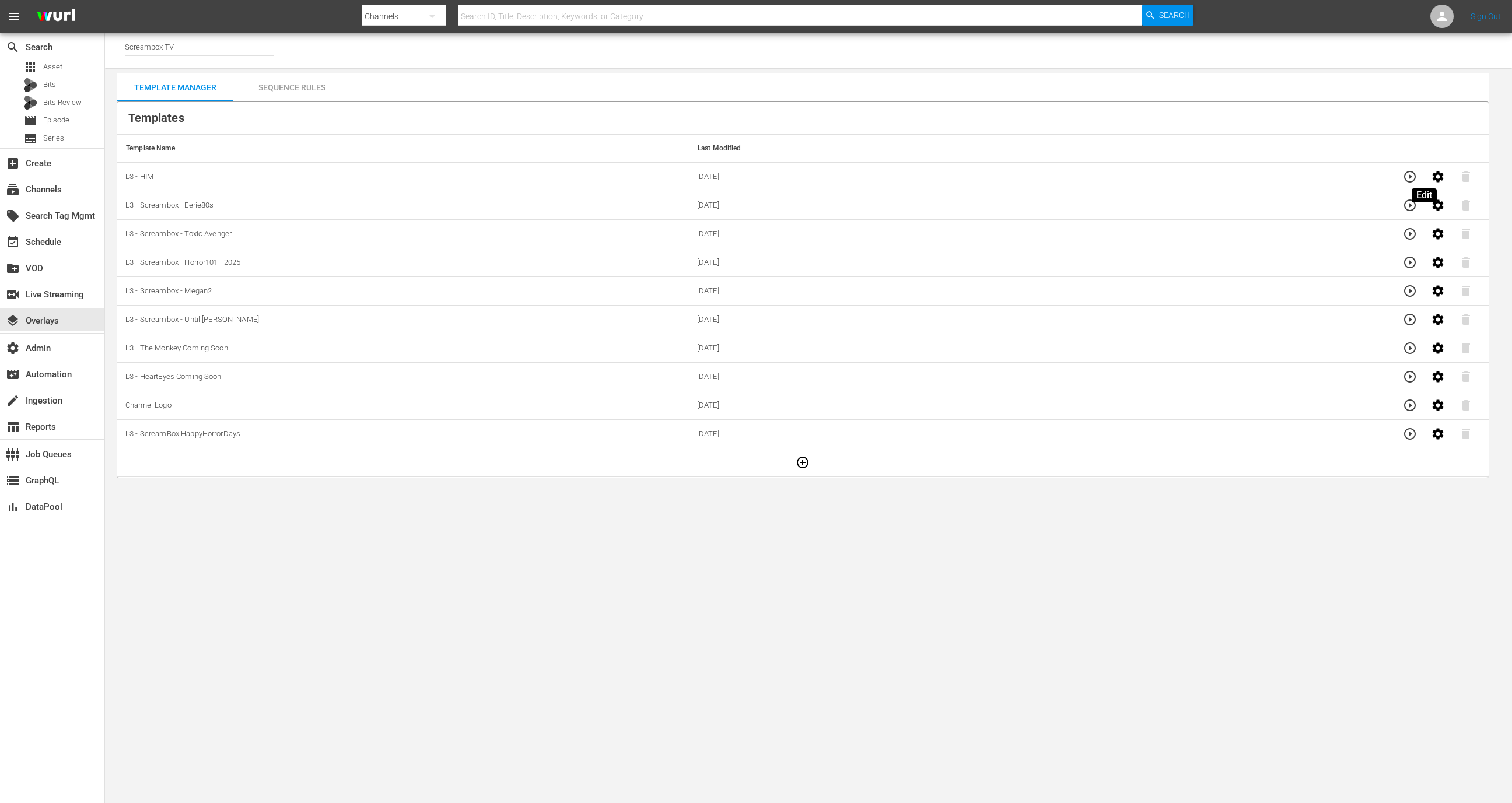
click at [1431, 174] on icon "button" at bounding box center [1438, 176] width 14 height 14
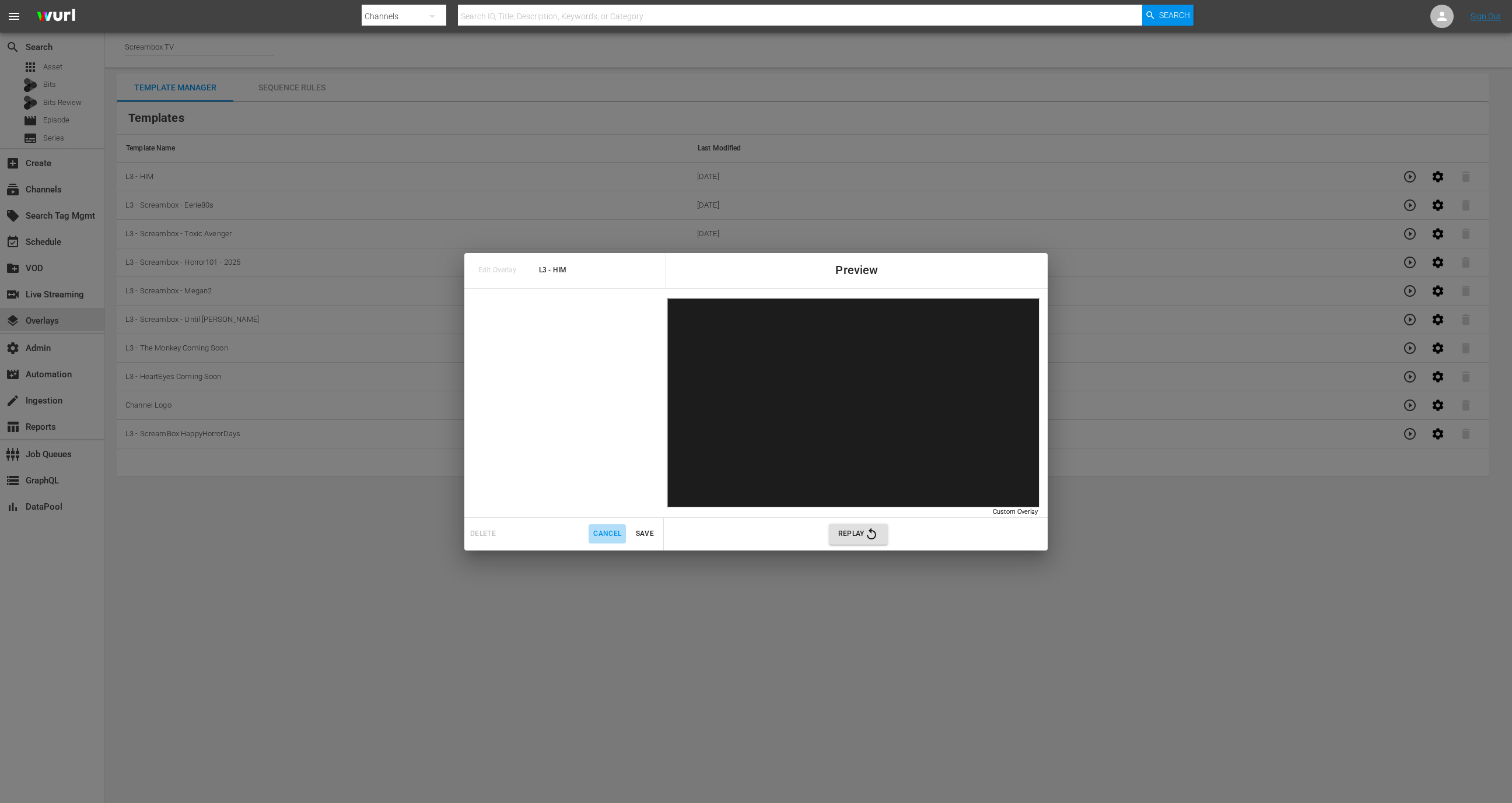
click at [603, 532] on span "Cancel" at bounding box center [607, 534] width 28 height 12
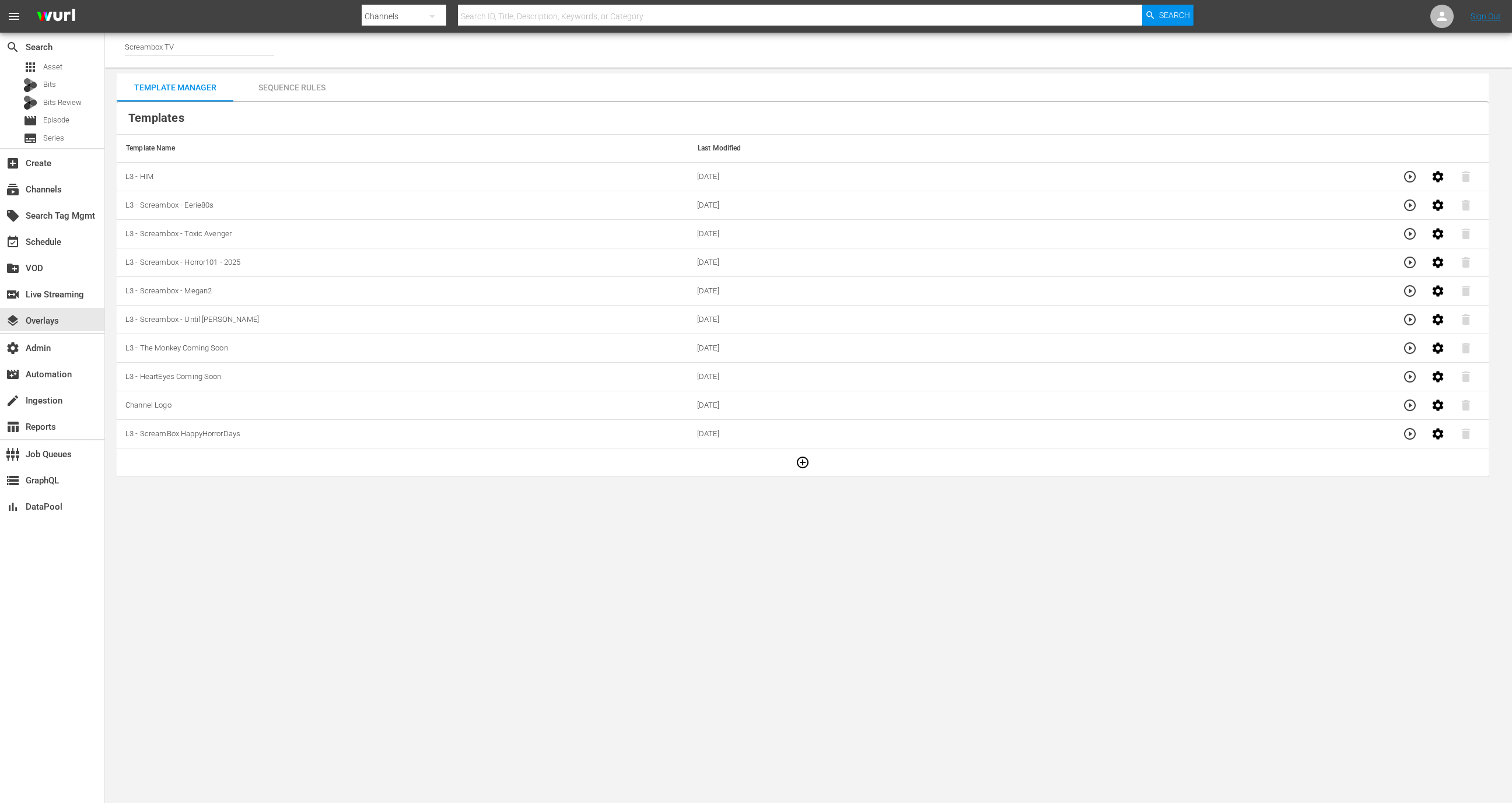
click at [285, 100] on div "Sequence Rules" at bounding box center [292, 88] width 117 height 28
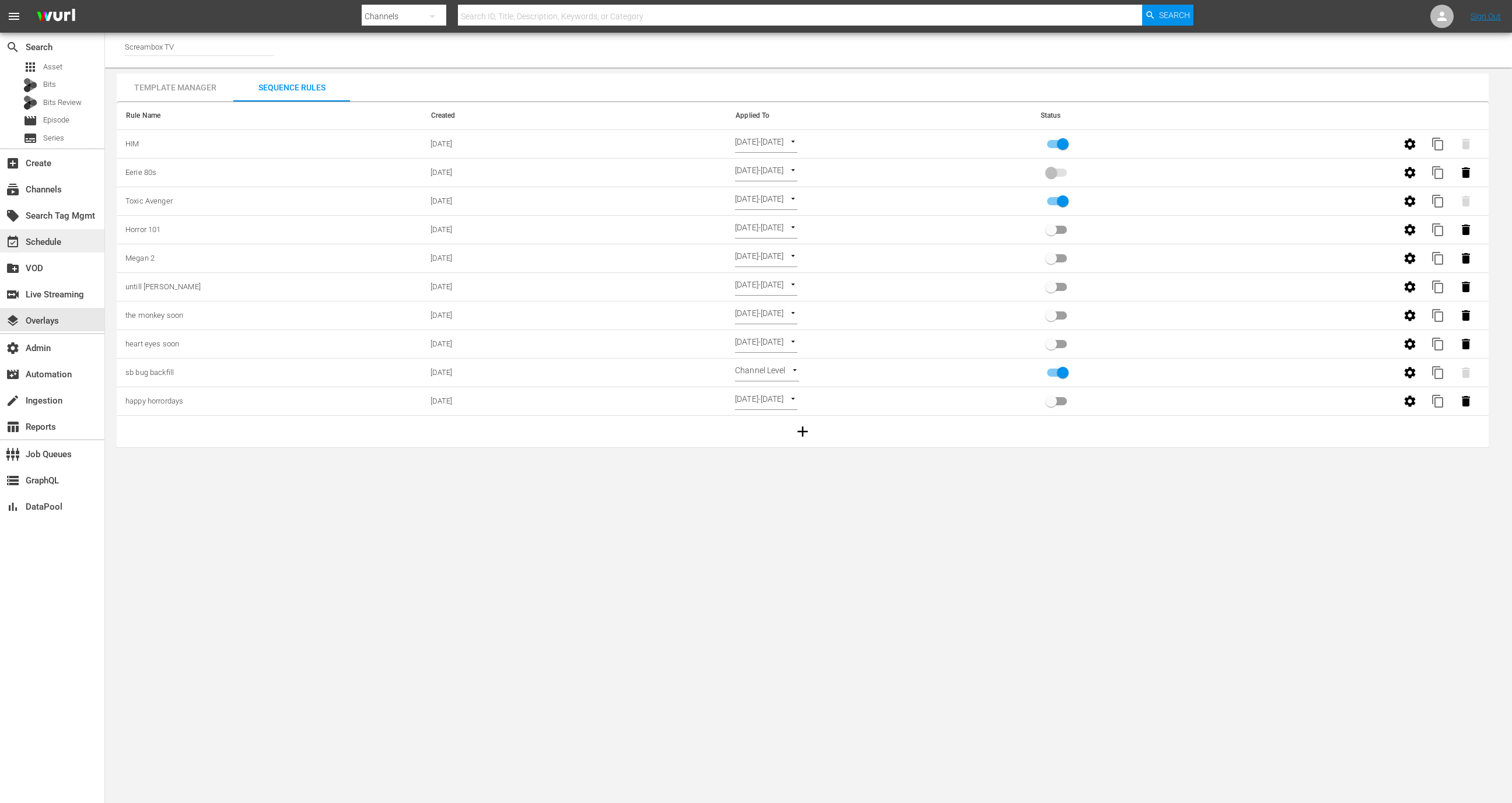
click at [81, 245] on div "event_available Schedule" at bounding box center [52, 241] width 104 height 23
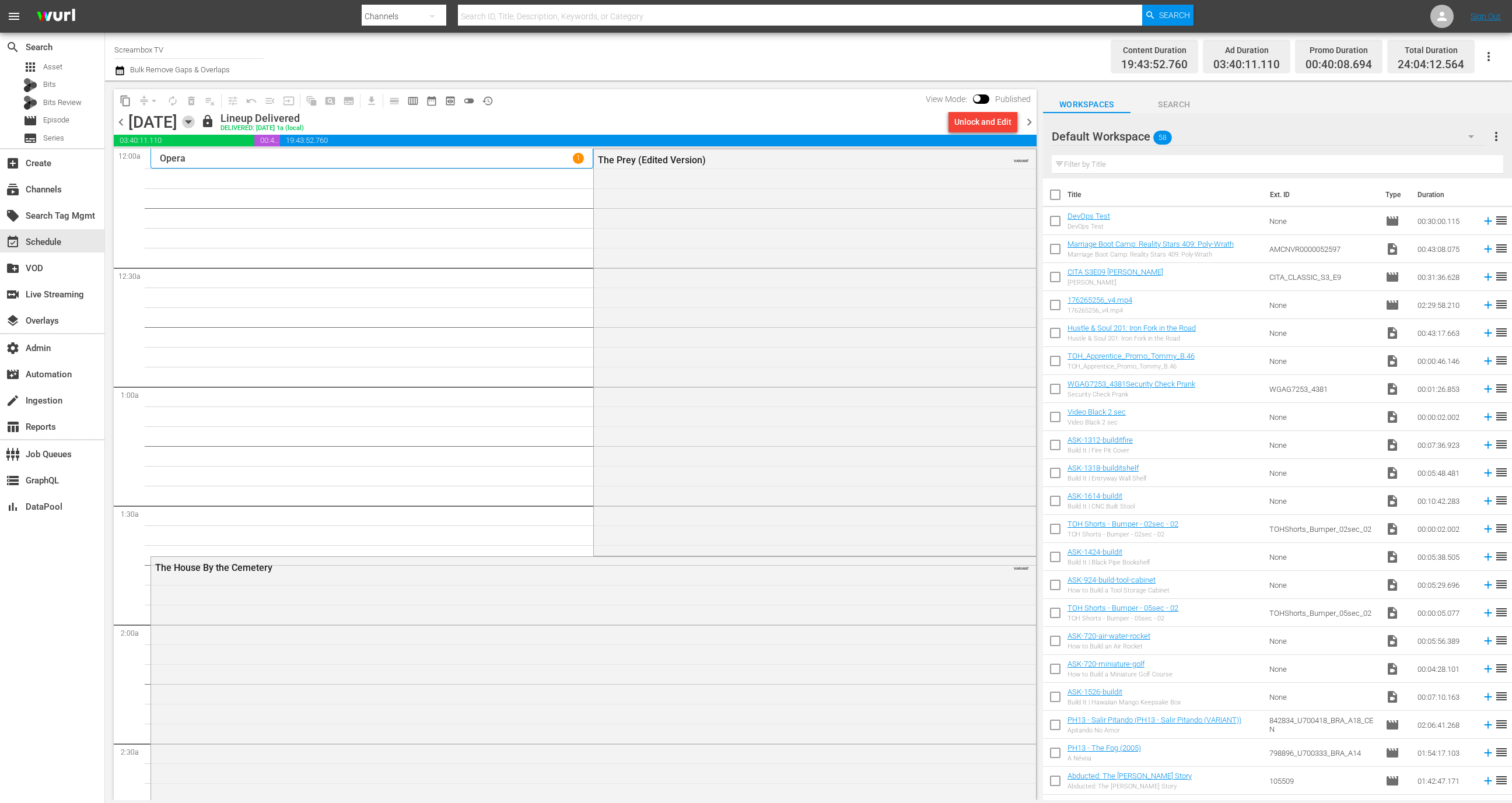
click at [195, 120] on icon "button" at bounding box center [188, 122] width 13 height 13
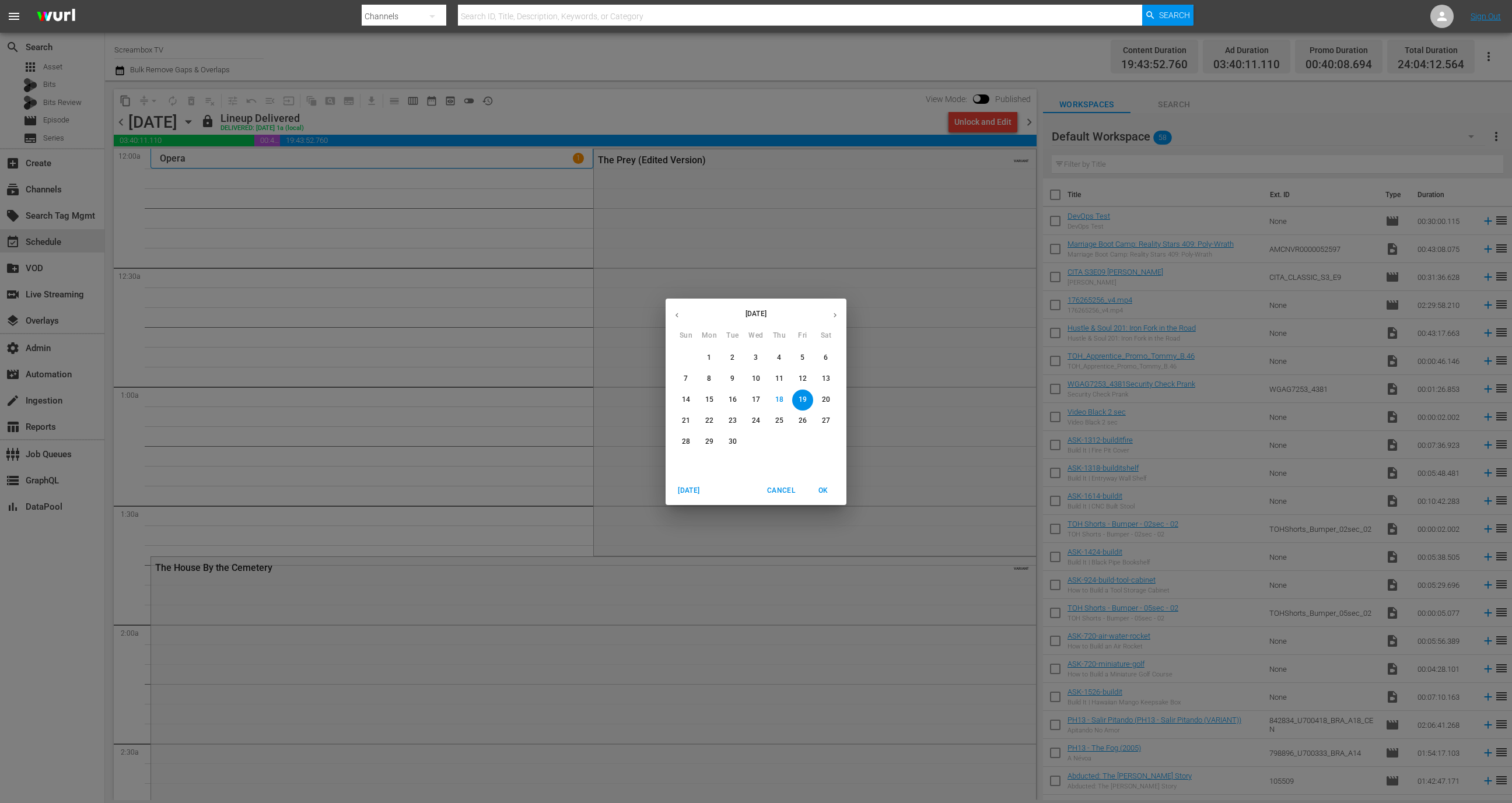
click at [674, 313] on icon "button" at bounding box center [677, 315] width 9 height 9
click at [689, 464] on p "31" at bounding box center [686, 463] width 8 height 10
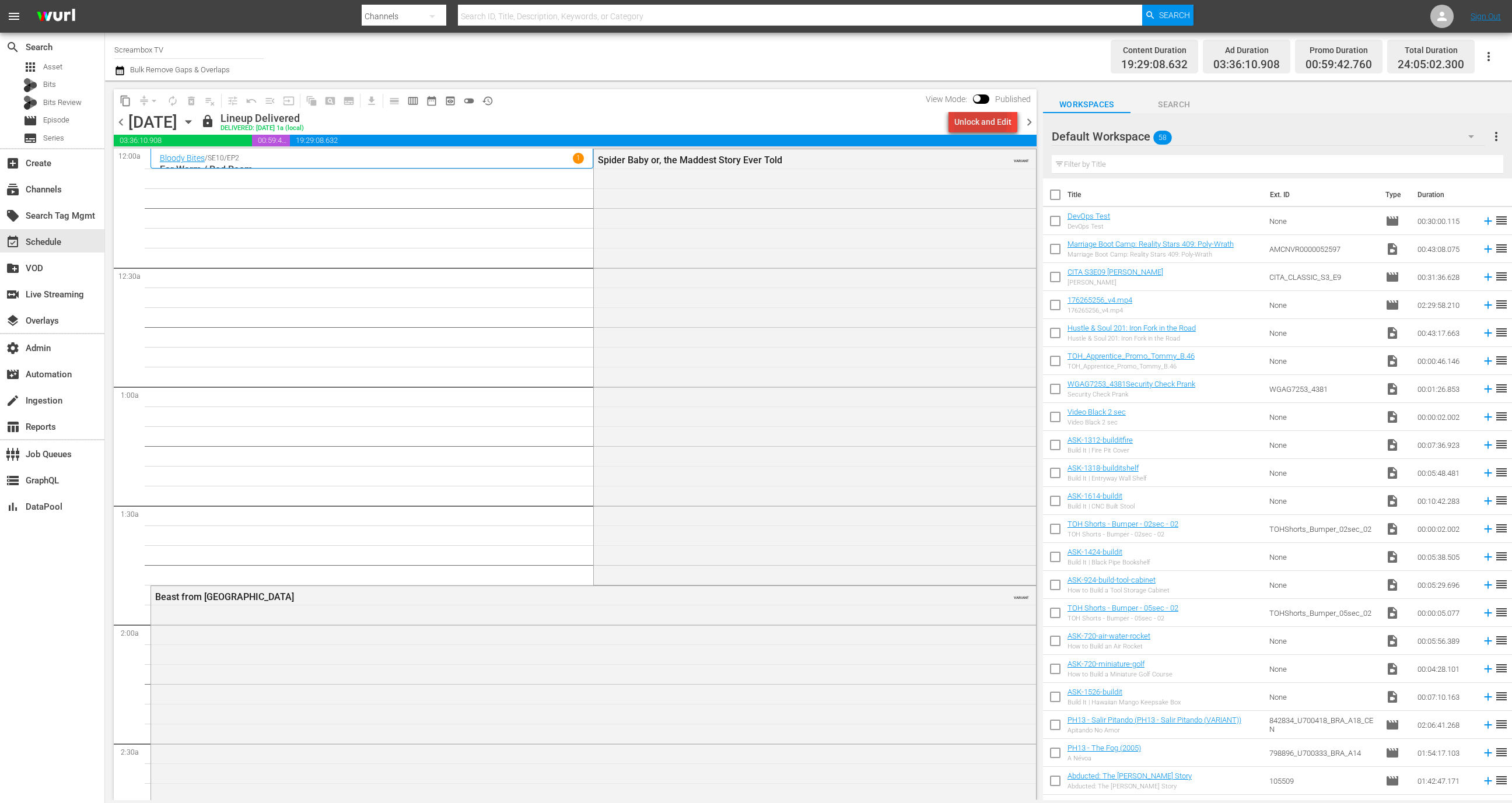
click at [972, 119] on div "Unlock and Edit" at bounding box center [983, 122] width 57 height 21
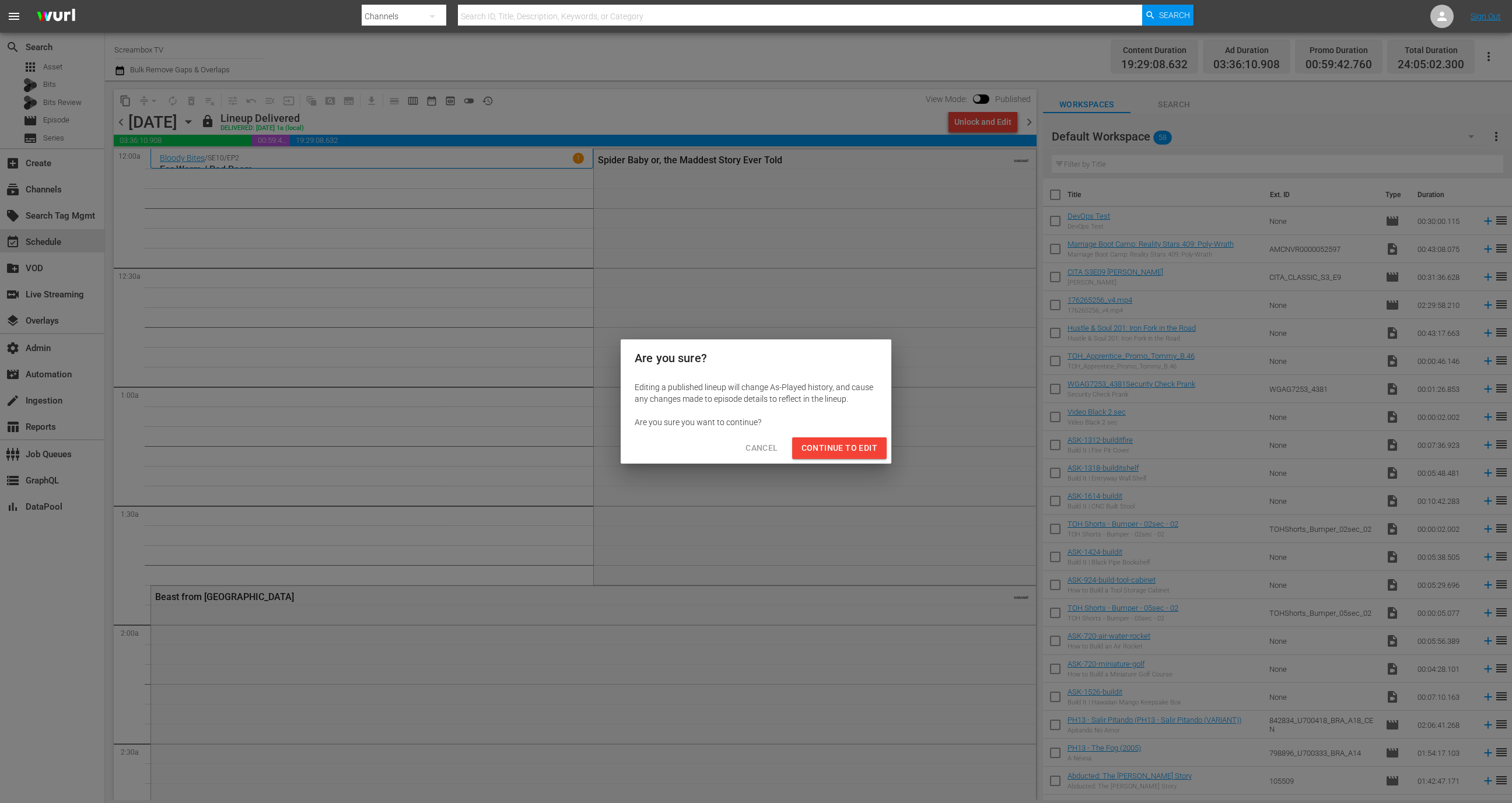
click at [859, 445] on span "Continue to Edit" at bounding box center [839, 449] width 76 height 15
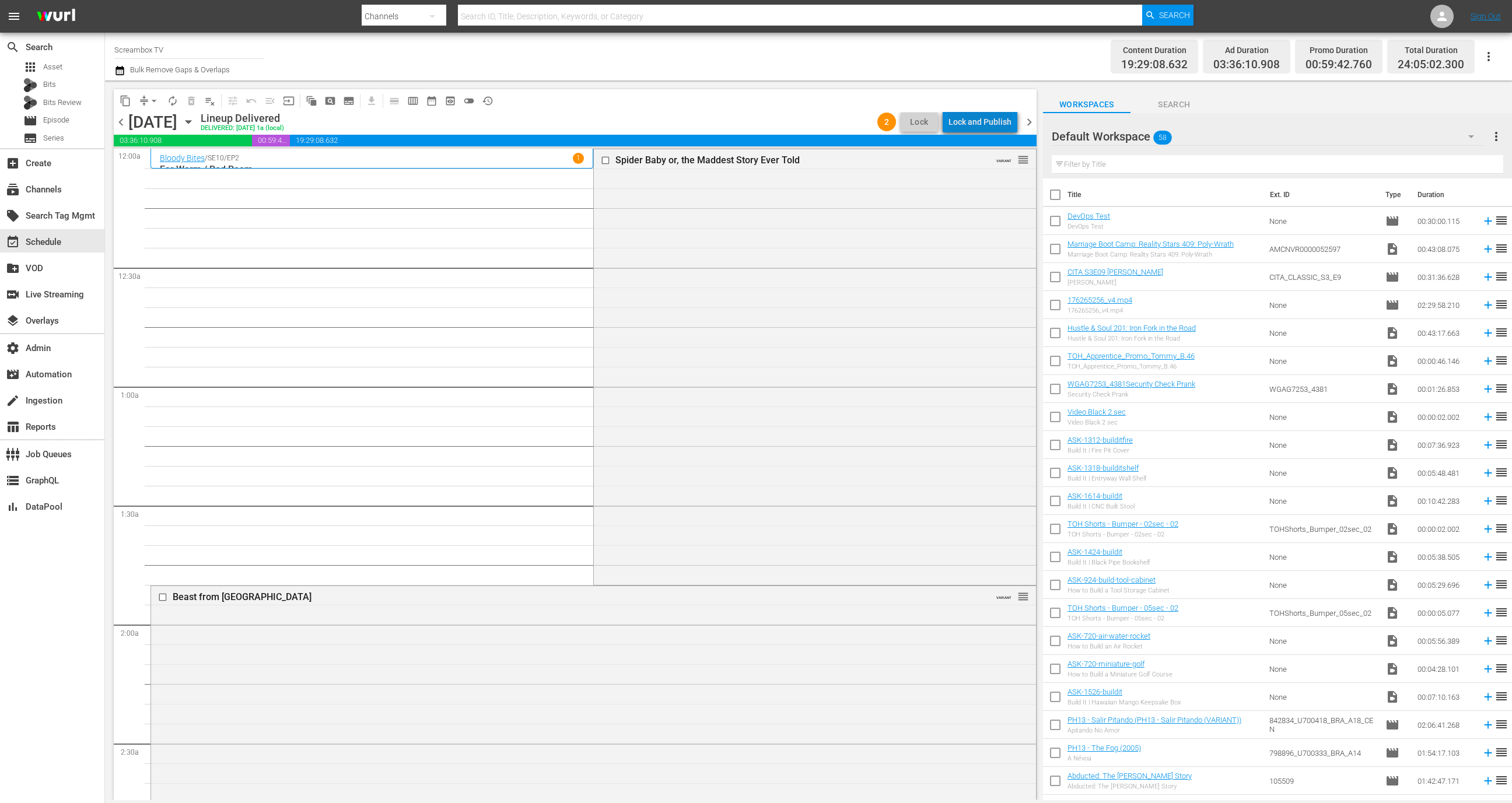
click at [990, 120] on div "Lock and Publish" at bounding box center [980, 122] width 63 height 21
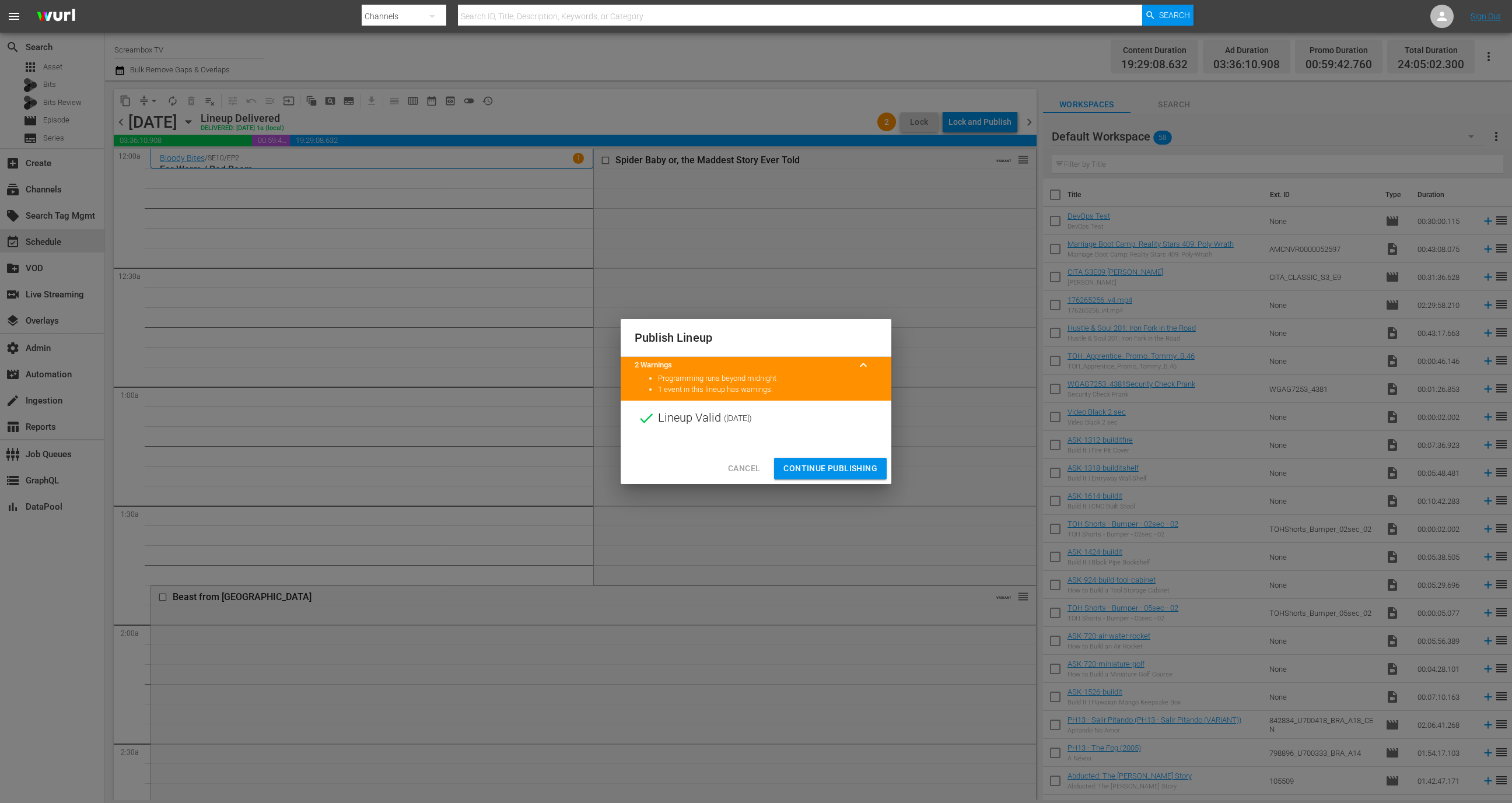
click at [839, 474] on span "Continue Publishing" at bounding box center [830, 469] width 94 height 15
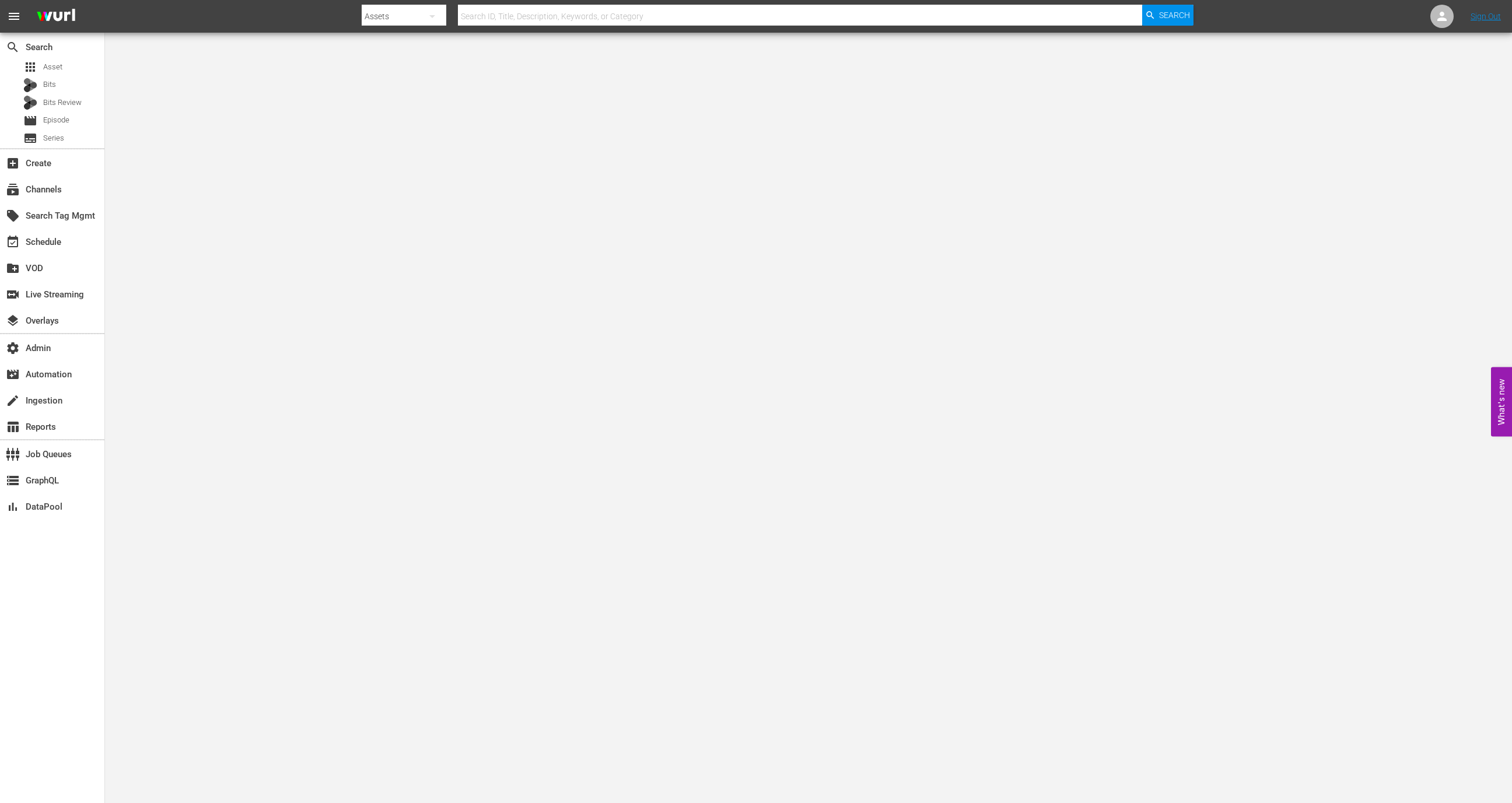
click at [44, 202] on div "local_offer Search Tag Mgmt" at bounding box center [52, 214] width 104 height 26
click at [47, 198] on div "subscriptions Channels" at bounding box center [52, 189] width 104 height 23
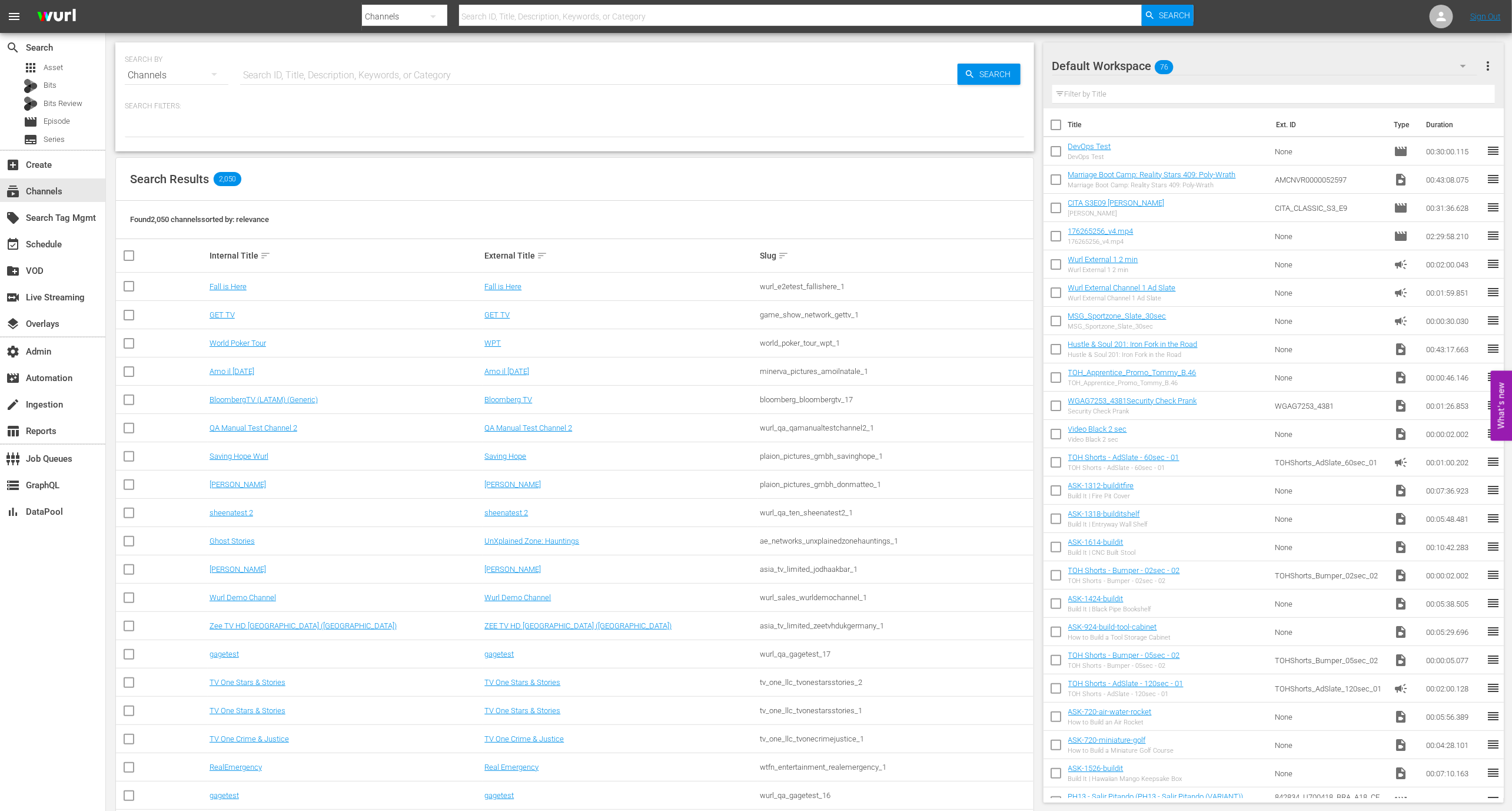
click at [367, 83] on input "text" at bounding box center [598, 76] width 718 height 29
type input "screambox"
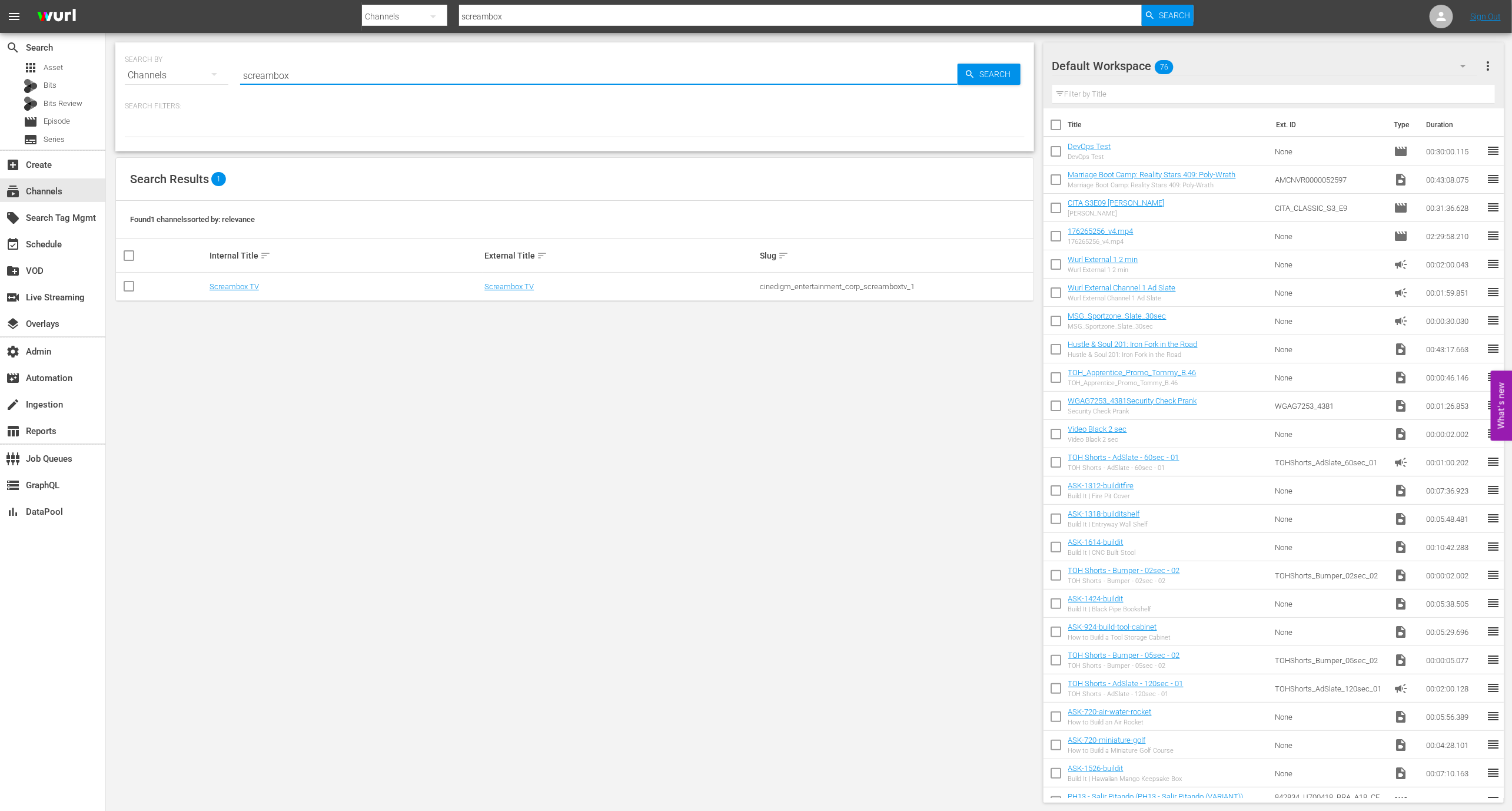
type input "screambox"
click at [844, 289] on div "cinedigm_entertainment_corp_screamboxtv_1" at bounding box center [896, 287] width 272 height 9
copy div "cinedigm_entertainment_corp_screamboxtv_1"
